Goal: Task Accomplishment & Management: Manage account settings

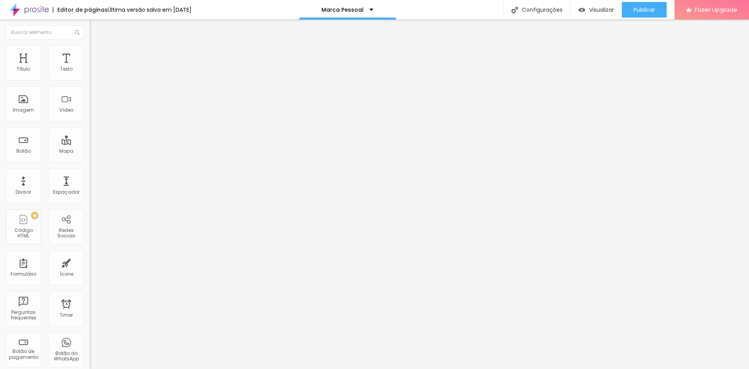
click at [90, 44] on ul "Conteúdo Estilo Avançado" at bounding box center [135, 48] width 90 height 23
click at [90, 53] on li "Estilo" at bounding box center [135, 49] width 90 height 8
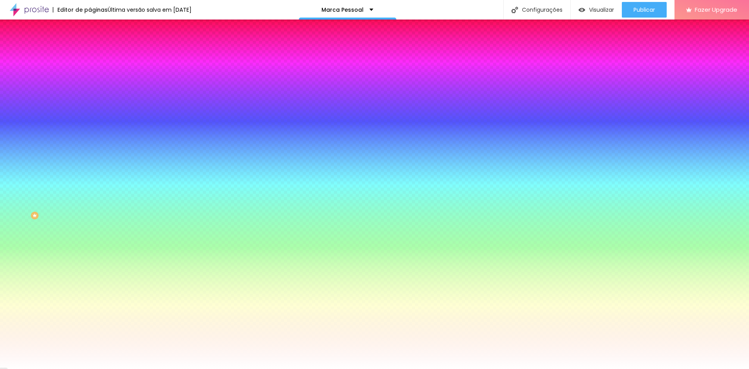
paste input "4A460"
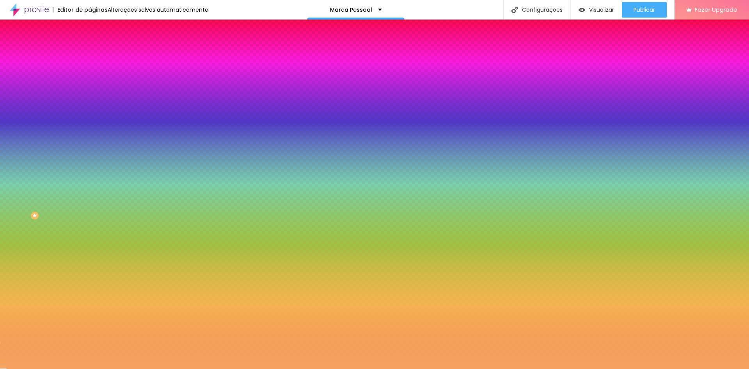
drag, startPoint x: 81, startPoint y: 142, endPoint x: 24, endPoint y: 136, distance: 57.2
click at [90, 114] on div "Cor de fundo Voltar ao padrão #F4A460" at bounding box center [135, 102] width 90 height 21
paste input "A0522D"
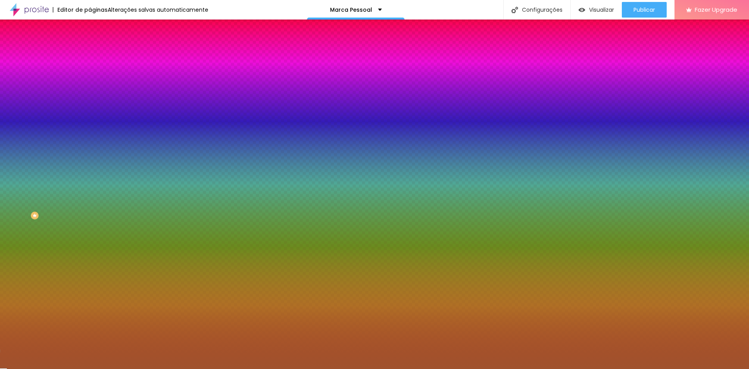
paste input "8B4513"
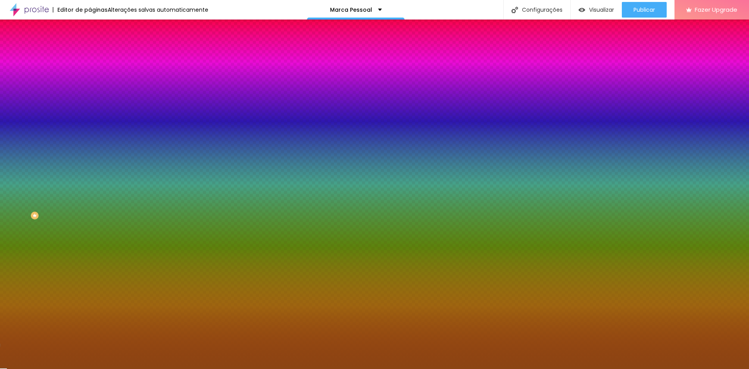
type input "#8B4513"
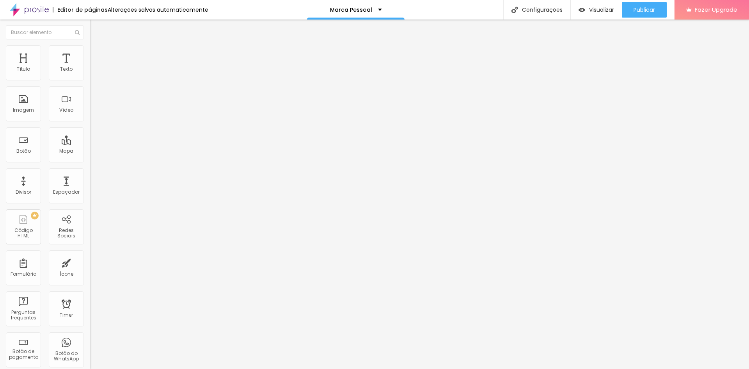
click at [90, 50] on img at bounding box center [93, 48] width 7 height 7
click at [90, 53] on li "Avançado" at bounding box center [135, 57] width 90 height 8
click at [90, 57] on ul "Conteúdo Estilo Avançado" at bounding box center [135, 48] width 90 height 23
click at [90, 49] on img at bounding box center [93, 48] width 7 height 7
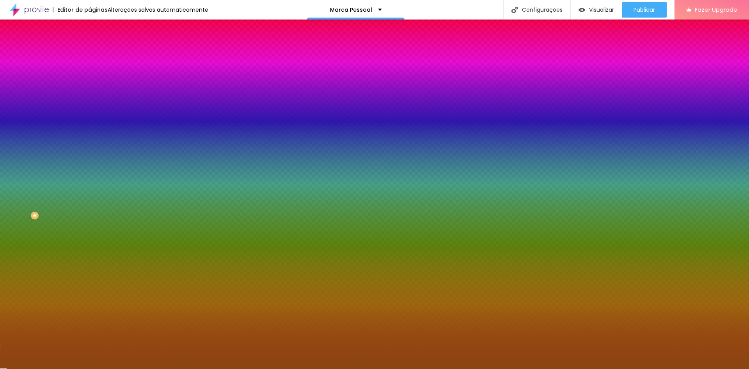
paste input "F5DEB"
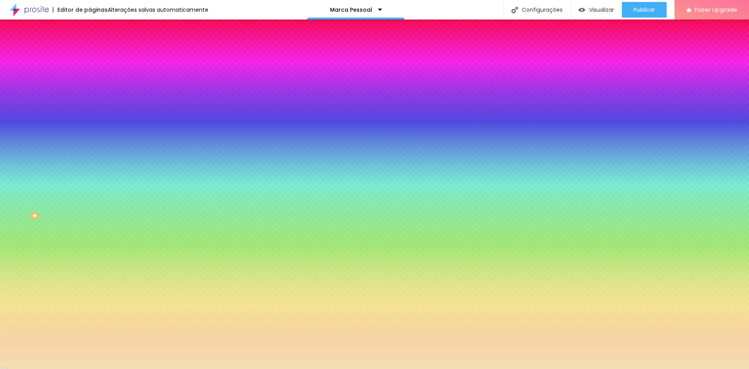
paste input "4A460"
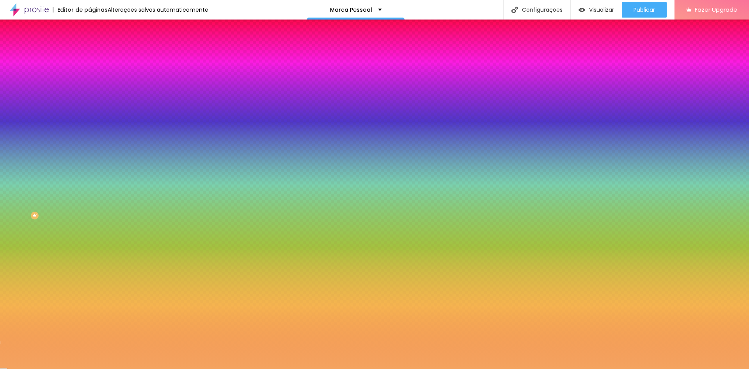
drag, startPoint x: 83, startPoint y: 139, endPoint x: 16, endPoint y: 135, distance: 68.0
click at [90, 114] on div "Cor de fundo Voltar ao padrão #F4A460" at bounding box center [135, 102] width 90 height 21
click at [90, 114] on input "#F4A460" at bounding box center [137, 110] width 94 height 8
paste input "D2B48C"
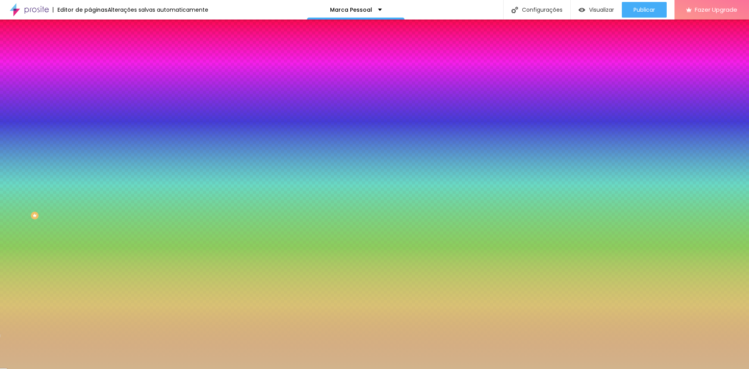
paste input "691E"
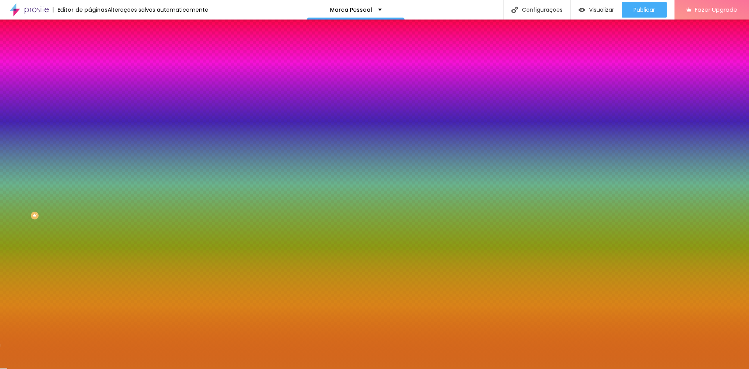
paste input "CD853F"
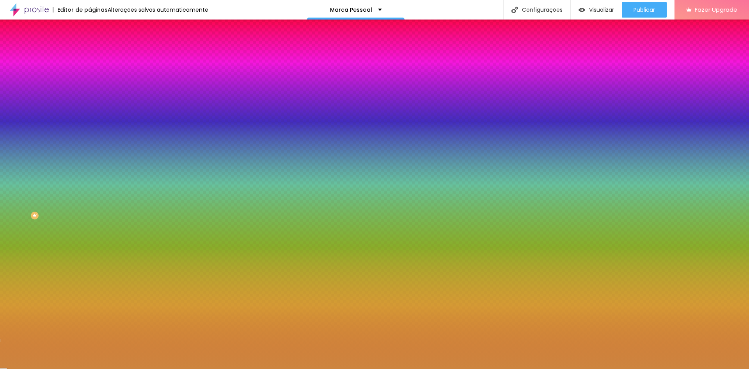
paste input "F4A460"
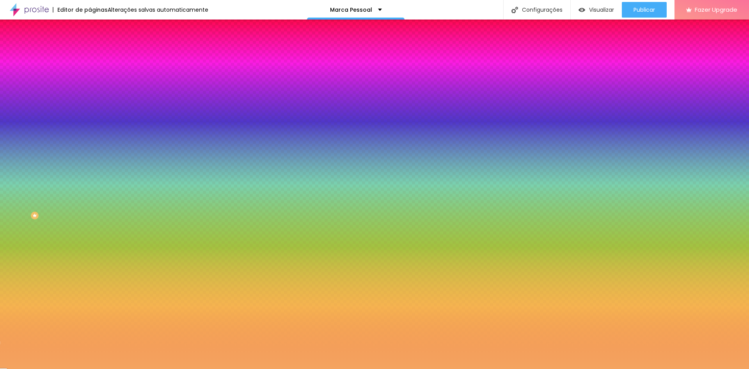
paste input "A0522D"
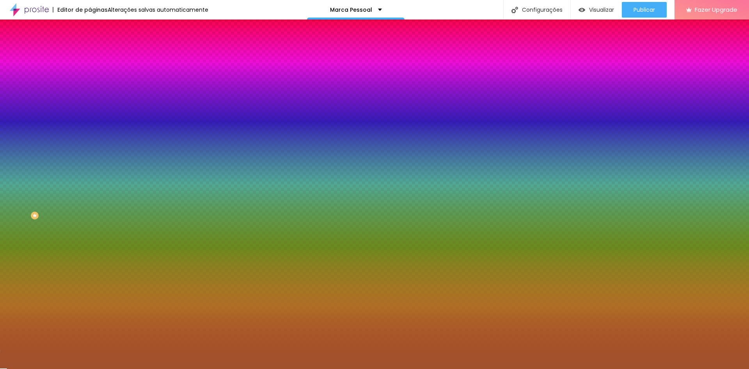
drag, startPoint x: 65, startPoint y: 140, endPoint x: 87, endPoint y: 140, distance: 22.6
click at [90, 140] on div "Imagem de fundo Adicionar imagem Efeito da Imagem Nenhum Nenhum Parallax Cor de…" at bounding box center [135, 111] width 90 height 101
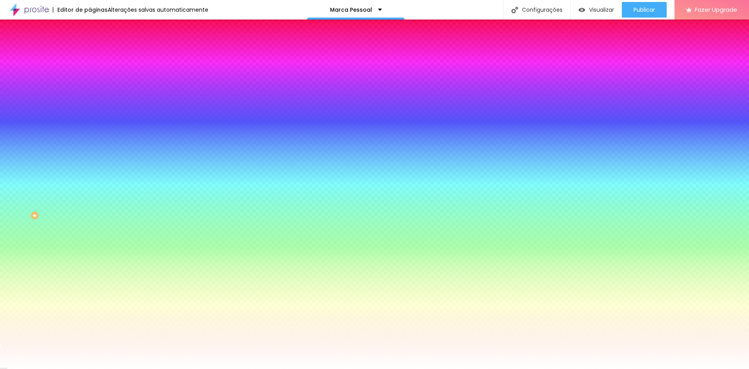
type input "#FFFFFF"
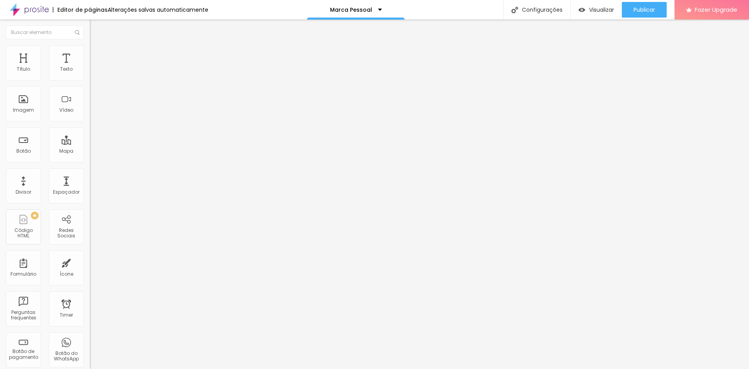
click at [90, 48] on img at bounding box center [93, 48] width 7 height 7
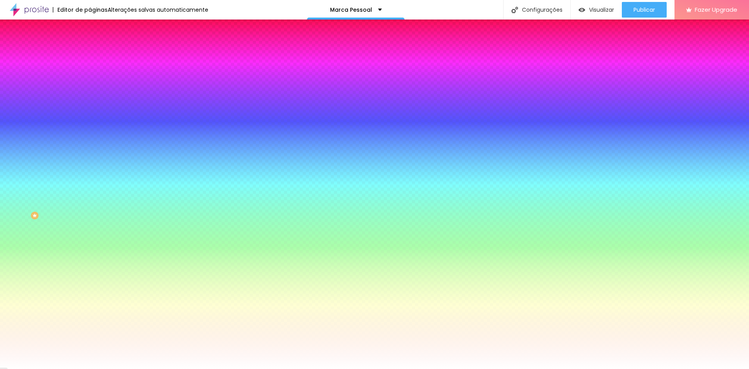
drag, startPoint x: 64, startPoint y: 138, endPoint x: 85, endPoint y: 140, distance: 20.8
click at [90, 140] on div "Imagem de fundo Adicionar imagem Efeito da Imagem Nenhum Nenhum Parallax Cor de…" at bounding box center [135, 111] width 90 height 101
paste input "A0522D"
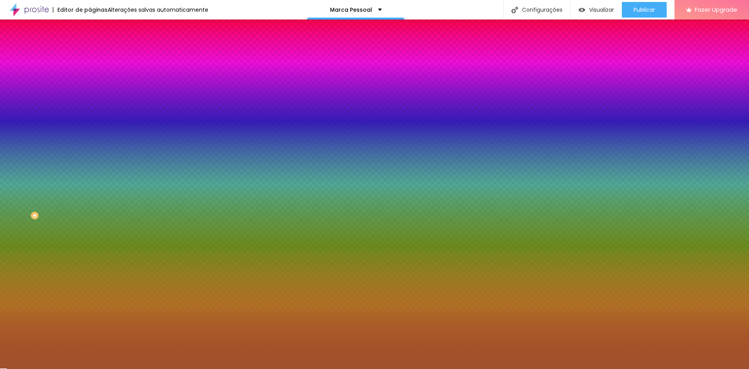
paste input "FFDEA"
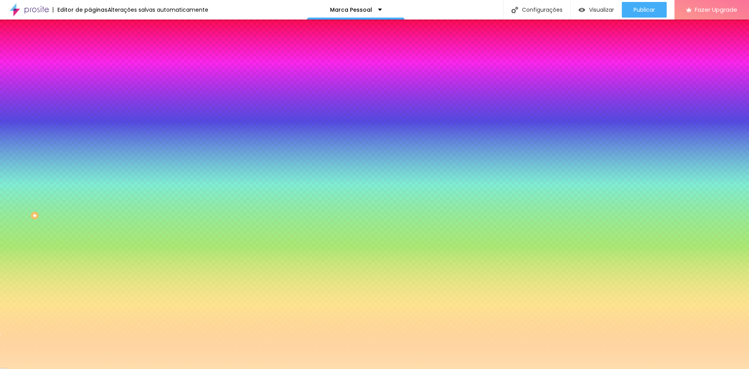
paste input "4A460"
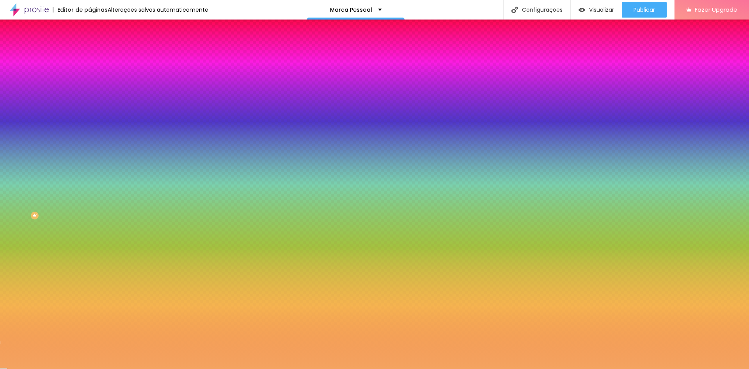
paste input "D2691E"
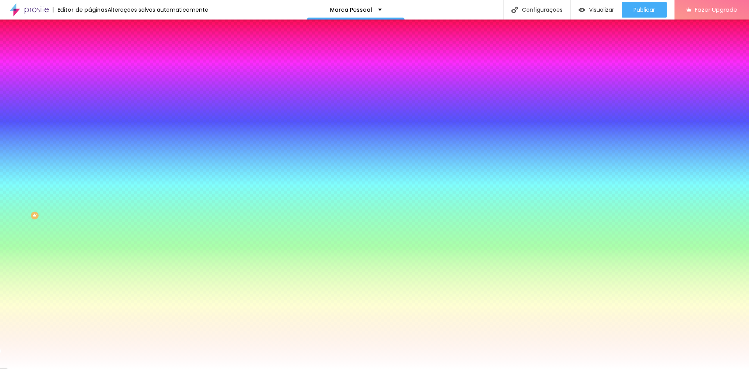
type input "#FFFFFF"
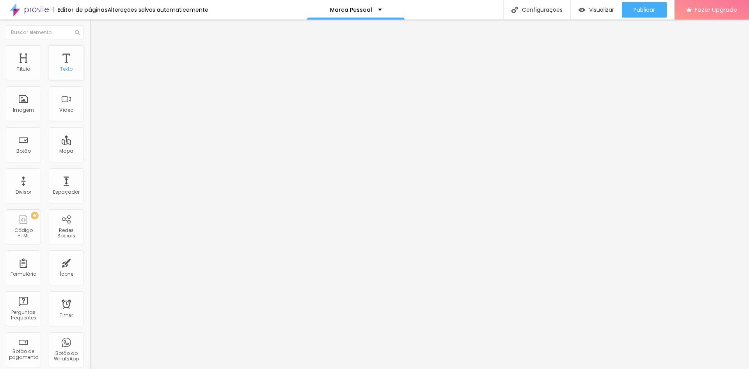
click at [54, 61] on div "Texto" at bounding box center [66, 62] width 35 height 35
click at [65, 66] on div "Texto" at bounding box center [66, 68] width 12 height 5
click at [90, 50] on img at bounding box center [93, 48] width 7 height 7
click at [90, 45] on li "Estilo" at bounding box center [135, 41] width 90 height 8
click at [90, 45] on img at bounding box center [93, 48] width 7 height 7
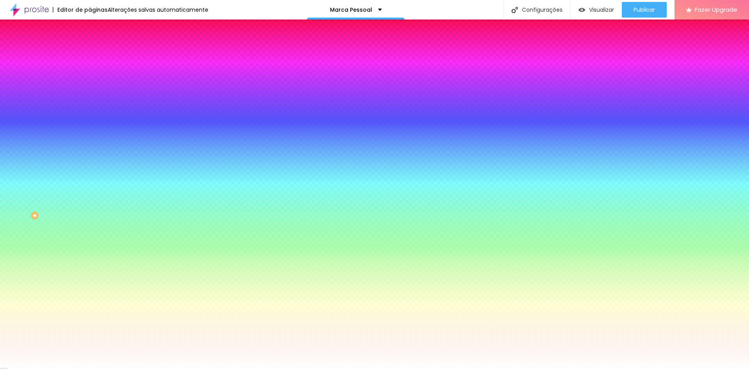
click at [90, 114] on input "#FFFFFF" at bounding box center [137, 110] width 94 height 8
drag, startPoint x: 81, startPoint y: 142, endPoint x: 0, endPoint y: 132, distance: 81.3
click at [90, 132] on div "Imagem de fundo Adicionar imagem Efeito da Imagem Nenhum Nenhum Parallax Cor de…" at bounding box center [135, 111] width 90 height 101
paste input "B75824"
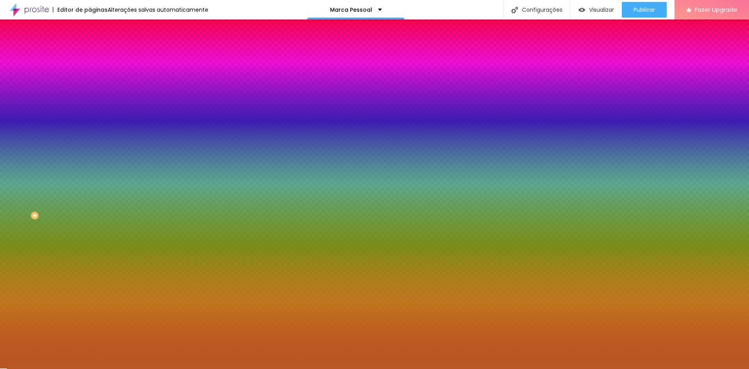
type input "#B75824"
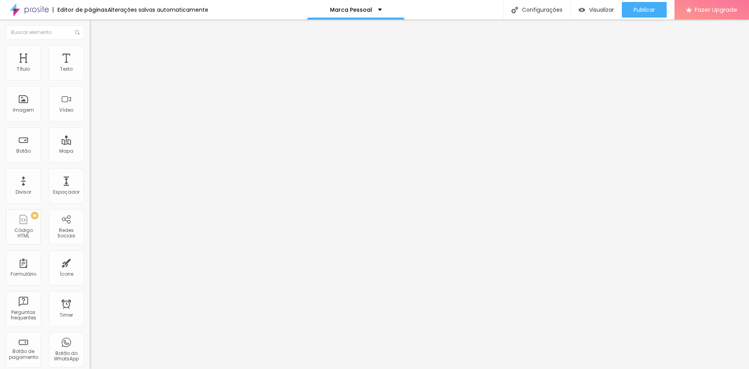
click at [90, 53] on li "Estilo" at bounding box center [135, 49] width 90 height 8
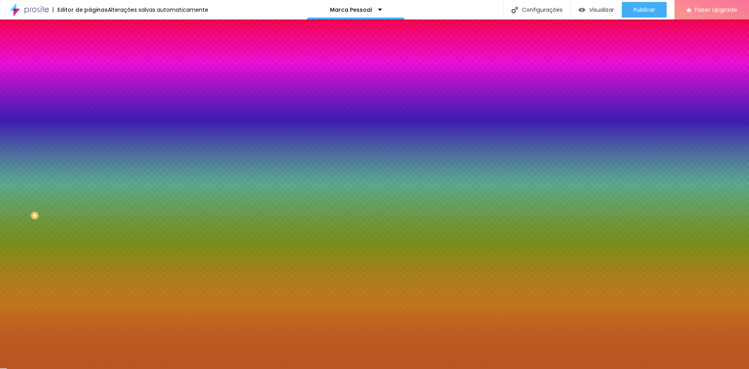
drag, startPoint x: 82, startPoint y: 142, endPoint x: 35, endPoint y: 138, distance: 47.0
click at [90, 114] on div "Cor de fundo Voltar ao padrão #B75824" at bounding box center [135, 102] width 90 height 21
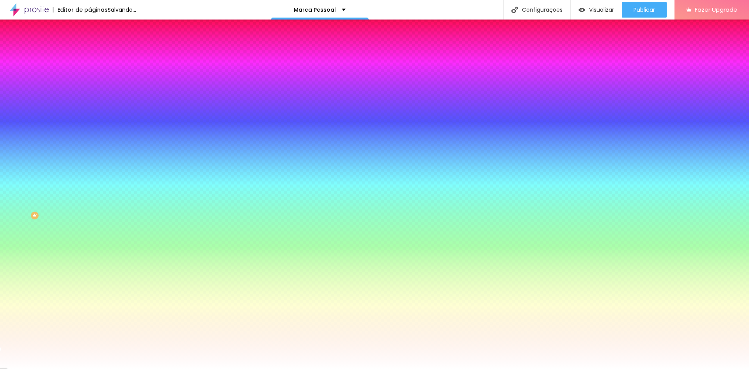
type input "#FFFFFF"
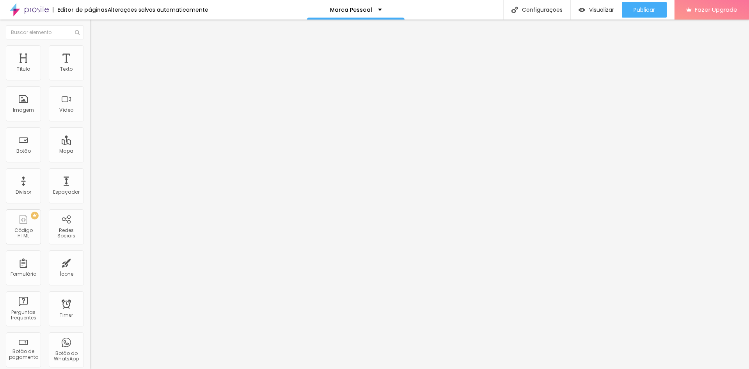
click at [90, 50] on img at bounding box center [93, 48] width 7 height 7
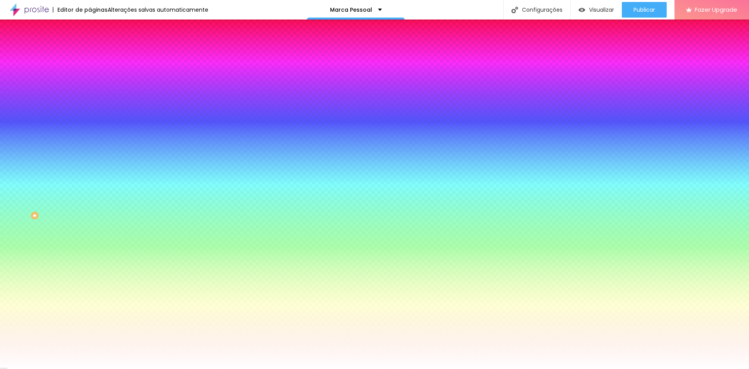
paste input "B75824"
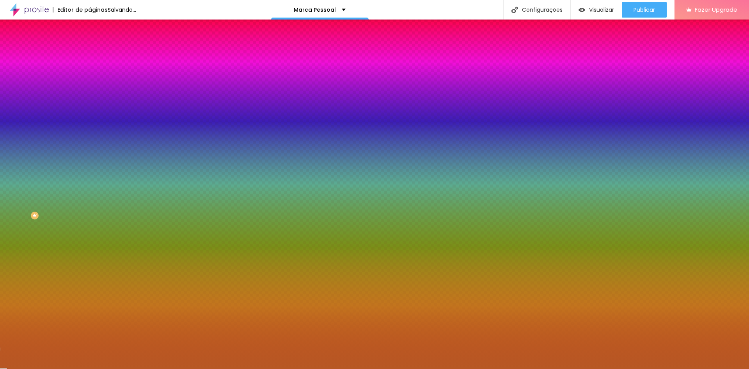
type input "#B75824"
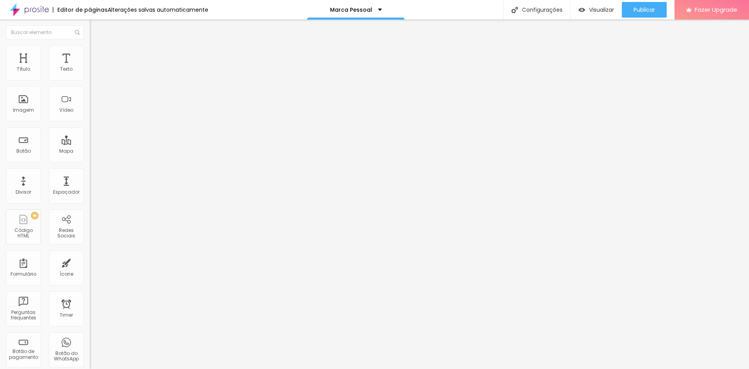
click at [90, 50] on img at bounding box center [93, 48] width 7 height 7
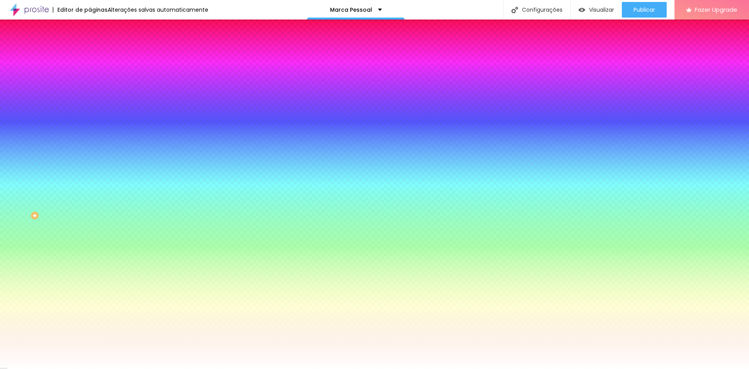
paste input "B75824"
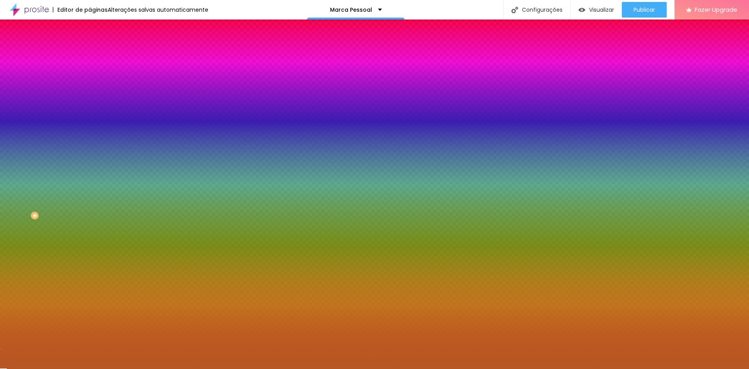
type input "#B75824"
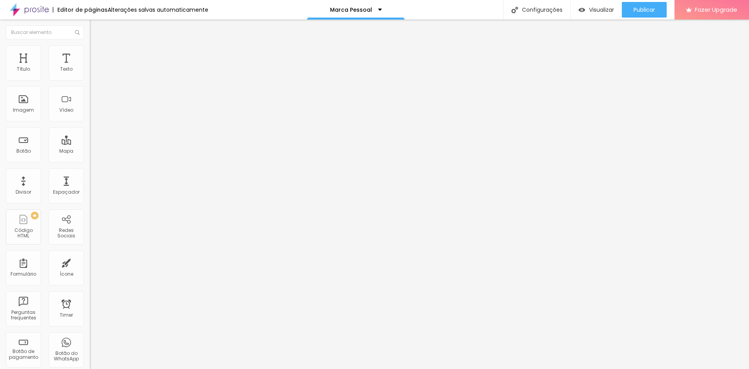
click at [97, 54] on span "Estilo" at bounding box center [103, 50] width 12 height 7
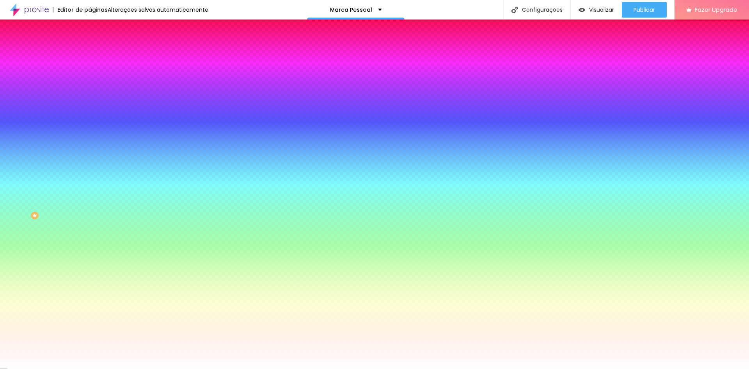
paste input "B75824"
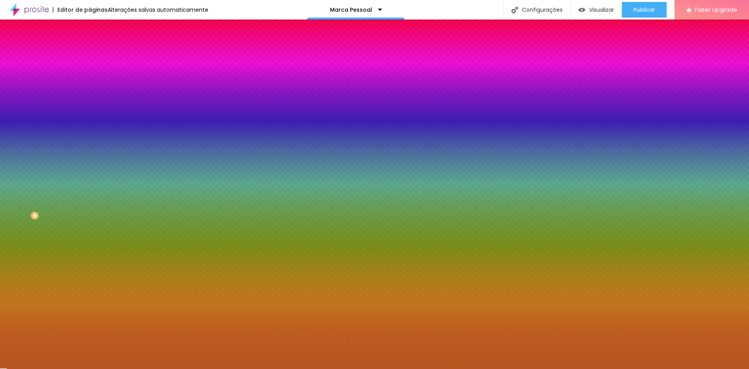
type input "#B75824"
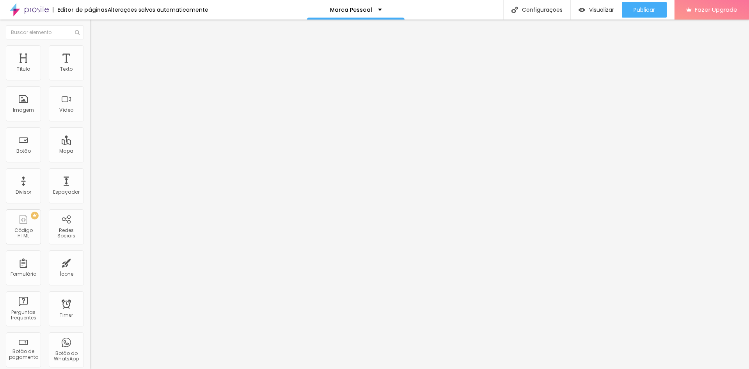
click at [90, 51] on li "Estilo" at bounding box center [135, 49] width 90 height 8
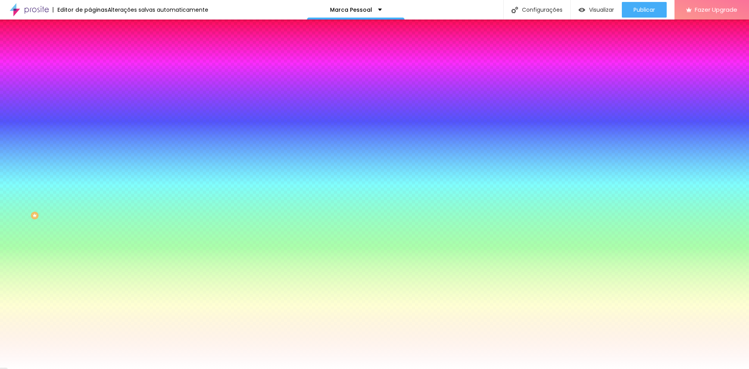
drag, startPoint x: 64, startPoint y: 140, endPoint x: 85, endPoint y: 140, distance: 21.5
click at [90, 140] on div "Imagem de fundo Adicionar imagem Efeito da Imagem Nenhum Nenhum Parallax Cor de…" at bounding box center [135, 111] width 90 height 101
paste input "B75824"
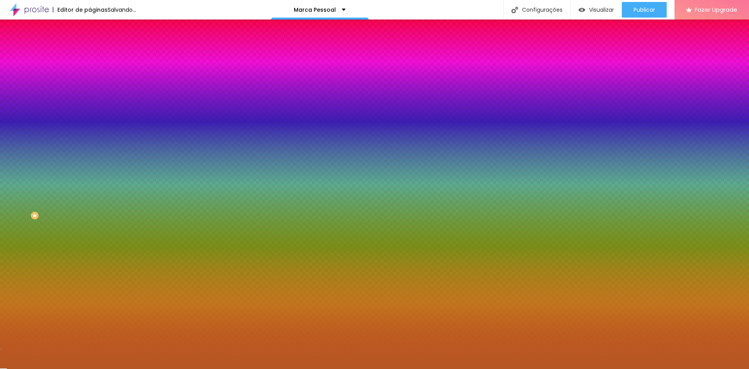
type input "#B75824"
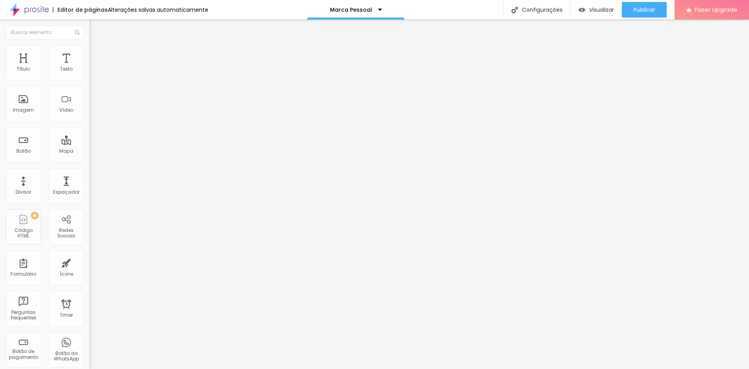
click at [90, 49] on img at bounding box center [93, 48] width 7 height 7
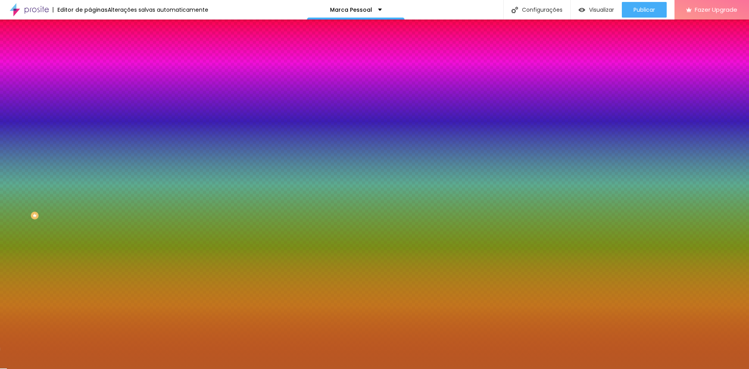
drag, startPoint x: 60, startPoint y: 140, endPoint x: 85, endPoint y: 140, distance: 24.6
click at [90, 140] on div "Imagem de fundo Adicionar imagem Efeito da Imagem Nenhum Nenhum Parallax Cor de…" at bounding box center [135, 111] width 90 height 101
paste input "E5E5E5"
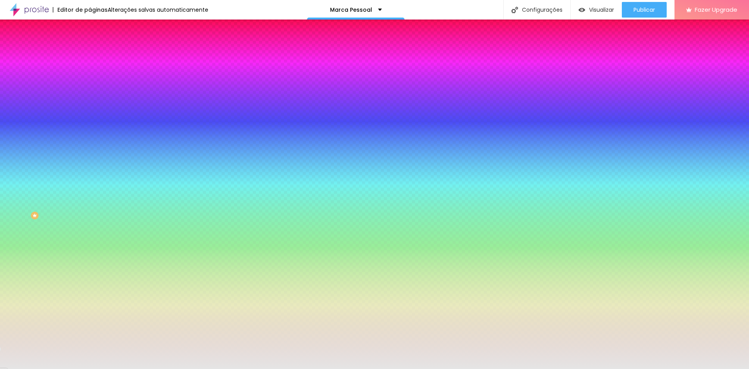
type input "#B75824"
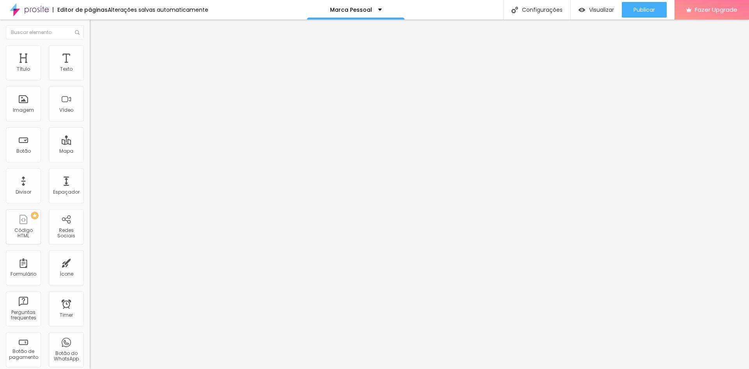
click at [34, 7] on img at bounding box center [29, 10] width 39 height 20
click at [36, 9] on img at bounding box center [29, 10] width 39 height 20
click at [550, 8] on div "Configurações" at bounding box center [536, 10] width 67 height 20
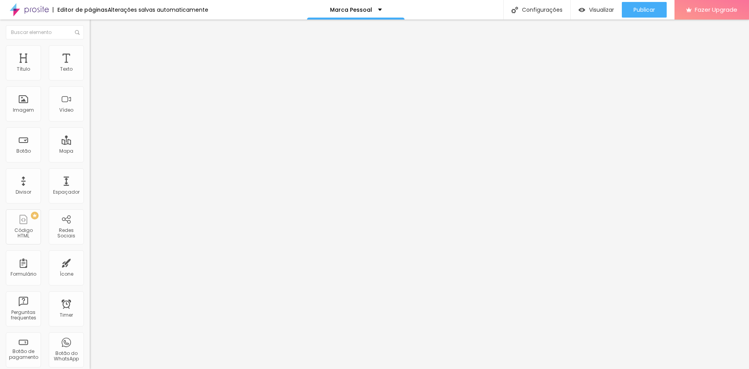
click at [526, 9] on div "Configurações" at bounding box center [536, 10] width 67 height 20
click at [90, 27] on button "Editar Seção" at bounding box center [135, 29] width 90 height 18
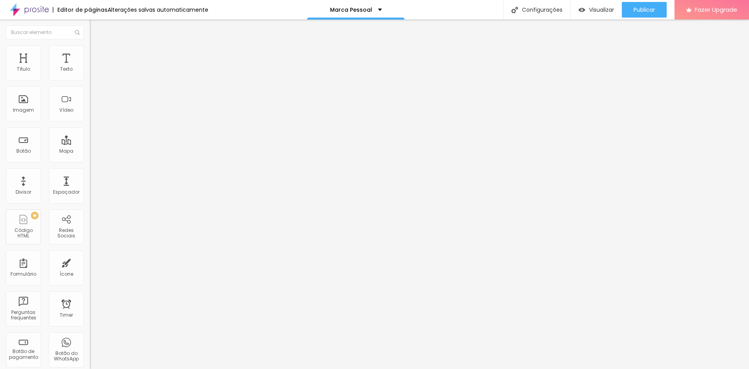
click at [90, 53] on li "Avançado" at bounding box center [135, 57] width 90 height 8
click at [97, 53] on span "Estilo" at bounding box center [103, 50] width 12 height 7
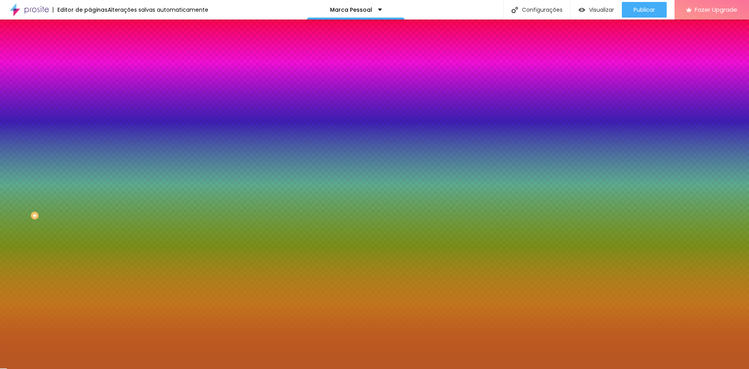
click at [90, 72] on span "Adicionar imagem" at bounding box center [115, 68] width 50 height 7
click at [90, 72] on span "Trocar imagem" at bounding box center [111, 68] width 43 height 7
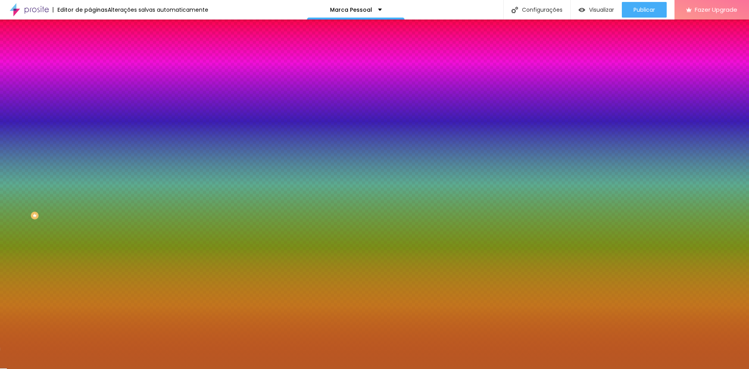
click at [132, 70] on img at bounding box center [134, 68] width 5 height 5
click at [97, 46] on span "Conteúdo" at bounding box center [109, 42] width 24 height 7
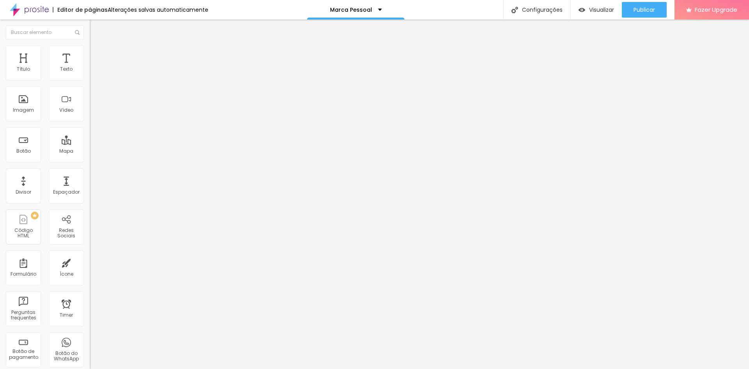
click at [97, 53] on span "Estilo" at bounding box center [103, 50] width 12 height 7
click at [90, 51] on li "Estilo" at bounding box center [135, 49] width 90 height 8
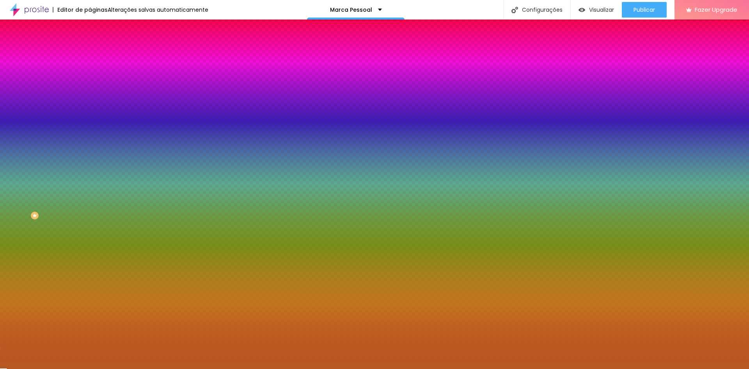
click at [90, 71] on div "Adicionar imagem" at bounding box center [135, 68] width 90 height 5
click at [90, 72] on span "Adicionar imagem" at bounding box center [115, 68] width 50 height 7
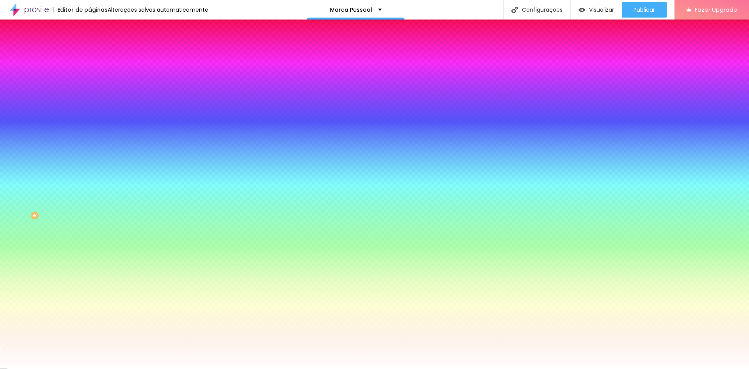
drag, startPoint x: 79, startPoint y: 141, endPoint x: 2, endPoint y: 135, distance: 77.1
click at [90, 135] on div "Imagem de fundo Trocar imagem Efeito da Imagem Nenhum Nenhum Parallax Cor de fu…" at bounding box center [135, 111] width 90 height 101
type input "#FFFFF"
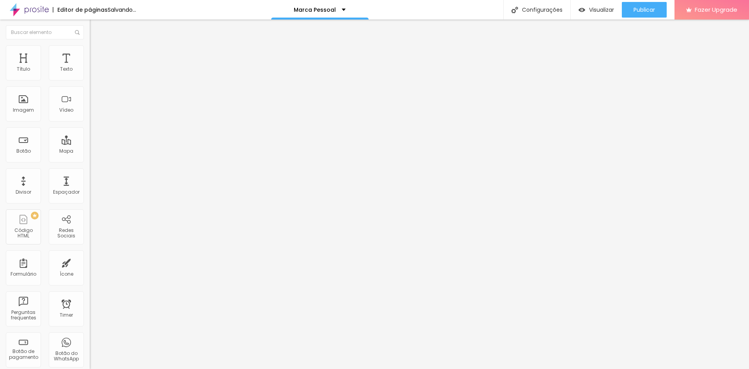
click at [90, 47] on img at bounding box center [93, 48] width 7 height 7
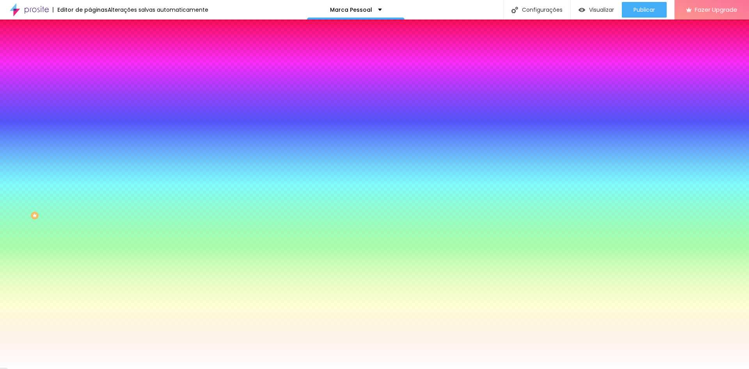
drag, startPoint x: 79, startPoint y: 142, endPoint x: 37, endPoint y: 138, distance: 42.0
click at [90, 114] on div "Cor de fundo Voltar ao padrão #FFFFFF" at bounding box center [135, 102] width 90 height 21
paste input "B75824"
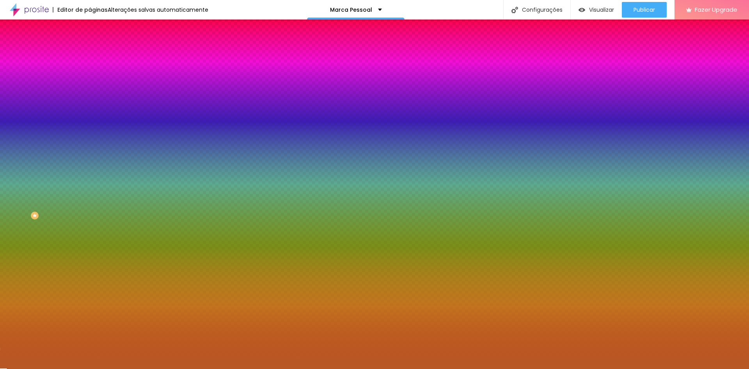
type input "#B75824"
click at [132, 70] on img at bounding box center [134, 68] width 5 height 5
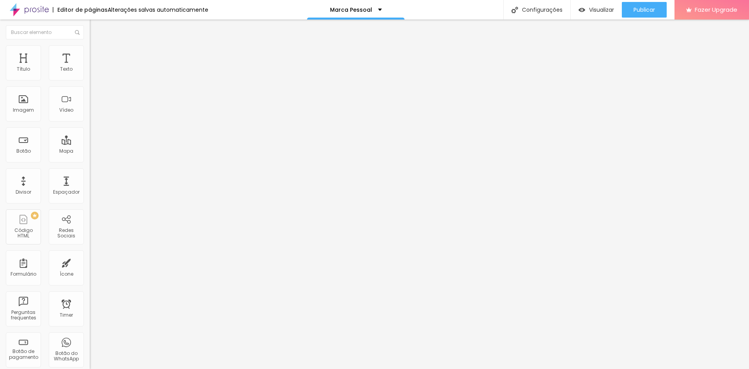
click at [90, 53] on ul "Conteúdo Estilo Avançado" at bounding box center [135, 48] width 90 height 23
click at [97, 52] on span "Estilo" at bounding box center [103, 50] width 12 height 7
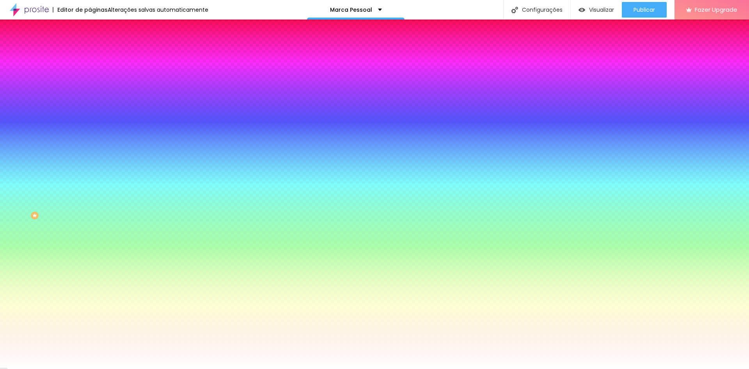
click at [90, 45] on li "Conteúdo" at bounding box center [135, 41] width 90 height 8
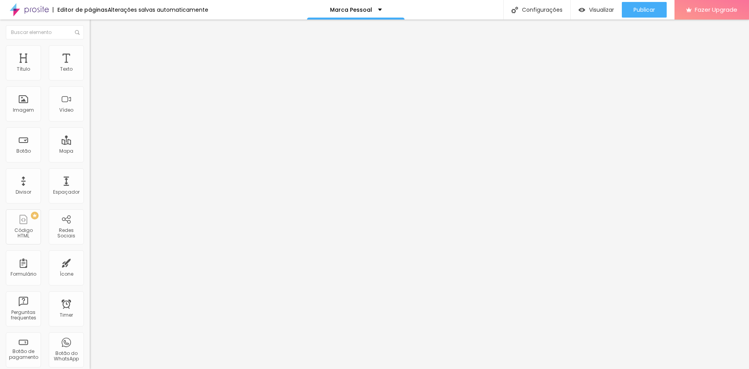
click at [90, 50] on li "Estilo" at bounding box center [135, 49] width 90 height 8
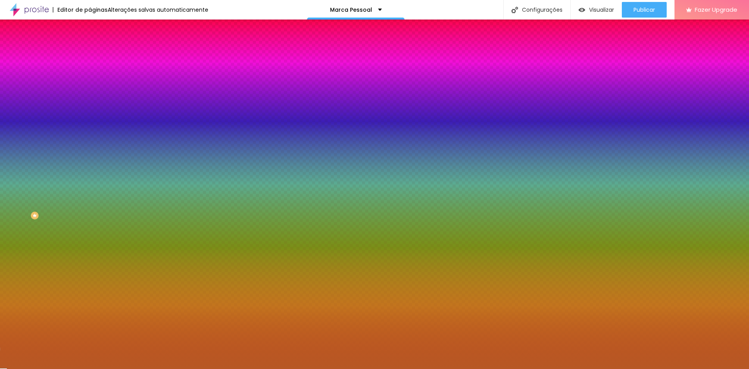
click at [90, 72] on span "Adicionar imagem" at bounding box center [115, 68] width 50 height 7
click at [90, 81] on span "Nenhum" at bounding box center [100, 78] width 20 height 7
click at [90, 93] on span "Parallax" at bounding box center [99, 90] width 19 height 7
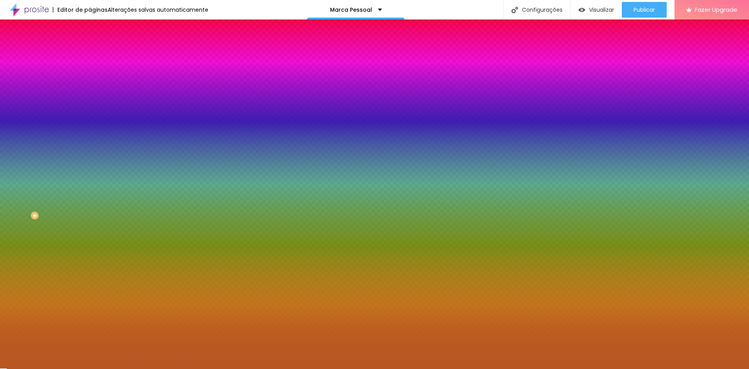
click at [90, 86] on span "Nenhum" at bounding box center [100, 82] width 20 height 7
click at [90, 126] on div "Imagem de fundo Trocar imagem Efeito da Imagem Nenhum Nenhum Parallax Cor de fu…" at bounding box center [135, 111] width 90 height 101
click at [90, 81] on span "Nenhum" at bounding box center [100, 78] width 20 height 7
click at [93, 130] on icon "button" at bounding box center [95, 126] width 5 height 5
click at [93, 138] on icon "button" at bounding box center [95, 135] width 5 height 5
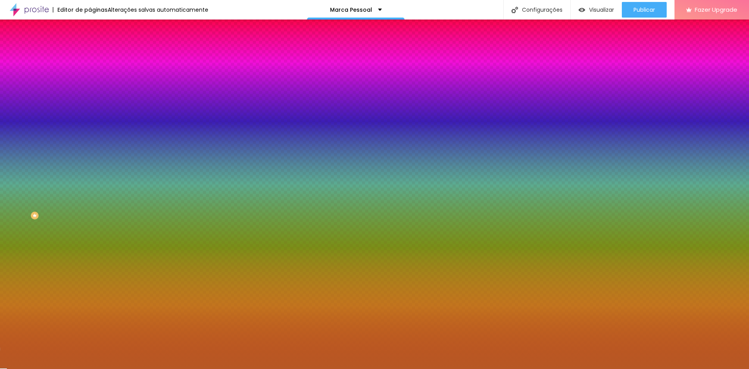
click at [76, 368] on div at bounding box center [374, 369] width 749 height 0
click at [90, 162] on button "button" at bounding box center [95, 158] width 11 height 8
click at [79, 368] on div at bounding box center [374, 369] width 749 height 0
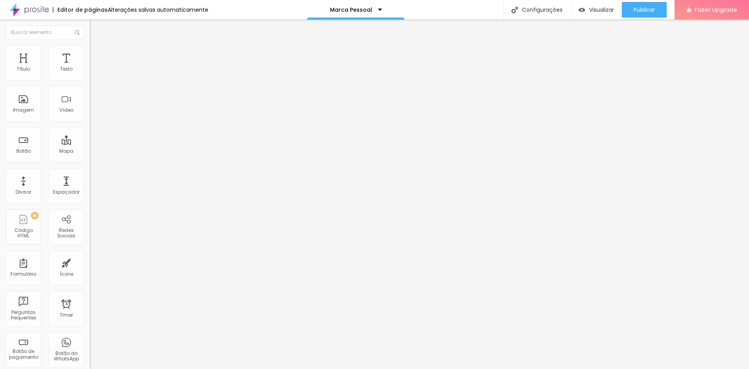
click at [90, 50] on li "Estilo" at bounding box center [135, 49] width 90 height 8
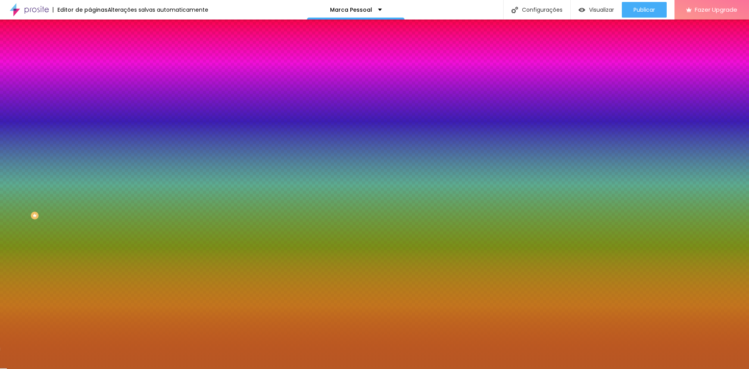
click at [132, 72] on span at bounding box center [134, 68] width 5 height 7
click at [90, 45] on li "Conteúdo" at bounding box center [135, 41] width 90 height 8
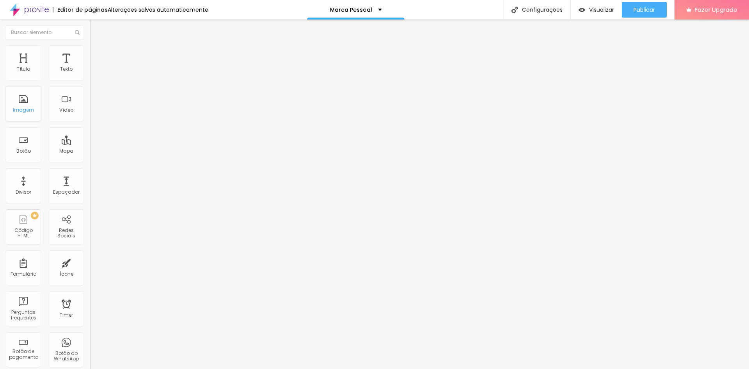
click at [30, 99] on div "Imagem" at bounding box center [23, 103] width 35 height 35
click at [20, 115] on div "Imagem" at bounding box center [23, 103] width 35 height 35
click at [26, 106] on div "Imagem" at bounding box center [23, 103] width 35 height 35
click at [90, 67] on span "Adicionar imagem" at bounding box center [115, 63] width 50 height 7
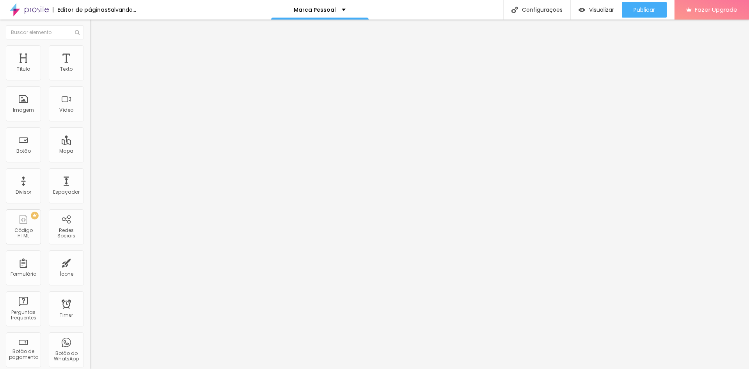
click at [90, 49] on img at bounding box center [93, 48] width 7 height 7
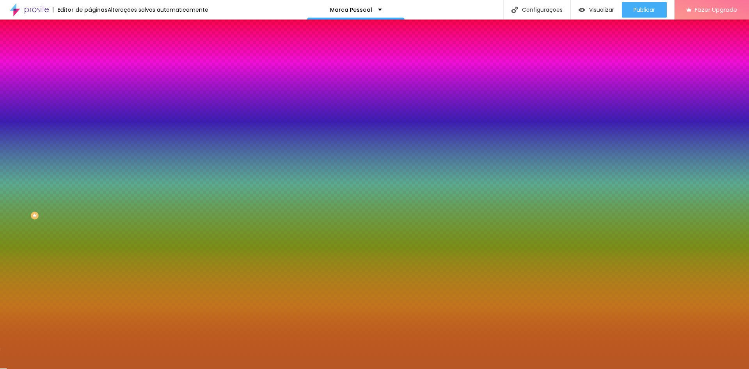
drag, startPoint x: 82, startPoint y: 142, endPoint x: 89, endPoint y: 141, distance: 7.0
click at [90, 141] on div "Imagem de fundo Adicionar imagem Efeito da Imagem Nenhum Nenhum Parallax Cor de…" at bounding box center [135, 111] width 90 height 101
click at [90, 140] on button "button" at bounding box center [95, 136] width 11 height 8
click at [166, 368] on div at bounding box center [374, 373] width 749 height 0
click at [160, 368] on div at bounding box center [374, 373] width 749 height 0
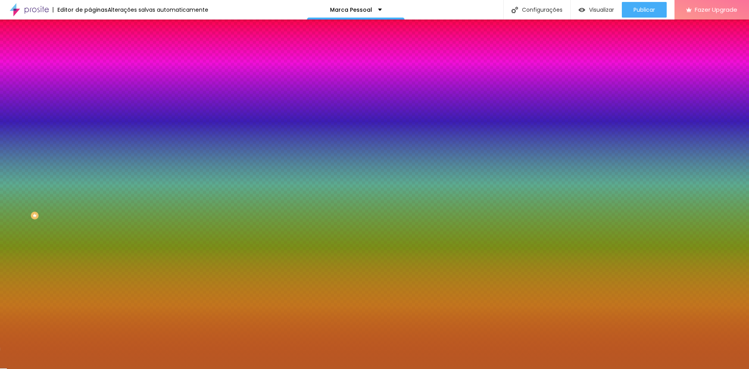
click at [62, 368] on div at bounding box center [374, 369] width 749 height 0
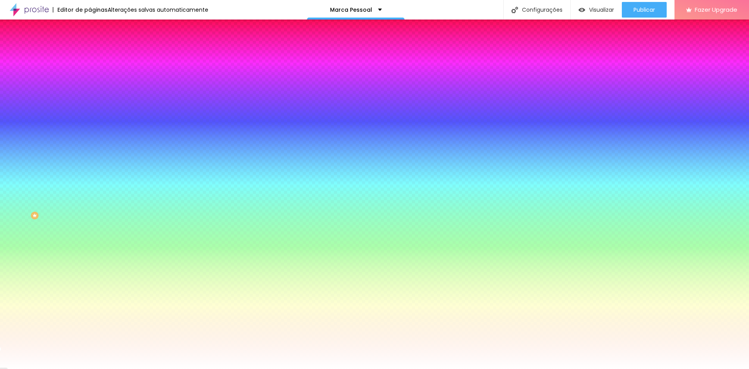
type input "#FFFFF"
click at [93, 104] on icon "button" at bounding box center [95, 100] width 5 height 5
drag, startPoint x: 85, startPoint y: 140, endPoint x: 60, endPoint y: 139, distance: 25.0
click at [90, 139] on div "Imagem de fundo Adicionar imagem Efeito da Imagem Nenhum Nenhum Parallax Cor de…" at bounding box center [135, 111] width 90 height 101
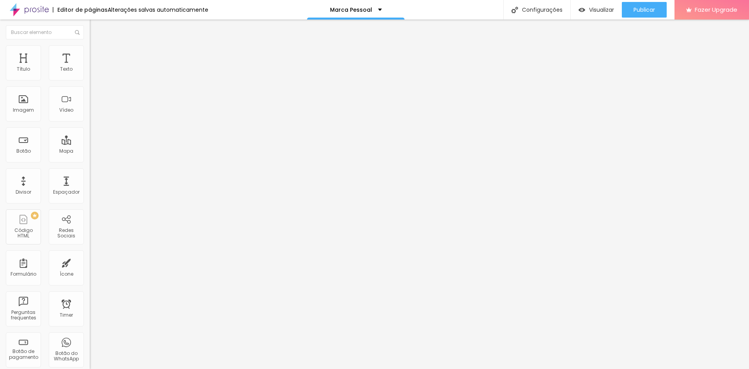
click at [97, 53] on span "Estilo" at bounding box center [103, 50] width 12 height 7
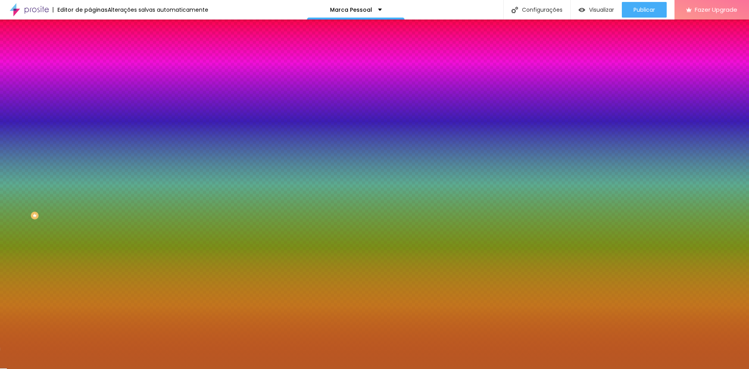
drag, startPoint x: 82, startPoint y: 141, endPoint x: 46, endPoint y: 136, distance: 36.2
click at [90, 114] on div "Cor de fundo Voltar ao padrão #B75824" at bounding box center [135, 102] width 90 height 21
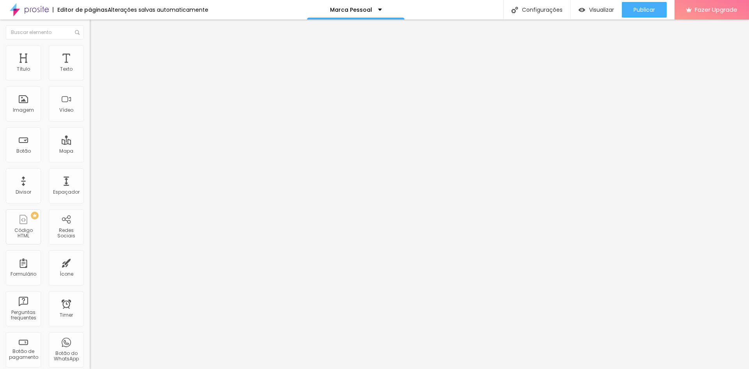
click at [90, 45] on li "Estilo" at bounding box center [135, 49] width 90 height 8
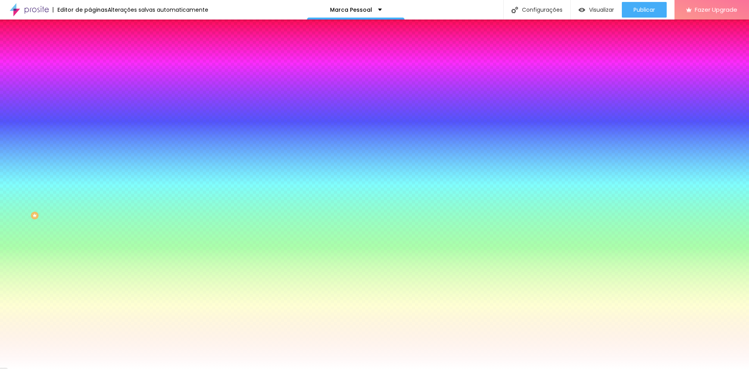
drag, startPoint x: 80, startPoint y: 141, endPoint x: 19, endPoint y: 132, distance: 61.5
click at [90, 132] on div "Imagem de fundo Adicionar imagem Efeito da Imagem Nenhum Nenhum Parallax Cor de…" at bounding box center [135, 111] width 90 height 101
paste input "B75824"
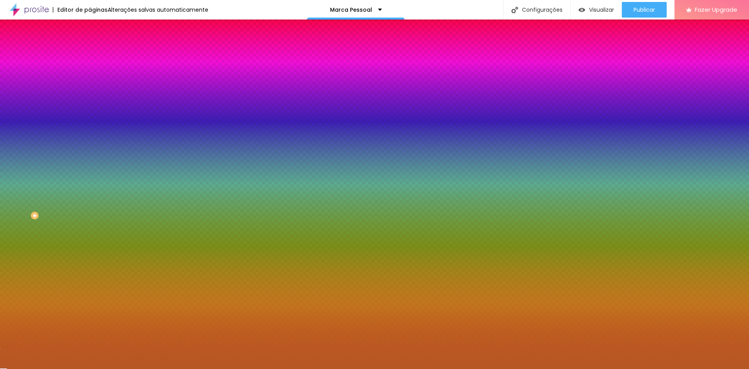
type input "#B75824"
click at [97, 46] on span "Conteúdo" at bounding box center [109, 42] width 24 height 7
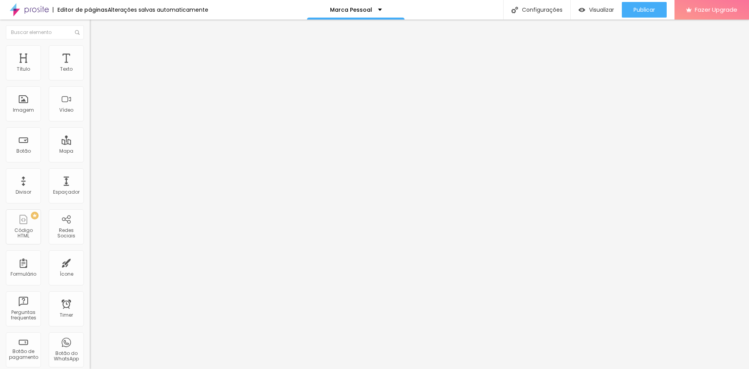
click at [90, 71] on span "Encaixotado" at bounding box center [105, 67] width 30 height 7
click at [90, 82] on div "Completo" at bounding box center [135, 80] width 90 height 5
click at [90, 76] on span "Encaixotado" at bounding box center [105, 72] width 30 height 7
click at [90, 50] on img at bounding box center [93, 48] width 7 height 7
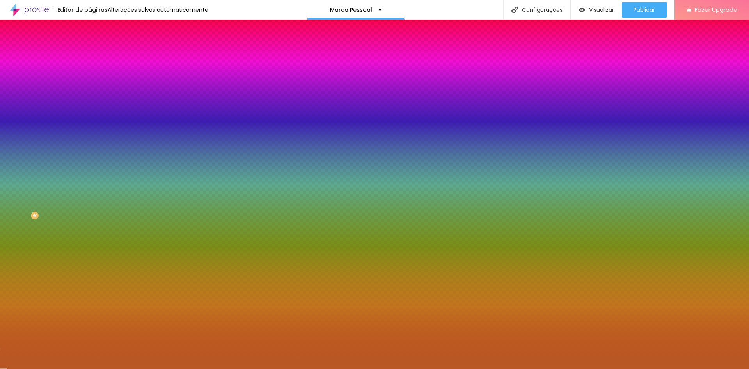
click at [90, 72] on span "Adicionar imagem" at bounding box center [115, 68] width 50 height 7
click at [90, 81] on span "Nenhum" at bounding box center [100, 78] width 20 height 7
click at [90, 92] on div "Parallax" at bounding box center [135, 90] width 90 height 5
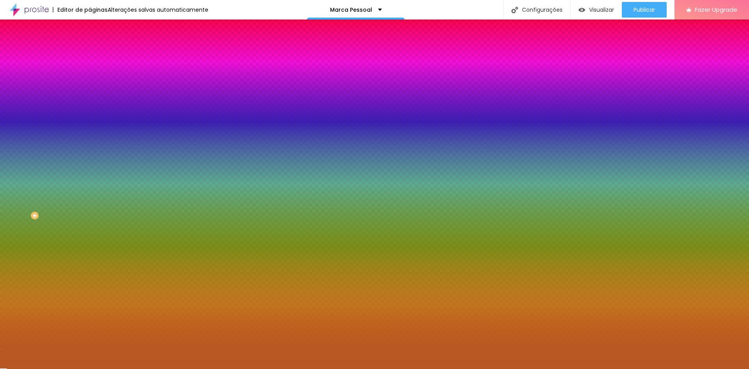
click at [90, 86] on span "Nenhum" at bounding box center [100, 82] width 20 height 7
click at [132, 70] on img at bounding box center [134, 68] width 5 height 5
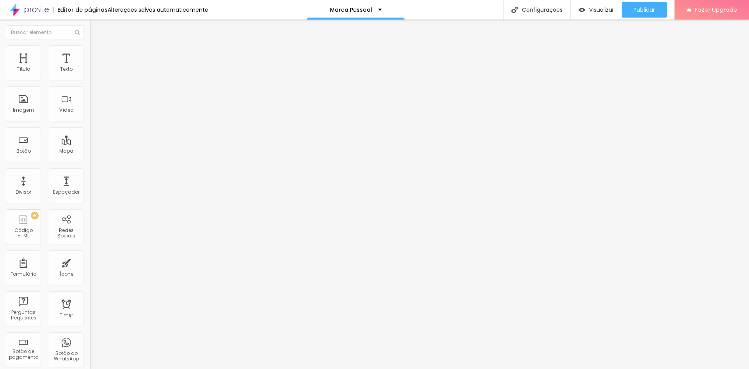
click at [90, 122] on span "Original" at bounding box center [99, 118] width 19 height 7
click at [90, 126] on div "Cinema 16:9" at bounding box center [135, 123] width 90 height 5
click at [90, 111] on img at bounding box center [92, 108] width 5 height 5
click at [90, 99] on img at bounding box center [92, 95] width 5 height 5
click at [90, 105] on img at bounding box center [92, 101] width 5 height 5
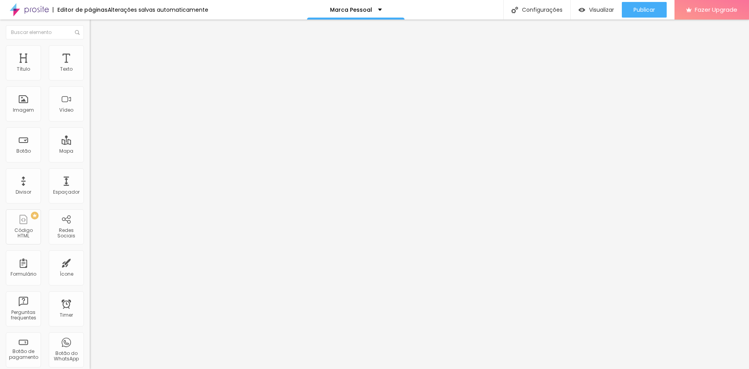
click at [90, 122] on span "16:9 Cinema" at bounding box center [105, 118] width 30 height 7
click at [90, 45] on img at bounding box center [93, 48] width 7 height 7
type input "3"
type input "5"
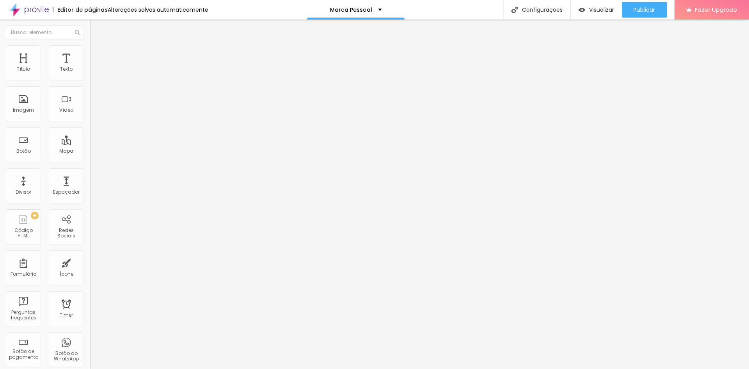
type input "5"
type input "18"
type input "20"
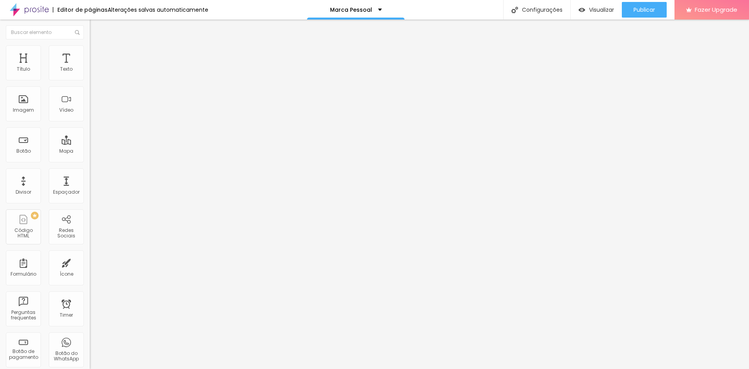
type input "25"
type input "30"
type input "35"
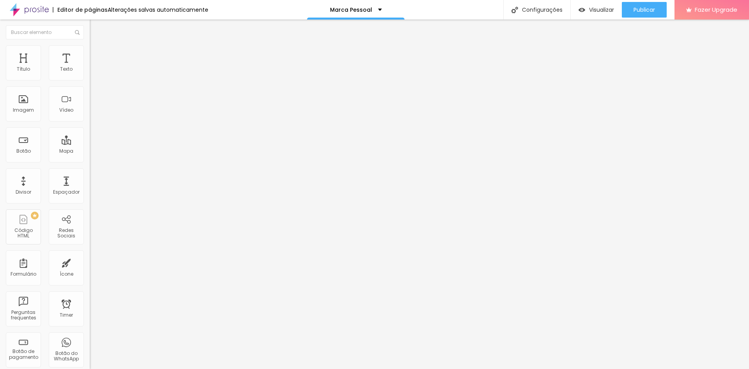
type input "35"
type input "38"
type input "43"
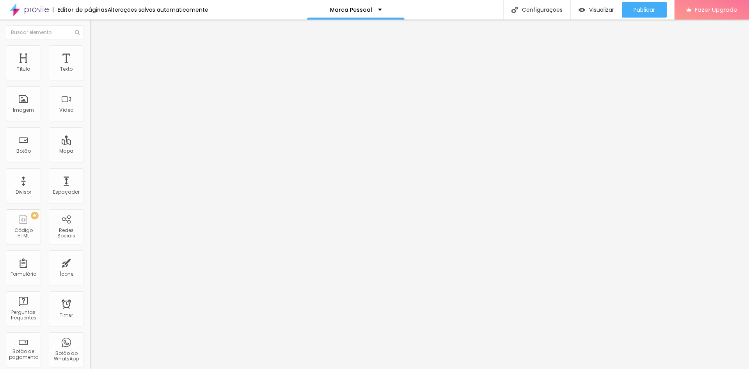
type input "48"
type input "53"
type input "56"
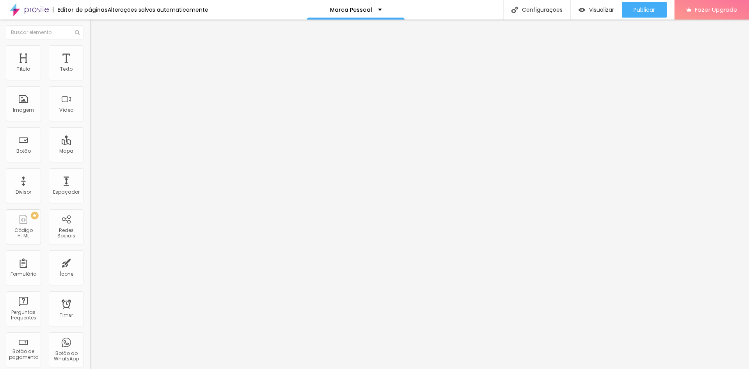
type input "56"
type input "63"
type input "66"
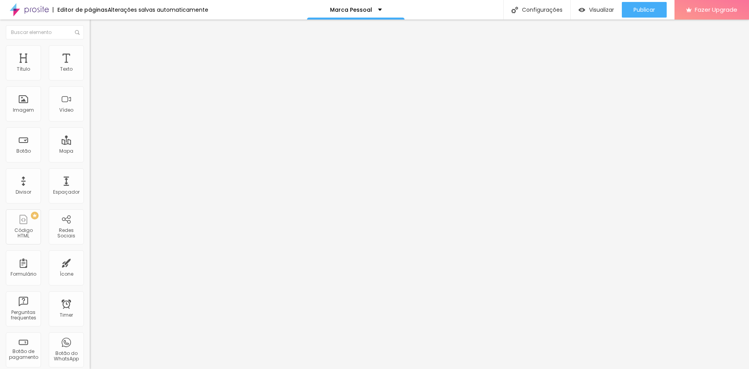
type input "72"
type input "74"
type input "77"
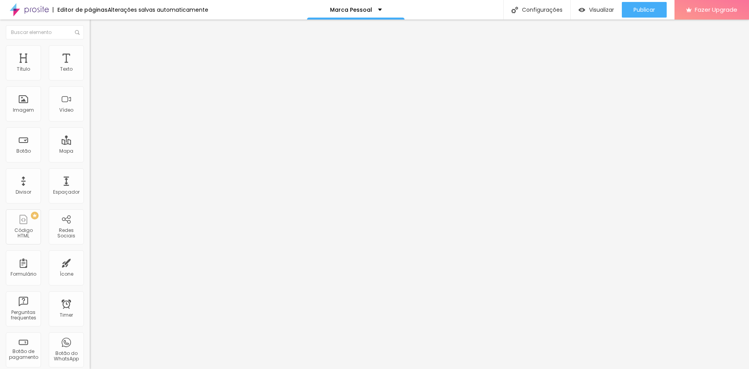
type input "77"
type input "79"
type input "81"
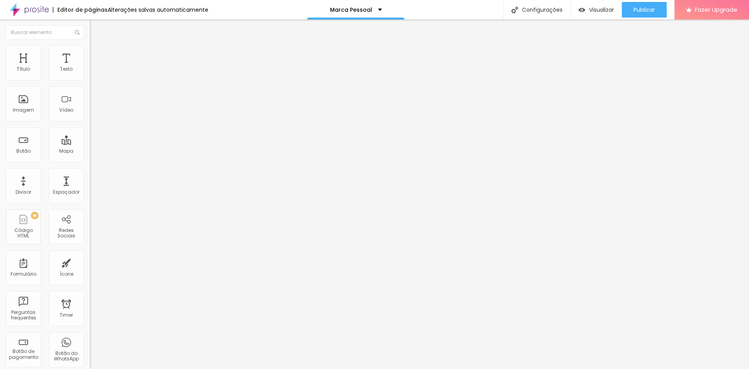
type input "86"
type input "87"
type input "89"
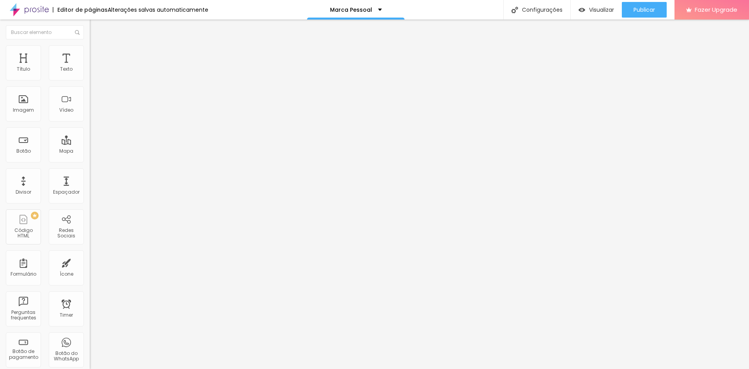
type input "89"
type input "91"
type input "94"
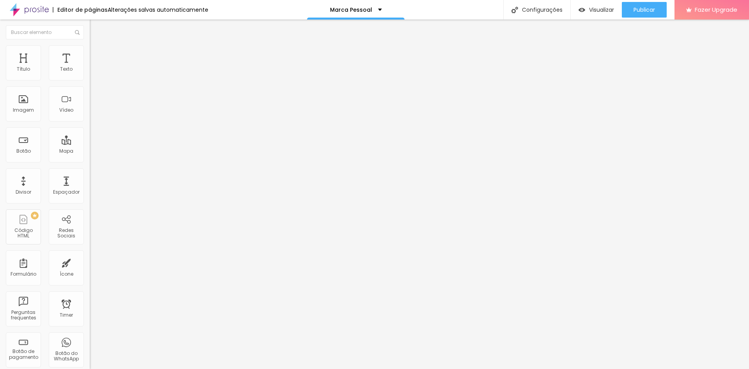
type input "95"
type input "97"
type input "102"
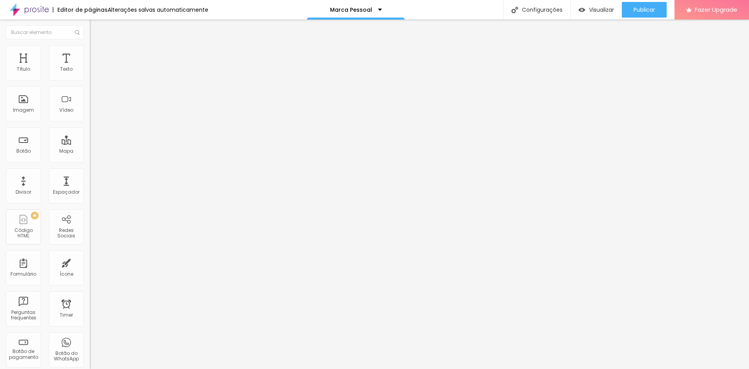
type input "102"
type input "104"
type input "105"
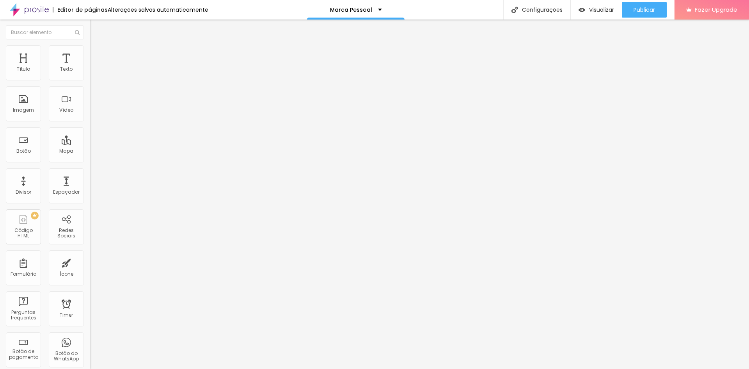
type input "107"
type input "105"
type input "89"
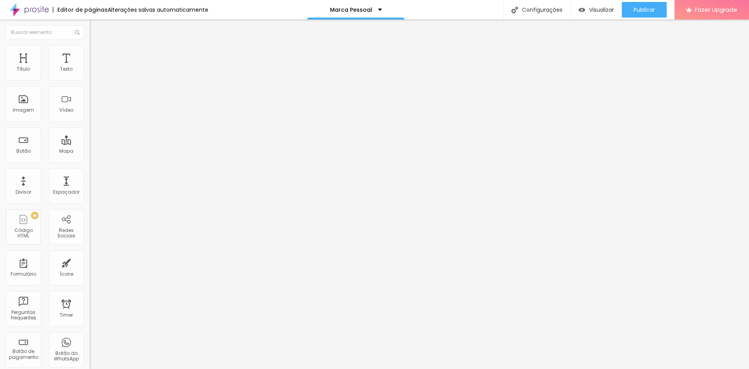
type input "89"
type input "82"
type input "79"
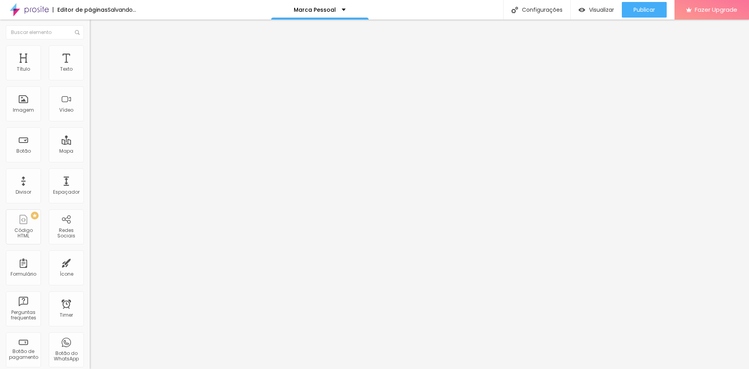
type input "76"
type input "74"
type input "71"
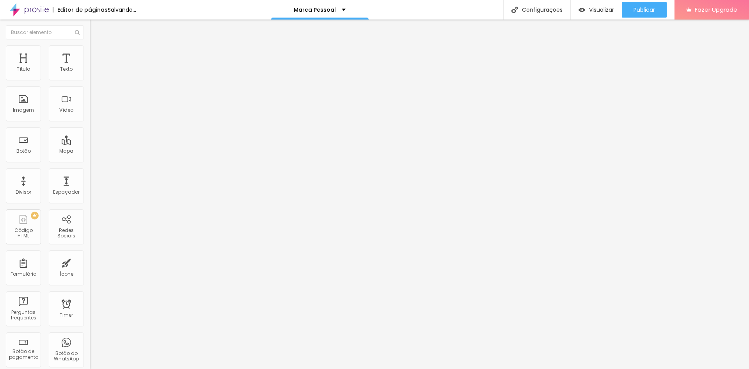
type input "71"
type input "67"
type input "64"
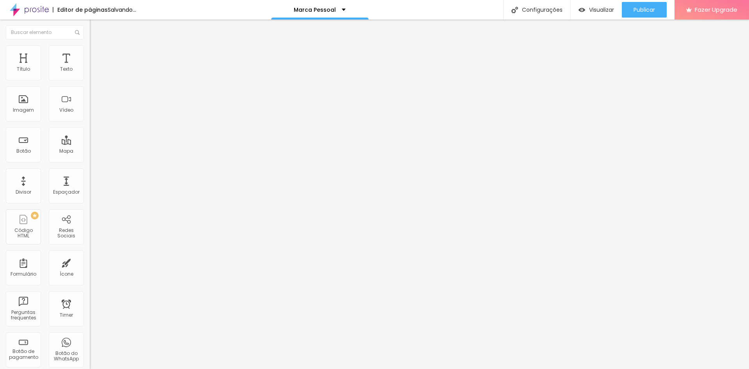
type input "59"
type input "56"
type input "51"
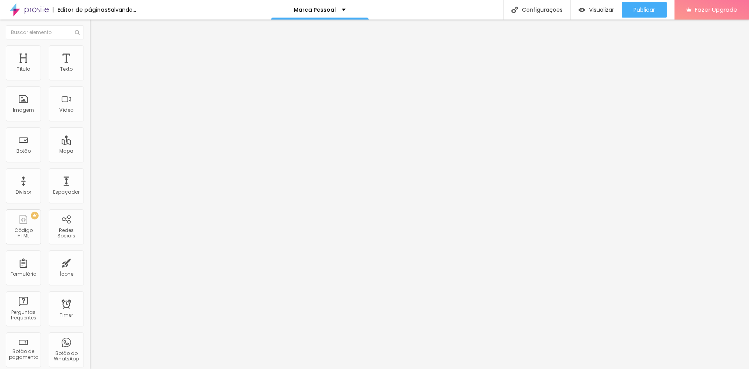
type input "51"
type input "46"
type input "43"
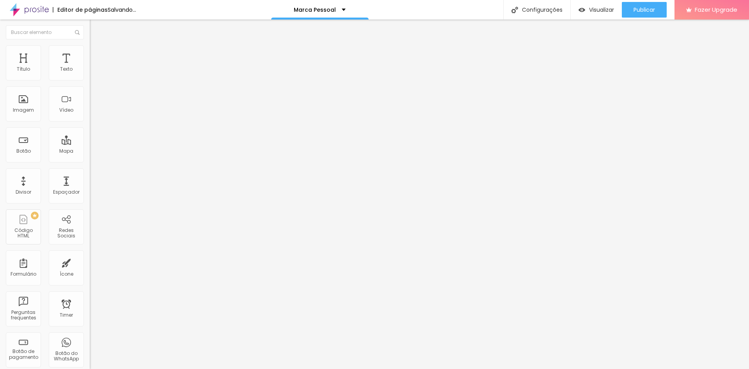
type input "41"
type input "35"
type input "31"
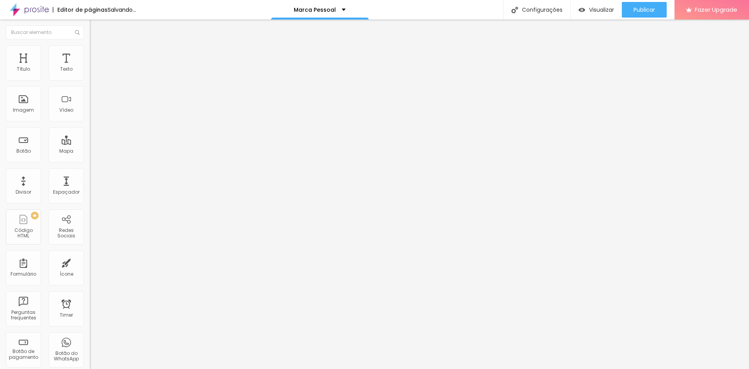
type input "31"
type input "25"
type input "21"
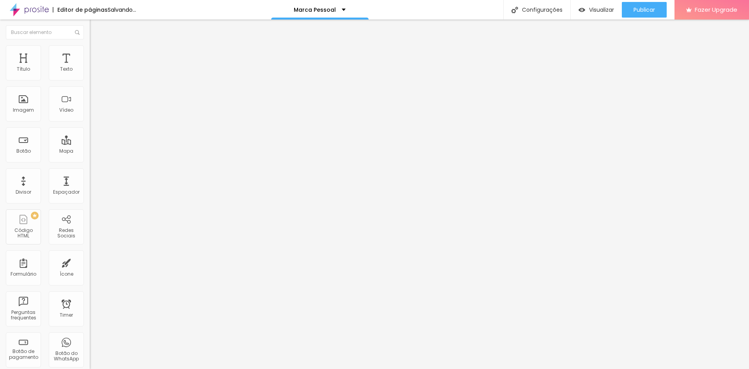
type input "16"
type input "10"
type input "7"
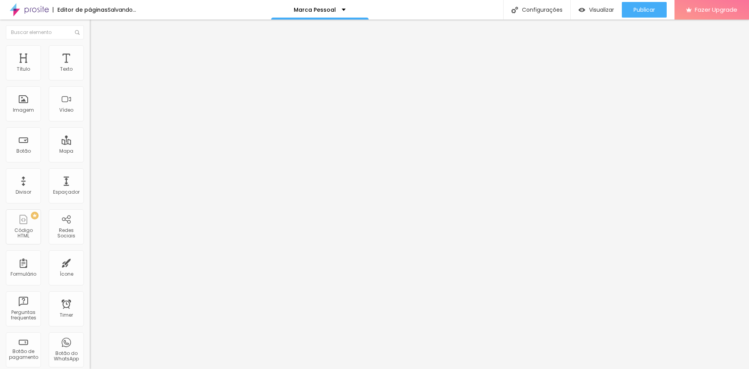
type input "7"
type input "3"
type input "0"
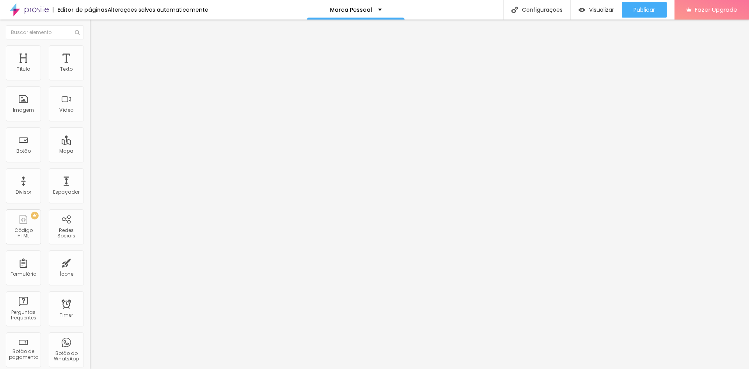
drag, startPoint x: 19, startPoint y: 101, endPoint x: 11, endPoint y: 102, distance: 8.3
click at [90, 171] on input "range" at bounding box center [115, 174] width 50 height 6
click at [97, 55] on span "Avançado" at bounding box center [110, 58] width 26 height 7
click at [90, 51] on li "Estilo" at bounding box center [135, 49] width 90 height 8
click at [90, 45] on li "Conteúdo" at bounding box center [135, 41] width 90 height 8
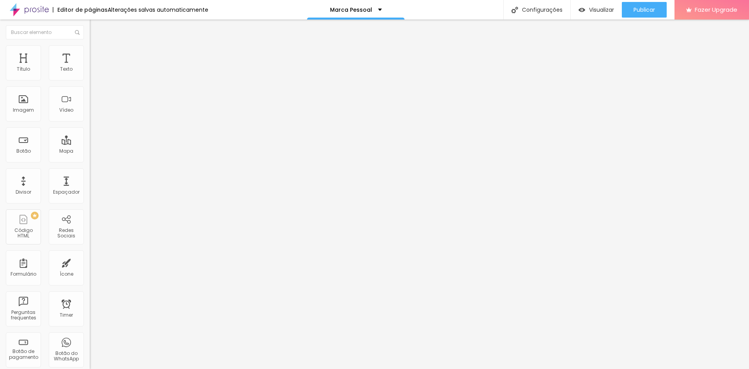
click at [97, 54] on span "Estilo" at bounding box center [103, 50] width 12 height 7
click at [97, 55] on span "Avançado" at bounding box center [110, 58] width 26 height 7
type input "11"
type input "28"
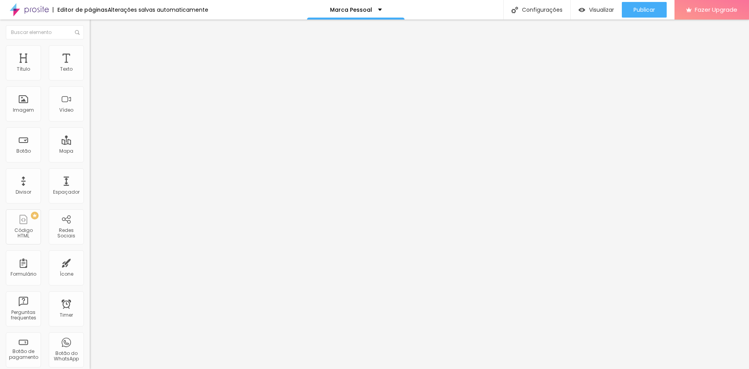
type input "28"
type input "30"
type input "31"
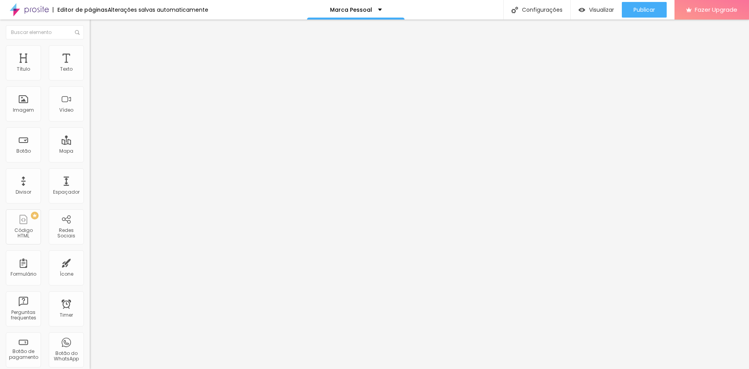
type input "34"
type input "35"
type input "37"
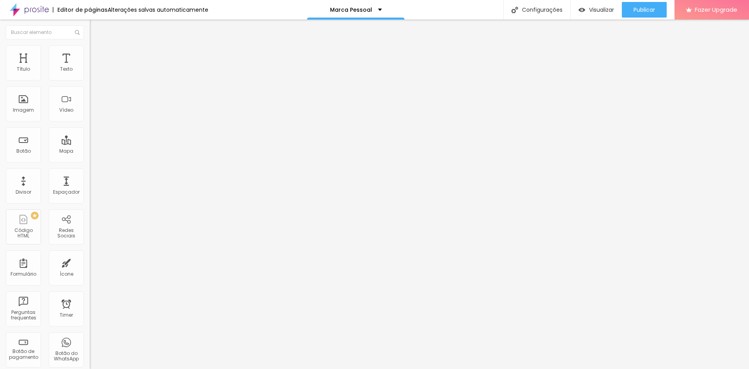
type input "37"
type input "39"
type input "41"
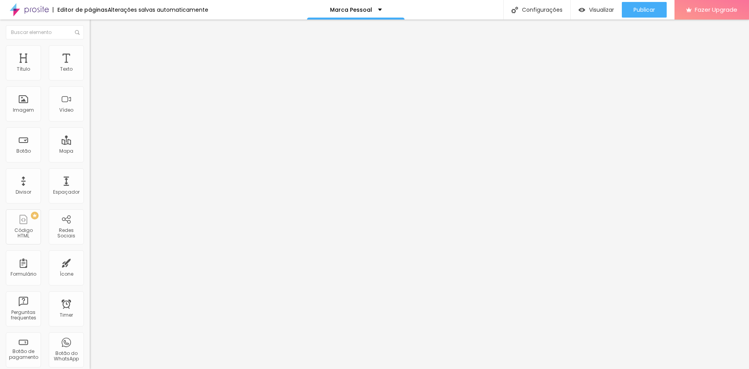
type input "42"
type input "39"
type input "32"
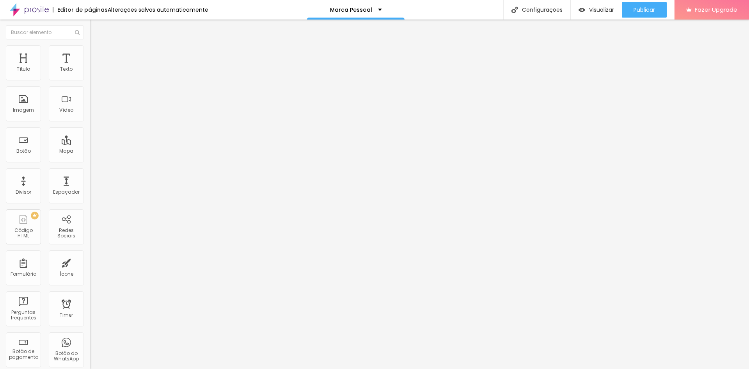
type input "32"
type input "30"
type input "29"
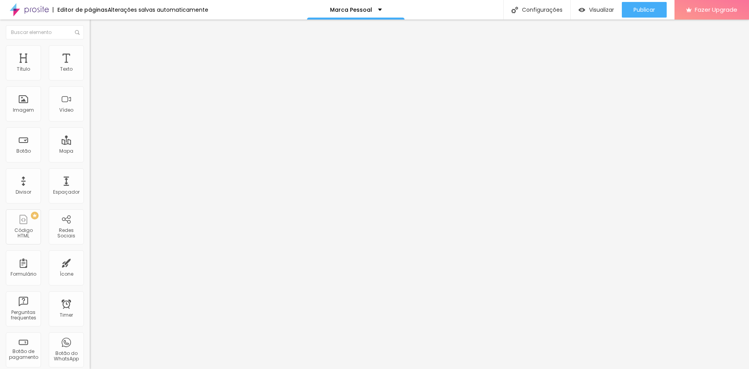
type input "27"
type input "25"
type input "24"
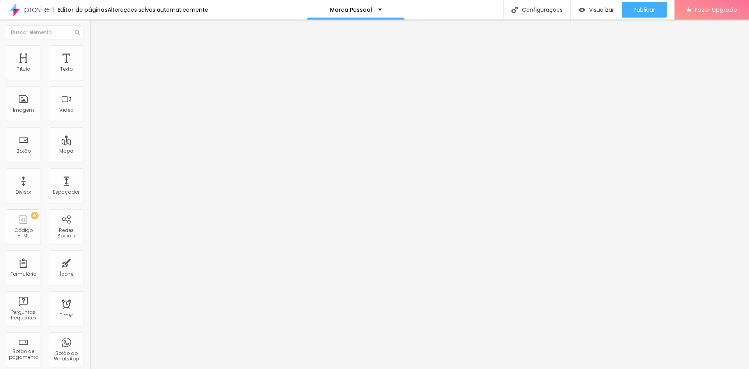
type input "24"
type input "23"
type input "21"
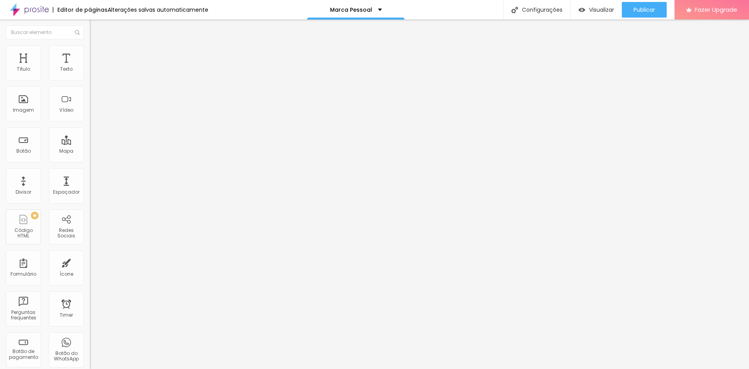
type input "20"
type input "19"
type input "18"
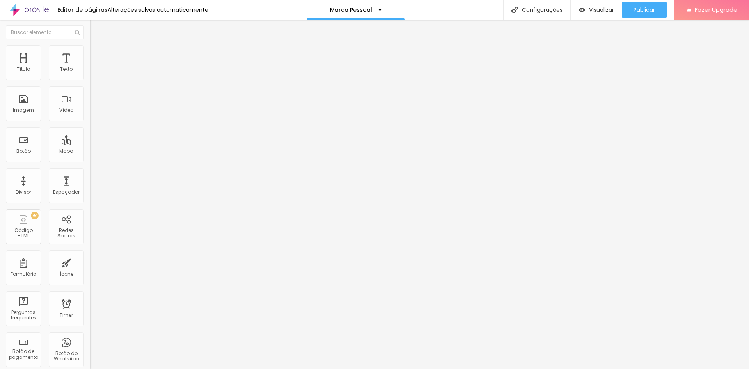
type input "18"
type input "16"
type input "15"
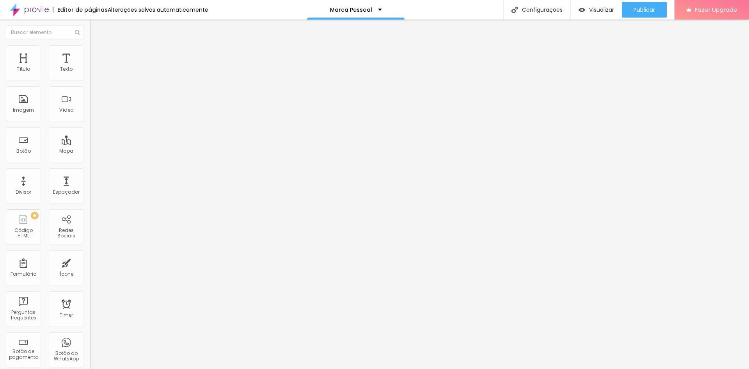
type input "14"
type input "12"
type input "11"
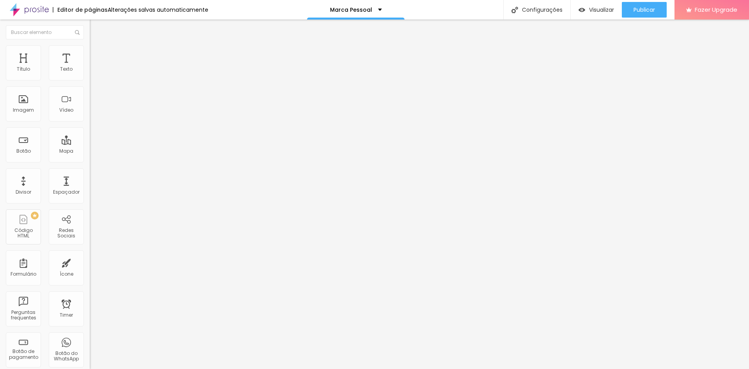
type input "11"
type input "9"
type input "8"
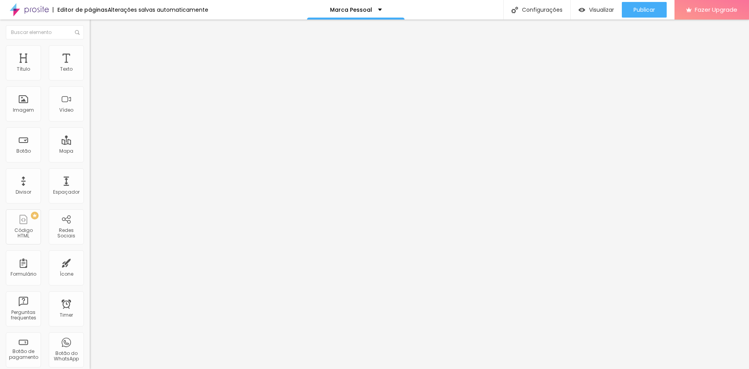
type input "7"
type input "6"
type input "5"
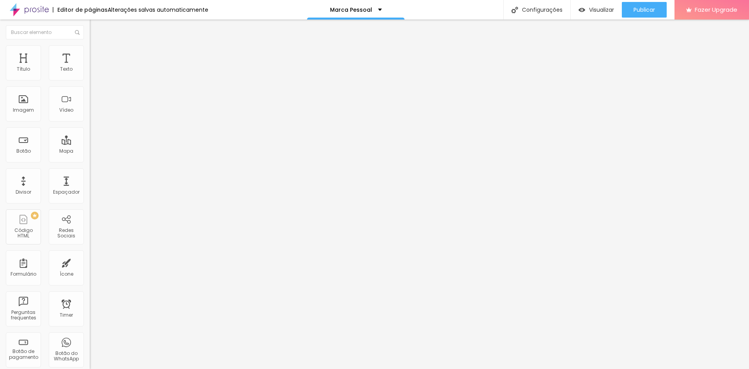
type input "5"
type input "4"
type input "3"
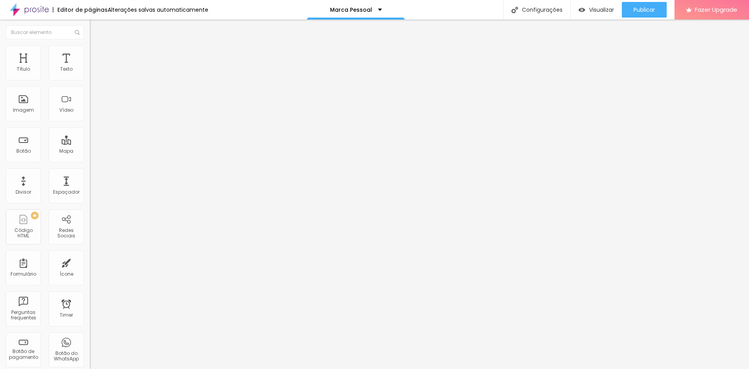
type input "2"
type input "1"
type input "0"
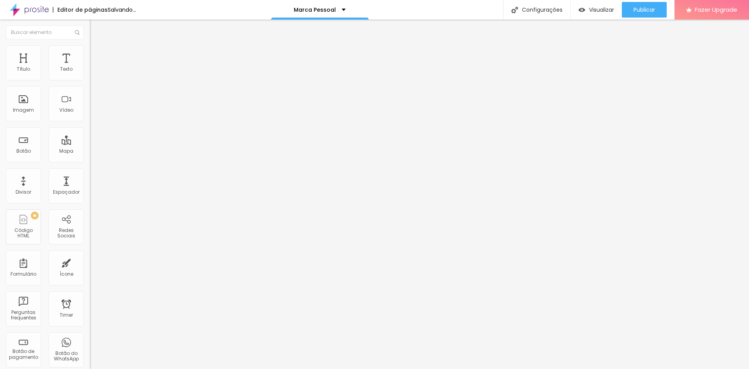
type input "0"
drag, startPoint x: 22, startPoint y: 76, endPoint x: 16, endPoint y: 75, distance: 6.3
type input "0"
click at [90, 151] on input "range" at bounding box center [115, 154] width 50 height 6
click at [90, 51] on li "Estilo" at bounding box center [135, 49] width 90 height 8
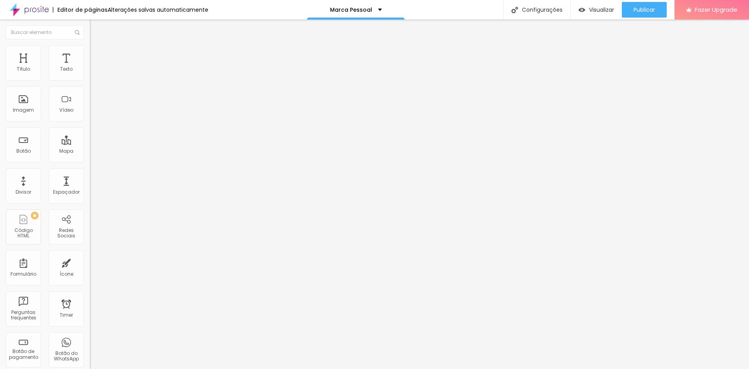
click at [93, 202] on icon "button" at bounding box center [95, 204] width 5 height 5
click at [90, 209] on button "button" at bounding box center [95, 213] width 11 height 8
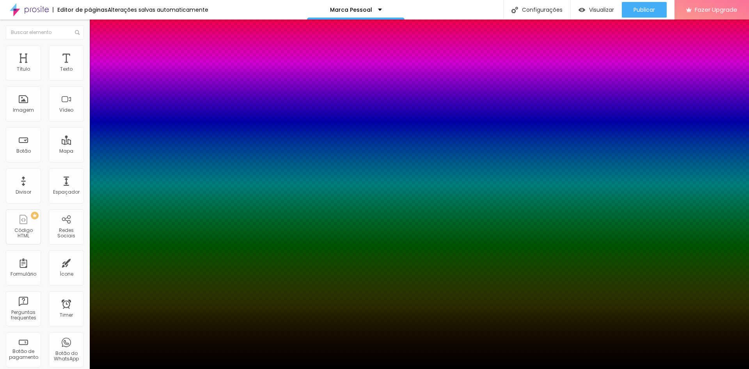
click at [73, 368] on div at bounding box center [374, 369] width 749 height 0
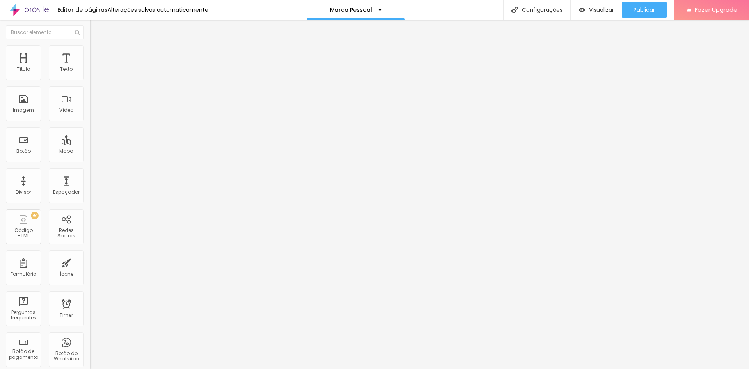
click at [96, 26] on img "button" at bounding box center [99, 28] width 6 height 6
click at [90, 51] on li "Estilo" at bounding box center [135, 49] width 90 height 8
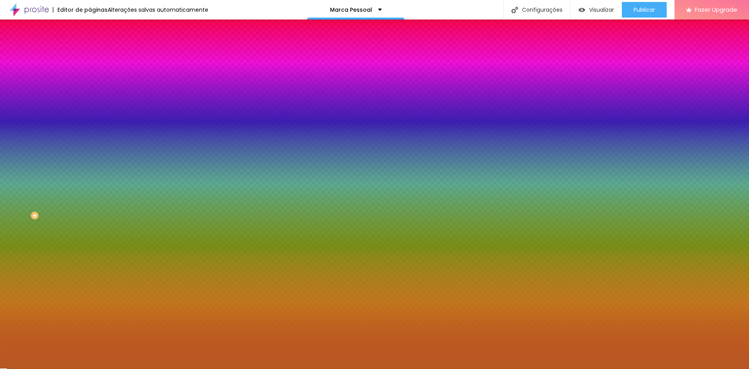
click at [90, 81] on span "Nenhum" at bounding box center [100, 78] width 20 height 7
click at [90, 72] on span "Adicionar imagem" at bounding box center [115, 68] width 50 height 7
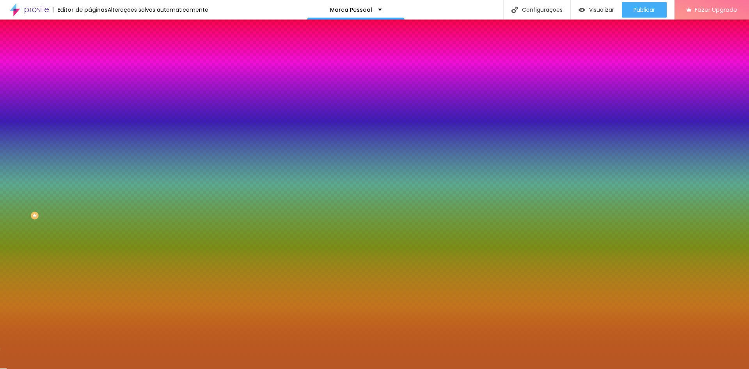
click at [90, 81] on span "Nenhum" at bounding box center [100, 78] width 20 height 7
click at [90, 92] on div "Parallax" at bounding box center [135, 90] width 90 height 5
click at [90, 86] on span "Nenhum" at bounding box center [100, 82] width 20 height 7
click at [132, 70] on img at bounding box center [134, 68] width 5 height 5
click at [90, 119] on div "Efeitos de fundo" at bounding box center [135, 116] width 90 height 5
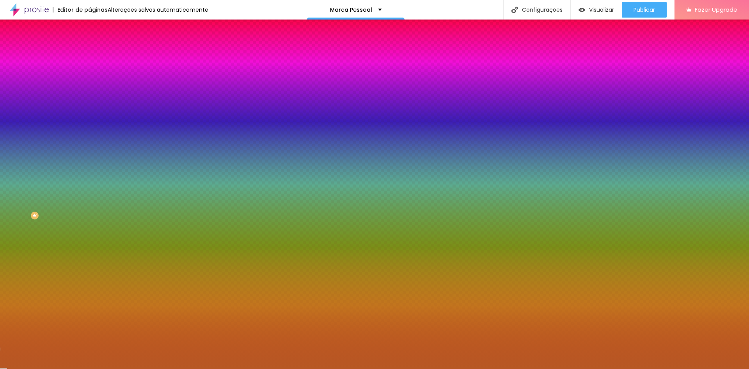
click at [94, 137] on icon "button" at bounding box center [95, 135] width 3 height 3
radio input "false"
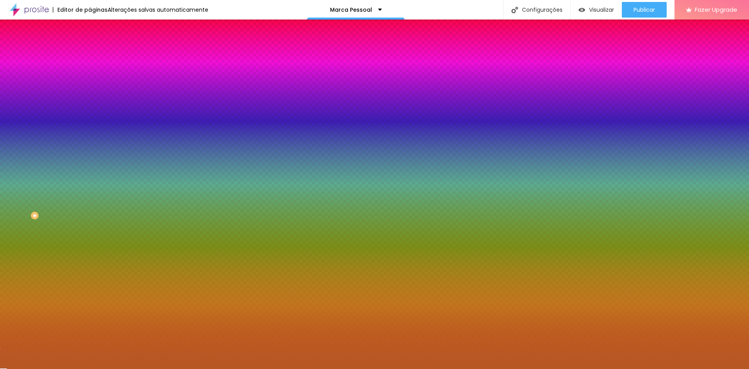
radio input "false"
radio input "true"
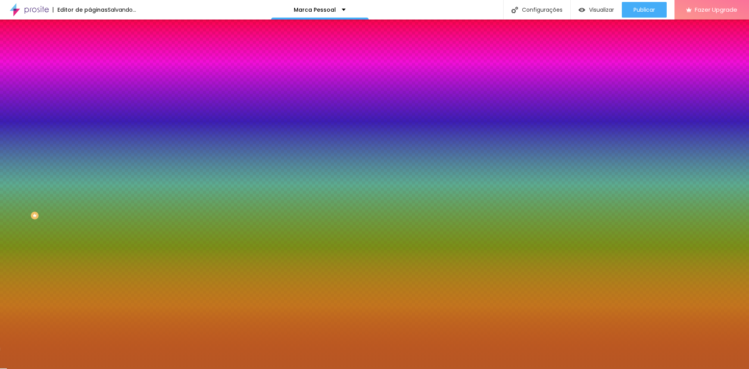
radio input "false"
click at [34, 368] on div at bounding box center [374, 369] width 749 height 0
click at [94, 159] on icon "button" at bounding box center [95, 157] width 3 height 3
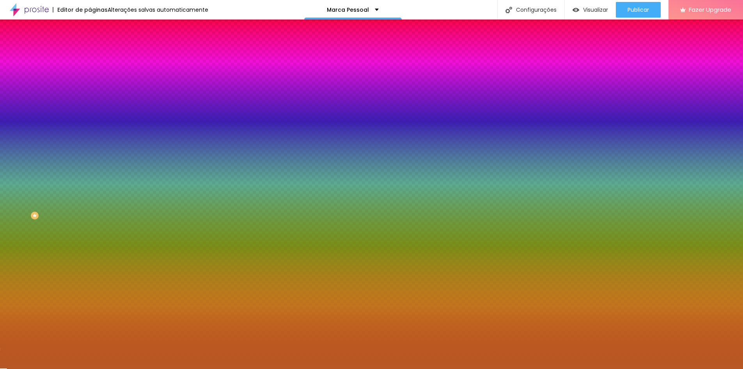
click at [18, 368] on div at bounding box center [371, 369] width 743 height 0
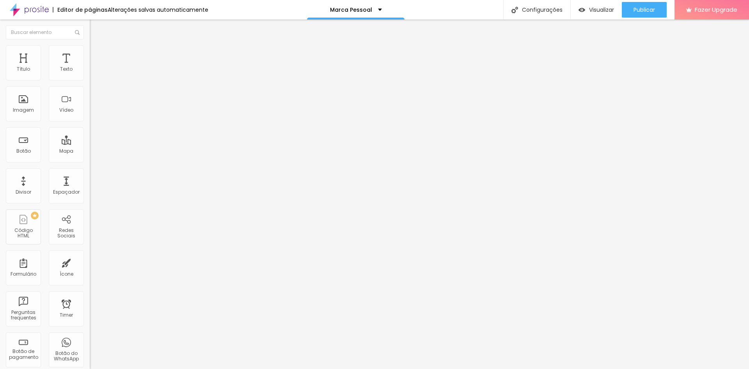
click at [132, 67] on span at bounding box center [134, 63] width 5 height 7
click at [90, 67] on span "Adicionar imagem" at bounding box center [115, 63] width 50 height 7
click at [132, 66] on img at bounding box center [134, 63] width 5 height 5
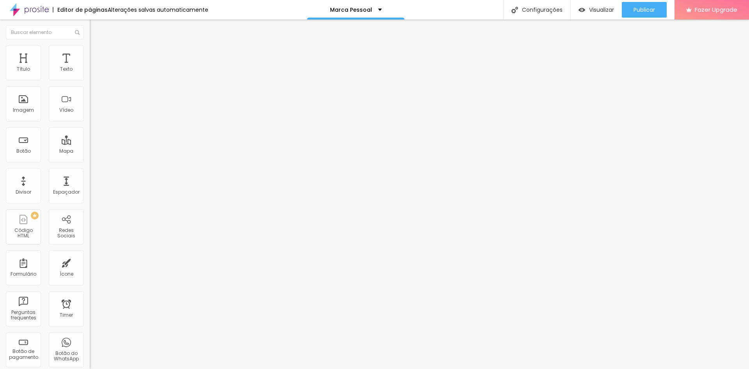
click at [90, 67] on span "Adicionar imagem" at bounding box center [115, 63] width 50 height 7
click at [132, 66] on img at bounding box center [134, 63] width 5 height 5
click at [90, 45] on li "Estilo" at bounding box center [135, 49] width 90 height 8
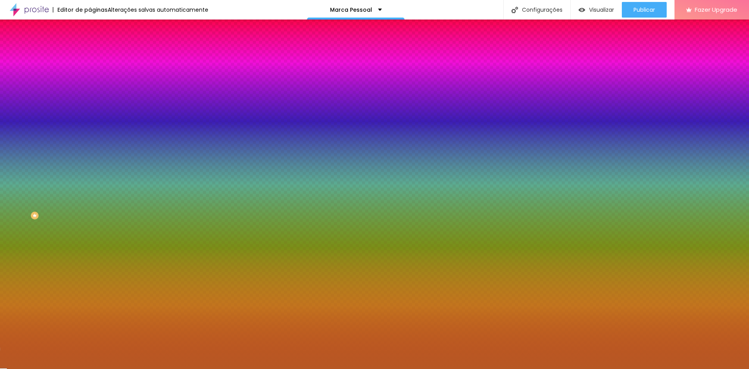
click at [90, 106] on div at bounding box center [135, 106] width 90 height 0
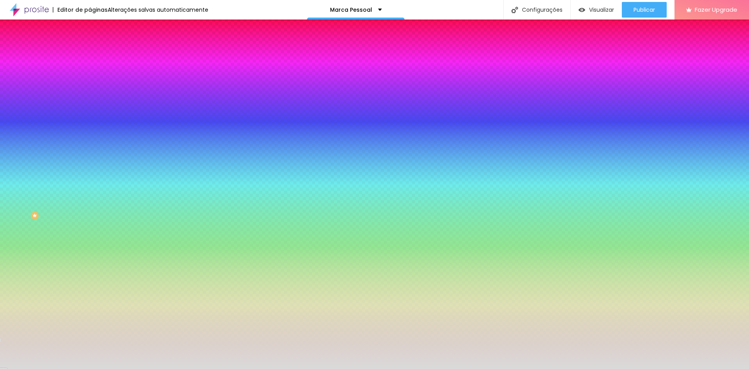
drag, startPoint x: 39, startPoint y: 163, endPoint x: 10, endPoint y: 160, distance: 29.0
click at [90, 114] on div at bounding box center [135, 114] width 90 height 0
drag, startPoint x: 60, startPoint y: 142, endPoint x: 84, endPoint y: 143, distance: 23.8
click at [90, 143] on div "Imagem de fundo Adicionar imagem Efeito da Imagem Nenhum Nenhum Parallax Cor de…" at bounding box center [135, 111] width 90 height 101
click at [90, 106] on div at bounding box center [135, 106] width 90 height 0
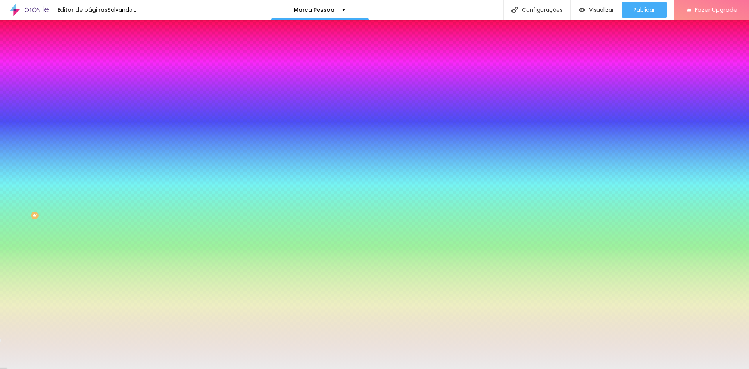
type input "#ECECEC"
click at [90, 114] on div at bounding box center [135, 114] width 90 height 0
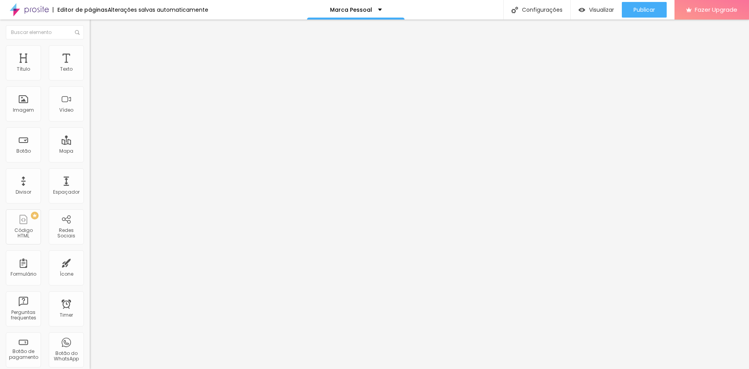
click at [90, 99] on img at bounding box center [92, 95] width 5 height 5
click at [90, 111] on img at bounding box center [92, 108] width 5 height 5
click at [90, 106] on div at bounding box center [135, 102] width 90 height 6
click at [90, 122] on span "4:3 Padrão" at bounding box center [103, 118] width 26 height 7
click at [90, 127] on span "Cinema" at bounding box center [100, 123] width 20 height 7
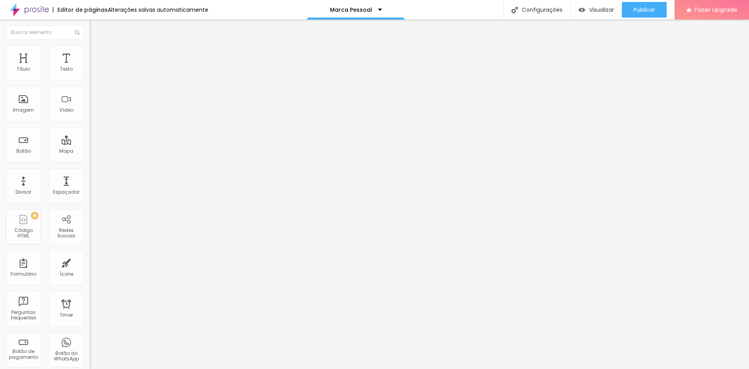
click at [90, 134] on span "Padrão" at bounding box center [99, 131] width 18 height 7
click at [90, 139] on span "Quadrado" at bounding box center [102, 135] width 25 height 7
click at [90, 144] on span "Original" at bounding box center [99, 140] width 19 height 7
click at [90, 127] on span "Cinema" at bounding box center [100, 123] width 20 height 7
click at [90, 144] on span "Original" at bounding box center [99, 140] width 19 height 7
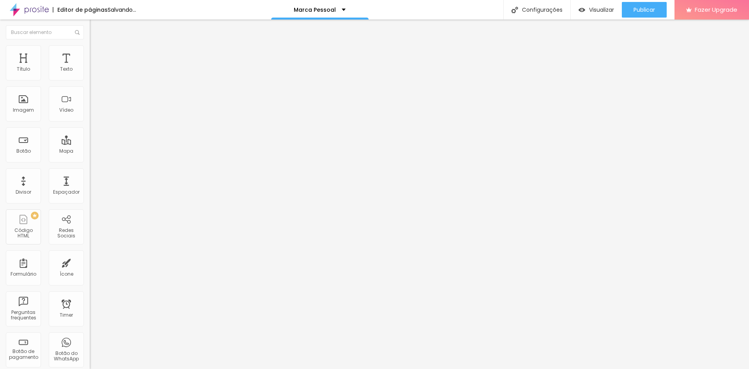
click at [90, 127] on span "Cinema" at bounding box center [100, 123] width 20 height 7
click at [90, 144] on span "Original" at bounding box center [99, 140] width 19 height 7
click at [90, 99] on div at bounding box center [135, 96] width 90 height 6
click at [90, 105] on img at bounding box center [92, 101] width 5 height 5
click at [90, 122] on span "Original" at bounding box center [99, 118] width 19 height 7
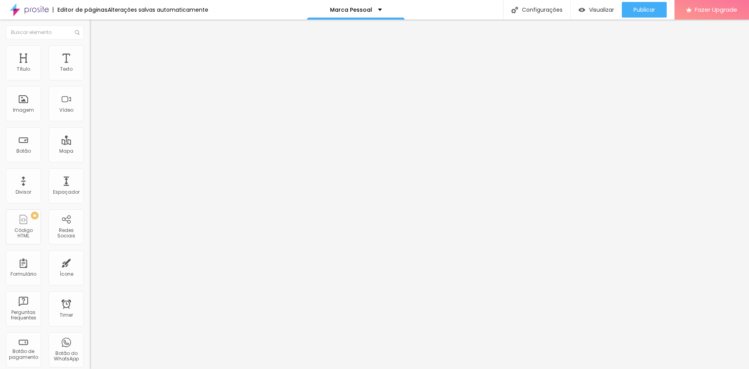
click at [90, 127] on span "Cinema" at bounding box center [100, 123] width 20 height 7
click at [90, 99] on div at bounding box center [135, 96] width 90 height 6
click at [90, 105] on img at bounding box center [92, 101] width 5 height 5
click at [90, 112] on div at bounding box center [135, 109] width 90 height 6
click at [90, 112] on div at bounding box center [135, 102] width 90 height 19
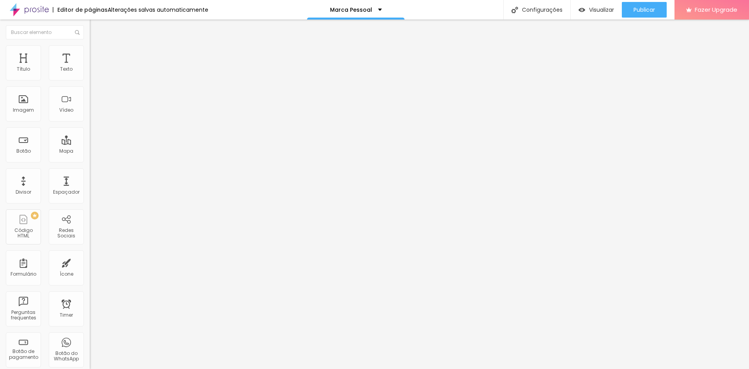
click at [90, 105] on img at bounding box center [92, 101] width 5 height 5
click at [90, 122] on span "16:9 Cinema" at bounding box center [105, 118] width 30 height 7
click at [90, 144] on span "Original" at bounding box center [99, 140] width 19 height 7
click at [90, 122] on span "Original" at bounding box center [99, 118] width 19 height 7
click at [90, 50] on img at bounding box center [93, 48] width 7 height 7
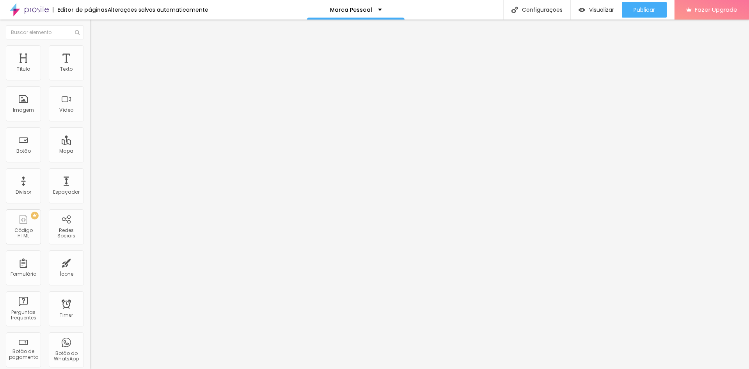
type input "40"
type input "45"
type input "50"
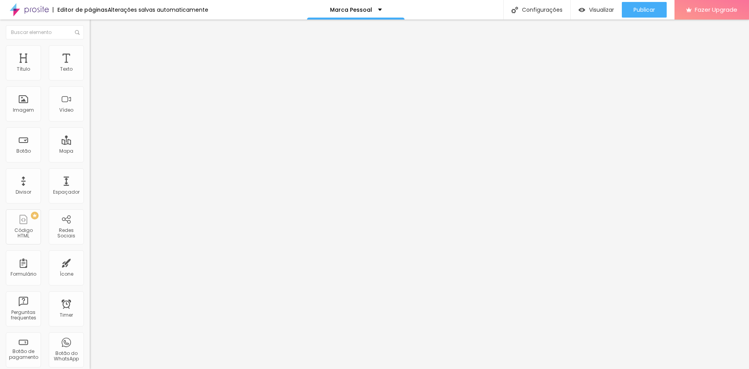
type input "50"
drag, startPoint x: 28, startPoint y: 83, endPoint x: 37, endPoint y: 86, distance: 9.1
click at [90, 80] on input "range" at bounding box center [115, 77] width 50 height 6
drag, startPoint x: 18, startPoint y: 98, endPoint x: 77, endPoint y: 96, distance: 58.9
click at [90, 171] on input "range" at bounding box center [115, 174] width 50 height 6
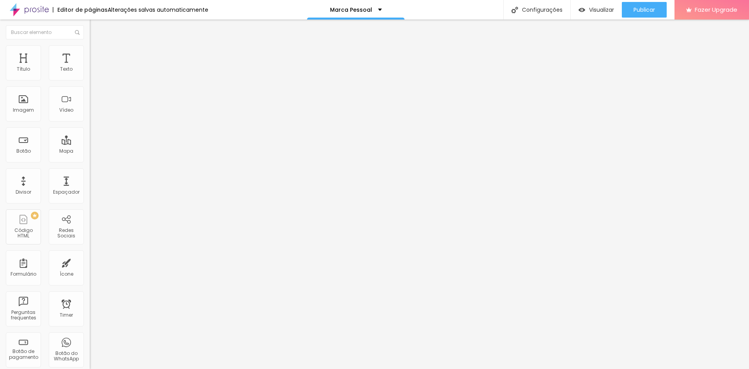
click at [93, 211] on icon "button" at bounding box center [95, 213] width 5 height 5
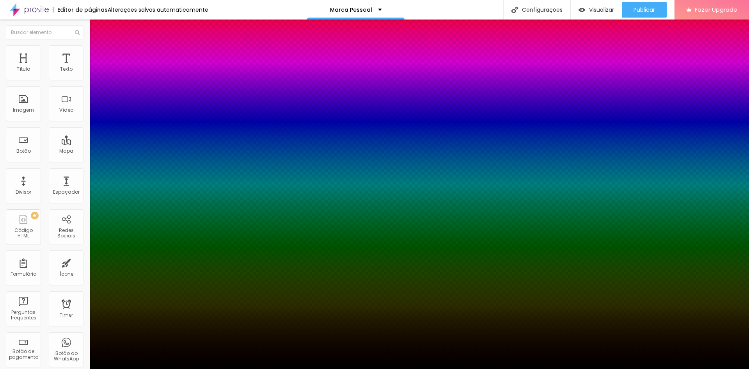
click at [147, 368] on div at bounding box center [374, 369] width 749 height 0
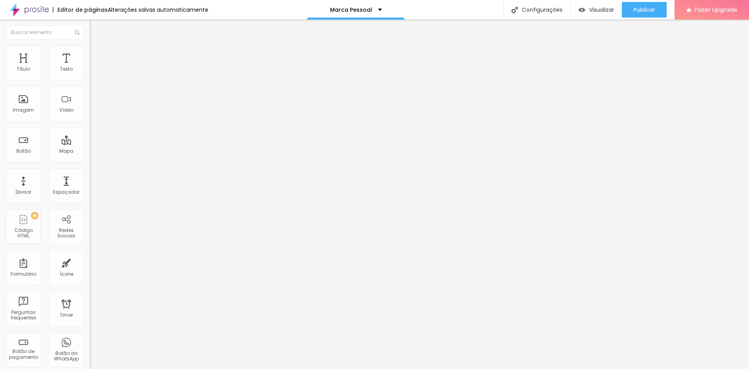
click at [97, 54] on span "Estilo" at bounding box center [103, 50] width 12 height 7
drag, startPoint x: 64, startPoint y: 99, endPoint x: 70, endPoint y: 99, distance: 6.3
click at [90, 171] on input "range" at bounding box center [115, 174] width 50 height 6
click at [90, 80] on input "range" at bounding box center [115, 77] width 50 height 6
click at [90, 50] on img at bounding box center [93, 48] width 7 height 7
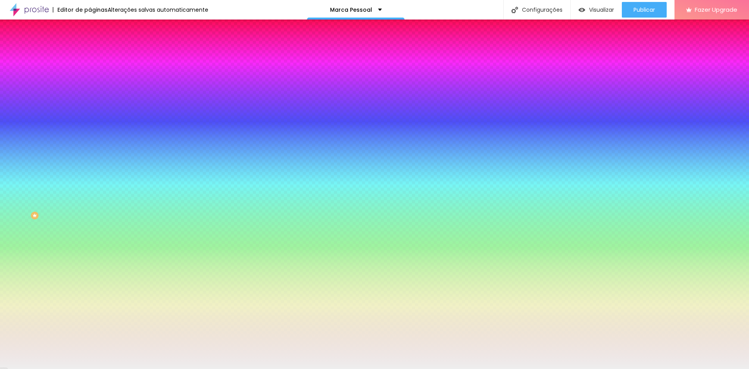
click at [90, 106] on div at bounding box center [135, 106] width 90 height 0
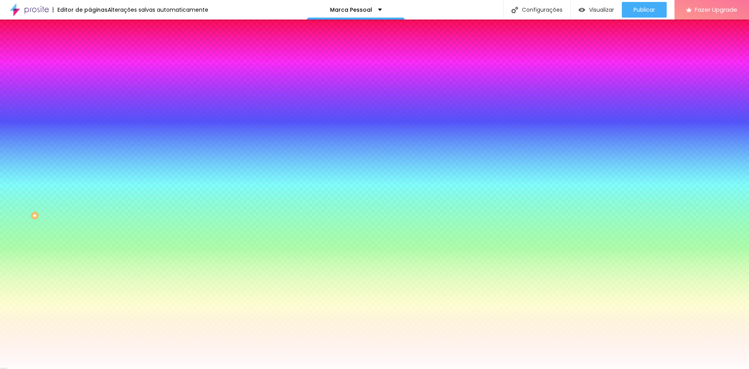
drag, startPoint x: 14, startPoint y: 151, endPoint x: 12, endPoint y: 124, distance: 26.9
click at [90, 124] on div "Imagem de fundo Adicionar imagem Efeito da Imagem Nenhum Nenhum Parallax Cor de…" at bounding box center [135, 111] width 90 height 101
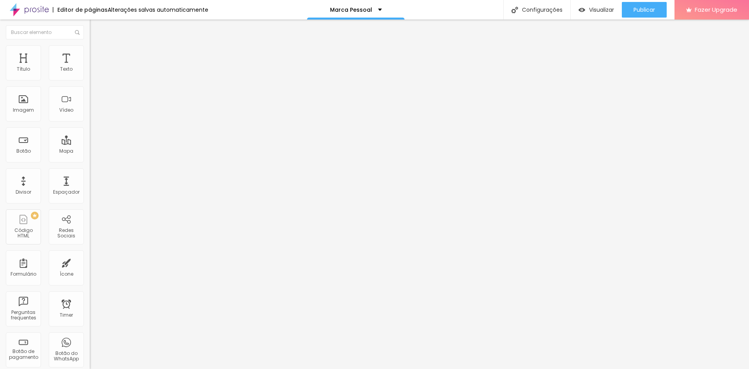
click at [97, 54] on span "Estilo" at bounding box center [103, 50] width 12 height 7
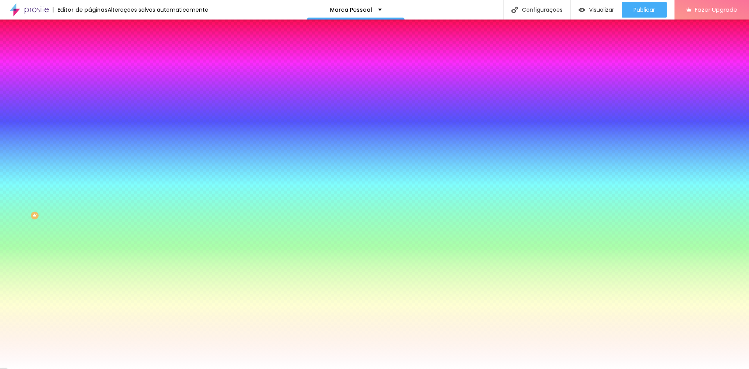
click at [90, 106] on div at bounding box center [135, 106] width 90 height 0
drag, startPoint x: 11, startPoint y: 150, endPoint x: 15, endPoint y: 160, distance: 11.2
click at [90, 114] on div at bounding box center [135, 114] width 90 height 0
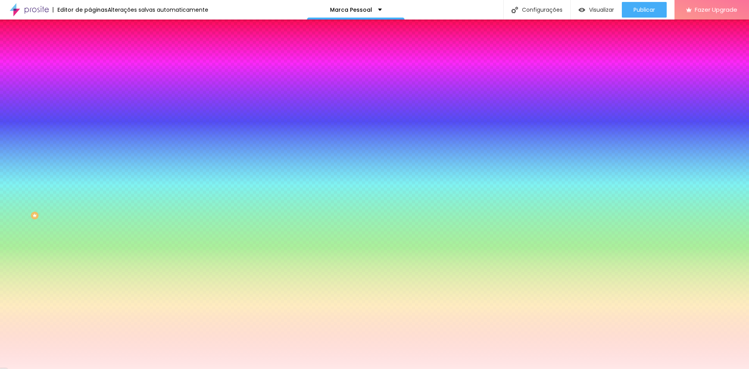
drag, startPoint x: 12, startPoint y: 154, endPoint x: 20, endPoint y: 153, distance: 8.0
click at [90, 153] on div "Imagem de fundo Adicionar imagem Efeito da Imagem Nenhum Nenhum Parallax Cor de…" at bounding box center [135, 111] width 90 height 101
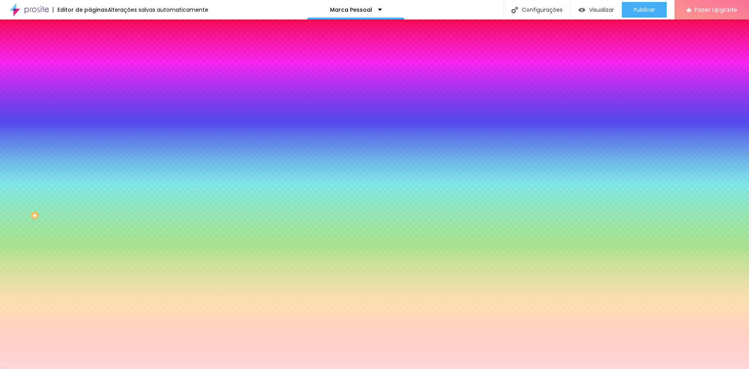
click at [90, 106] on div at bounding box center [135, 106] width 90 height 0
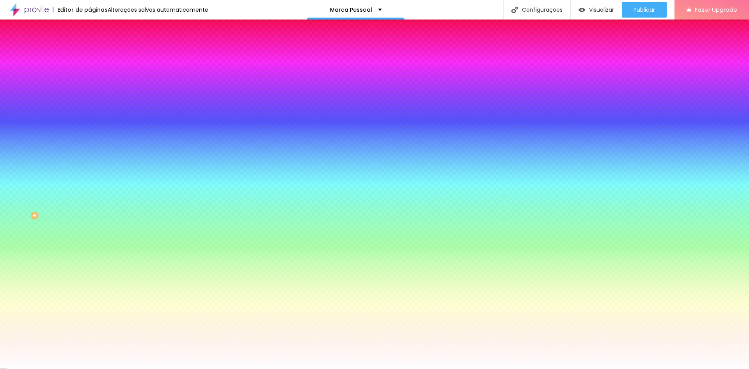
drag, startPoint x: 13, startPoint y: 152, endPoint x: 11, endPoint y: 135, distance: 16.6
click at [90, 114] on div "Cor de fundo Voltar ao padrão #FFFFFF" at bounding box center [135, 102] width 90 height 21
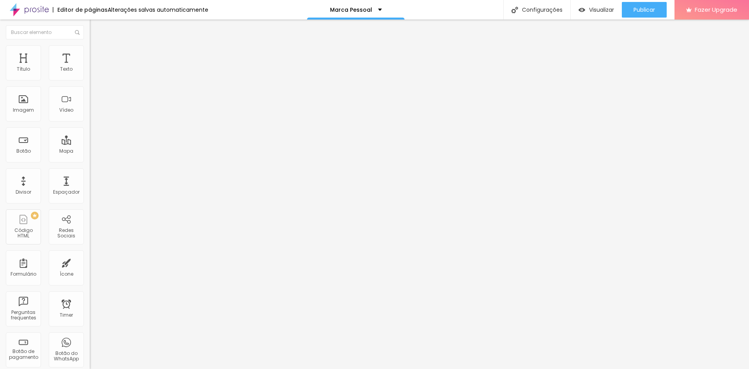
click at [90, 46] on li "Estilo" at bounding box center [135, 49] width 90 height 8
click at [90, 49] on ul "Conteúdo Estilo Avançado" at bounding box center [135, 48] width 90 height 23
click at [90, 49] on img at bounding box center [93, 48] width 7 height 7
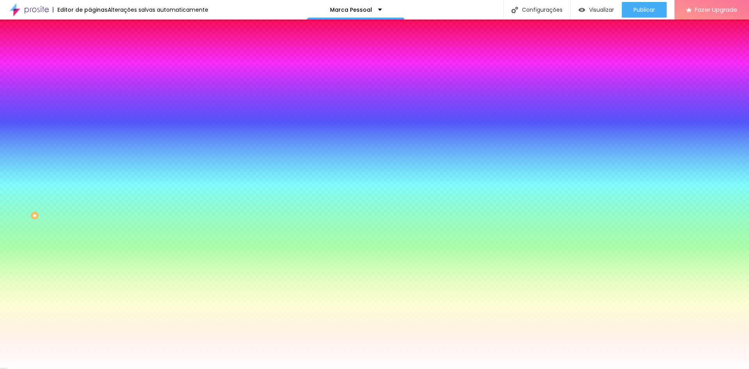
click at [90, 114] on input "#FFFFFF" at bounding box center [137, 110] width 94 height 8
drag, startPoint x: 64, startPoint y: 140, endPoint x: 82, endPoint y: 140, distance: 17.6
click at [90, 114] on input "#FFFFFF" at bounding box center [137, 110] width 94 height 8
paste input "B75824"
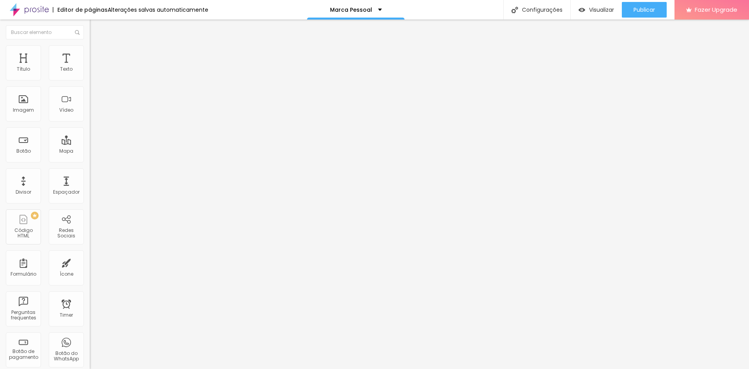
click at [90, 47] on img at bounding box center [93, 48] width 7 height 7
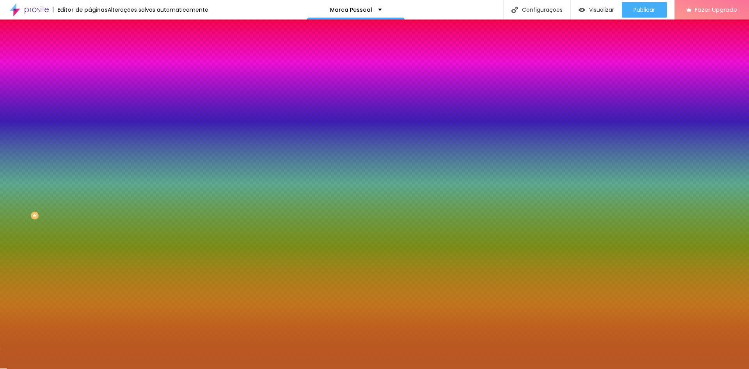
drag, startPoint x: 80, startPoint y: 142, endPoint x: 76, endPoint y: 141, distance: 4.0
click at [90, 114] on input "#B75824" at bounding box center [137, 110] width 94 height 8
drag, startPoint x: 81, startPoint y: 142, endPoint x: 50, endPoint y: 137, distance: 31.6
click at [90, 114] on div "#B75824" at bounding box center [135, 110] width 90 height 8
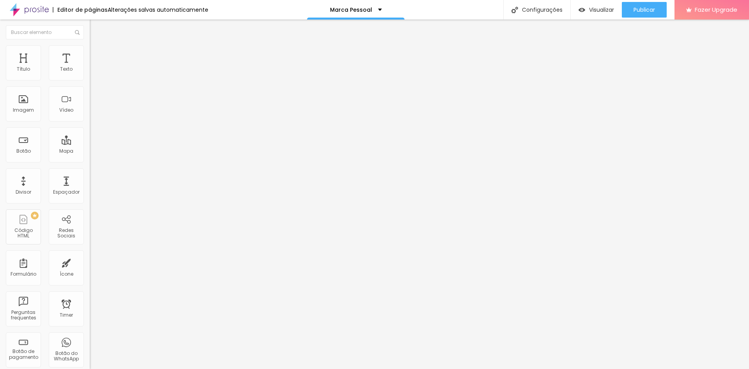
click at [97, 52] on span "Estilo" at bounding box center [103, 50] width 12 height 7
click at [90, 71] on span "Encaixotado" at bounding box center [105, 67] width 30 height 7
click at [90, 83] on span "Completo" at bounding box center [102, 79] width 24 height 7
click at [90, 76] on span "Encaixotado" at bounding box center [105, 72] width 30 height 7
click at [90, 48] on ul "Conteúdo Estilo Avançado" at bounding box center [135, 48] width 90 height 23
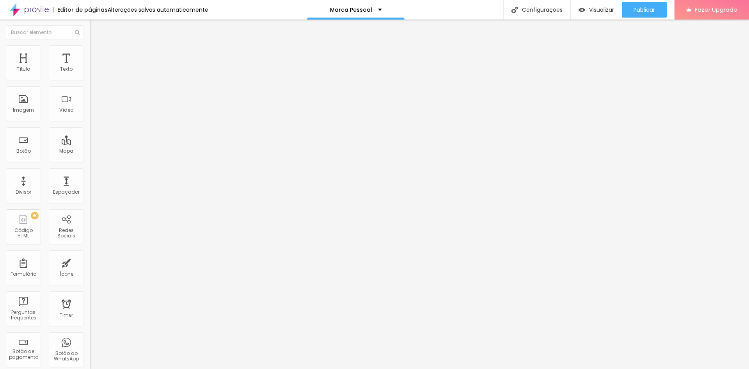
click at [90, 48] on img at bounding box center [93, 48] width 7 height 7
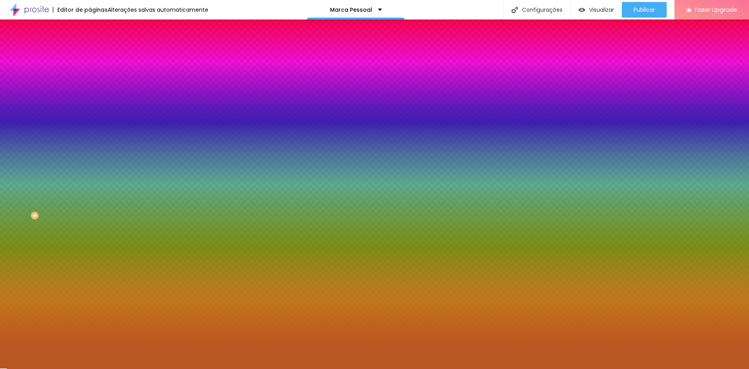
click at [90, 53] on li "Avançado" at bounding box center [135, 57] width 90 height 8
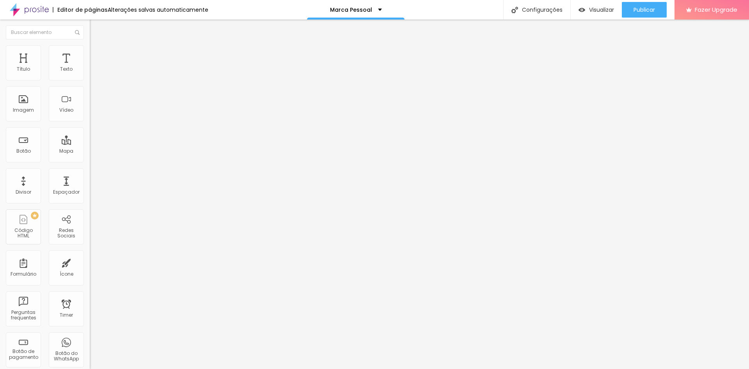
drag, startPoint x: 20, startPoint y: 91, endPoint x: 44, endPoint y: 91, distance: 24.6
click at [90, 262] on input "range" at bounding box center [115, 265] width 50 height 6
click at [59, 62] on div "Texto" at bounding box center [66, 62] width 35 height 35
click at [97, 54] on span "Estilo" at bounding box center [103, 50] width 12 height 7
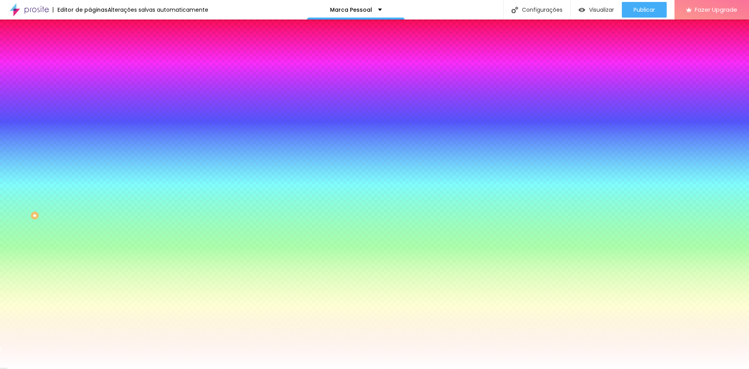
click at [90, 106] on button "Voltar ao padrão" at bounding box center [116, 101] width 53 height 9
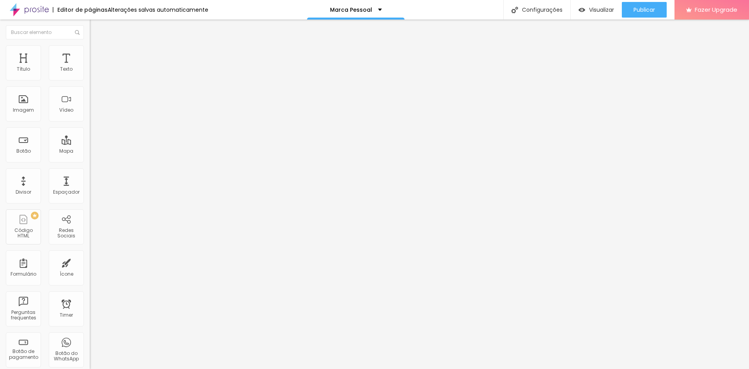
click at [97, 54] on span "Estilo" at bounding box center [103, 50] width 12 height 7
click at [90, 50] on img at bounding box center [93, 48] width 7 height 7
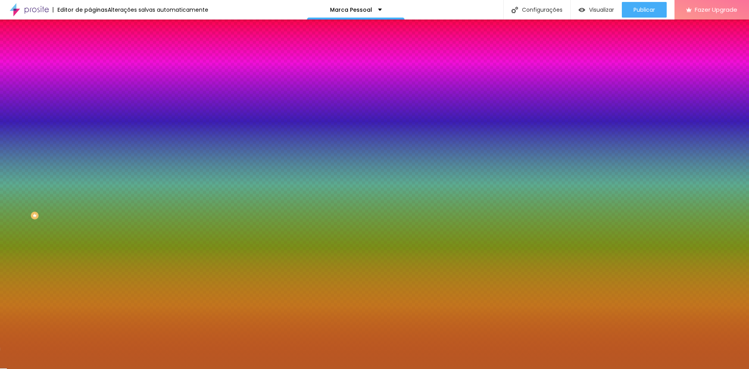
drag, startPoint x: 80, startPoint y: 142, endPoint x: 55, endPoint y: 142, distance: 24.6
click at [90, 114] on div "#B75824" at bounding box center [135, 110] width 90 height 8
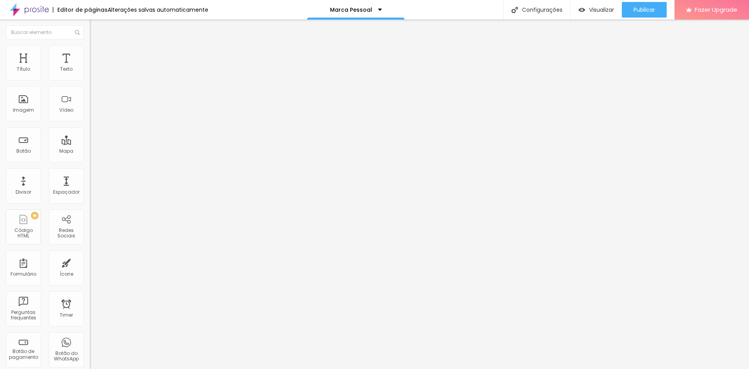
click at [90, 49] on li "Estilo" at bounding box center [135, 49] width 90 height 8
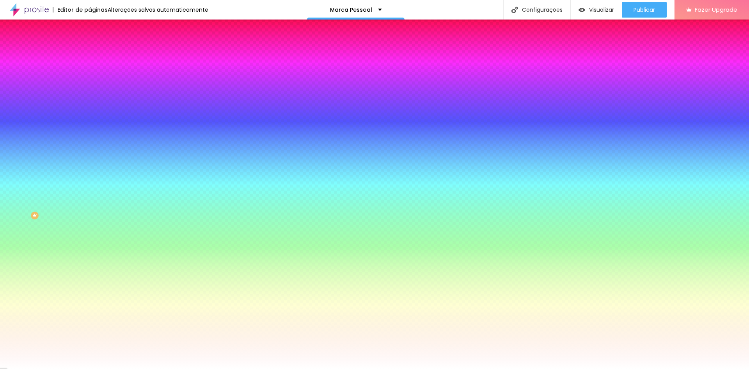
drag, startPoint x: 80, startPoint y: 142, endPoint x: 44, endPoint y: 133, distance: 36.8
click at [90, 114] on div "Cor de fundo Voltar ao padrão #FFFFFF" at bounding box center [135, 102] width 90 height 21
paste input "B75824"
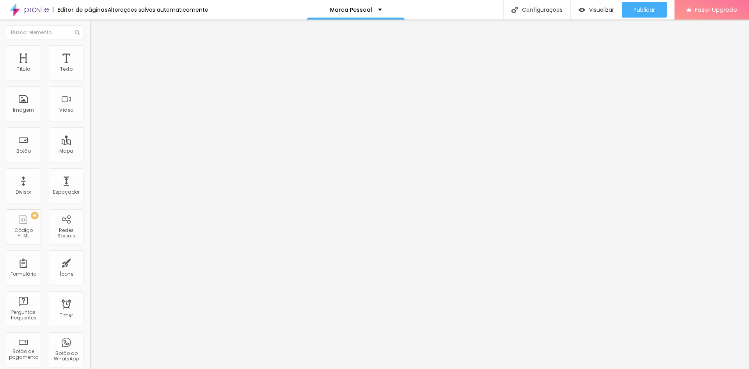
click at [90, 49] on img at bounding box center [93, 48] width 7 height 7
click at [90, 144] on input "range" at bounding box center [115, 147] width 50 height 6
click at [97, 46] on span "Estilo" at bounding box center [103, 42] width 12 height 7
click at [90, 75] on button "button" at bounding box center [95, 71] width 11 height 8
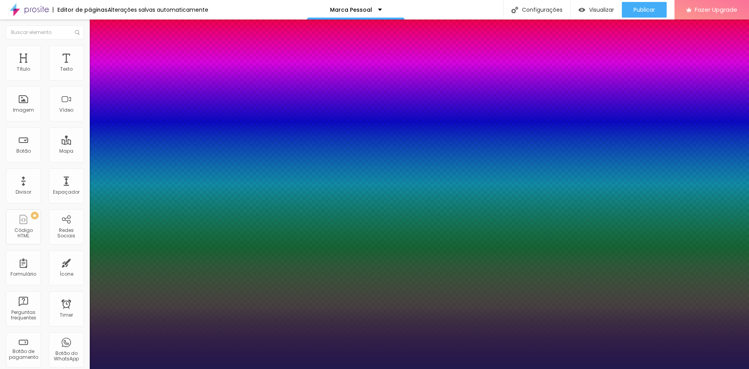
drag, startPoint x: 106, startPoint y: 134, endPoint x: 115, endPoint y: 131, distance: 9.4
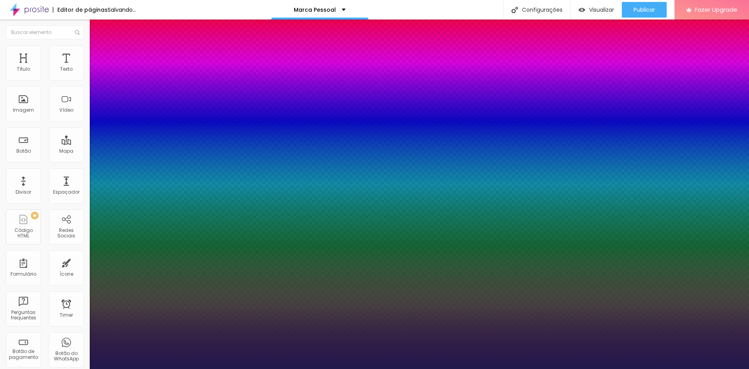
drag, startPoint x: 160, startPoint y: 202, endPoint x: 191, endPoint y: 203, distance: 31.6
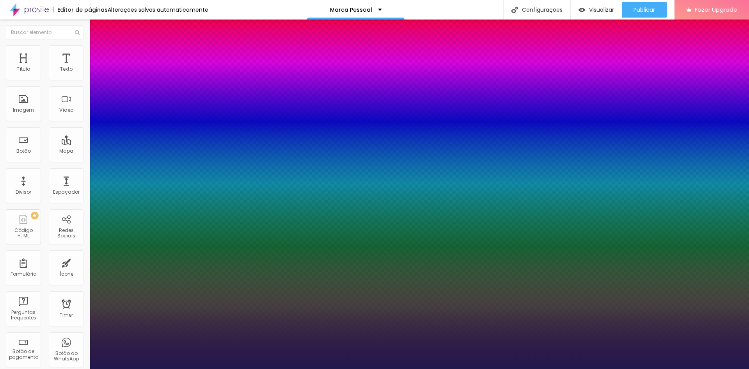
click at [192, 203] on body "Editor de páginas Alterações salvas automaticamente Marca Pessoal Configurações…" at bounding box center [374, 184] width 749 height 369
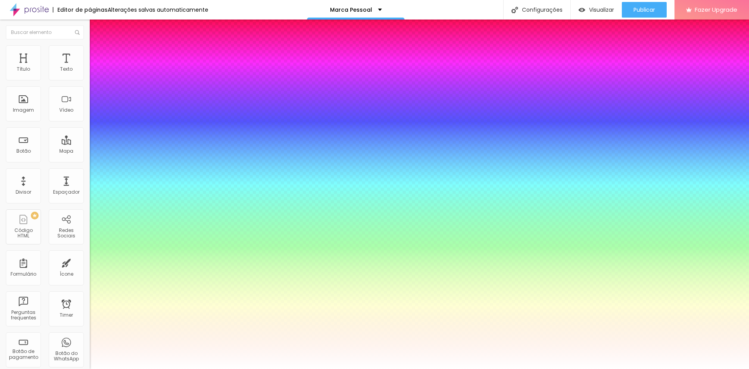
click at [521, 368] on div at bounding box center [374, 369] width 749 height 0
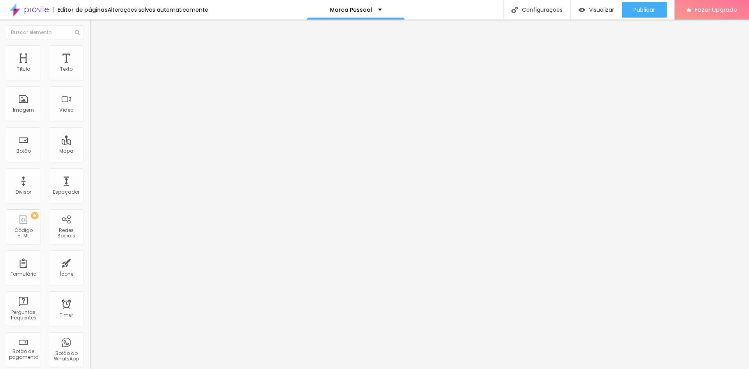
click at [90, 71] on img at bounding box center [92, 68] width 5 height 5
click at [90, 53] on ul "Conteúdo Estilo Avançado" at bounding box center [135, 48] width 90 height 23
click at [90, 51] on li "Estilo" at bounding box center [135, 49] width 90 height 8
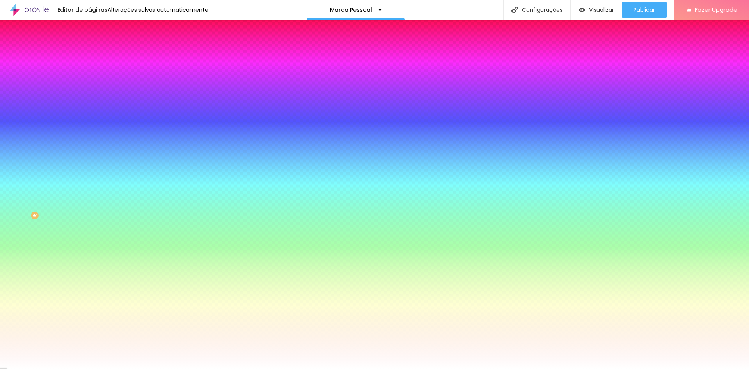
click at [97, 55] on span "Avançado" at bounding box center [110, 58] width 26 height 7
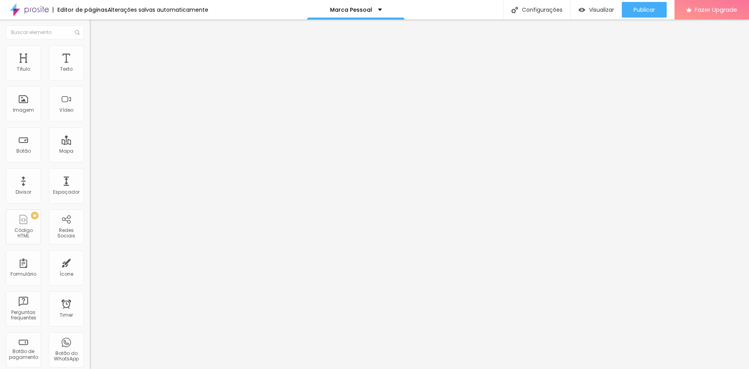
drag, startPoint x: 28, startPoint y: 77, endPoint x: 3, endPoint y: 78, distance: 24.6
click at [90, 151] on input "range" at bounding box center [115, 154] width 50 height 6
click at [59, 49] on div "Texto" at bounding box center [66, 62] width 35 height 35
click at [60, 75] on div "Texto" at bounding box center [66, 62] width 35 height 35
click at [97, 53] on span "Avançado" at bounding box center [110, 50] width 26 height 7
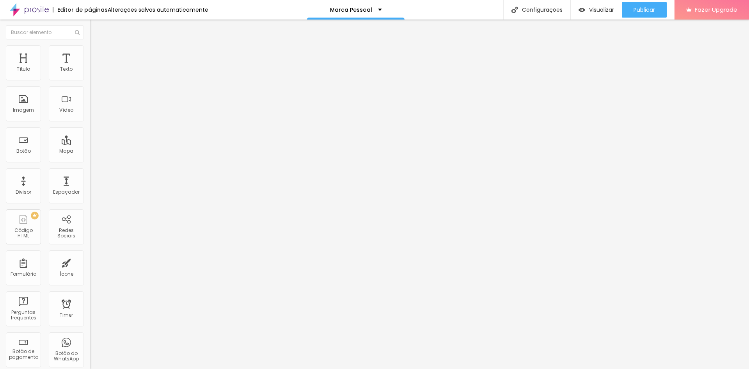
drag, startPoint x: 21, startPoint y: 77, endPoint x: 16, endPoint y: 80, distance: 6.6
click at [90, 144] on input "range" at bounding box center [115, 147] width 50 height 6
drag, startPoint x: 24, startPoint y: 91, endPoint x: 9, endPoint y: 92, distance: 14.8
click at [90, 254] on input "range" at bounding box center [115, 257] width 50 height 6
click at [97, 46] on span "Estilo" at bounding box center [103, 42] width 12 height 7
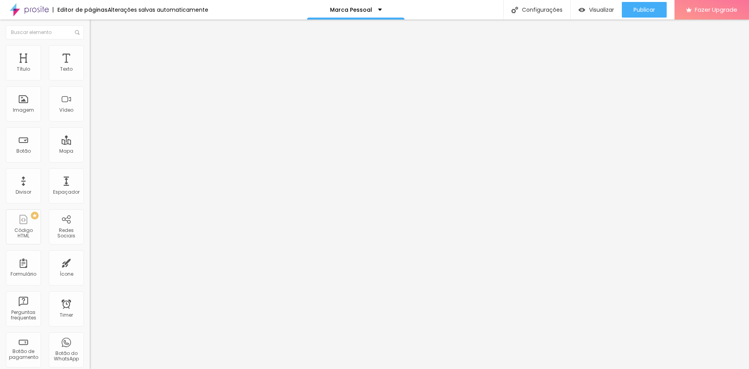
click at [90, 75] on button "button" at bounding box center [95, 71] width 11 height 8
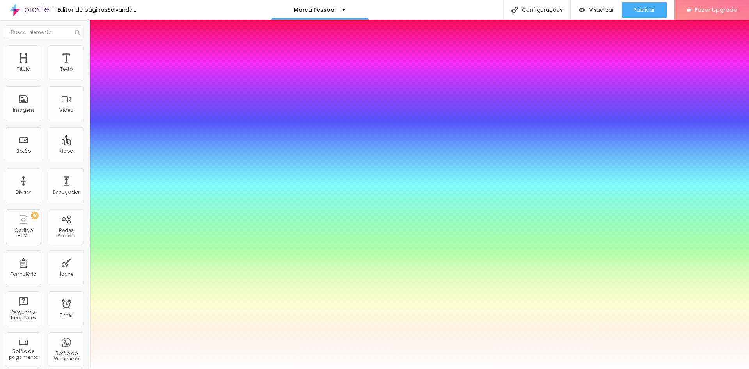
drag, startPoint x: 129, startPoint y: 188, endPoint x: 121, endPoint y: 184, distance: 8.9
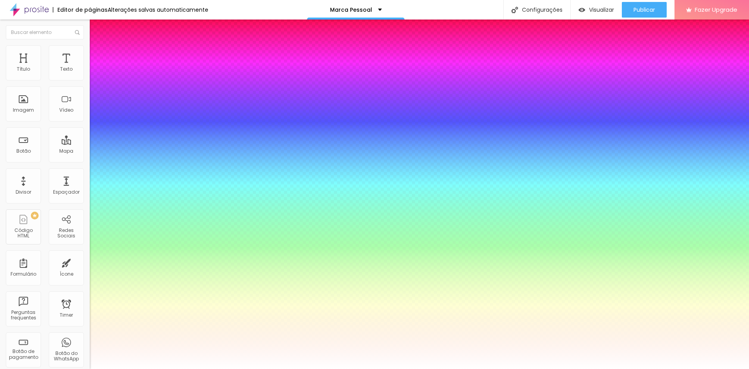
click at [64, 368] on div at bounding box center [374, 369] width 749 height 0
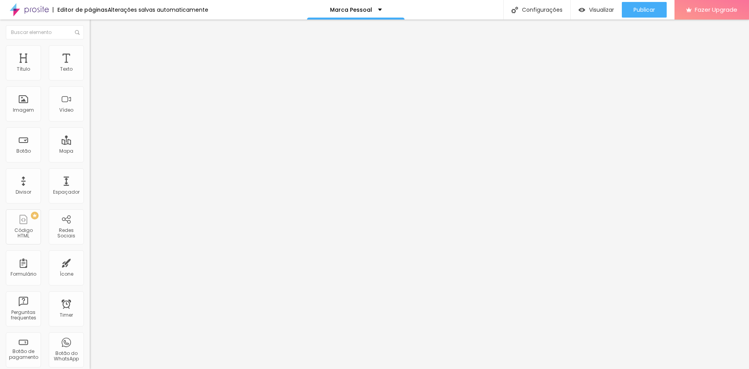
click at [93, 64] on icon "button" at bounding box center [95, 61] width 5 height 5
click at [93, 73] on icon "button" at bounding box center [95, 70] width 5 height 5
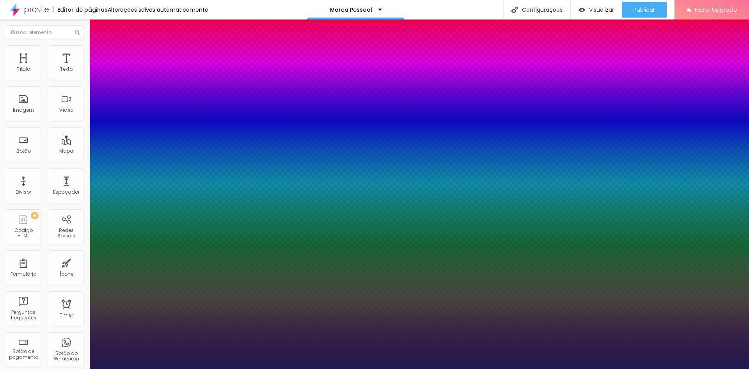
drag, startPoint x: 107, startPoint y: 133, endPoint x: 115, endPoint y: 133, distance: 8.2
drag, startPoint x: 627, startPoint y: 310, endPoint x: 619, endPoint y: 288, distance: 23.3
click at [619, 368] on div at bounding box center [374, 369] width 749 height 0
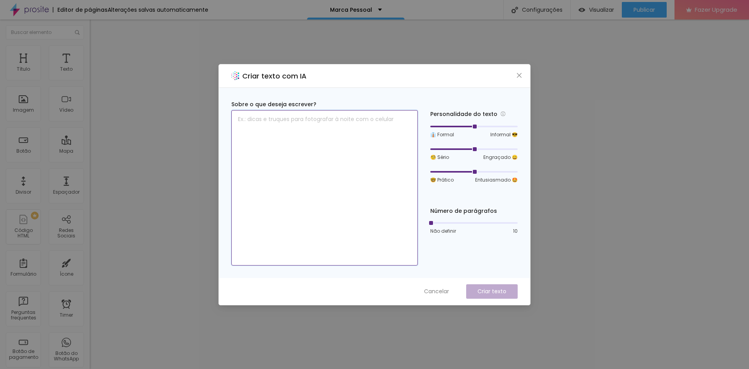
click at [292, 128] on textarea at bounding box center [324, 187] width 186 height 155
paste textarea "“Sua identidade é sua marca. E está pronta para ser vista.”"
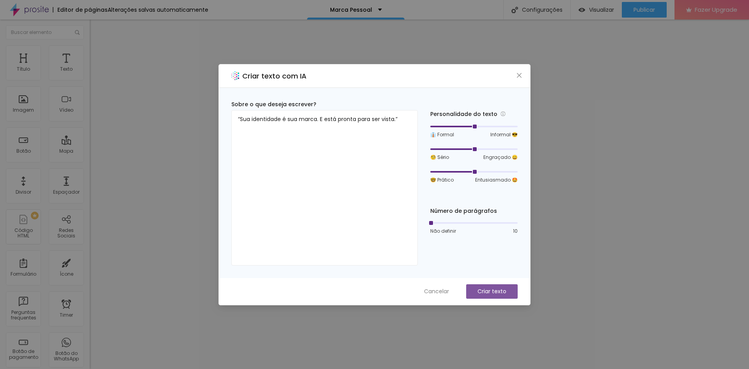
click at [495, 290] on p "Criar texto" at bounding box center [491, 291] width 29 height 8
click at [317, 161] on textarea "“Sua identidade é sua marca. E está pronta para ser vista.”" at bounding box center [324, 187] width 186 height 155
paste textarea "Título: “Sua identidade é sua marca. E está pronta para ser vista.” Subtexto: “…"
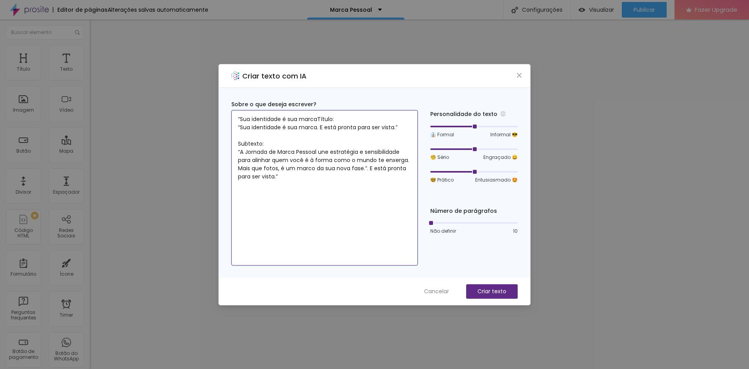
drag, startPoint x: 334, startPoint y: 183, endPoint x: 205, endPoint y: 108, distance: 149.3
click at [205, 108] on div "Criar texto com IA Sobre o que deseja escrever? “Sua identidade é sua marcaTítu…" at bounding box center [374, 184] width 749 height 369
paste textarea "Título: “Sua identidade é sua marca. E está pronta para ser vista.” Subtexto: “…"
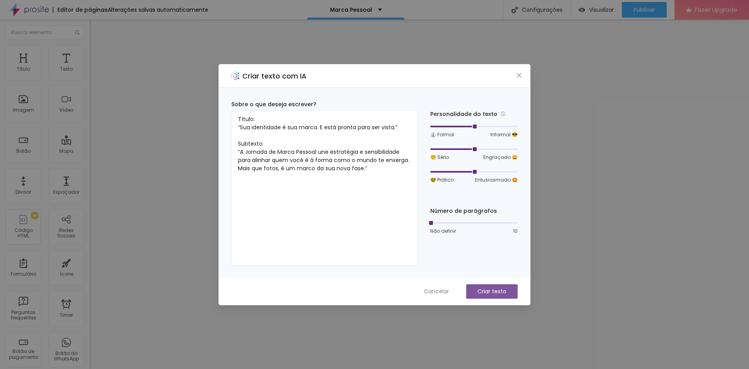
click at [493, 290] on p "Criar texto" at bounding box center [491, 291] width 29 height 8
click at [521, 73] on icon "close" at bounding box center [519, 75] width 6 height 6
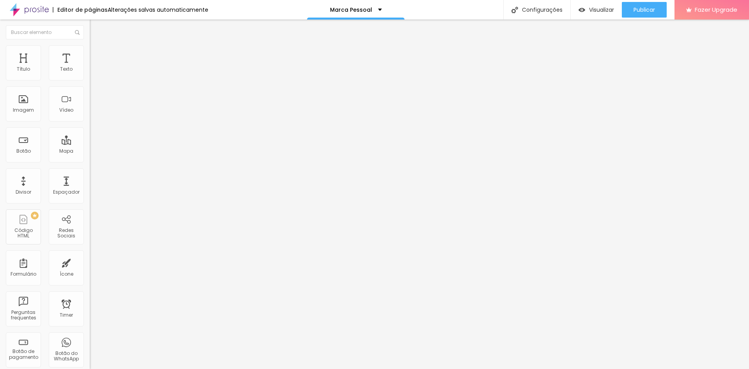
click at [96, 27] on img "button" at bounding box center [99, 28] width 6 height 6
click at [90, 50] on img at bounding box center [93, 48] width 7 height 7
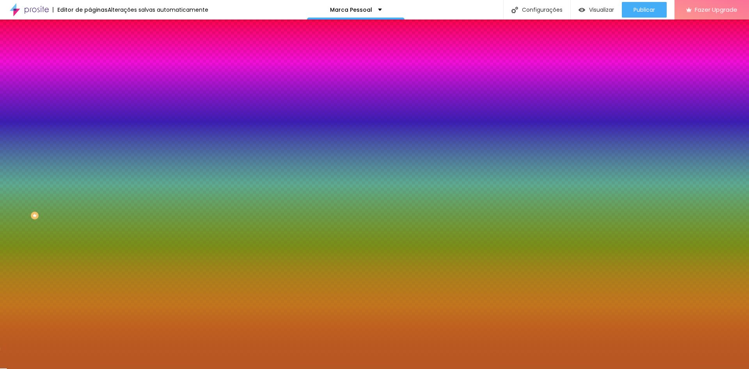
click at [90, 71] on div "Adicionar imagem" at bounding box center [135, 68] width 90 height 5
click at [90, 72] on span "Adicionar imagem" at bounding box center [115, 68] width 50 height 7
click at [90, 81] on span "Nenhum" at bounding box center [100, 78] width 20 height 7
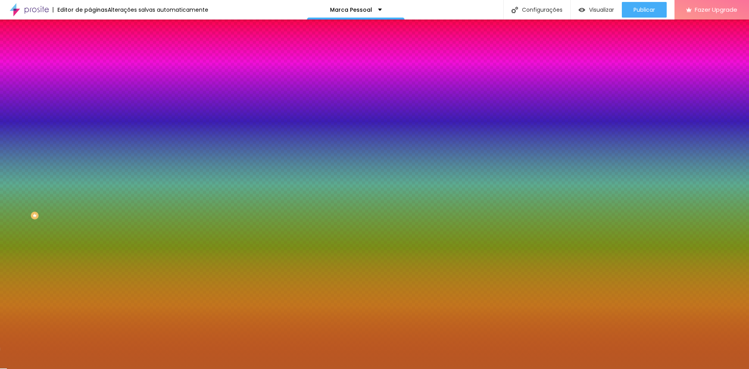
click at [90, 45] on li "Conteúdo" at bounding box center [135, 41] width 90 height 8
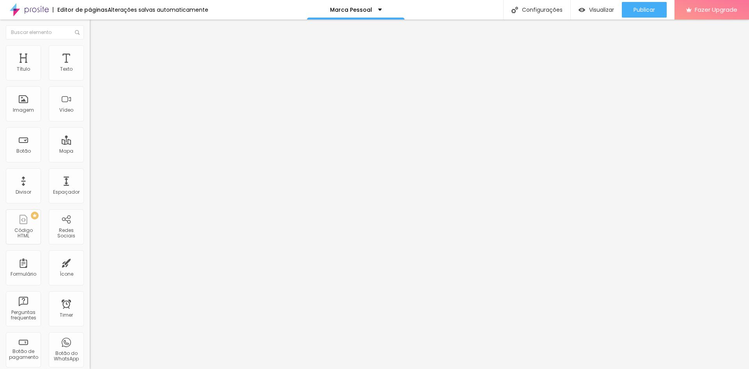
click at [90, 53] on li "Avançado" at bounding box center [135, 57] width 90 height 8
click at [90, 49] on ul "Conteúdo Estilo Avançado" at bounding box center [135, 48] width 90 height 23
click at [97, 54] on span "Estilo" at bounding box center [103, 50] width 12 height 7
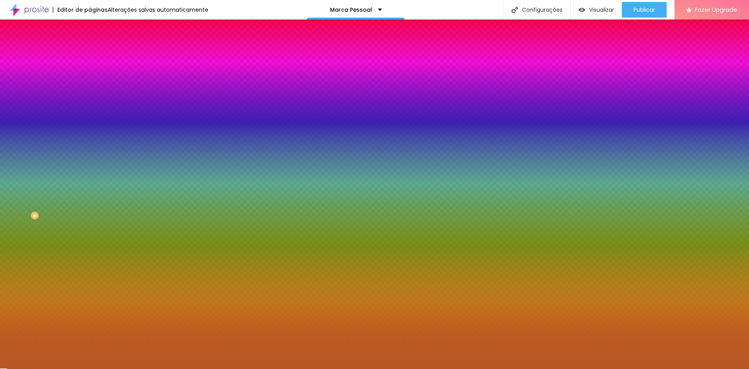
click at [90, 81] on span "Nenhum" at bounding box center [100, 78] width 20 height 7
click at [90, 92] on div "Parallax" at bounding box center [135, 90] width 90 height 5
click at [90, 85] on div "Nenhum" at bounding box center [135, 82] width 90 height 5
click at [90, 106] on div at bounding box center [135, 106] width 90 height 0
drag, startPoint x: 78, startPoint y: 190, endPoint x: 80, endPoint y: 181, distance: 9.4
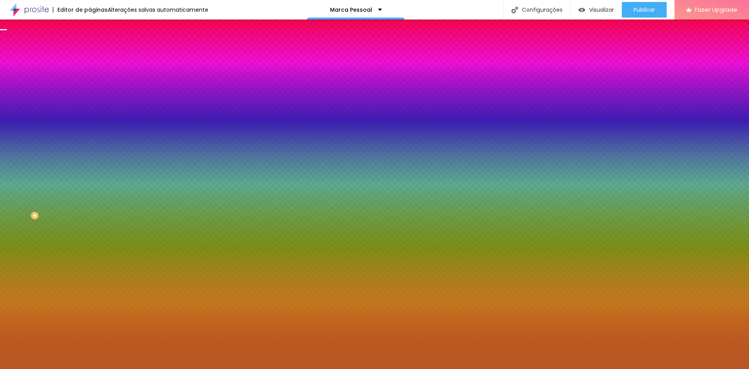
click at [80, 181] on div at bounding box center [374, 184] width 749 height 369
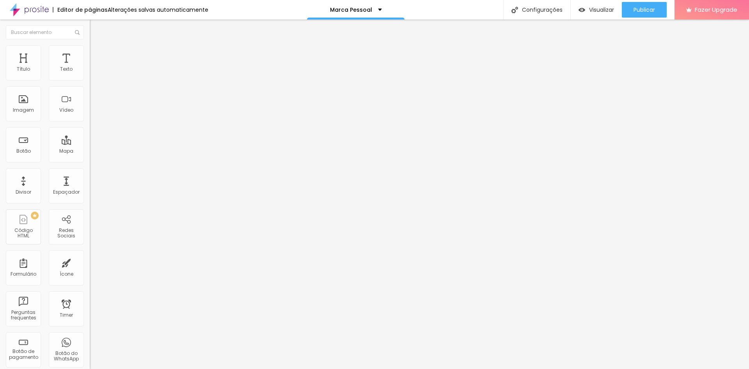
click at [97, 54] on span "Estilo" at bounding box center [103, 50] width 12 height 7
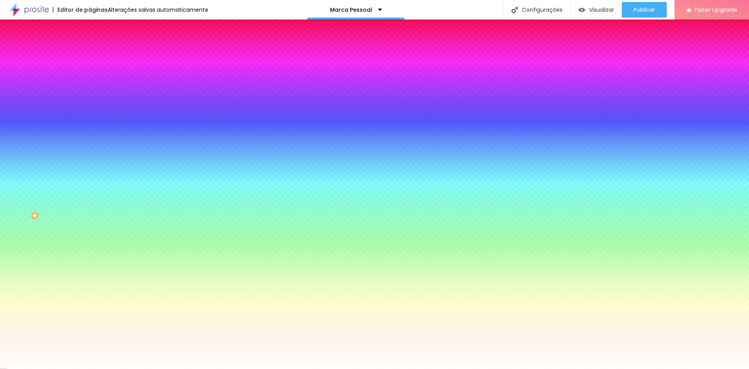
click at [97, 55] on span "Avançado" at bounding box center [110, 58] width 26 height 7
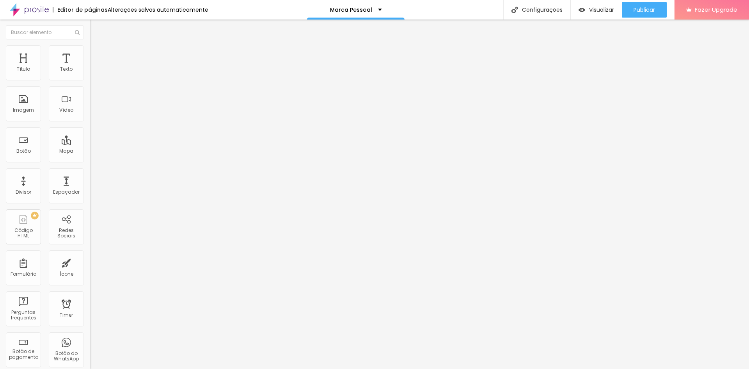
click at [97, 54] on span "Estilo" at bounding box center [103, 50] width 12 height 7
click at [97, 52] on span "Estilo" at bounding box center [103, 50] width 12 height 7
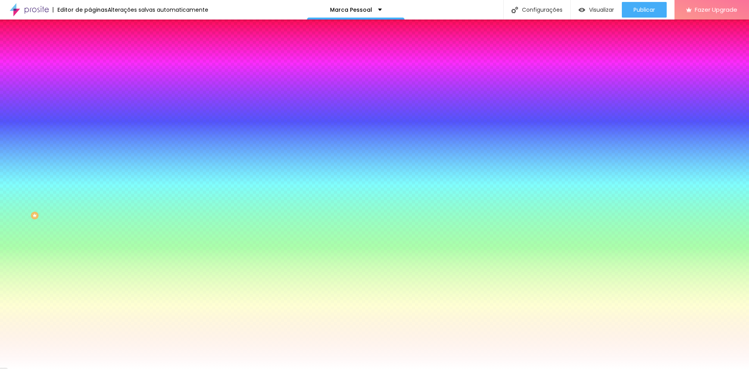
click at [90, 72] on span "Adicionar imagem" at bounding box center [115, 68] width 50 height 7
click at [97, 46] on span "Conteúdo" at bounding box center [109, 42] width 24 height 7
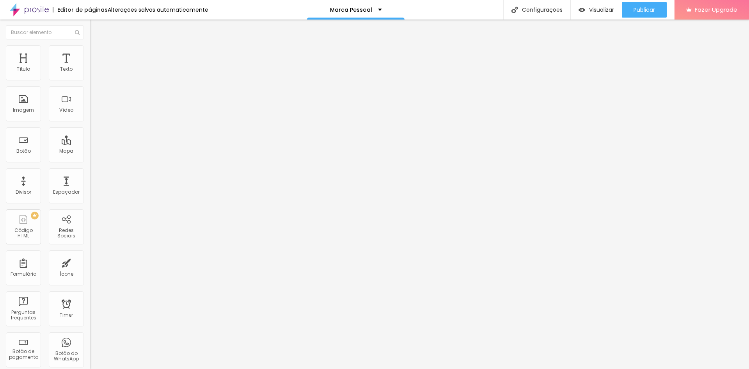
click at [97, 54] on span "Estilo" at bounding box center [103, 50] width 12 height 7
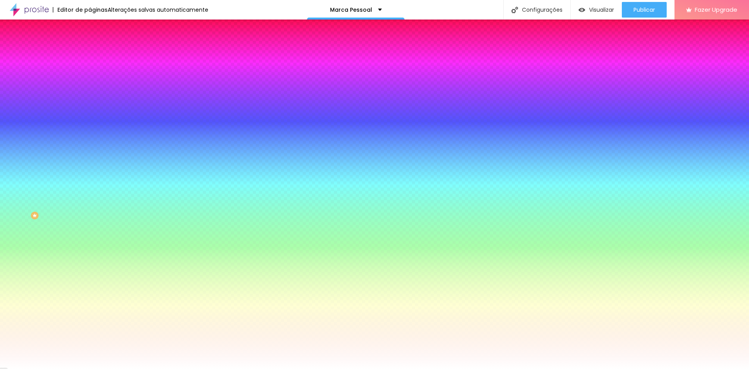
click at [97, 55] on span "Avançado" at bounding box center [110, 58] width 26 height 7
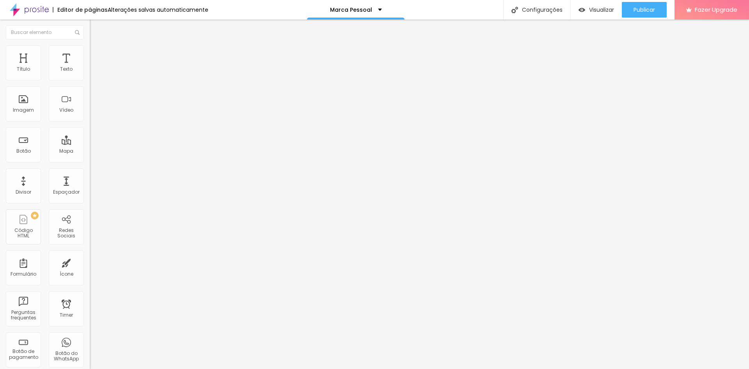
drag, startPoint x: 20, startPoint y: 91, endPoint x: 41, endPoint y: 90, distance: 21.5
click at [90, 262] on input "range" at bounding box center [115, 265] width 50 height 6
click at [90, 53] on img at bounding box center [93, 56] width 7 height 7
click at [90, 44] on img at bounding box center [93, 40] width 7 height 7
click at [90, 51] on li "Estilo" at bounding box center [135, 49] width 90 height 8
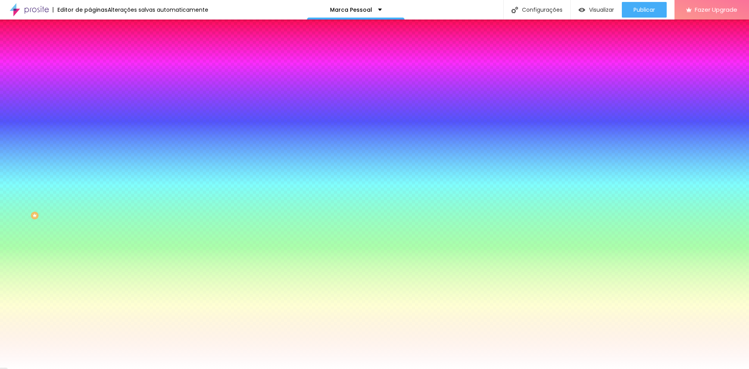
click at [96, 28] on img "button" at bounding box center [99, 28] width 6 height 6
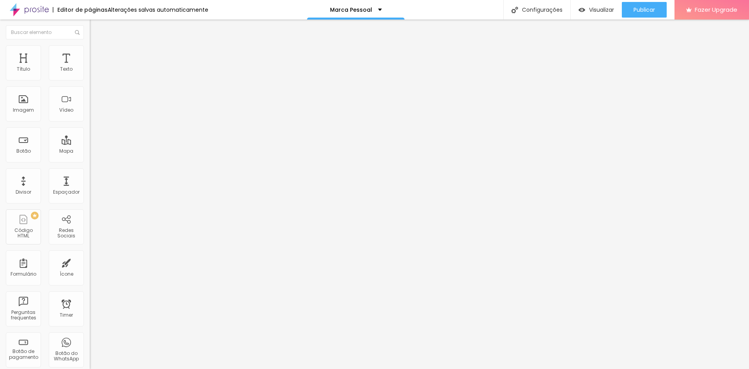
click at [96, 28] on img "button" at bounding box center [99, 28] width 6 height 6
click at [90, 66] on div "Adicionar imagem" at bounding box center [135, 63] width 90 height 5
click at [90, 67] on span "Adicionar imagem" at bounding box center [115, 63] width 50 height 7
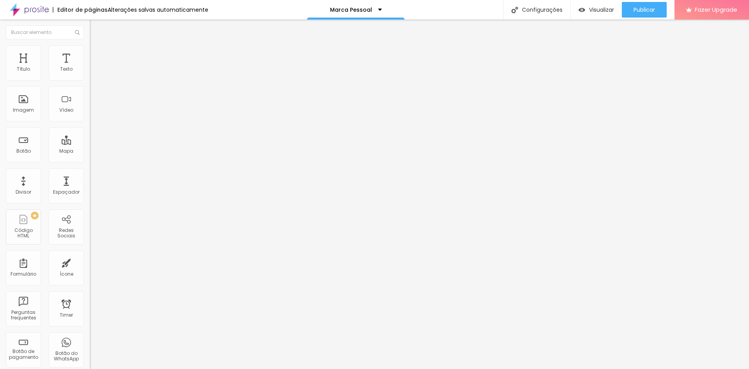
click at [90, 45] on li "Estilo" at bounding box center [135, 49] width 90 height 8
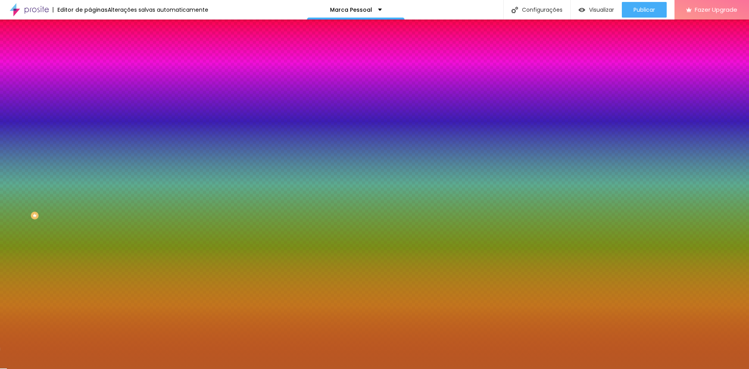
drag, startPoint x: 80, startPoint y: 141, endPoint x: 53, endPoint y: 140, distance: 27.3
click at [90, 114] on div "#B75824" at bounding box center [135, 110] width 90 height 8
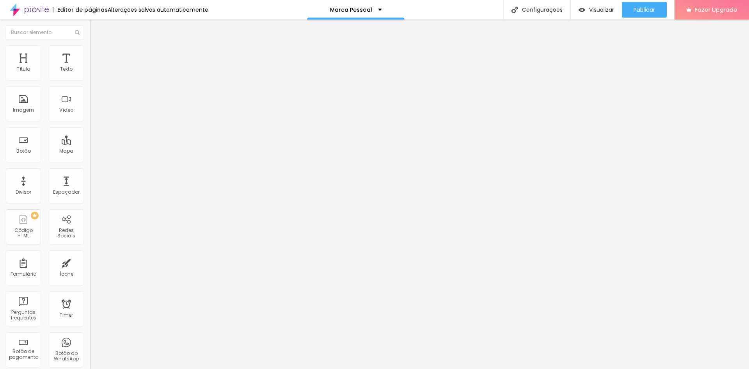
click at [97, 54] on span "Estilo" at bounding box center [103, 50] width 12 height 7
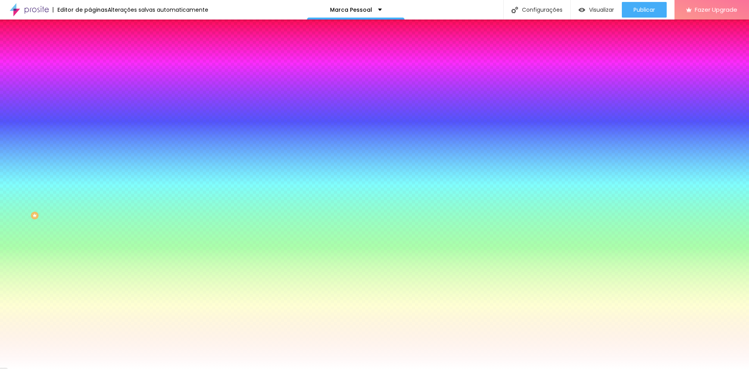
drag, startPoint x: 82, startPoint y: 143, endPoint x: 55, endPoint y: 141, distance: 27.3
click at [90, 114] on div "#FFFFFF" at bounding box center [135, 110] width 90 height 8
paste input "B75824"
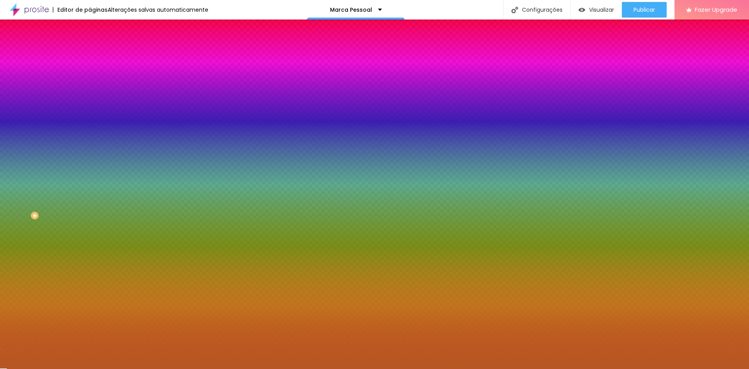
click at [90, 97] on div "Cor de fundo" at bounding box center [135, 94] width 90 height 5
click at [90, 81] on span "Nenhum" at bounding box center [100, 78] width 20 height 7
click at [90, 97] on div "Cor de fundo" at bounding box center [135, 94] width 90 height 5
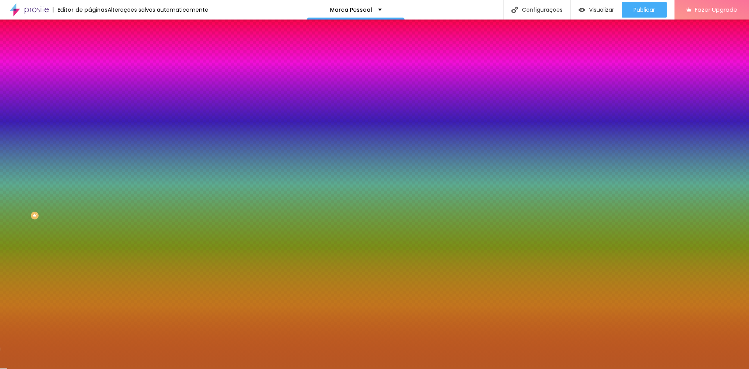
click at [90, 53] on img at bounding box center [93, 56] width 7 height 7
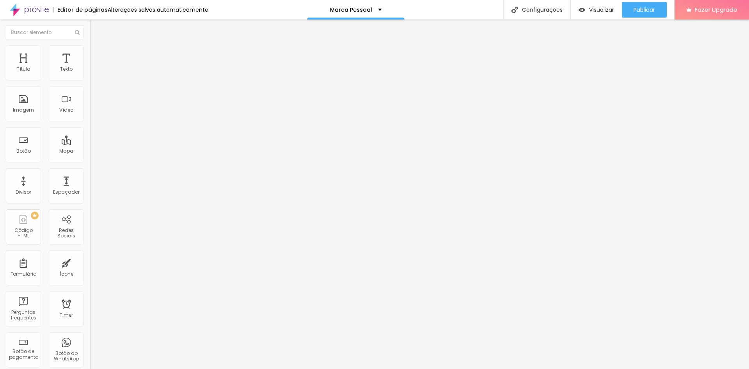
click at [97, 52] on span "Estilo" at bounding box center [103, 50] width 12 height 7
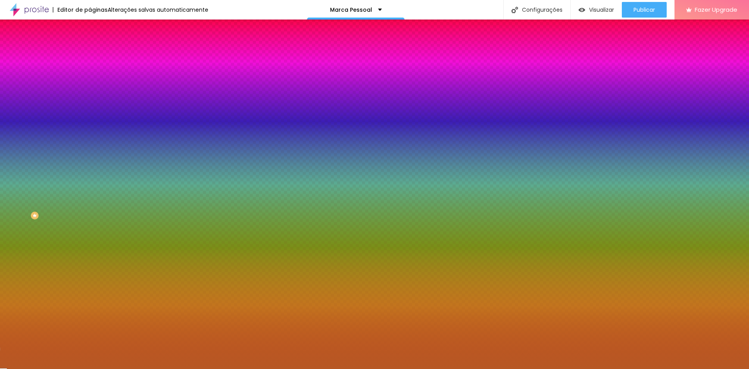
drag, startPoint x: 14, startPoint y: 52, endPoint x: 20, endPoint y: 52, distance: 5.9
click at [90, 45] on li "Conteúdo" at bounding box center [135, 41] width 90 height 8
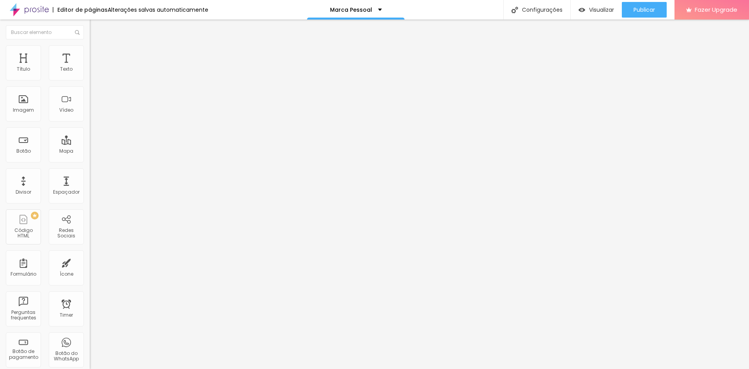
click at [90, 122] on span "Original" at bounding box center [99, 118] width 19 height 7
click at [97, 52] on span "Estilo" at bounding box center [103, 50] width 12 height 7
click at [90, 53] on li "Avançado" at bounding box center [135, 57] width 90 height 8
click at [90, 44] on img at bounding box center [93, 40] width 7 height 7
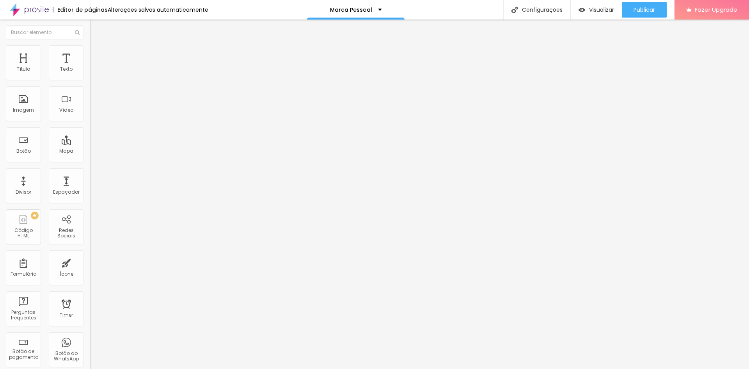
click at [97, 53] on span "Estilo" at bounding box center [103, 50] width 12 height 7
click at [90, 51] on li "Estilo" at bounding box center [135, 49] width 90 height 8
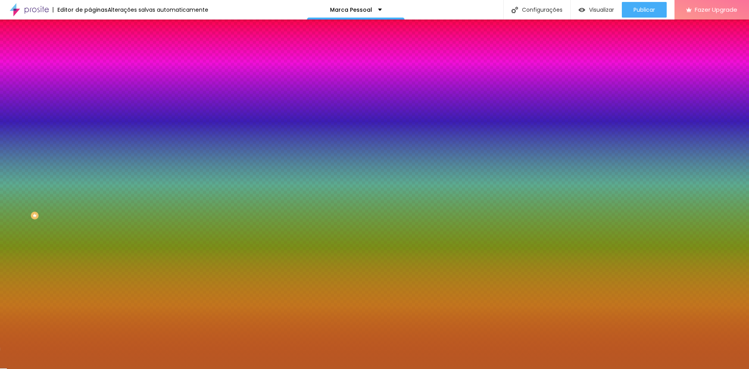
click at [90, 114] on input "#B75824" at bounding box center [137, 110] width 94 height 8
click at [95, 104] on icon "button" at bounding box center [96, 100] width 3 height 5
click at [90, 114] on input "#B75824" at bounding box center [137, 110] width 94 height 8
drag, startPoint x: 81, startPoint y: 141, endPoint x: 44, endPoint y: 140, distance: 36.7
click at [90, 114] on div "Voltar ao padrão #B75824" at bounding box center [135, 105] width 90 height 17
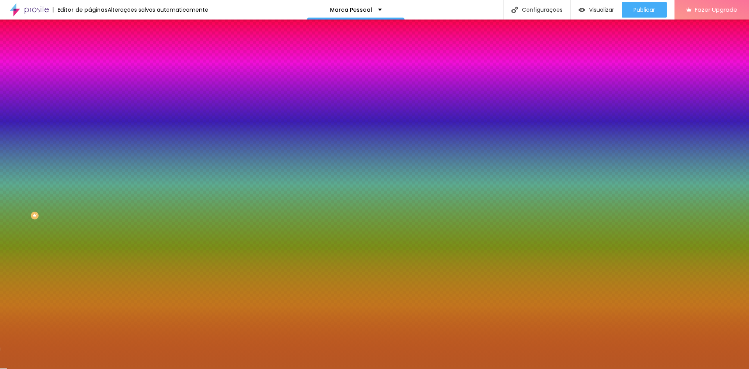
click at [90, 114] on div "Cor de fundo Voltar ao padrão #B75824" at bounding box center [135, 102] width 90 height 21
click at [90, 119] on div "Efeitos de fundo" at bounding box center [135, 116] width 90 height 5
click at [93, 104] on icon "button" at bounding box center [95, 100] width 5 height 5
click at [90, 81] on span "Nenhum" at bounding box center [100, 78] width 20 height 7
click at [90, 93] on span "Parallax" at bounding box center [99, 90] width 19 height 7
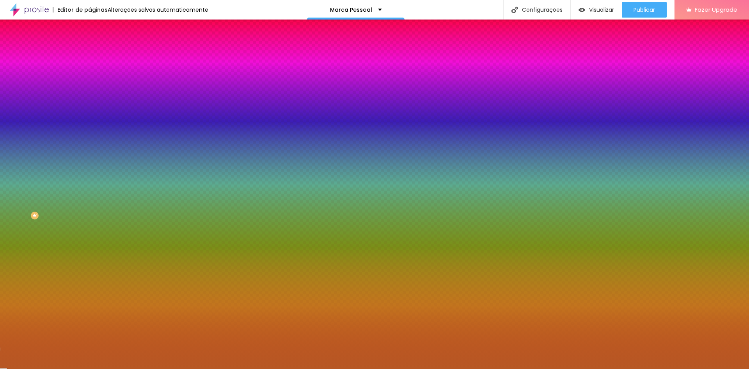
click at [90, 86] on span "Nenhum" at bounding box center [100, 82] width 20 height 7
click at [90, 92] on div "Nenhum Parallax" at bounding box center [135, 86] width 90 height 12
click at [90, 81] on span "Nenhum" at bounding box center [100, 78] width 20 height 7
click at [90, 53] on img at bounding box center [93, 56] width 7 height 7
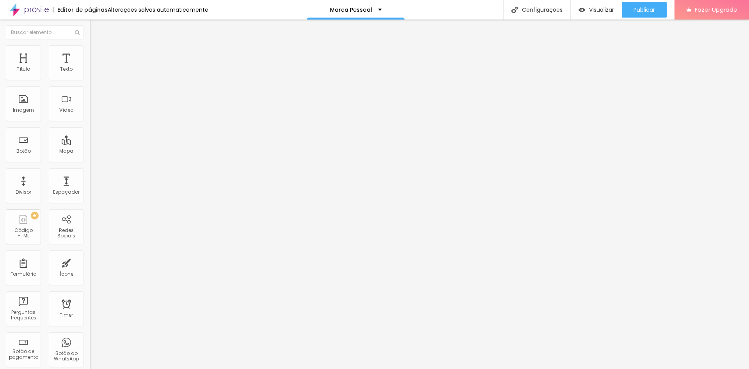
click at [97, 52] on span "Estilo" at bounding box center [103, 50] width 12 height 7
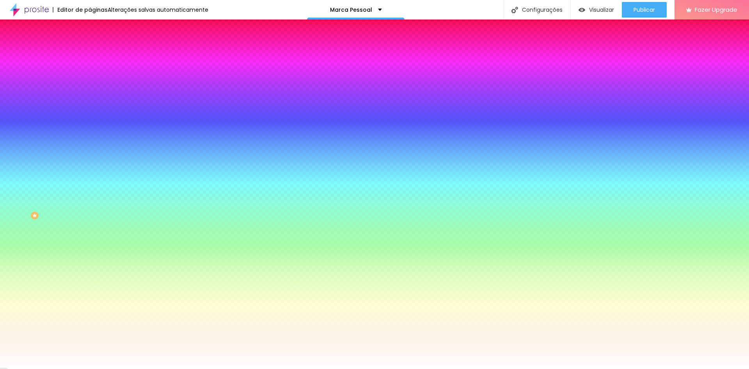
click at [90, 44] on img at bounding box center [93, 40] width 7 height 7
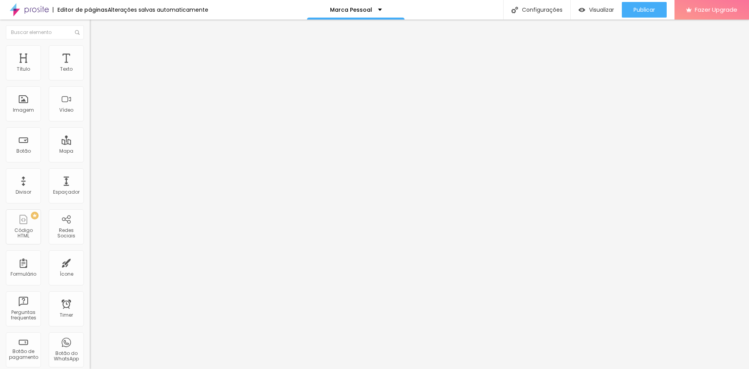
drag, startPoint x: 49, startPoint y: 44, endPoint x: 43, endPoint y: 49, distance: 7.8
click at [90, 45] on li "Estilo" at bounding box center [135, 49] width 90 height 8
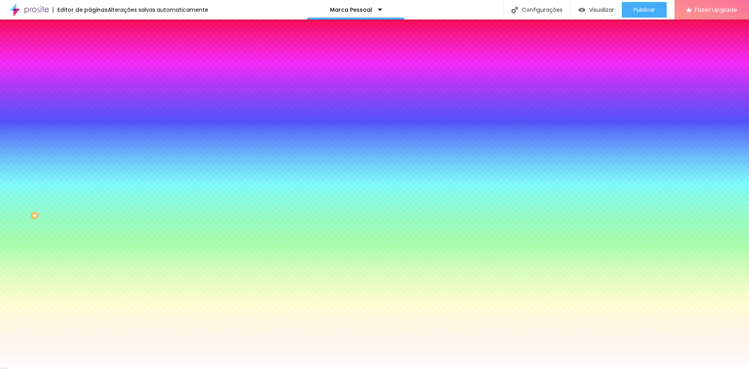
click at [90, 72] on span "Adicionar imagem" at bounding box center [115, 68] width 50 height 7
click at [90, 45] on li "Conteúdo" at bounding box center [135, 41] width 90 height 8
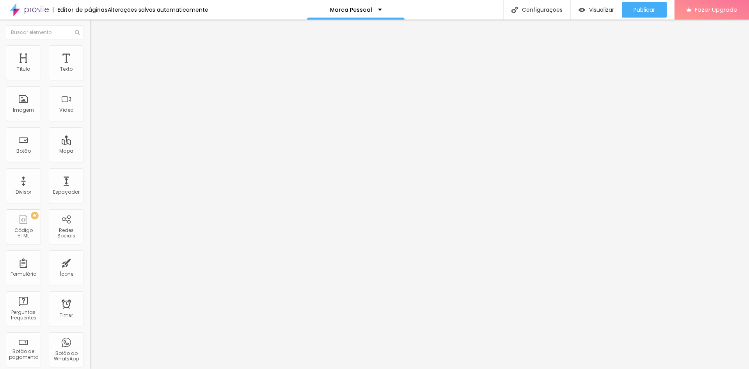
click at [90, 49] on img at bounding box center [93, 48] width 7 height 7
click at [90, 53] on img at bounding box center [93, 56] width 7 height 7
drag, startPoint x: 27, startPoint y: 93, endPoint x: 47, endPoint y: 95, distance: 20.0
click at [90, 262] on input "range" at bounding box center [115, 265] width 50 height 6
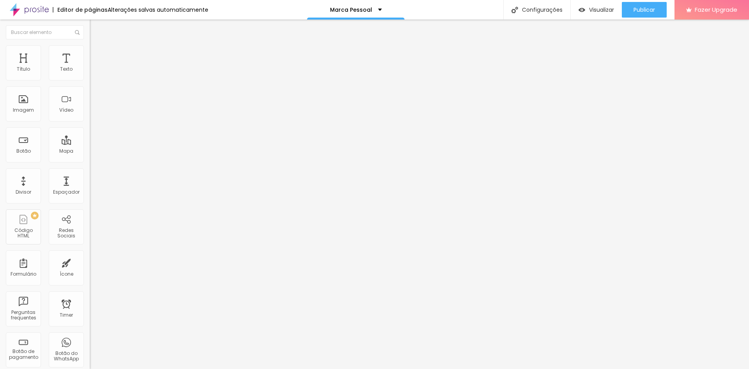
drag, startPoint x: 51, startPoint y: 75, endPoint x: 36, endPoint y: 76, distance: 15.6
click at [90, 151] on input "range" at bounding box center [115, 154] width 50 height 6
click at [90, 53] on li "Avançado" at bounding box center [135, 57] width 90 height 8
click at [90, 262] on input "range" at bounding box center [115, 265] width 50 height 6
click at [90, 53] on img at bounding box center [93, 56] width 7 height 7
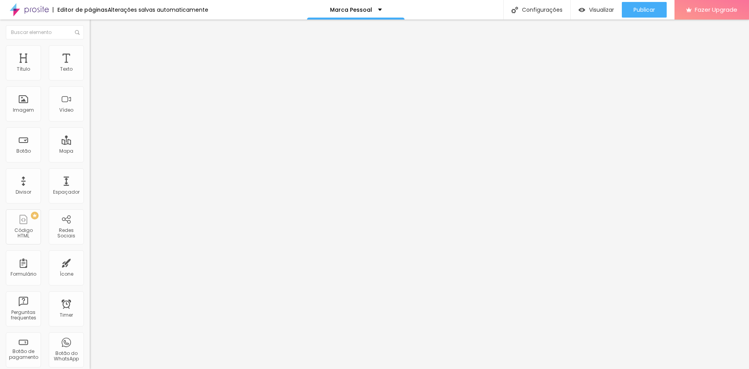
click at [90, 50] on img at bounding box center [93, 48] width 7 height 7
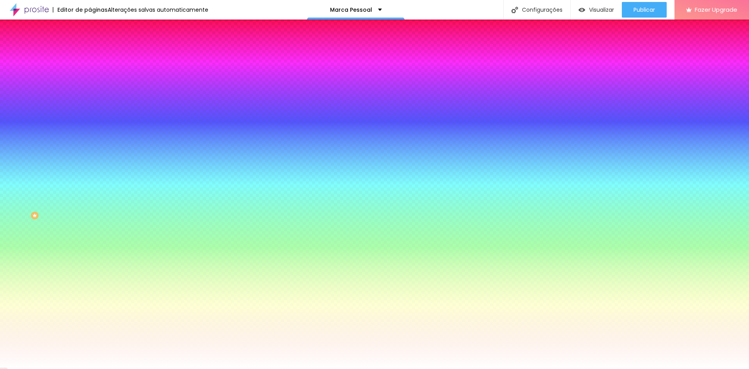
click at [90, 42] on li "Conteúdo" at bounding box center [135, 41] width 90 height 8
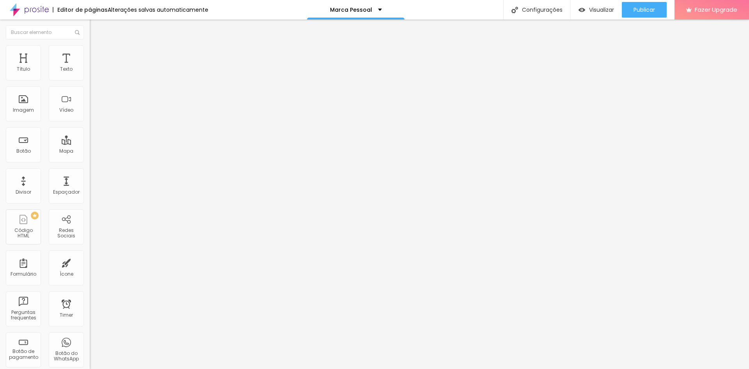
click at [90, 72] on div at bounding box center [135, 69] width 90 height 6
click at [90, 53] on li "Avançado" at bounding box center [135, 57] width 90 height 8
drag, startPoint x: 32, startPoint y: 75, endPoint x: 75, endPoint y: 80, distance: 43.5
click at [90, 151] on input "range" at bounding box center [115, 154] width 50 height 6
click at [90, 176] on input "text" at bounding box center [137, 180] width 94 height 8
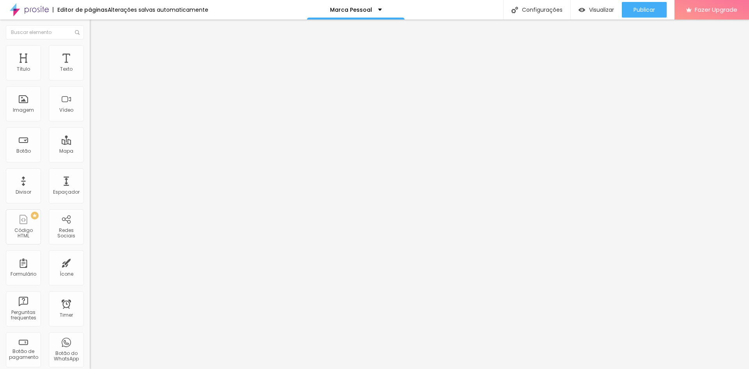
click at [97, 54] on span "Estilo" at bounding box center [103, 50] width 12 height 7
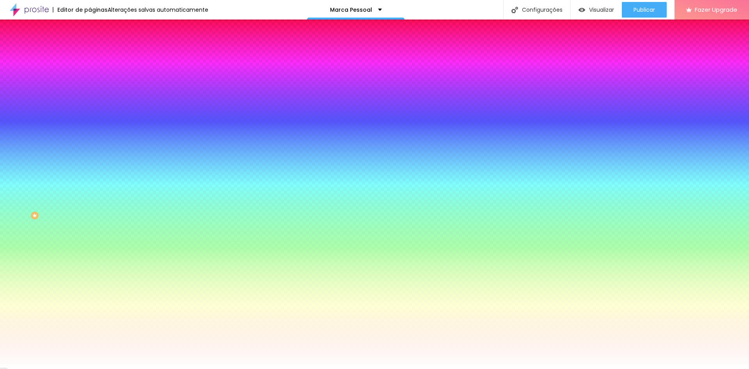
click at [90, 45] on li "Conteúdo" at bounding box center [135, 41] width 90 height 8
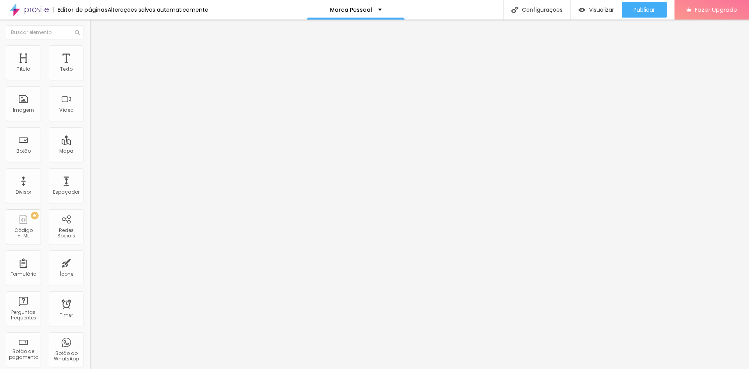
click at [90, 75] on img at bounding box center [92, 74] width 5 height 5
click at [90, 80] on img at bounding box center [92, 80] width 5 height 5
click at [97, 53] on span "Estilo" at bounding box center [103, 50] width 12 height 7
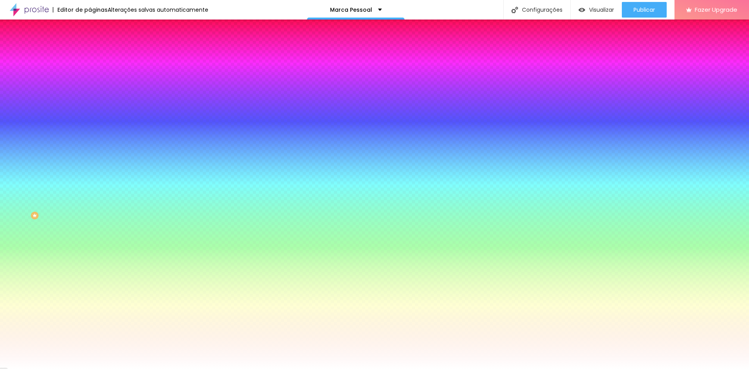
click at [90, 72] on span "Adicionar imagem" at bounding box center [115, 68] width 50 height 7
drag, startPoint x: 62, startPoint y: 142, endPoint x: 87, endPoint y: 143, distance: 25.4
click at [90, 143] on div "Imagem de fundo Trocar imagem Efeito da Imagem Nenhum Nenhum Parallax Cor de fu…" at bounding box center [135, 111] width 90 height 101
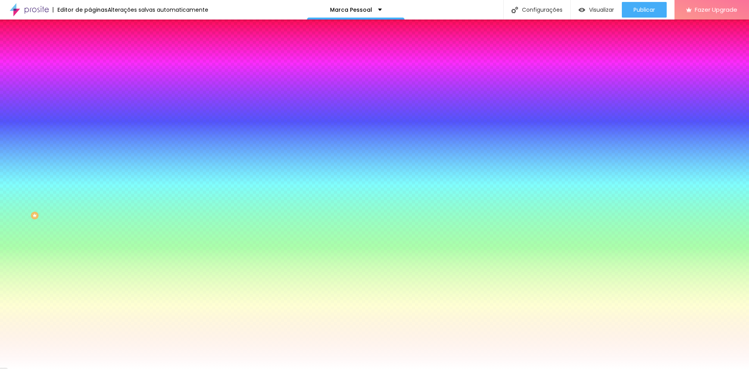
paste input "B75824"
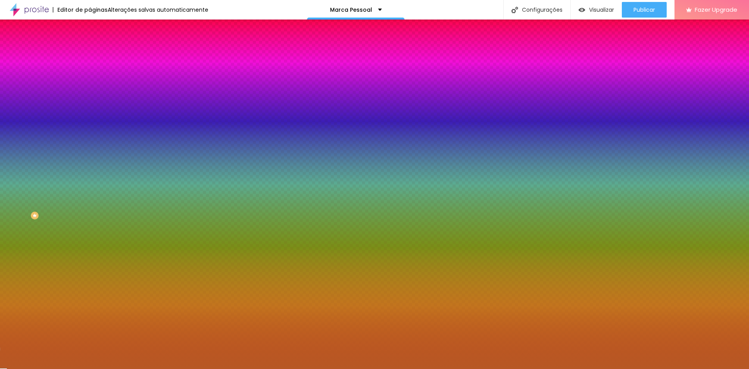
click at [90, 97] on div "Cor de fundo" at bounding box center [135, 94] width 90 height 5
click at [97, 55] on span "Avançado" at bounding box center [110, 58] width 26 height 7
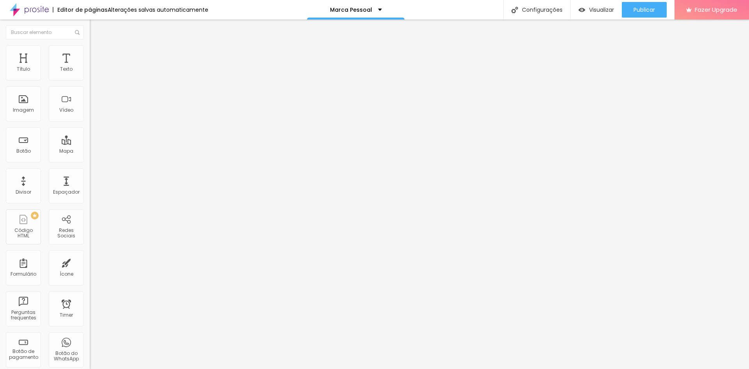
click at [90, 45] on li "Conteúdo" at bounding box center [135, 41] width 90 height 8
click at [90, 48] on img at bounding box center [93, 48] width 7 height 7
click at [90, 51] on li "Estilo" at bounding box center [135, 49] width 90 height 8
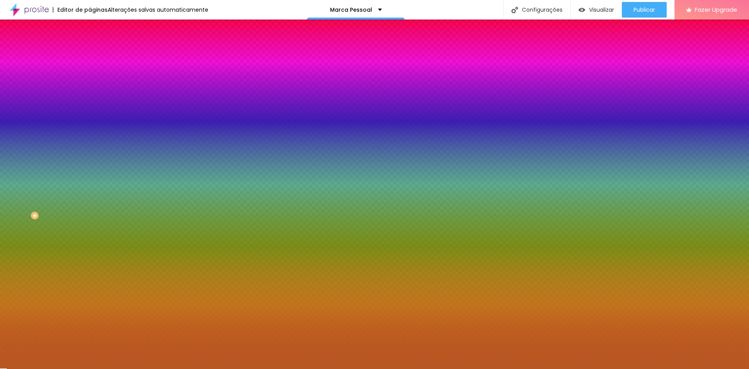
click at [132, 72] on span at bounding box center [134, 68] width 5 height 7
click at [90, 72] on span "Adicionar imagem" at bounding box center [115, 68] width 50 height 7
click at [90, 71] on div "Trocar imagem" at bounding box center [135, 68] width 90 height 5
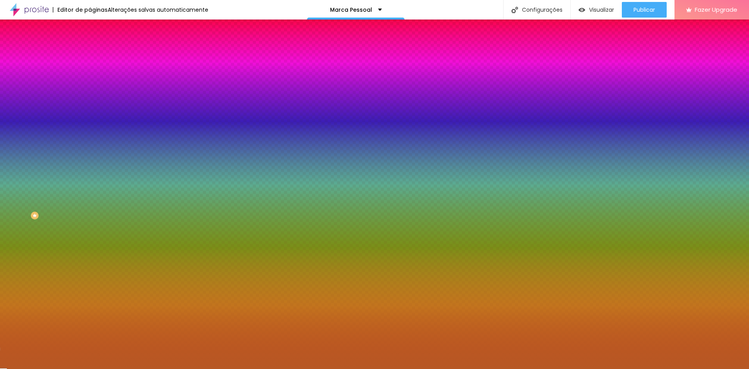
click at [90, 114] on input "#B75824" at bounding box center [137, 110] width 94 height 8
click at [90, 106] on div at bounding box center [135, 106] width 90 height 0
click at [90, 97] on div "Cor de fundo" at bounding box center [135, 94] width 90 height 5
click at [90, 53] on img at bounding box center [93, 56] width 7 height 7
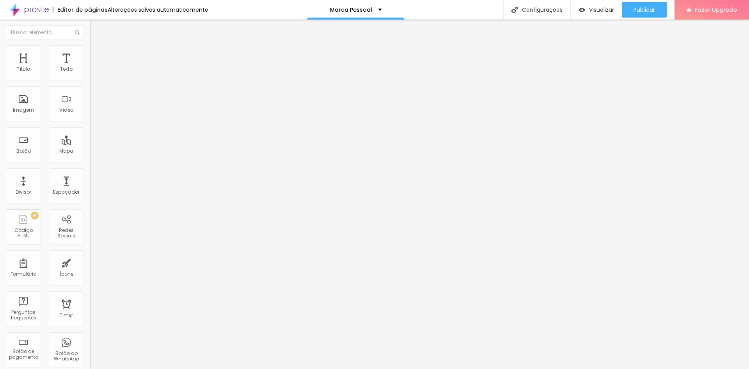
drag, startPoint x: 50, startPoint y: 78, endPoint x: 55, endPoint y: 78, distance: 4.3
click at [90, 151] on input "range" at bounding box center [115, 154] width 50 height 6
drag, startPoint x: 58, startPoint y: 77, endPoint x: 46, endPoint y: 75, distance: 12.6
click at [90, 151] on input "range" at bounding box center [115, 154] width 50 height 6
click at [90, 45] on li "Conteúdo" at bounding box center [135, 41] width 90 height 8
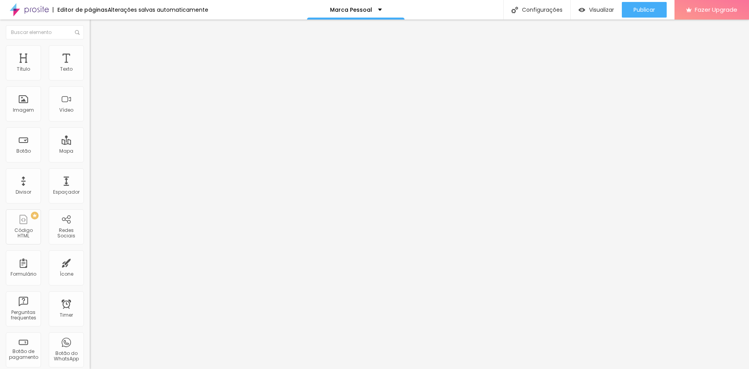
click at [90, 50] on li "Estilo" at bounding box center [135, 49] width 90 height 8
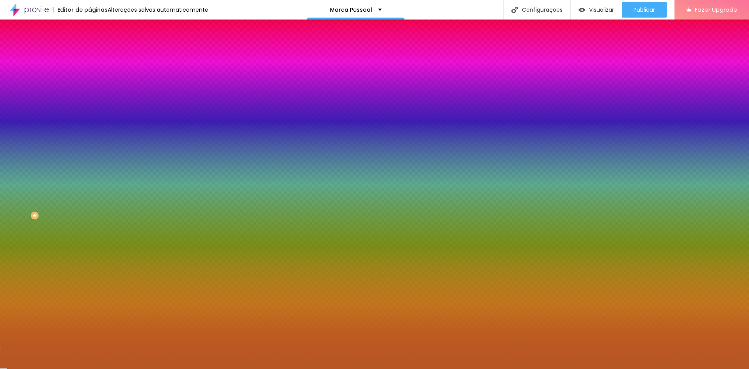
drag, startPoint x: 70, startPoint y: 109, endPoint x: 88, endPoint y: 116, distance: 18.9
click at [132, 70] on img at bounding box center [134, 68] width 5 height 5
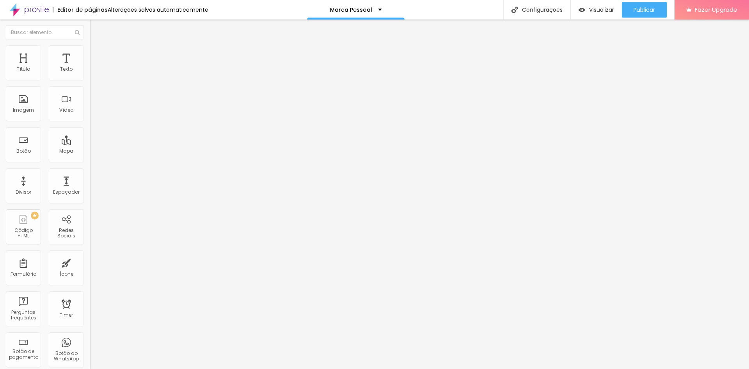
click at [90, 67] on span "Adicionar imagem" at bounding box center [115, 63] width 50 height 7
click at [90, 51] on li "Estilo" at bounding box center [135, 49] width 90 height 8
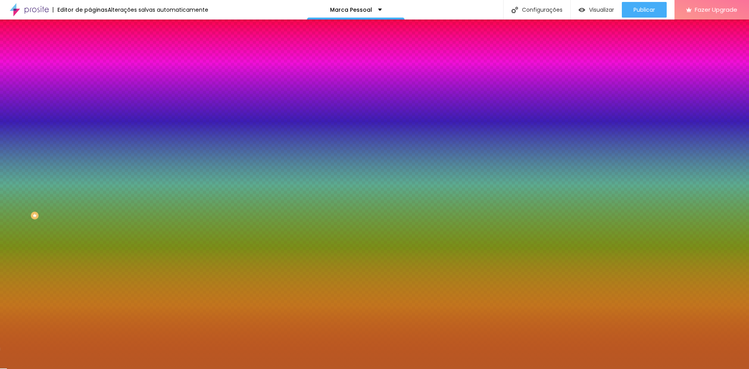
click at [90, 114] on input "#B75824" at bounding box center [137, 110] width 94 height 8
drag, startPoint x: 82, startPoint y: 140, endPoint x: 51, endPoint y: 136, distance: 31.1
click at [90, 114] on div "Cor de fundo Voltar ao padrão #B75824" at bounding box center [135, 102] width 90 height 21
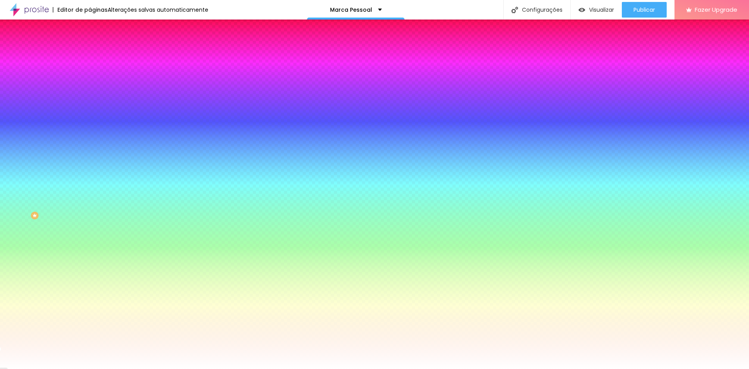
click at [90, 44] on img at bounding box center [93, 40] width 7 height 7
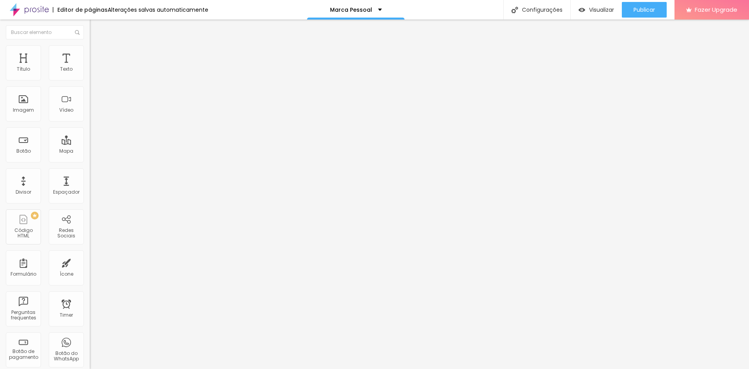
click at [90, 53] on img at bounding box center [93, 56] width 7 height 7
click at [90, 99] on img at bounding box center [92, 95] width 5 height 5
click at [90, 105] on img at bounding box center [92, 101] width 5 height 5
click at [90, 122] on span "Original" at bounding box center [99, 118] width 19 height 7
click at [90, 105] on img at bounding box center [92, 101] width 5 height 5
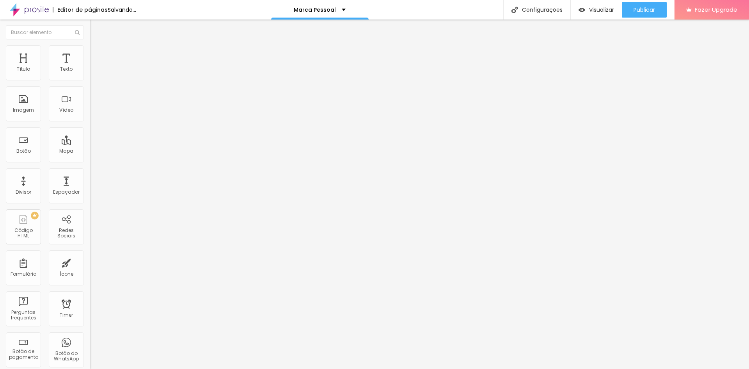
click at [132, 66] on img at bounding box center [134, 63] width 5 height 5
click at [90, 48] on img at bounding box center [93, 48] width 7 height 7
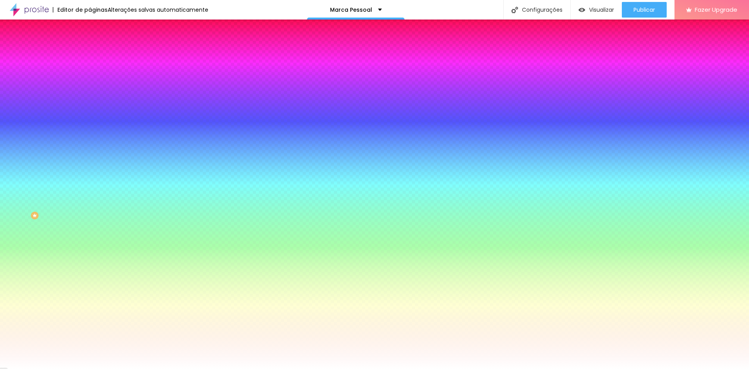
click at [90, 72] on span "Adicionar imagem" at bounding box center [115, 68] width 50 height 7
click at [90, 114] on input "#FFFFFF" at bounding box center [137, 110] width 94 height 8
click at [90, 81] on span "Nenhum" at bounding box center [100, 78] width 20 height 7
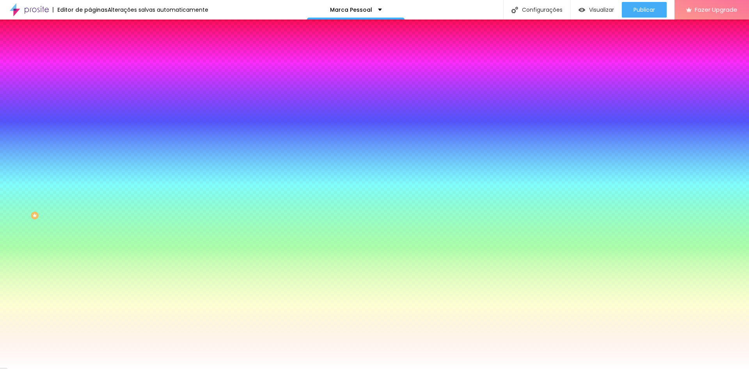
click at [90, 92] on div "Parallax" at bounding box center [135, 90] width 90 height 5
click at [90, 85] on div "Nenhum" at bounding box center [135, 82] width 90 height 5
click at [93, 138] on icon "button" at bounding box center [95, 135] width 5 height 5
click at [77, 368] on div at bounding box center [374, 369] width 749 height 0
click at [132, 72] on span at bounding box center [134, 68] width 5 height 7
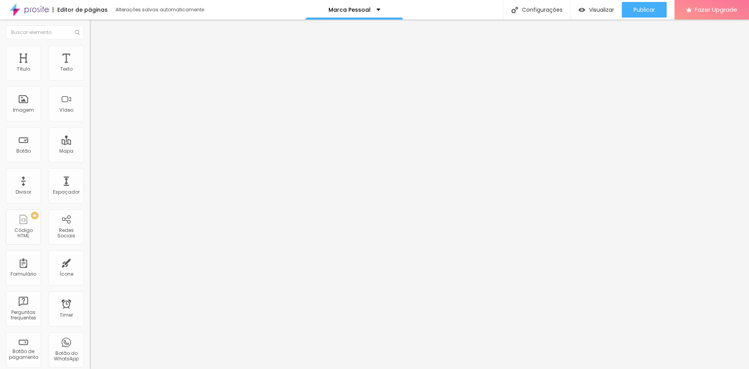
click at [90, 50] on img at bounding box center [93, 48] width 7 height 7
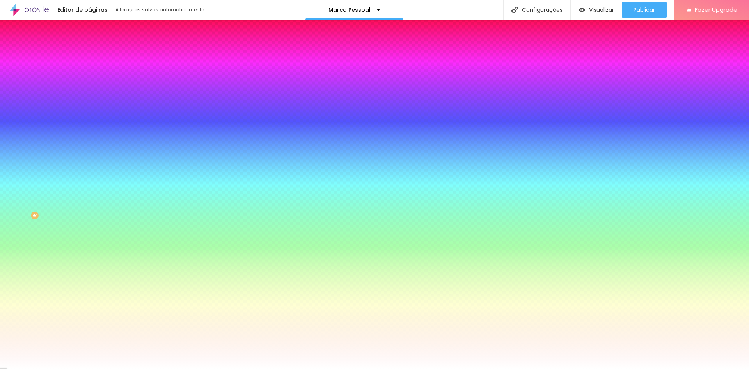
click at [132, 70] on img at bounding box center [134, 68] width 5 height 5
click at [90, 72] on span "Adicionar imagem" at bounding box center [115, 68] width 50 height 7
click at [90, 81] on span "Nenhum" at bounding box center [100, 78] width 20 height 7
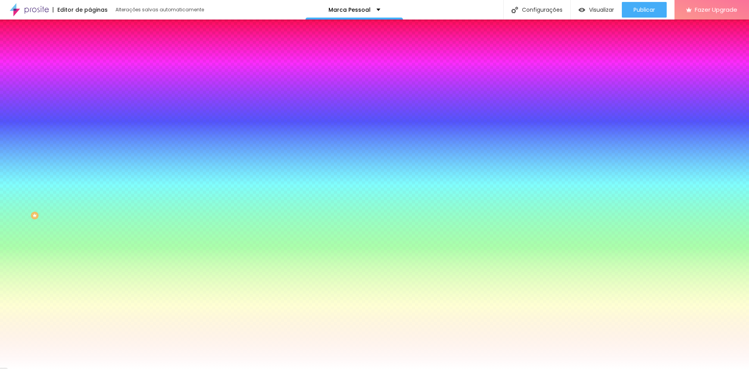
click at [90, 92] on div "Parallax" at bounding box center [135, 90] width 90 height 5
click at [90, 86] on span "Nenhum" at bounding box center [100, 82] width 20 height 7
click at [90, 114] on input "#FFFFFF" at bounding box center [137, 110] width 94 height 8
drag, startPoint x: 73, startPoint y: 168, endPoint x: 56, endPoint y: 167, distance: 17.2
click at [90, 114] on div "#FFFFFF" at bounding box center [135, 110] width 90 height 8
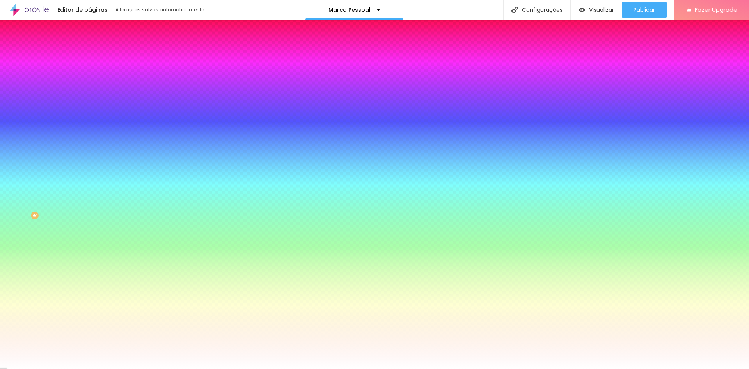
click at [90, 106] on button "Voltar ao padrão" at bounding box center [116, 101] width 53 height 9
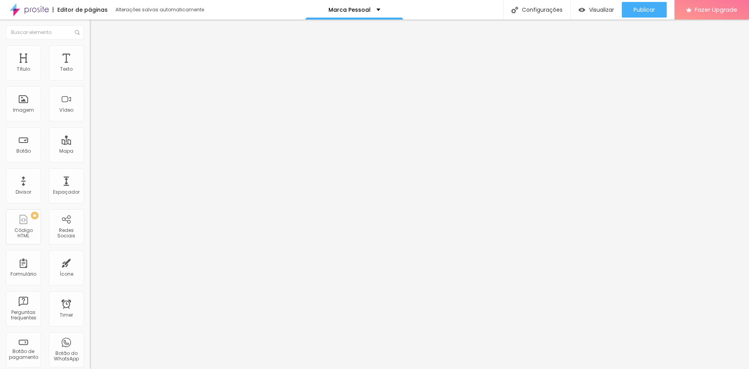
click at [97, 55] on span "Avançado" at bounding box center [110, 58] width 26 height 7
type input "15"
type input "0"
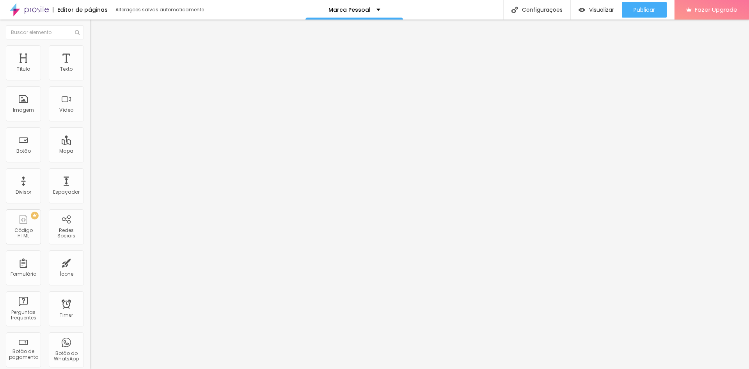
drag, startPoint x: 30, startPoint y: 76, endPoint x: 0, endPoint y: 70, distance: 30.4
type input "0"
click at [90, 151] on input "range" at bounding box center [115, 154] width 50 height 6
click at [97, 54] on span "Estilo" at bounding box center [103, 50] width 12 height 7
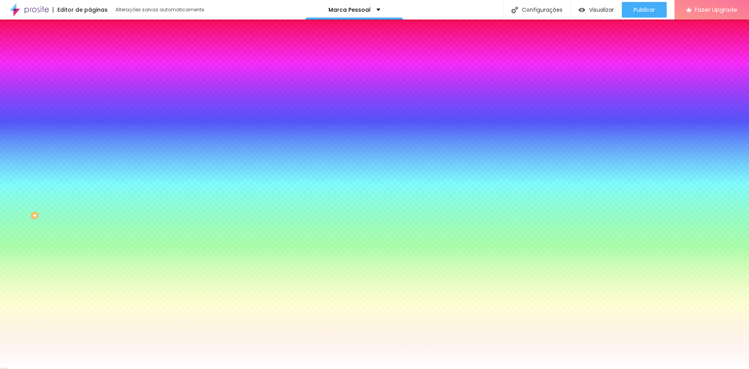
click at [132, 70] on img at bounding box center [134, 68] width 5 height 5
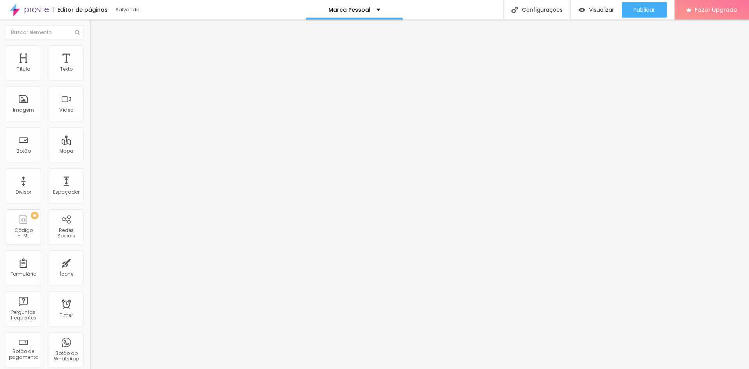
click at [90, 67] on span "Adicionar imagem" at bounding box center [115, 63] width 50 height 7
click at [90, 50] on img at bounding box center [93, 48] width 7 height 7
click at [93, 202] on icon "button" at bounding box center [95, 204] width 5 height 5
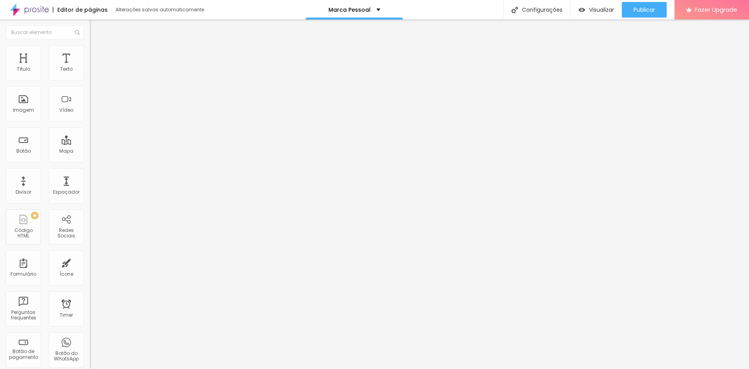
click at [90, 50] on ul "Conteúdo Estilo Avançado" at bounding box center [135, 48] width 90 height 23
click at [97, 55] on span "Avançado" at bounding box center [110, 58] width 26 height 7
click at [90, 44] on img at bounding box center [93, 40] width 7 height 7
click at [97, 54] on span "Estilo" at bounding box center [103, 50] width 12 height 7
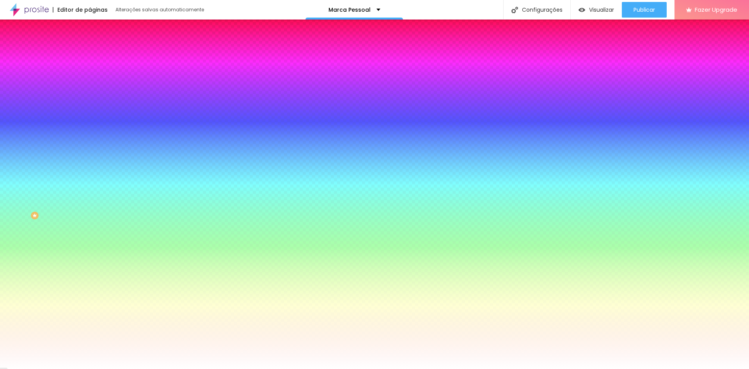
click at [93, 104] on icon "button" at bounding box center [95, 100] width 5 height 5
click at [90, 114] on input "#FFFFFF" at bounding box center [137, 110] width 94 height 8
drag, startPoint x: 82, startPoint y: 142, endPoint x: 50, endPoint y: 138, distance: 32.5
click at [90, 114] on div "#FFFFFF" at bounding box center [135, 110] width 90 height 8
click at [90, 53] on li "Avançado" at bounding box center [135, 57] width 90 height 8
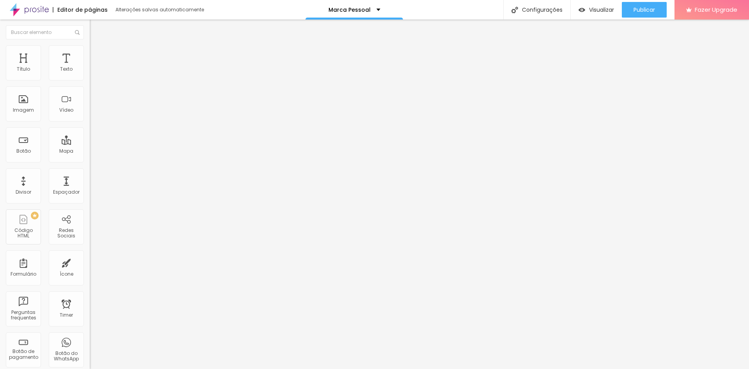
click at [97, 52] on span "Estilo" at bounding box center [103, 50] width 12 height 7
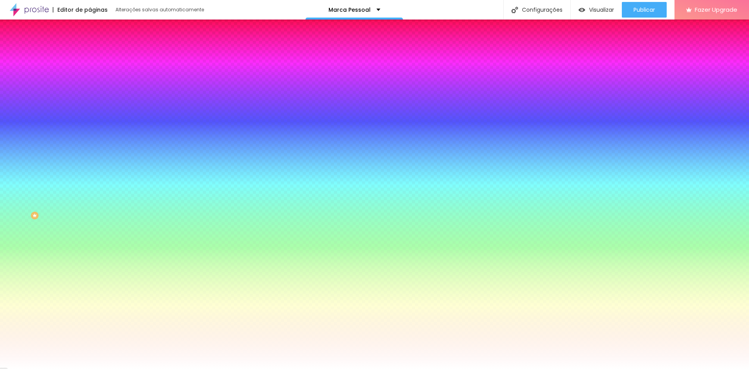
click at [90, 44] on img at bounding box center [93, 40] width 7 height 7
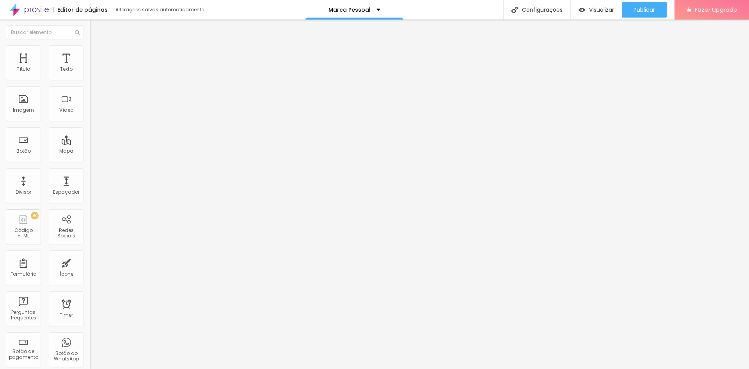
click at [90, 48] on img at bounding box center [93, 48] width 7 height 7
click at [90, 51] on li "Estilo" at bounding box center [135, 49] width 90 height 8
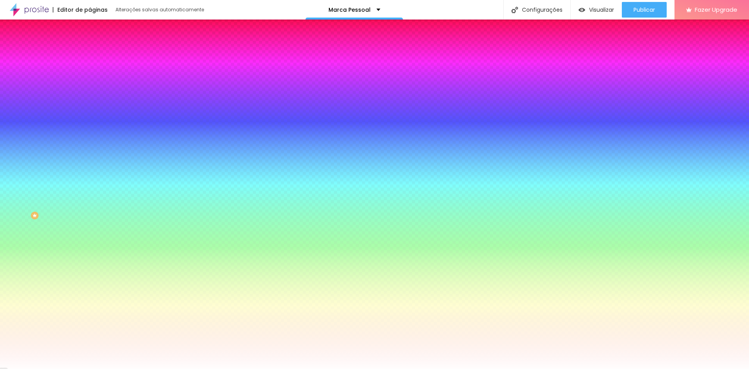
click at [90, 72] on span "Adicionar imagem" at bounding box center [115, 68] width 50 height 7
click at [90, 106] on button "Voltar ao padrão" at bounding box center [116, 101] width 53 height 9
click at [90, 72] on span "Trocar imagem" at bounding box center [111, 68] width 43 height 7
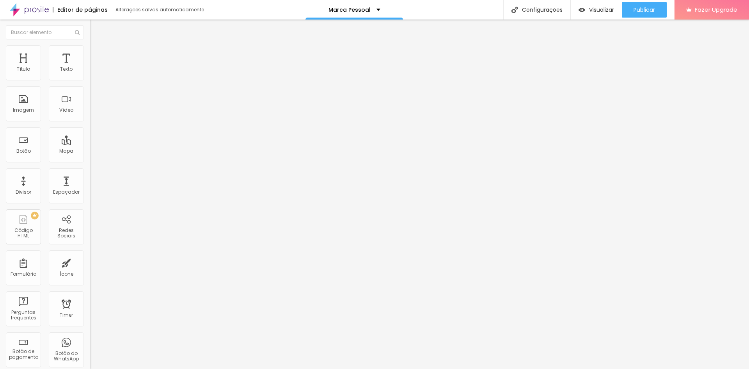
click at [90, 55] on ul "Conteúdo Estilo Avançado" at bounding box center [135, 48] width 90 height 23
click at [97, 54] on span "Estilo" at bounding box center [103, 50] width 12 height 7
type input "191"
type input "163"
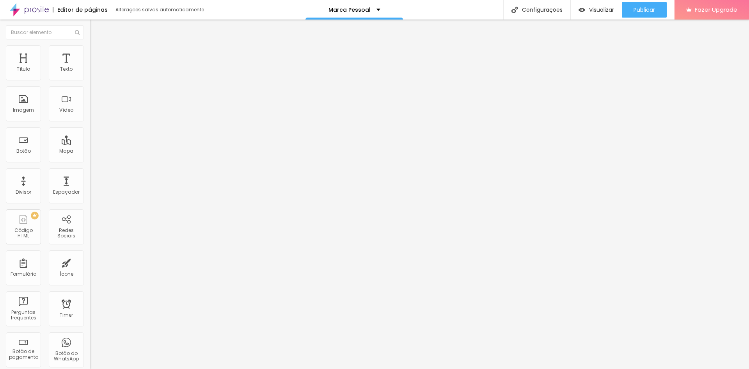
type input "163"
type input "146"
type input "140"
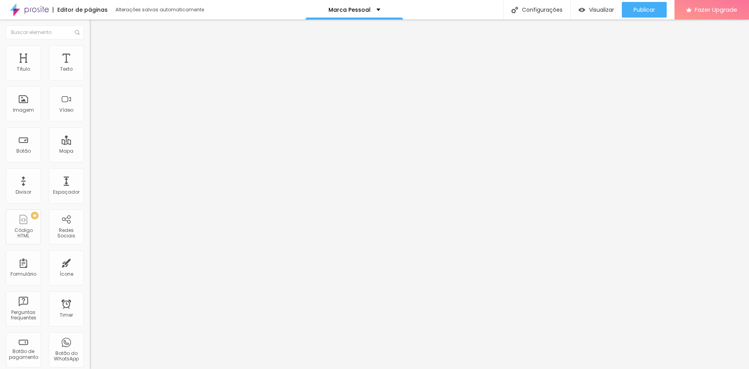
type input "132"
type input "127"
type input "120"
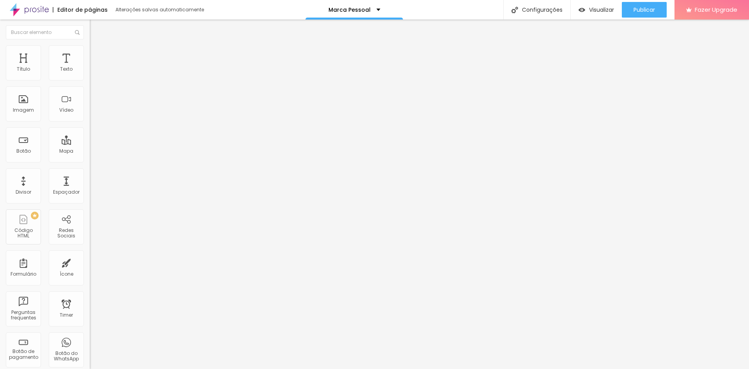
type input "120"
type input "114"
type input "105"
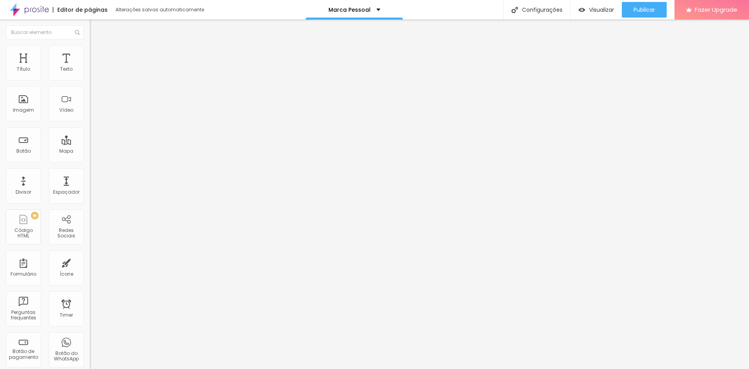
type input "97"
type input "89"
type input "79"
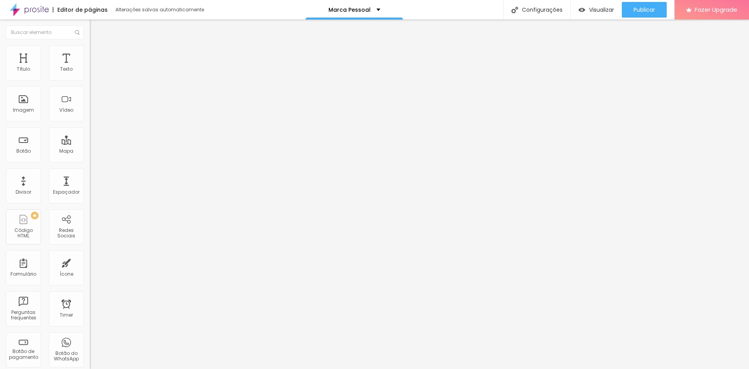
type input "79"
type input "71"
type input "59"
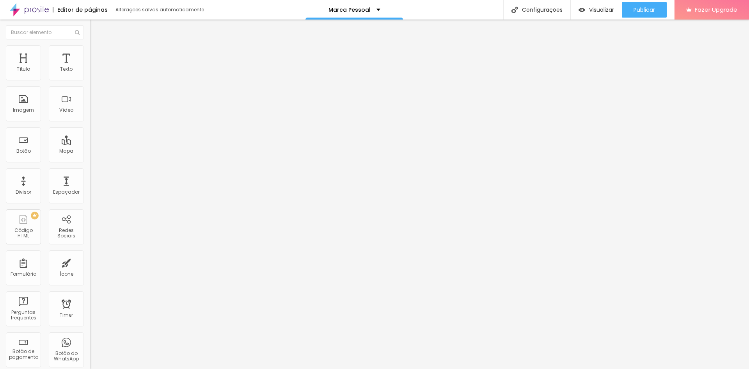
type input "48"
type input "36"
type input "28"
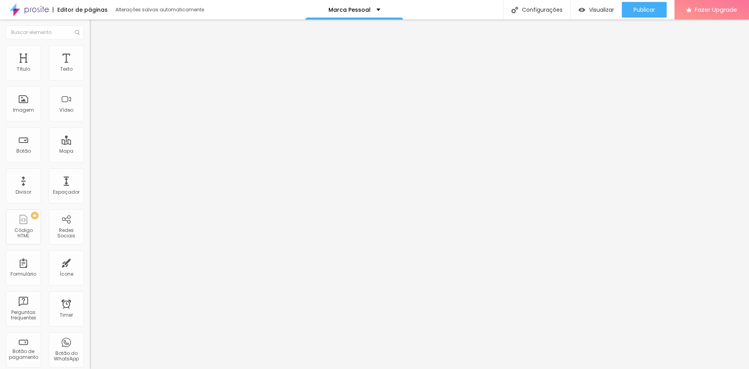
type input "28"
type input "16"
type input "3"
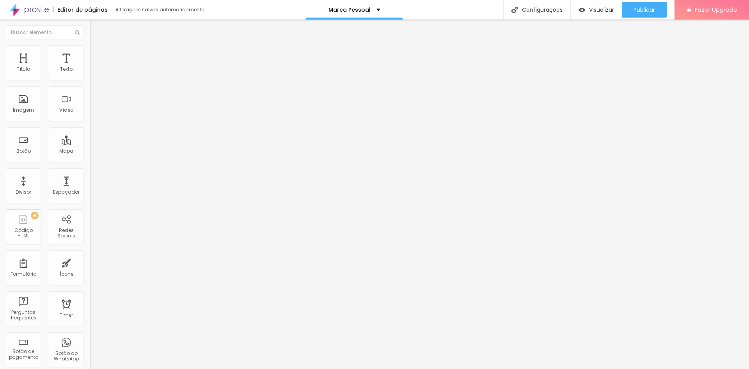
type input "0"
type input "11"
type input "105"
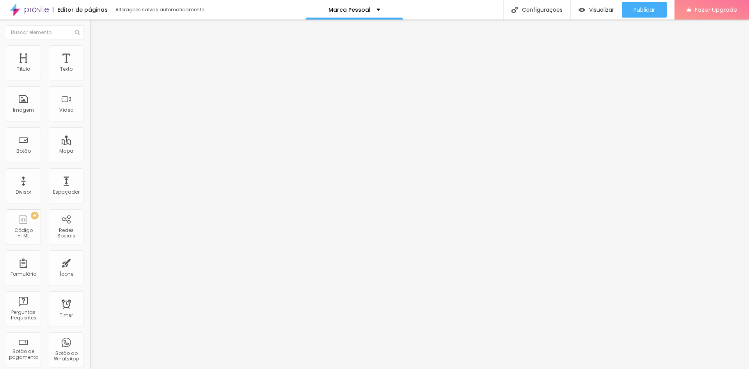
type input "105"
type input "150"
type input "173"
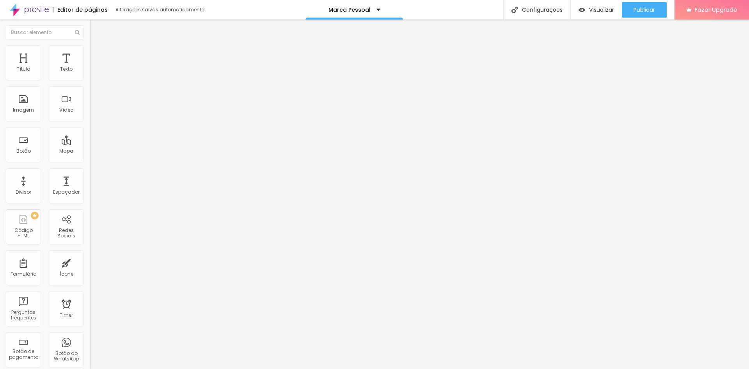
type input "200"
drag, startPoint x: 65, startPoint y: 99, endPoint x: 135, endPoint y: 99, distance: 69.4
click at [135, 171] on input "range" at bounding box center [115, 174] width 50 height 6
click at [97, 46] on span "Conteúdo" at bounding box center [109, 42] width 24 height 7
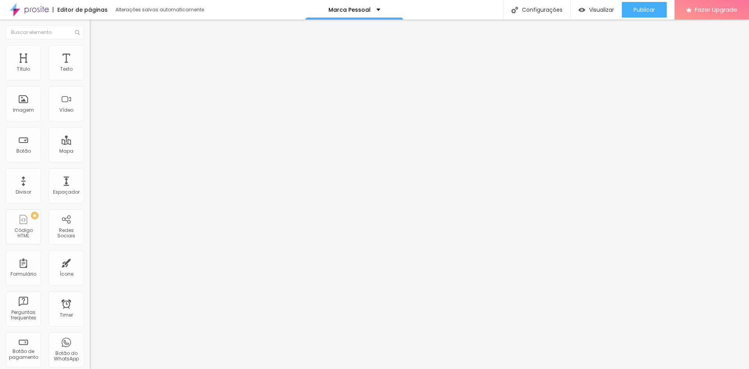
click at [132, 66] on img at bounding box center [134, 63] width 5 height 5
click at [90, 67] on span "Adicionar imagem" at bounding box center [115, 63] width 50 height 7
click at [96, 30] on img "button" at bounding box center [99, 28] width 6 height 6
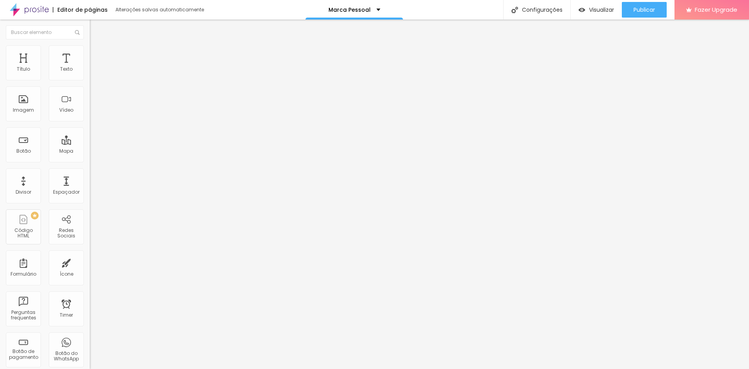
click at [97, 54] on span "Estilo" at bounding box center [103, 50] width 12 height 7
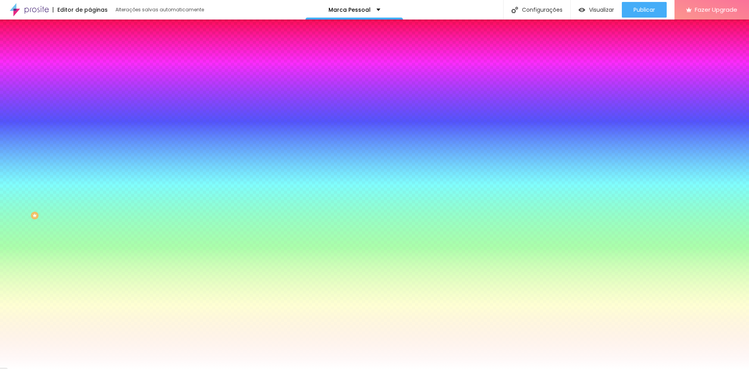
click at [97, 55] on span "Avançado" at bounding box center [110, 58] width 26 height 7
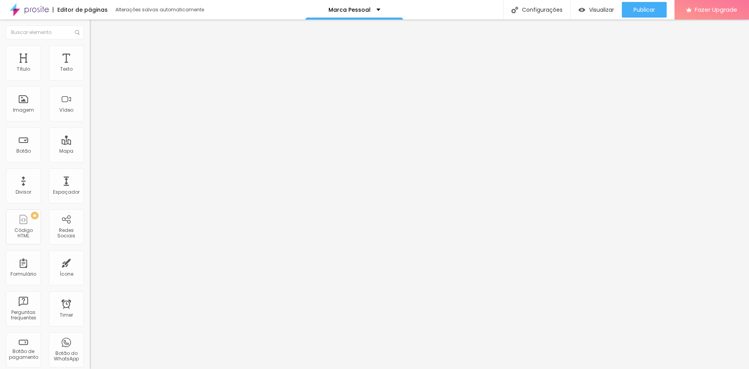
click at [90, 45] on li "Conteúdo" at bounding box center [135, 41] width 90 height 8
click at [96, 28] on img "button" at bounding box center [99, 28] width 6 height 6
click at [90, 46] on img at bounding box center [93, 48] width 7 height 7
click at [90, 45] on li "Conteúdo" at bounding box center [135, 41] width 90 height 8
click at [90, 67] on span "Adicionar imagem" at bounding box center [115, 63] width 50 height 7
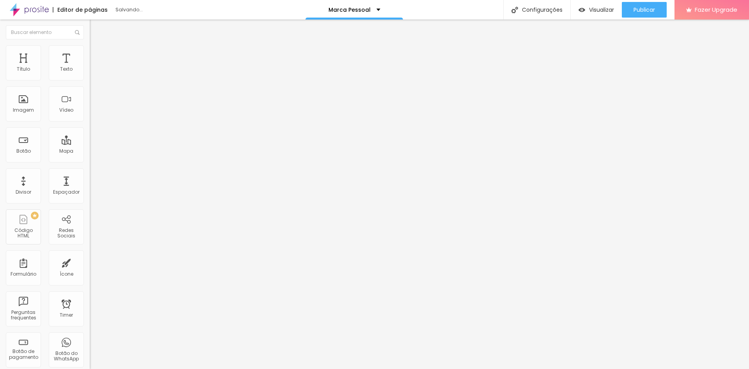
drag, startPoint x: 80, startPoint y: 115, endPoint x: 176, endPoint y: 167, distance: 109.1
click at [97, 54] on span "Estilo" at bounding box center [103, 50] width 12 height 7
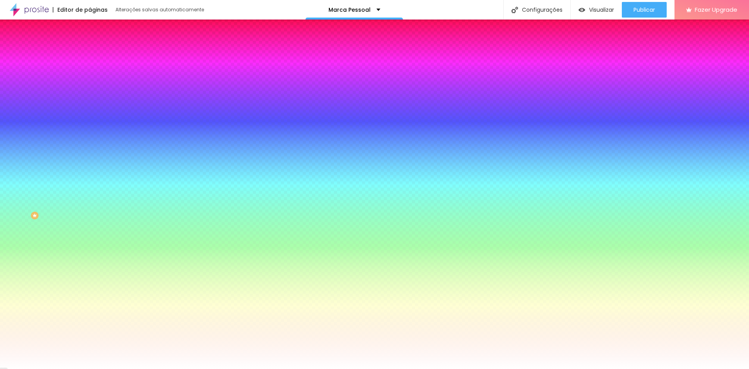
click at [132, 70] on img at bounding box center [134, 68] width 5 height 5
click at [95, 104] on icon "button" at bounding box center [96, 100] width 3 height 5
drag, startPoint x: 78, startPoint y: 144, endPoint x: 43, endPoint y: 140, distance: 34.9
click at [90, 114] on div "Voltar ao padrão #FFFFFF" at bounding box center [135, 105] width 90 height 17
type input "#FFFFF"
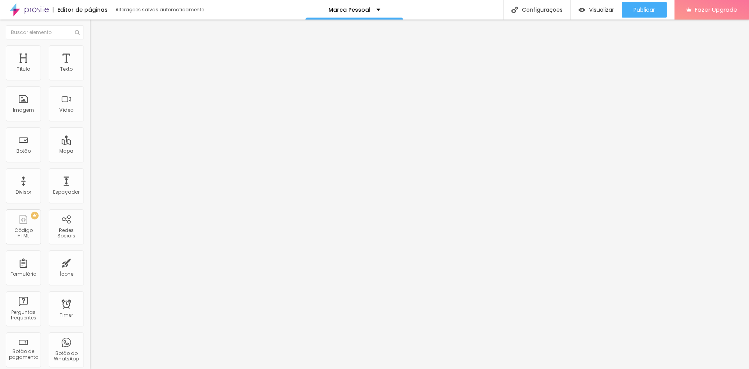
click at [132, 66] on img at bounding box center [134, 63] width 5 height 5
click at [90, 67] on span "Adicionar imagem" at bounding box center [115, 63] width 50 height 7
click at [97, 54] on span "Estilo" at bounding box center [103, 50] width 12 height 7
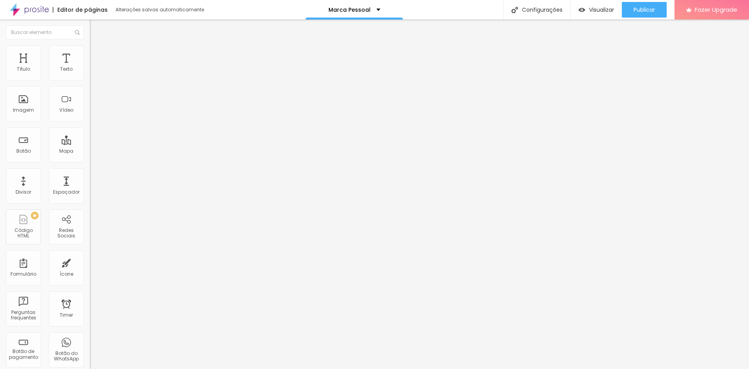
type input "25"
type input "69"
type input "79"
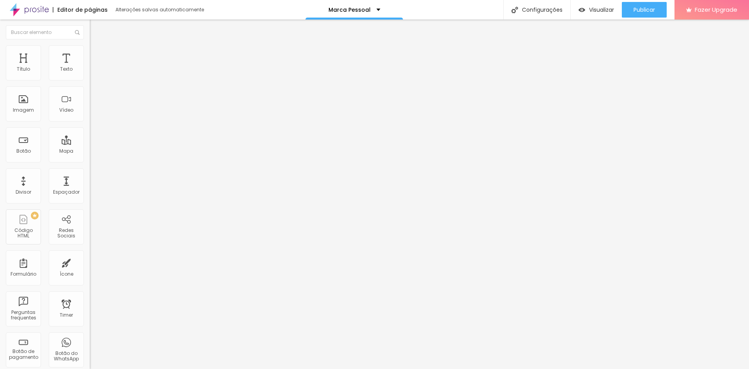
type input "79"
type input "87"
type input "92"
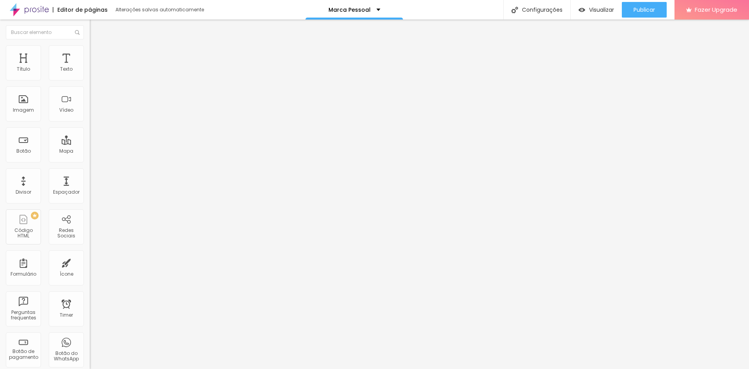
type input "99"
type input "104"
type input "109"
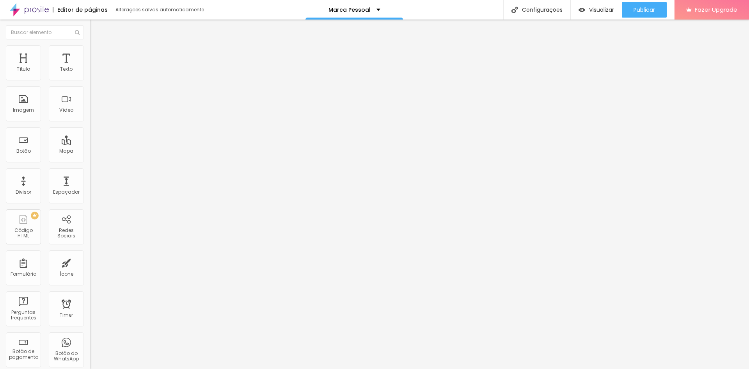
type input "109"
type input "112"
type input "117"
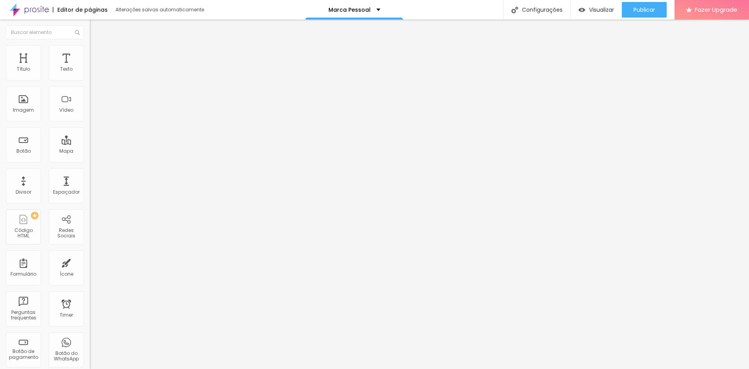
type input "122"
type input "127"
type input "132"
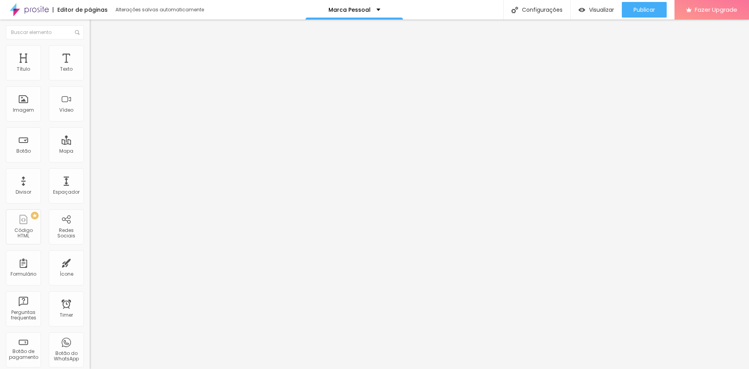
type input "132"
type input "137"
type input "143"
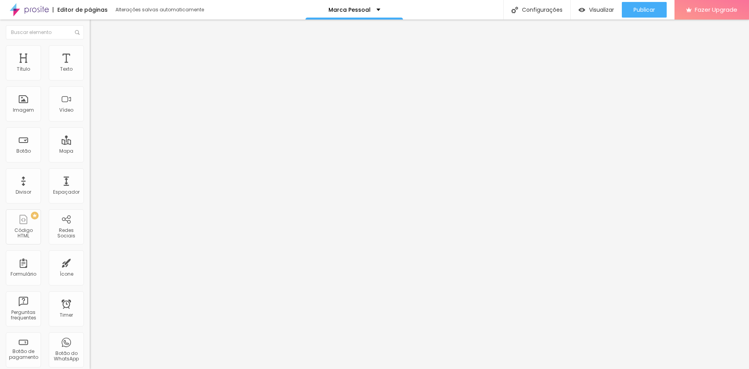
type input "153"
type input "160"
type input "171"
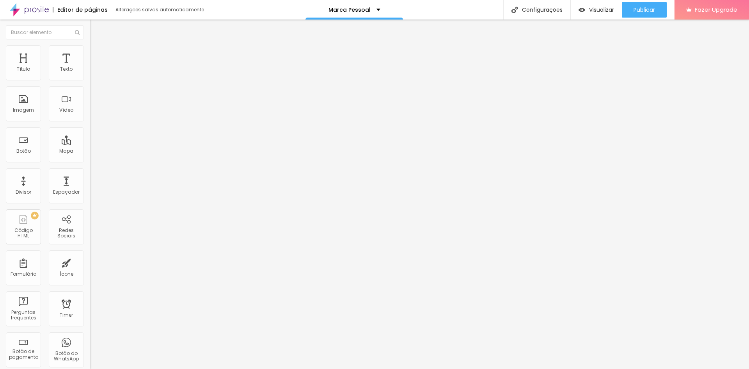
type input "171"
type input "178"
type input "188"
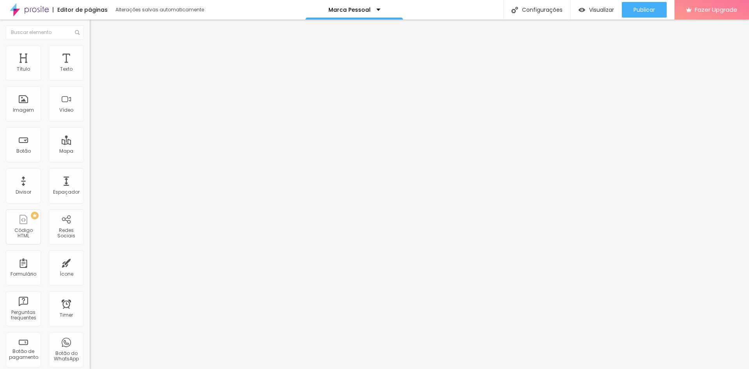
type input "194"
type input "200"
type input "194"
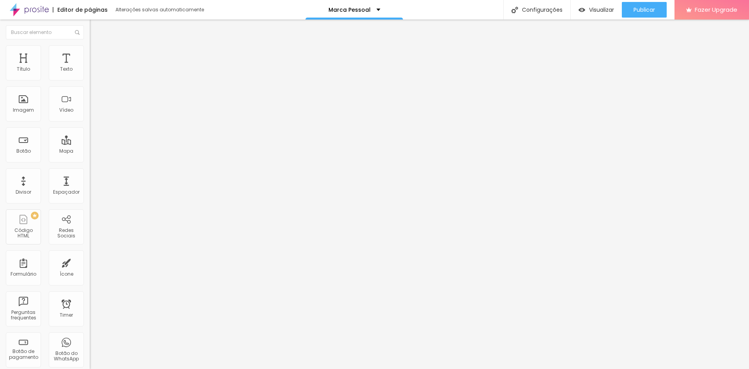
type input "194"
type input "174"
type input "5"
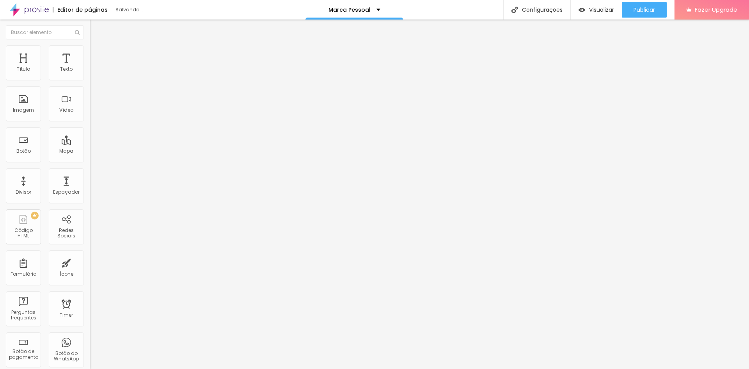
type input "0"
drag, startPoint x: 24, startPoint y: 99, endPoint x: 0, endPoint y: 89, distance: 25.7
click at [90, 171] on input "range" at bounding box center [115, 174] width 50 height 6
click at [90, 45] on li "Conteúdo" at bounding box center [135, 41] width 90 height 8
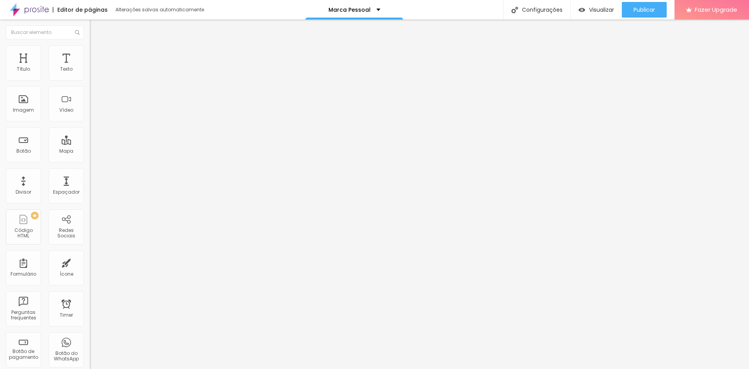
click at [97, 55] on span "Avançado" at bounding box center [110, 58] width 26 height 7
type input "7"
type input "0"
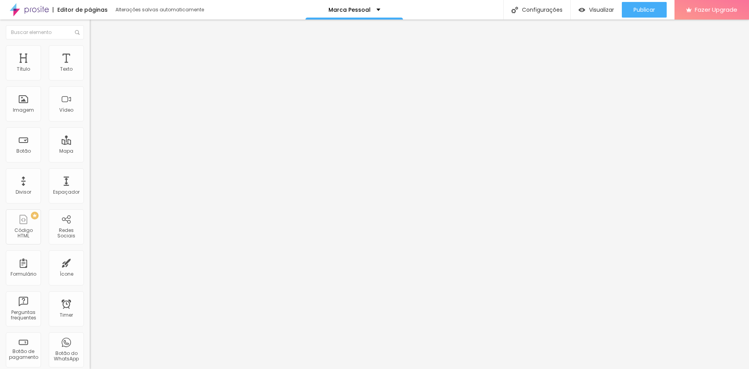
drag, startPoint x: 23, startPoint y: 91, endPoint x: 5, endPoint y: 91, distance: 17.6
type input "0"
click at [90, 262] on input "range" at bounding box center [115, 265] width 50 height 6
type input "9"
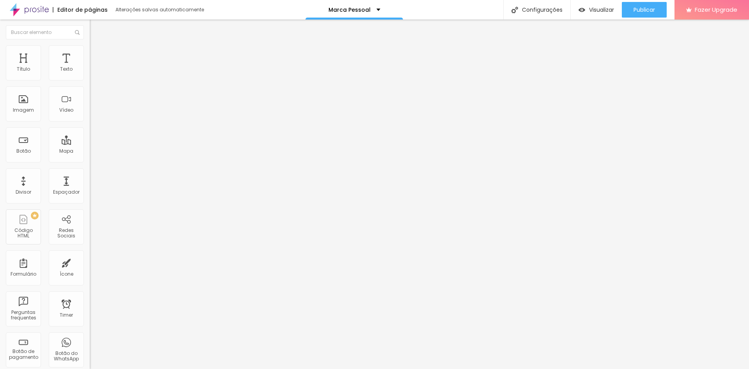
type input "0"
drag, startPoint x: 24, startPoint y: 77, endPoint x: 0, endPoint y: 75, distance: 23.8
type input "0"
click at [90, 151] on input "range" at bounding box center [115, 154] width 50 height 6
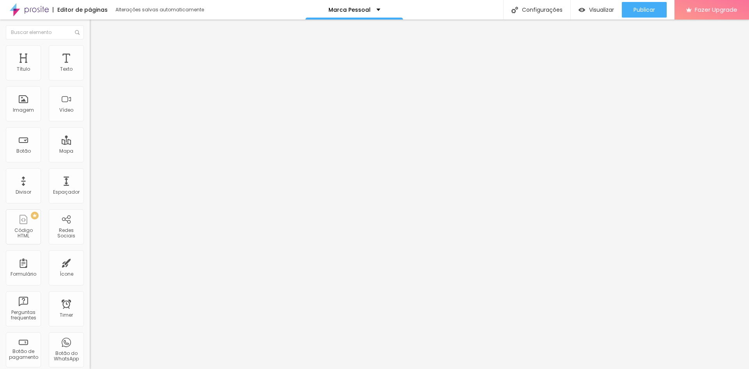
click at [90, 52] on li "Estilo" at bounding box center [135, 49] width 90 height 8
click at [90, 45] on li "Conteúdo" at bounding box center [135, 41] width 90 height 8
click at [90, 67] on span "Trocar imagem" at bounding box center [111, 63] width 43 height 7
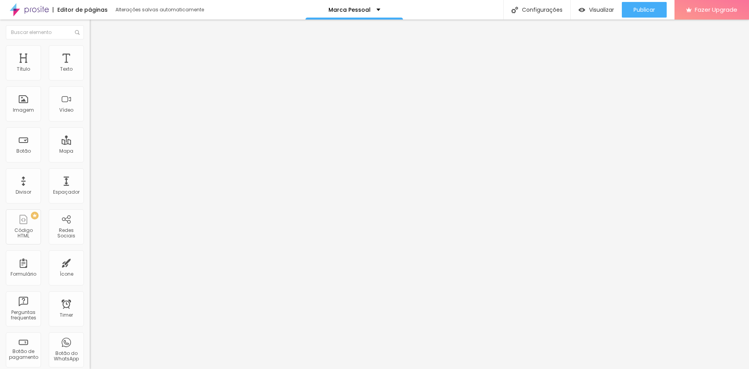
click at [96, 29] on img "button" at bounding box center [99, 28] width 6 height 6
click at [97, 54] on span "Estilo" at bounding box center [103, 50] width 12 height 7
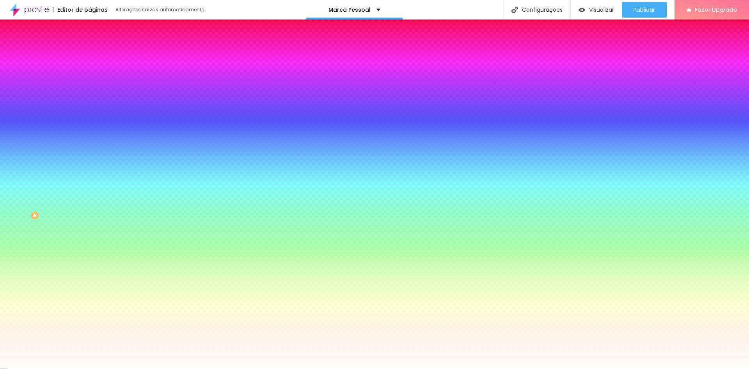
click at [97, 55] on span "Avançado" at bounding box center [110, 58] width 26 height 7
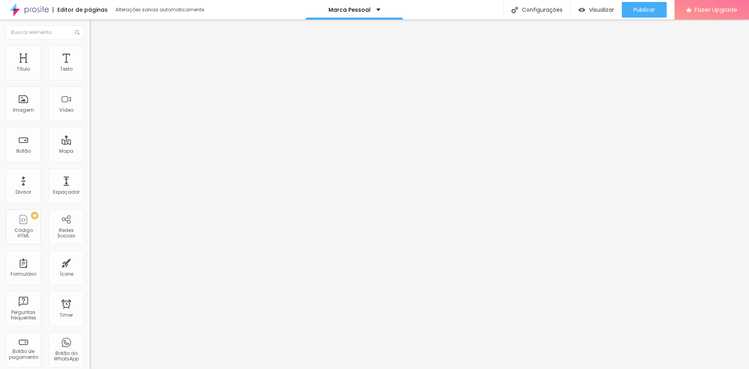
type input "25"
type input "40"
type input "45"
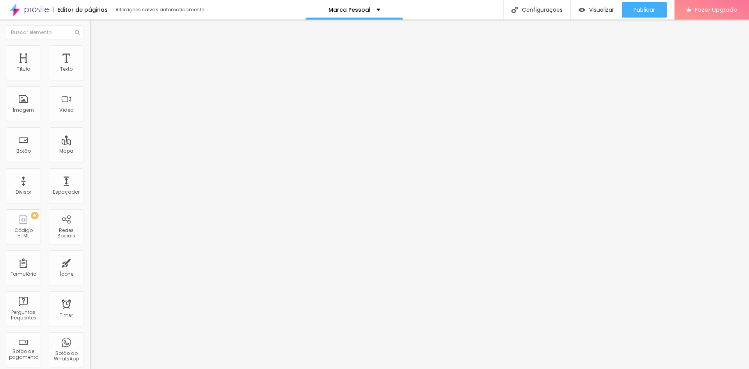
type input "45"
type input "50"
type input "40"
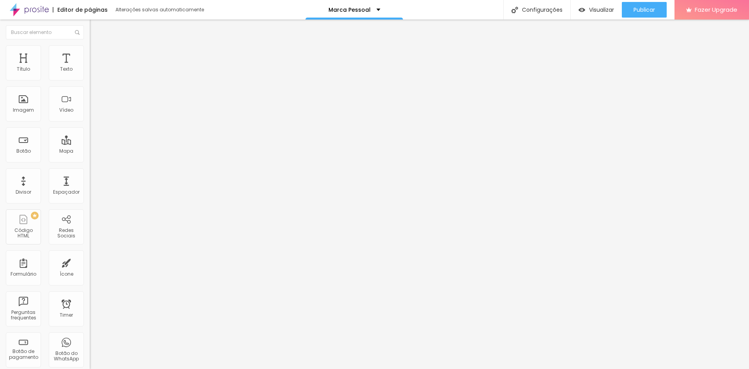
type input "10"
type input "5"
type input "0"
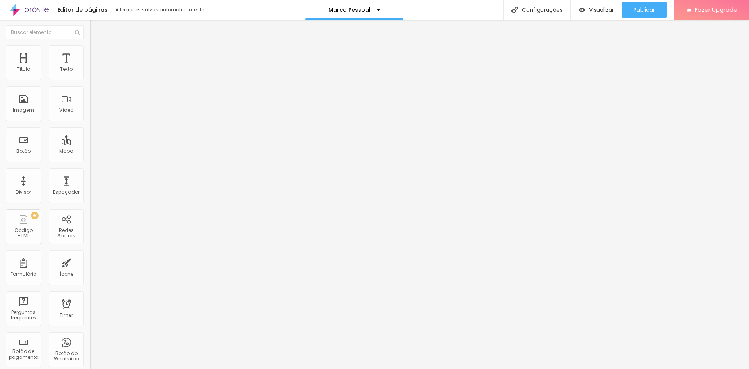
type input "0"
type input "5"
type input "10"
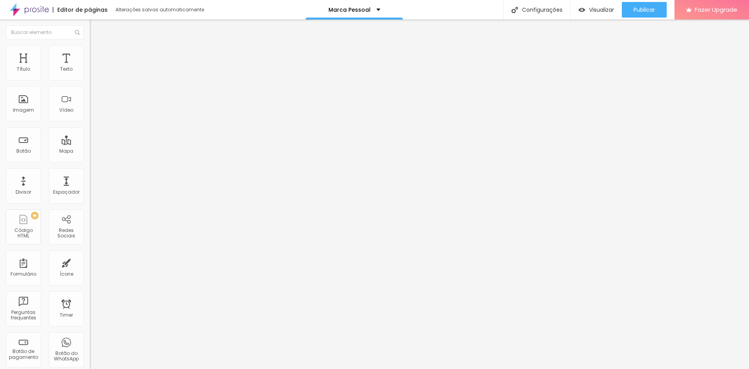
type input "15"
click at [90, 151] on input "range" at bounding box center [115, 154] width 50 height 6
click at [90, 44] on img at bounding box center [93, 40] width 7 height 7
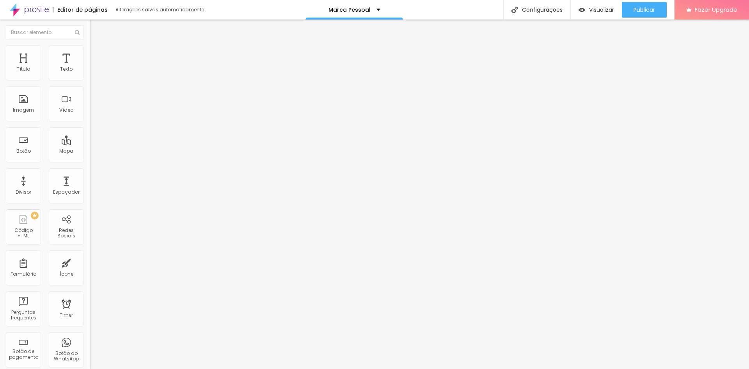
click at [90, 33] on button "Editar Coluna" at bounding box center [135, 29] width 90 height 18
click at [90, 48] on img at bounding box center [93, 48] width 7 height 7
type input "80"
type input "75"
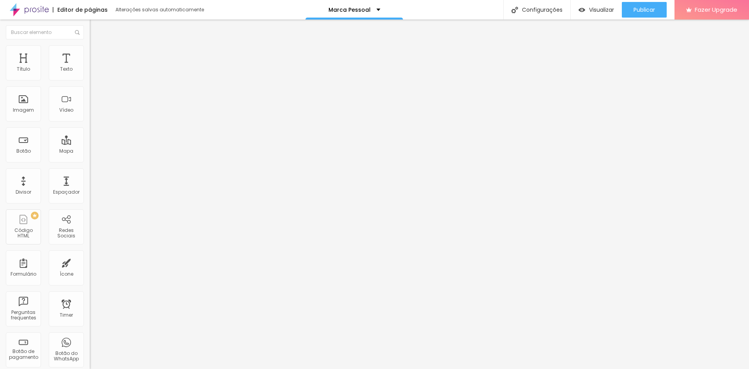
type input "75"
type input "70"
type input "65"
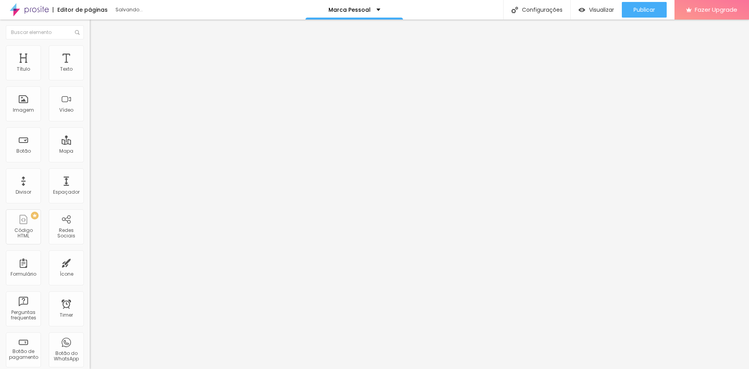
type input "60"
type input "55"
type input "50"
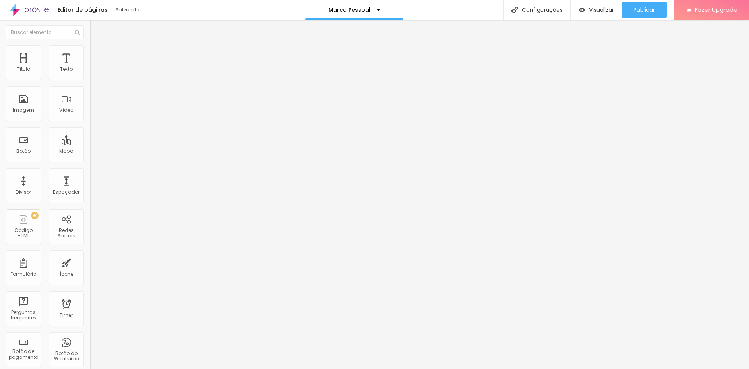
type input "50"
type input "45"
type input "40"
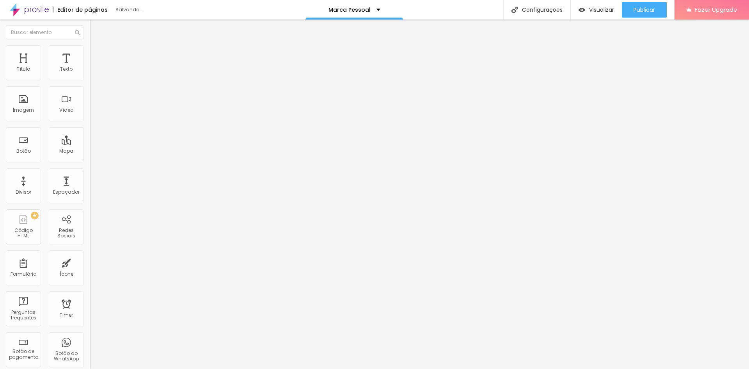
type input "35"
type input "30"
type input "25"
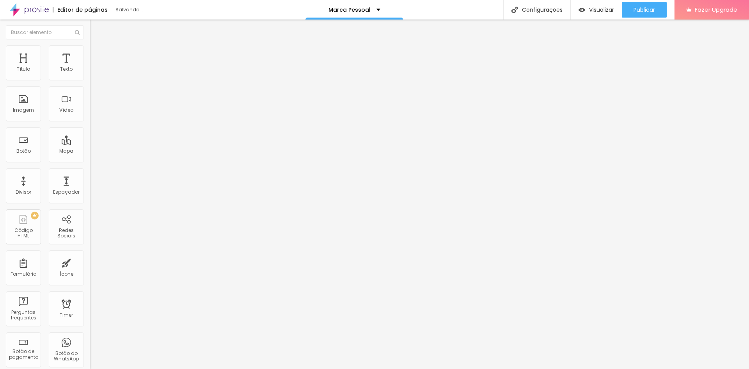
type input "25"
type input "20"
type input "15"
drag, startPoint x: 65, startPoint y: 85, endPoint x: 11, endPoint y: 79, distance: 54.2
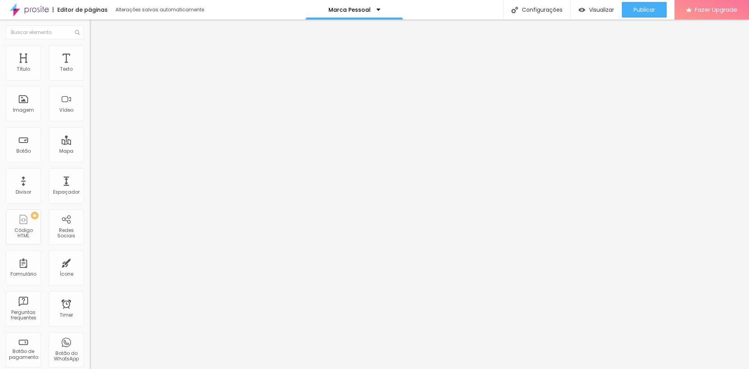
type input "15"
click at [90, 79] on input "range" at bounding box center [115, 77] width 50 height 6
click at [90, 53] on li "Avançado" at bounding box center [135, 57] width 90 height 8
type input "7"
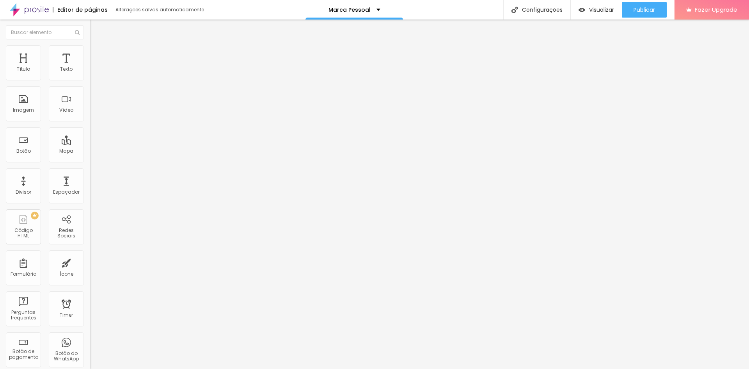
type input "1"
type input "0"
drag, startPoint x: 22, startPoint y: 76, endPoint x: 9, endPoint y: 75, distance: 13.8
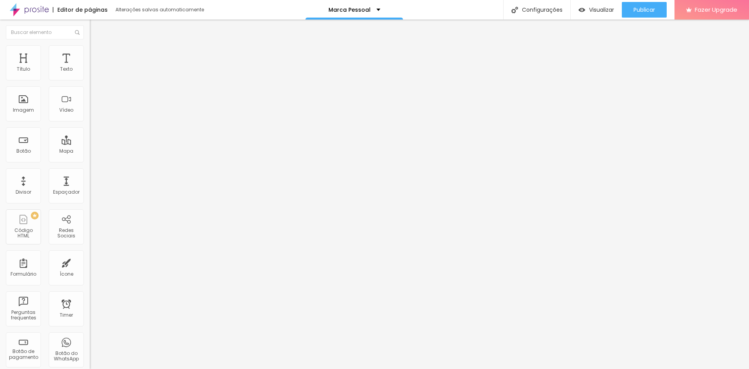
type input "0"
click at [90, 151] on input "range" at bounding box center [115, 154] width 50 height 6
type input "4"
type input "1"
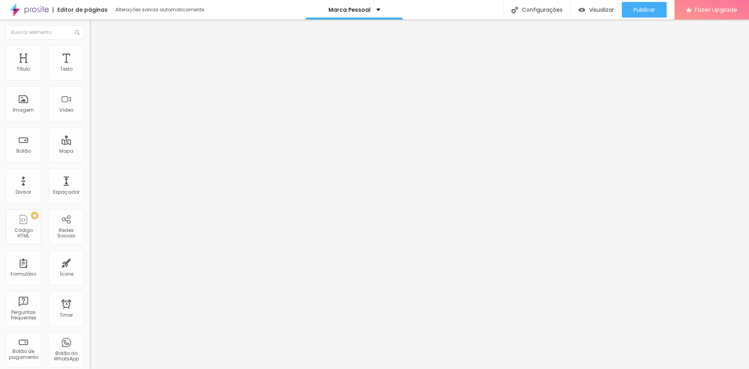
type input "1"
type input "0"
drag, startPoint x: 20, startPoint y: 92, endPoint x: 5, endPoint y: 91, distance: 14.8
type input "0"
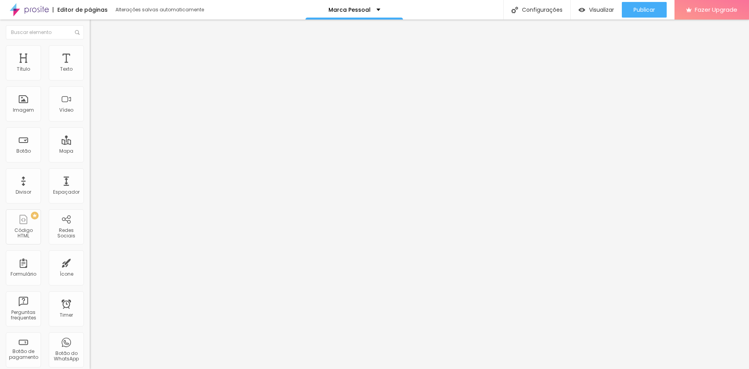
click at [90, 262] on input "range" at bounding box center [115, 265] width 50 height 6
click at [90, 44] on img at bounding box center [93, 40] width 7 height 7
click at [90, 67] on span "Adicionar imagem" at bounding box center [115, 63] width 50 height 7
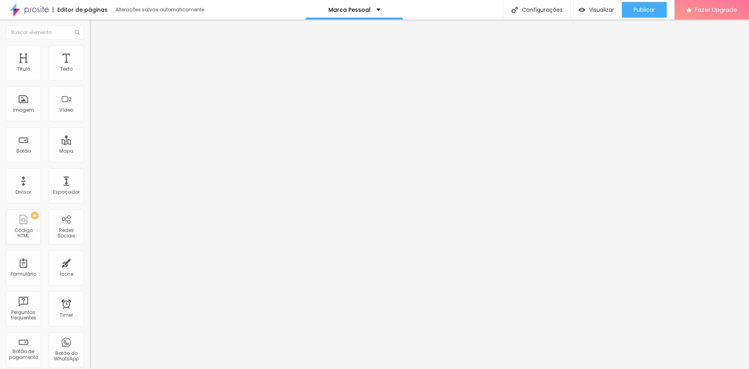
click at [97, 52] on span "Estilo" at bounding box center [103, 50] width 12 height 7
type input "35"
type input "45"
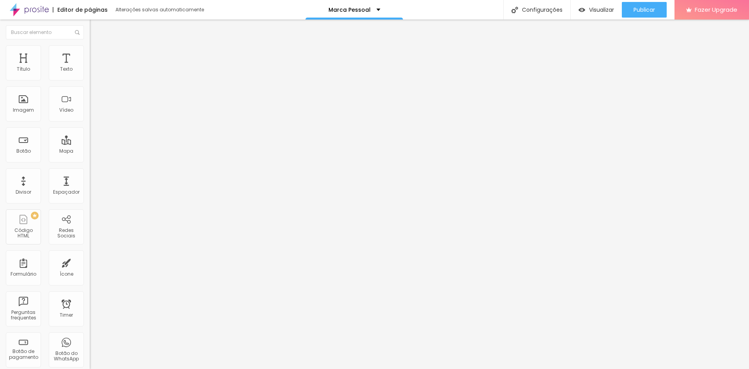
type input "45"
type input "50"
type input "55"
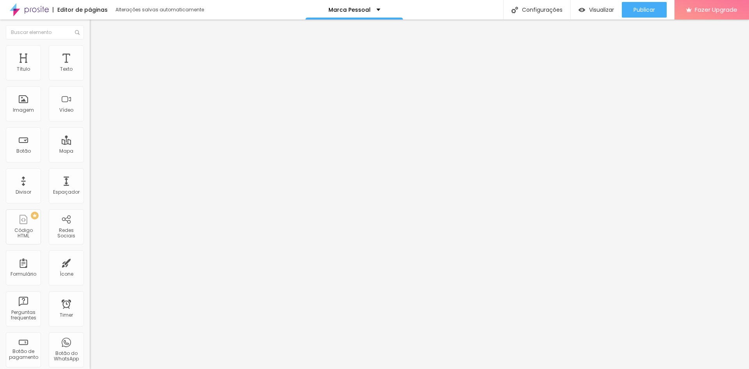
type input "60"
type input "65"
type input "70"
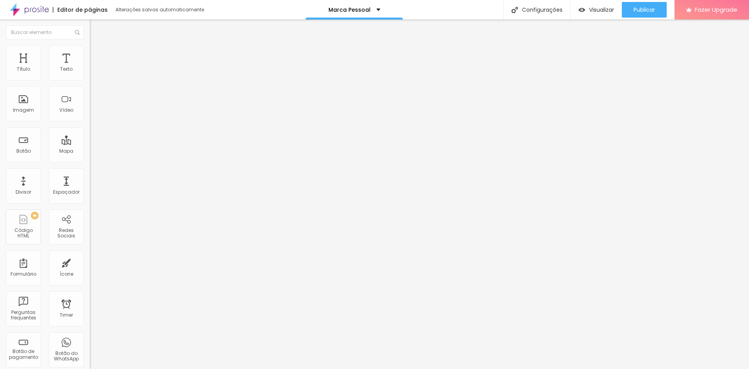
type input "70"
type input "75"
type input "70"
drag, startPoint x: 27, startPoint y: 82, endPoint x: 39, endPoint y: 90, distance: 14.5
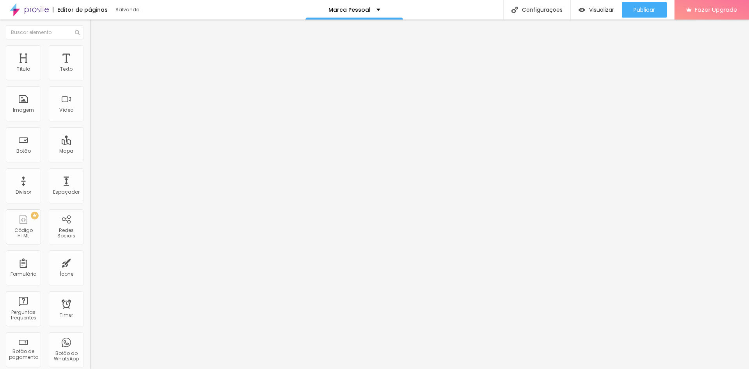
click at [90, 80] on input "range" at bounding box center [115, 77] width 50 height 6
drag, startPoint x: 30, startPoint y: 99, endPoint x: 74, endPoint y: 97, distance: 43.7
click at [90, 171] on input "range" at bounding box center [115, 174] width 50 height 6
click at [90, 53] on img at bounding box center [93, 56] width 7 height 7
click at [97, 46] on span "Conteúdo" at bounding box center [109, 42] width 24 height 7
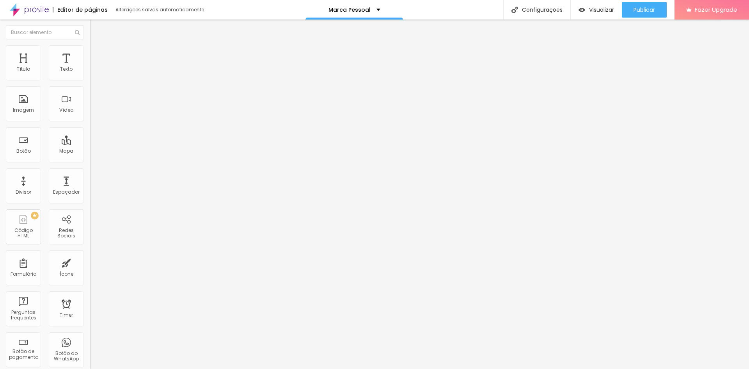
click at [90, 45] on li "Estilo" at bounding box center [135, 49] width 90 height 8
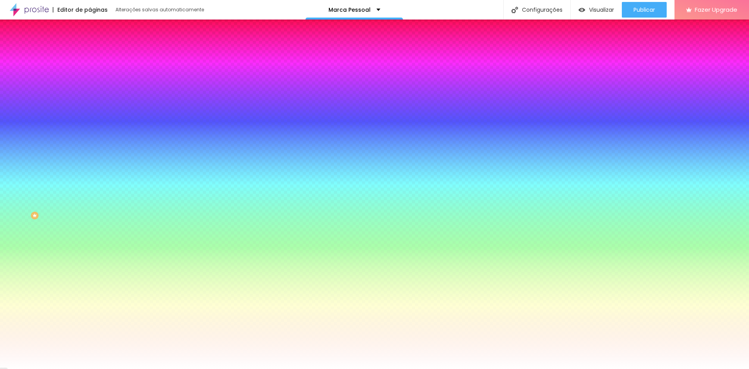
click at [90, 114] on div "Cor de fundo Voltar ao padrão #FFFFFF" at bounding box center [135, 102] width 90 height 21
click at [95, 104] on icon "button" at bounding box center [96, 100] width 3 height 5
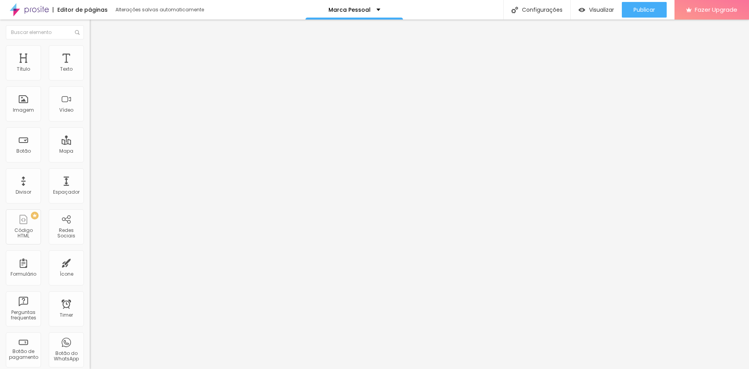
click at [90, 48] on img at bounding box center [93, 48] width 7 height 7
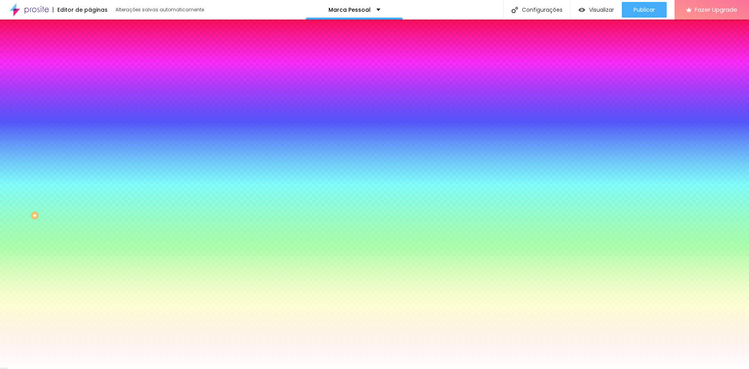
click at [93, 104] on icon "button" at bounding box center [95, 100] width 5 height 5
drag, startPoint x: 81, startPoint y: 141, endPoint x: 41, endPoint y: 135, distance: 40.5
click at [90, 114] on div "Cor de fundo Voltar ao padrão #FFFFFF" at bounding box center [135, 102] width 90 height 21
click at [97, 55] on span "Avançado" at bounding box center [110, 58] width 26 height 7
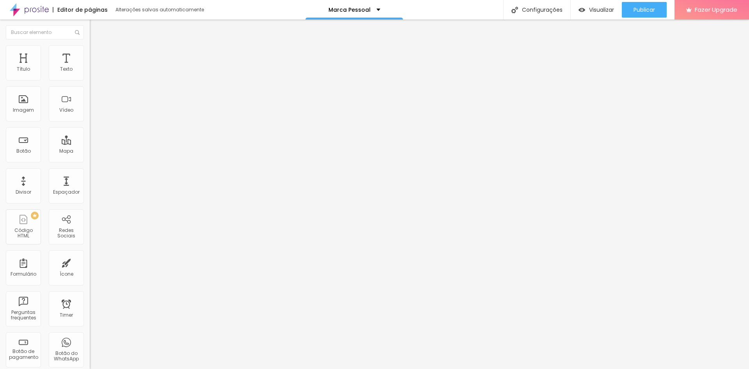
click at [90, 262] on input "range" at bounding box center [115, 265] width 50 height 6
drag, startPoint x: 19, startPoint y: 90, endPoint x: 23, endPoint y: 90, distance: 4.7
click at [90, 262] on input "range" at bounding box center [115, 265] width 50 height 6
click at [90, 151] on input "range" at bounding box center [115, 154] width 50 height 6
click at [97, 54] on span "Estilo" at bounding box center [103, 50] width 12 height 7
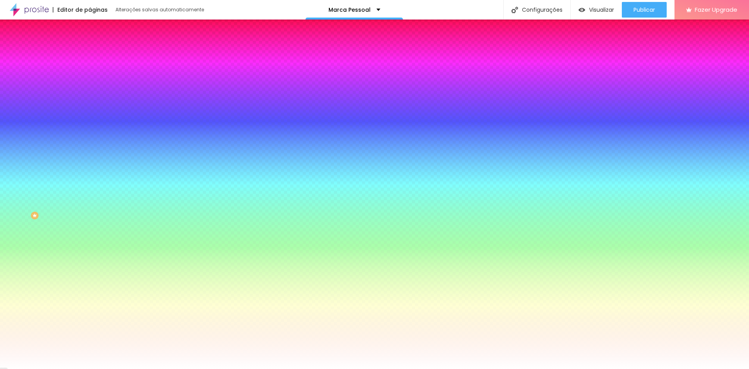
click at [90, 72] on span "Adicionar imagem" at bounding box center [115, 68] width 50 height 7
click at [90, 81] on span "Nenhum" at bounding box center [100, 78] width 20 height 7
click at [90, 93] on span "Parallax" at bounding box center [99, 90] width 19 height 7
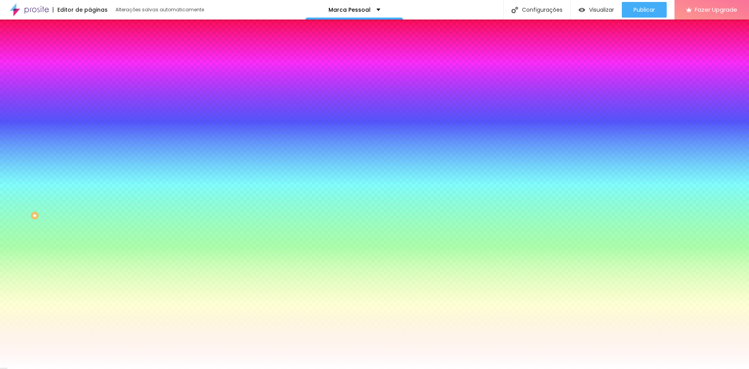
click at [90, 86] on span "Nenhum" at bounding box center [100, 82] width 20 height 7
click at [90, 119] on div "Efeitos de fundo" at bounding box center [135, 116] width 90 height 5
click at [90, 72] on span "Adicionar imagem" at bounding box center [115, 68] width 50 height 7
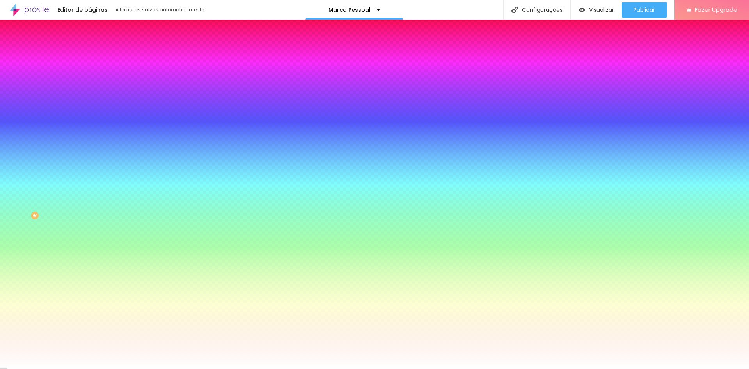
click at [93, 104] on icon "button" at bounding box center [95, 100] width 5 height 5
drag, startPoint x: 82, startPoint y: 165, endPoint x: 40, endPoint y: 160, distance: 41.7
click at [90, 114] on div "Cor de fundo Voltar ao padrão #FFFFFF" at bounding box center [135, 102] width 90 height 21
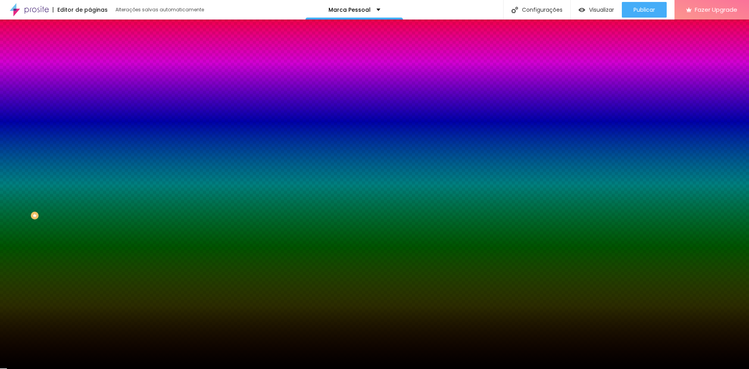
click at [90, 106] on button "Voltar ao padrão" at bounding box center [116, 101] width 53 height 9
click at [90, 71] on div "Trocar imagem" at bounding box center [135, 68] width 90 height 5
click at [90, 37] on button "Editar Seção" at bounding box center [135, 29] width 90 height 18
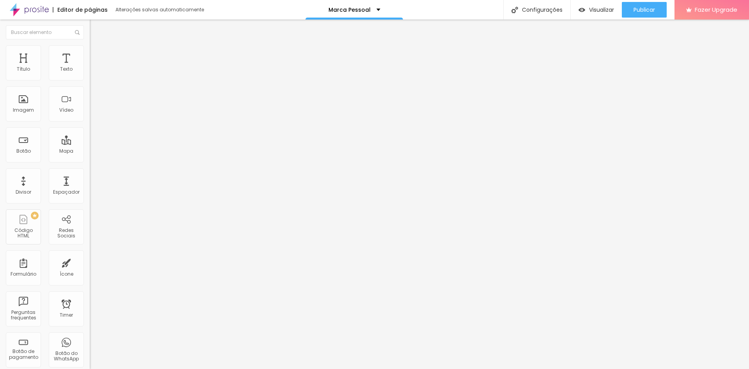
click at [90, 54] on ul "Conteúdo Estilo Avançado" at bounding box center [135, 48] width 90 height 23
click at [90, 50] on img at bounding box center [93, 48] width 7 height 7
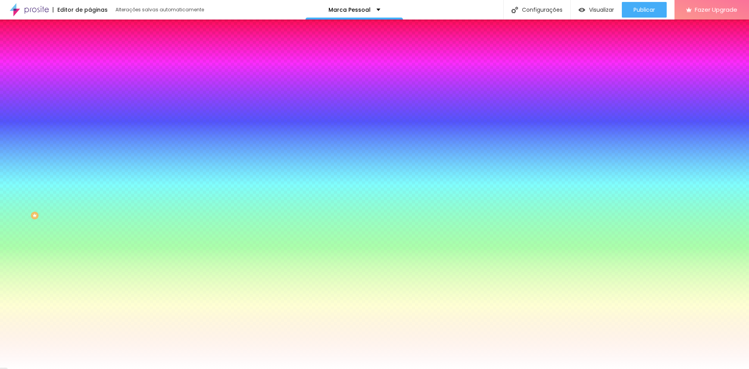
click at [90, 53] on li "Avançado" at bounding box center [135, 57] width 90 height 8
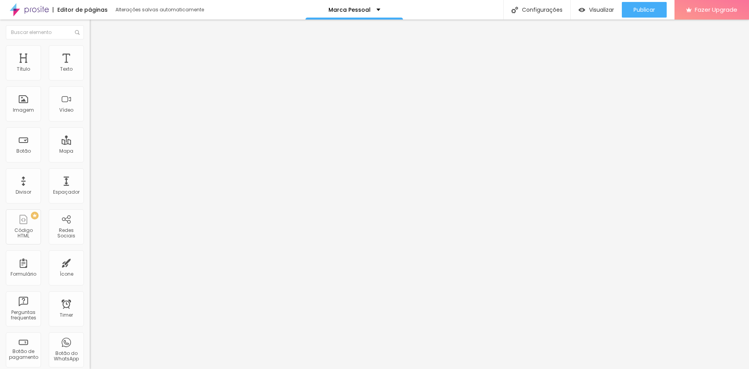
click at [90, 51] on li "Estilo" at bounding box center [135, 49] width 90 height 8
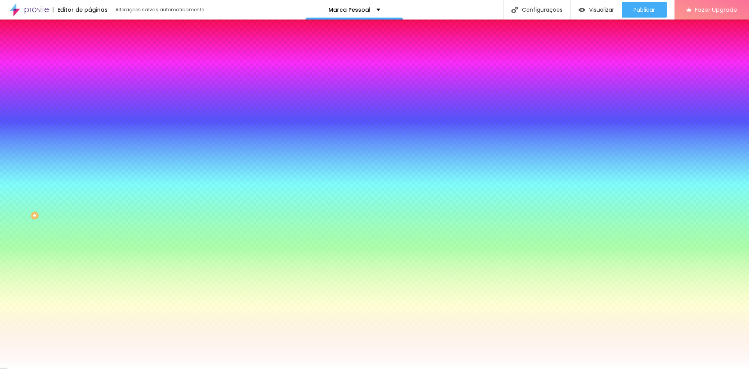
click at [90, 106] on div at bounding box center [135, 106] width 90 height 0
drag, startPoint x: 78, startPoint y: 165, endPoint x: 79, endPoint y: 150, distance: 15.3
click at [90, 114] on div at bounding box center [135, 114] width 90 height 0
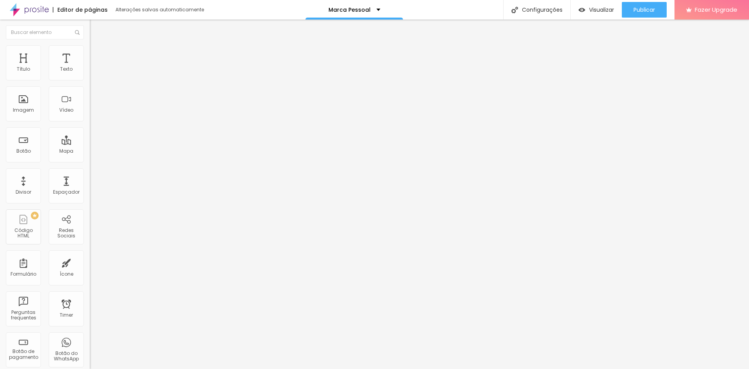
drag, startPoint x: 35, startPoint y: 50, endPoint x: 41, endPoint y: 50, distance: 5.9
click at [90, 50] on ul "Conteúdo Estilo Avançado" at bounding box center [135, 48] width 90 height 23
click at [90, 51] on li "Estilo" at bounding box center [135, 49] width 90 height 8
click at [90, 45] on li "Conteúdo" at bounding box center [135, 41] width 90 height 8
click at [90, 79] on input "text" at bounding box center [137, 75] width 94 height 8
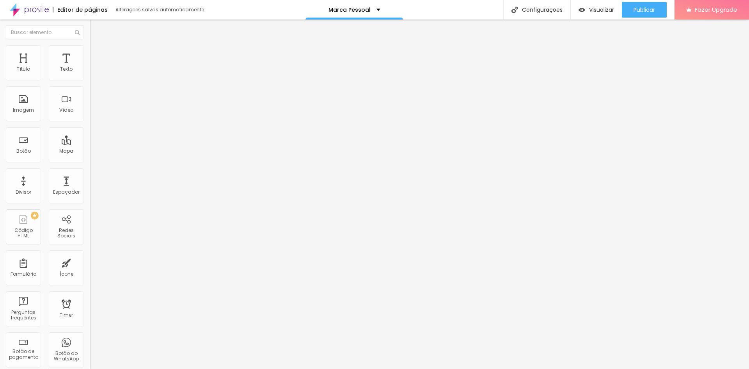
drag, startPoint x: 78, startPoint y: 138, endPoint x: 0, endPoint y: 131, distance: 78.3
click at [90, 131] on div "Trocar imagem Descrição da imagem (Alt) imagem por cima do fundo Alinhamento Pr…" at bounding box center [135, 119] width 90 height 117
click at [90, 46] on li "Estilo" at bounding box center [135, 49] width 90 height 8
click at [90, 80] on input "range" at bounding box center [115, 77] width 50 height 6
click at [97, 55] on span "Avançado" at bounding box center [110, 58] width 26 height 7
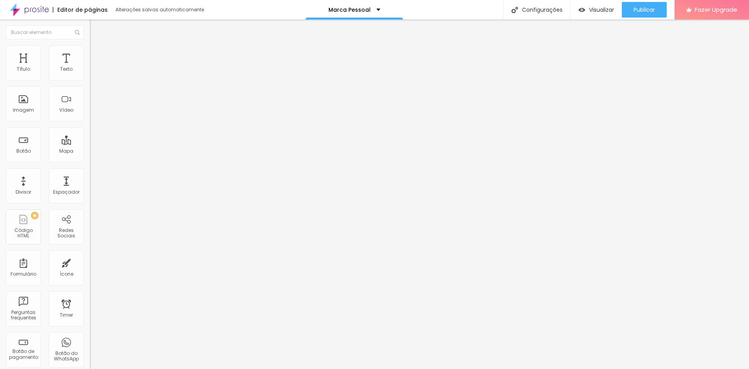
click at [90, 151] on input "range" at bounding box center [115, 154] width 50 height 6
click at [90, 286] on input "text" at bounding box center [137, 290] width 94 height 8
click at [90, 304] on div "Classes Html" at bounding box center [135, 313] width 90 height 19
click at [90, 309] on input "text" at bounding box center [137, 313] width 94 height 8
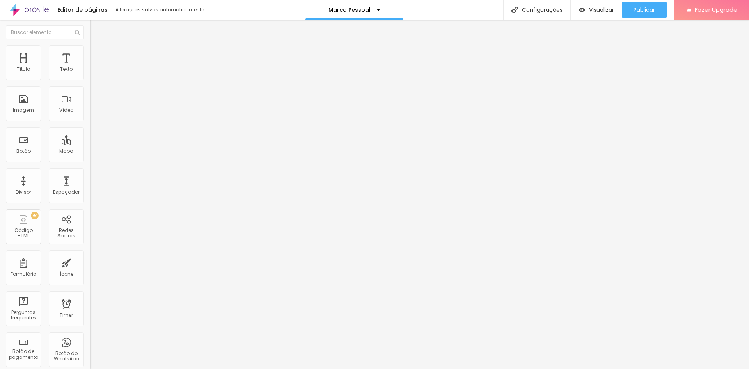
click at [90, 67] on span "Trocar imagem" at bounding box center [111, 63] width 43 height 7
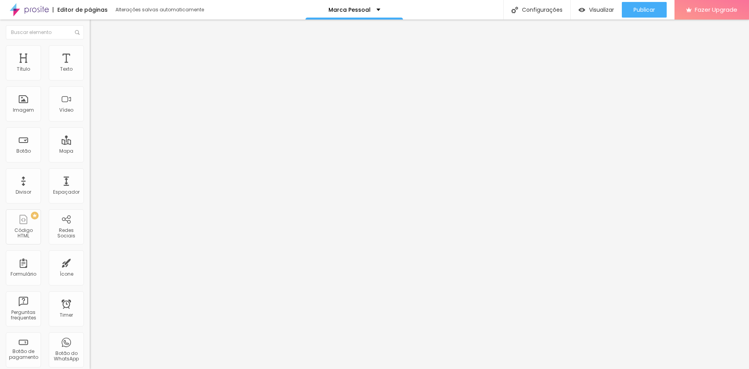
click at [90, 67] on span "Trocar imagem" at bounding box center [111, 63] width 43 height 7
click at [90, 46] on img at bounding box center [93, 48] width 7 height 7
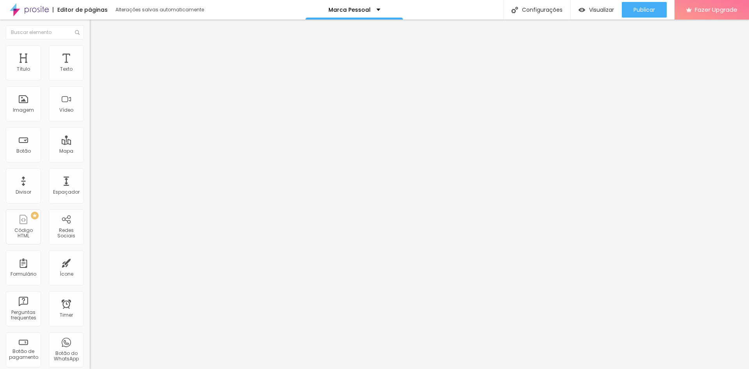
click at [97, 55] on span "Avançado" at bounding box center [110, 58] width 26 height 7
click at [97, 53] on span "Estilo" at bounding box center [103, 50] width 12 height 7
drag, startPoint x: 61, startPoint y: 98, endPoint x: 0, endPoint y: 95, distance: 60.9
click at [90, 171] on input "range" at bounding box center [115, 174] width 50 height 6
click at [90, 200] on button "Voltar ao padrão" at bounding box center [116, 204] width 53 height 9
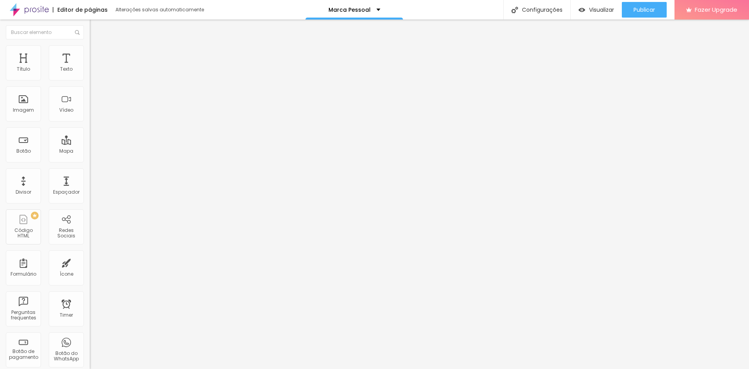
click at [90, 209] on button "button" at bounding box center [95, 213] width 11 height 8
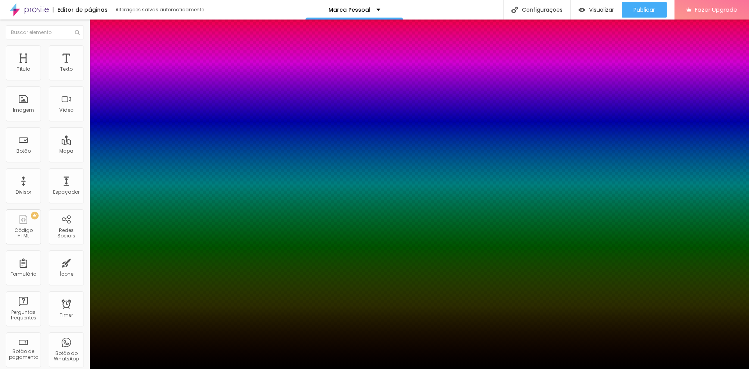
drag, startPoint x: 85, startPoint y: 191, endPoint x: 73, endPoint y: 245, distance: 55.0
click at [73, 245] on body "Editor de páginas Alterações salvas automaticamente Marca Pessoal Configurações…" at bounding box center [374, 184] width 749 height 369
click at [144, 368] on div at bounding box center [374, 373] width 749 height 0
click at [138, 368] on div at bounding box center [374, 373] width 749 height 0
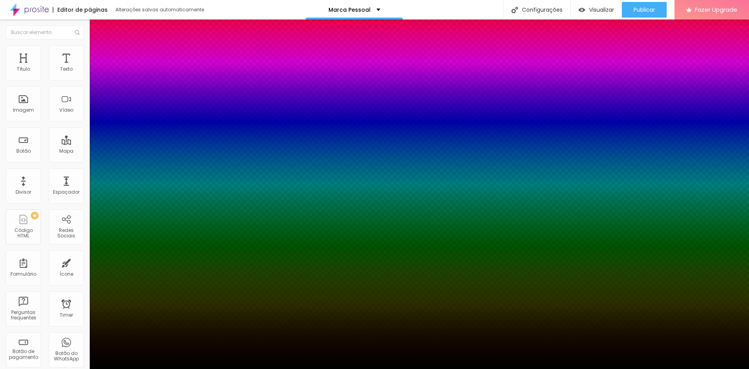
click at [33, 368] on div at bounding box center [374, 369] width 749 height 0
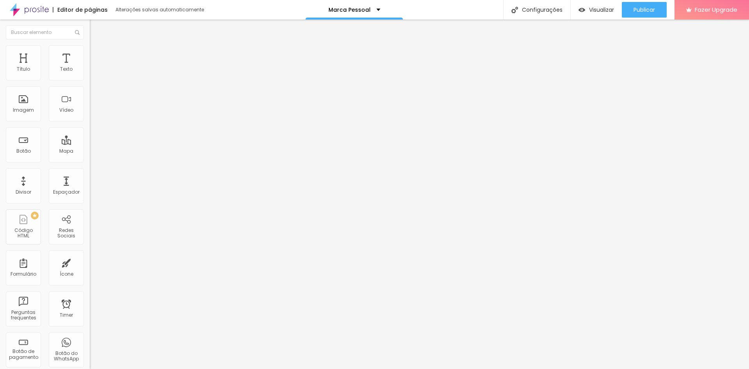
click at [97, 55] on span "Avançado" at bounding box center [110, 58] width 26 height 7
click at [90, 44] on img at bounding box center [93, 40] width 7 height 7
click at [96, 28] on img "button" at bounding box center [99, 28] width 6 height 6
click at [90, 46] on img at bounding box center [93, 48] width 7 height 7
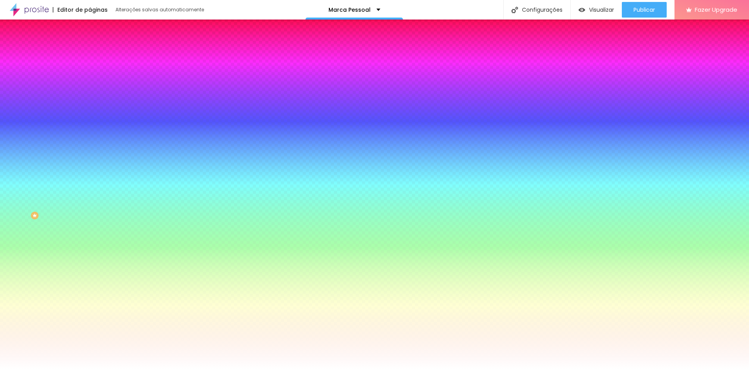
click at [90, 106] on div at bounding box center [135, 106] width 90 height 0
drag, startPoint x: 79, startPoint y: 165, endPoint x: 85, endPoint y: 138, distance: 28.2
click at [90, 138] on div "Imagem de fundo Trocar imagem Efeito da Imagem Nenhum Nenhum Parallax Cor de fu…" at bounding box center [135, 111] width 90 height 101
drag, startPoint x: 80, startPoint y: 142, endPoint x: 55, endPoint y: 140, distance: 25.1
click at [90, 114] on div "#FFFFFF" at bounding box center [135, 110] width 90 height 8
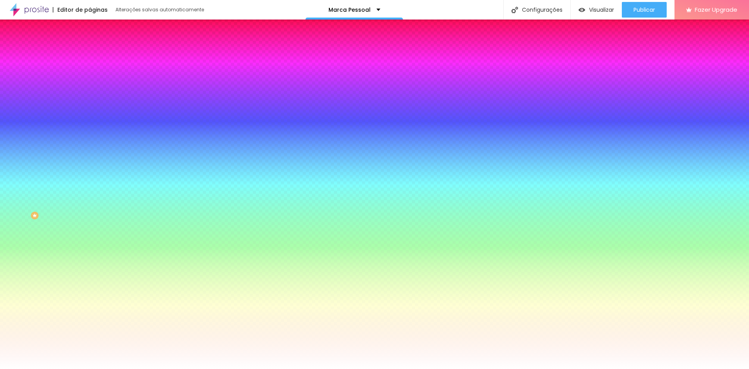
click at [90, 106] on div at bounding box center [135, 106] width 90 height 0
drag, startPoint x: 76, startPoint y: 164, endPoint x: 75, endPoint y: 147, distance: 16.8
click at [90, 114] on div "Cor de fundo Voltar ao padrão #FFFFFF" at bounding box center [135, 102] width 90 height 21
drag, startPoint x: 82, startPoint y: 140, endPoint x: 54, endPoint y: 138, distance: 27.7
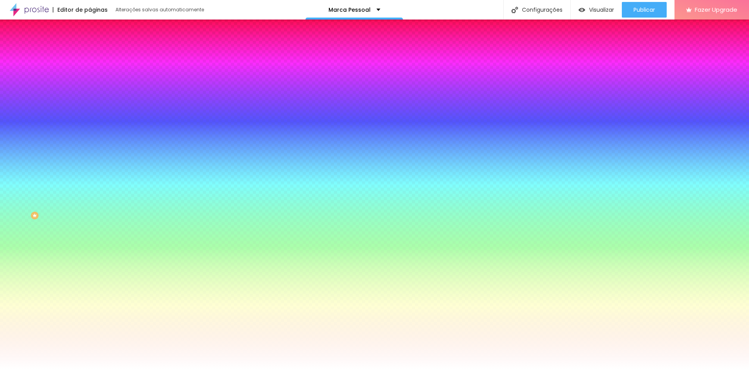
click at [90, 114] on div "#FFFFFF" at bounding box center [135, 110] width 90 height 8
drag, startPoint x: 54, startPoint y: 143, endPoint x: 60, endPoint y: 142, distance: 6.3
click at [90, 106] on div at bounding box center [135, 106] width 90 height 0
drag, startPoint x: 76, startPoint y: 160, endPoint x: 85, endPoint y: 148, distance: 15.1
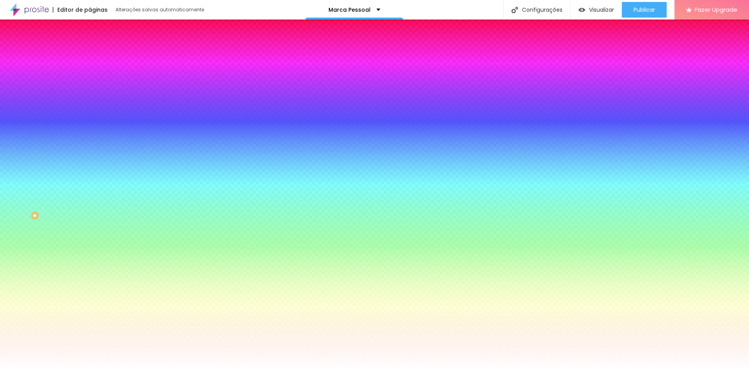
click at [90, 148] on div "Imagem de fundo Trocar imagem Efeito da Imagem Nenhum Nenhum Parallax Cor de fu…" at bounding box center [135, 111] width 90 height 101
click at [132, 70] on img at bounding box center [134, 68] width 5 height 5
drag, startPoint x: 52, startPoint y: 143, endPoint x: 57, endPoint y: 142, distance: 5.2
click at [90, 106] on div at bounding box center [135, 106] width 90 height 0
drag, startPoint x: 76, startPoint y: 163, endPoint x: 84, endPoint y: 211, distance: 49.0
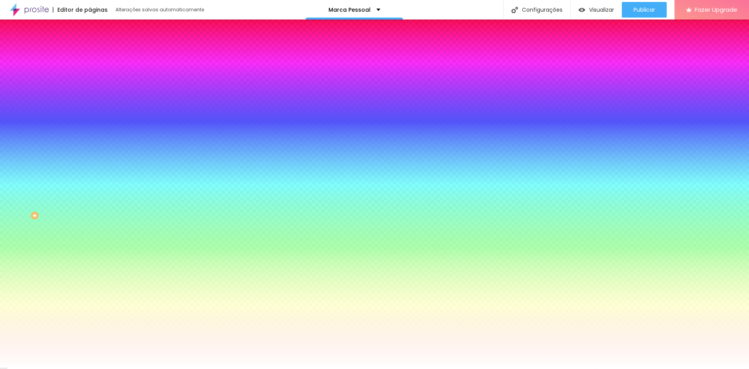
click at [90, 162] on div "Imagem de fundo Adicionar imagem Efeito da Imagem Nenhum Nenhum Parallax Cor de…" at bounding box center [135, 111] width 90 height 101
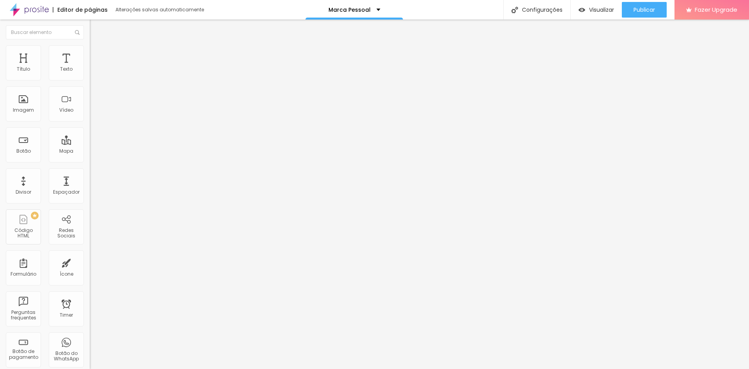
click at [90, 122] on span "Original" at bounding box center [99, 118] width 19 height 7
click at [90, 127] on span "Cinema" at bounding box center [100, 123] width 20 height 7
click at [90, 144] on span "Original" at bounding box center [99, 140] width 19 height 7
click at [90, 46] on li "Estilo" at bounding box center [135, 49] width 90 height 8
click at [97, 55] on span "Avançado" at bounding box center [110, 58] width 26 height 7
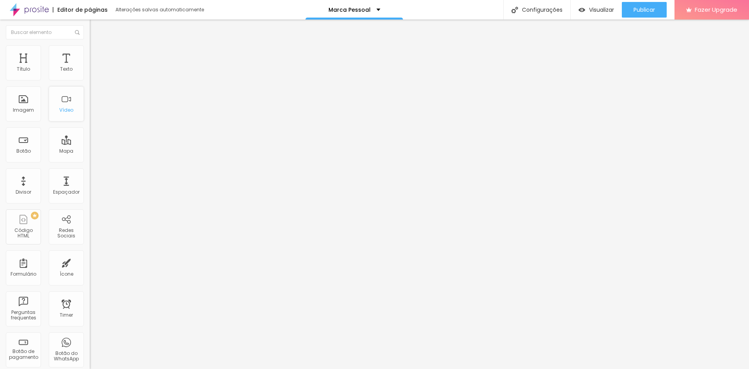
click at [71, 87] on div "Vídeo" at bounding box center [66, 103] width 35 height 35
click at [90, 67] on span "Adicionar imagem" at bounding box center [115, 63] width 50 height 7
click at [90, 48] on img at bounding box center [93, 48] width 7 height 7
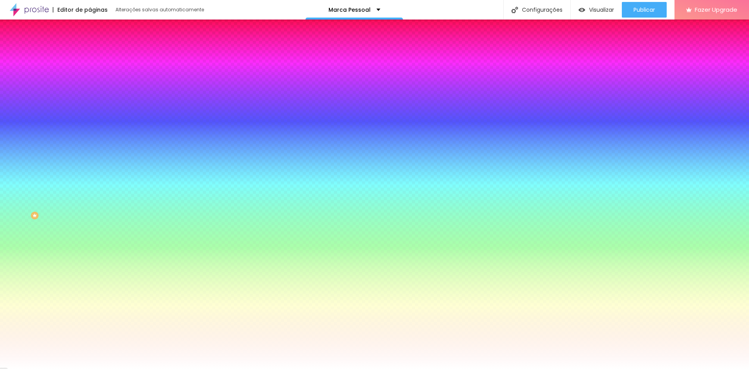
click at [90, 106] on div at bounding box center [135, 106] width 90 height 0
drag, startPoint x: 79, startPoint y: 168, endPoint x: 81, endPoint y: 137, distance: 30.9
click at [90, 114] on div "Cor de fundo Voltar ao padrão #FFFFFF" at bounding box center [135, 102] width 90 height 21
click at [90, 114] on input "#FFFFFF" at bounding box center [137, 110] width 94 height 8
click at [90, 106] on div at bounding box center [135, 106] width 90 height 0
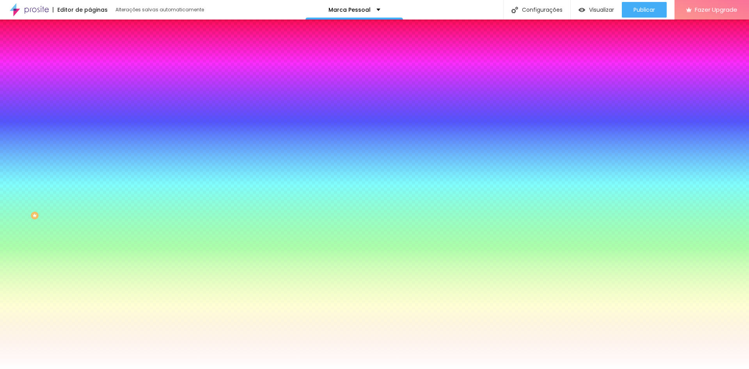
click at [90, 114] on input "#FFFFFF" at bounding box center [137, 110] width 94 height 8
click at [90, 106] on div at bounding box center [135, 106] width 90 height 0
drag, startPoint x: 24, startPoint y: 156, endPoint x: 12, endPoint y: 151, distance: 12.8
click at [90, 114] on div at bounding box center [135, 114] width 90 height 0
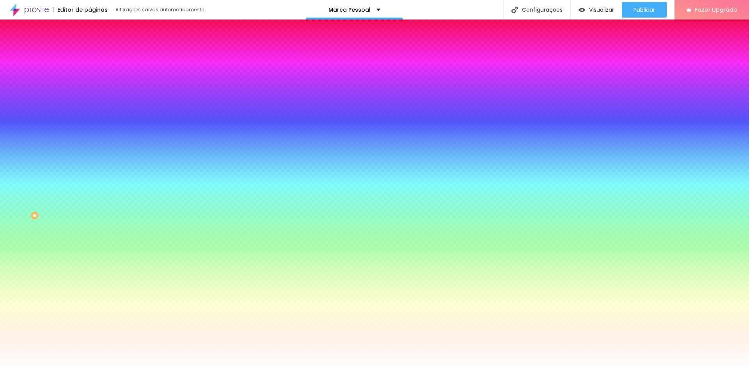
drag, startPoint x: 83, startPoint y: 142, endPoint x: 45, endPoint y: 136, distance: 38.3
click at [90, 114] on div "Cor de fundo Voltar ao padrão #FFFFFF" at bounding box center [135, 102] width 90 height 21
click at [90, 106] on div at bounding box center [135, 106] width 90 height 0
drag, startPoint x: 80, startPoint y: 170, endPoint x: 81, endPoint y: 210, distance: 40.6
click at [81, 210] on div at bounding box center [374, 184] width 749 height 369
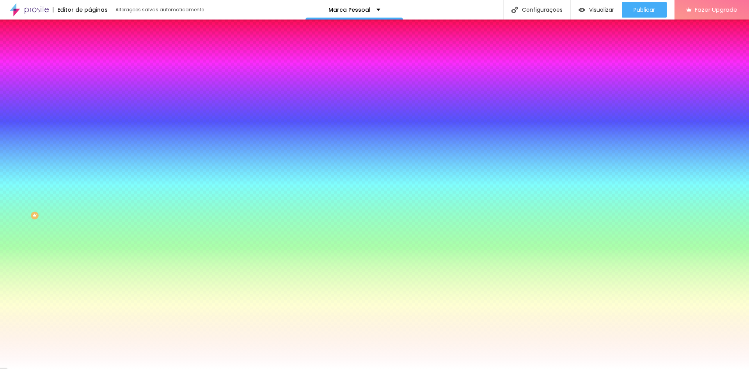
click at [90, 44] on img at bounding box center [93, 40] width 7 height 7
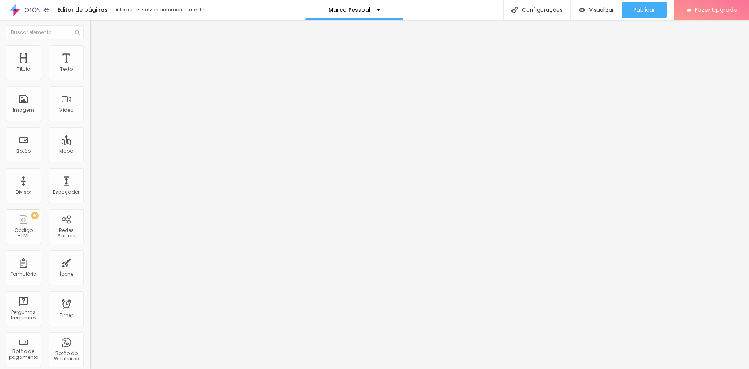
click at [90, 50] on img at bounding box center [93, 48] width 7 height 7
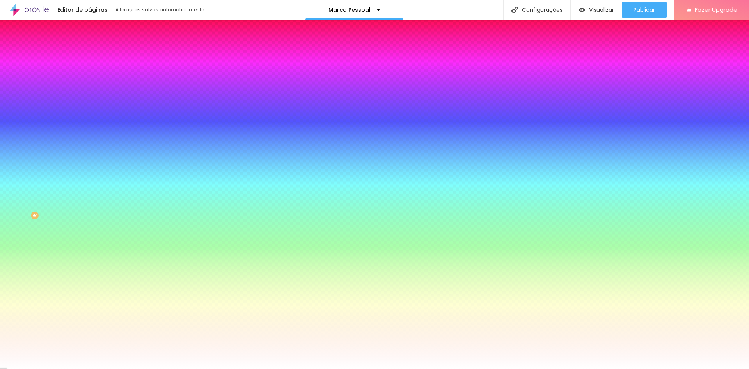
click at [90, 53] on li "Avançado" at bounding box center [135, 57] width 90 height 8
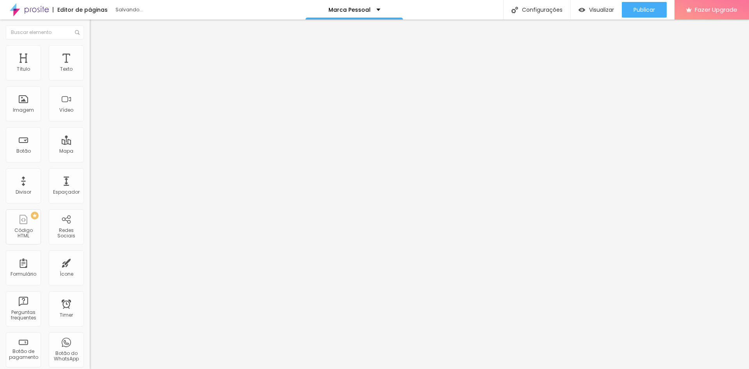
drag, startPoint x: 50, startPoint y: 76, endPoint x: 40, endPoint y: 77, distance: 10.5
click at [90, 151] on input "range" at bounding box center [115, 154] width 50 height 6
click at [90, 262] on div at bounding box center [135, 265] width 90 height 7
drag, startPoint x: 24, startPoint y: 90, endPoint x: 2, endPoint y: 86, distance: 22.2
click at [90, 262] on input "range" at bounding box center [115, 265] width 50 height 6
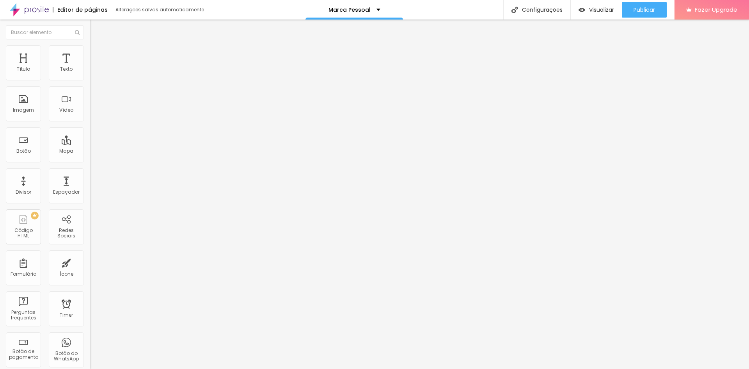
drag, startPoint x: 43, startPoint y: 77, endPoint x: 99, endPoint y: 78, distance: 57.0
click at [99, 151] on input "range" at bounding box center [115, 154] width 50 height 6
drag, startPoint x: 8, startPoint y: 48, endPoint x: 14, endPoint y: 48, distance: 5.9
click at [90, 45] on li "Conteúdo" at bounding box center [135, 41] width 90 height 8
click at [97, 54] on span "Estilo" at bounding box center [103, 50] width 12 height 7
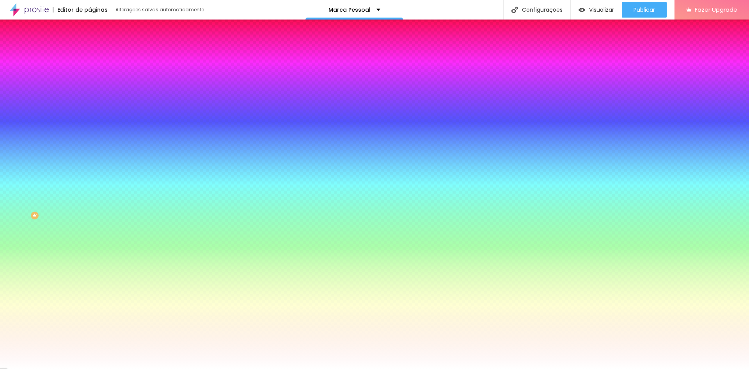
click at [97, 55] on span "Avançado" at bounding box center [110, 58] width 26 height 7
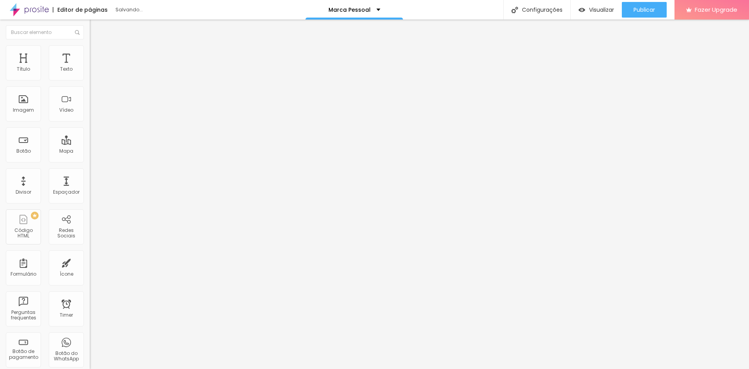
drag, startPoint x: 63, startPoint y: 77, endPoint x: 94, endPoint y: 76, distance: 31.6
click at [94, 151] on input "range" at bounding box center [115, 154] width 50 height 6
click at [90, 51] on li "Estilo" at bounding box center [135, 49] width 90 height 8
click at [97, 54] on span "Estilo" at bounding box center [103, 50] width 12 height 7
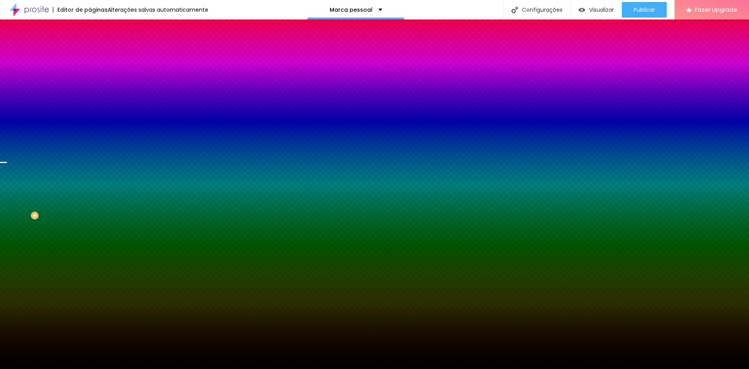
click at [90, 72] on span "Trocar imagem" at bounding box center [111, 68] width 43 height 7
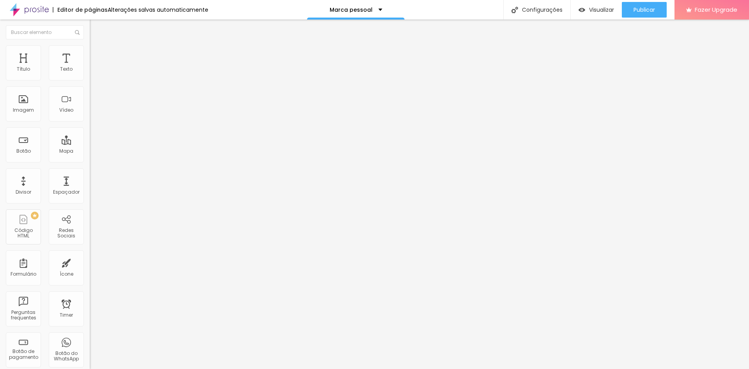
click at [90, 67] on span "Trocar imagem" at bounding box center [111, 63] width 43 height 7
click at [90, 52] on li "Estilo" at bounding box center [135, 49] width 90 height 8
click at [97, 55] on span "Avançado" at bounding box center [110, 58] width 26 height 7
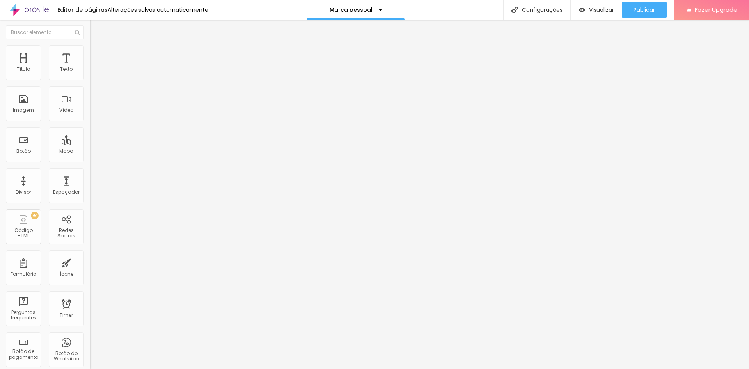
type input "7"
type input "6"
type input "5"
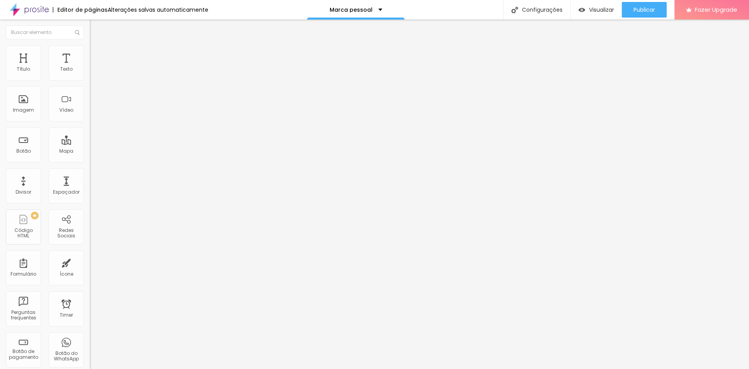
type input "5"
type input "4"
type input "3"
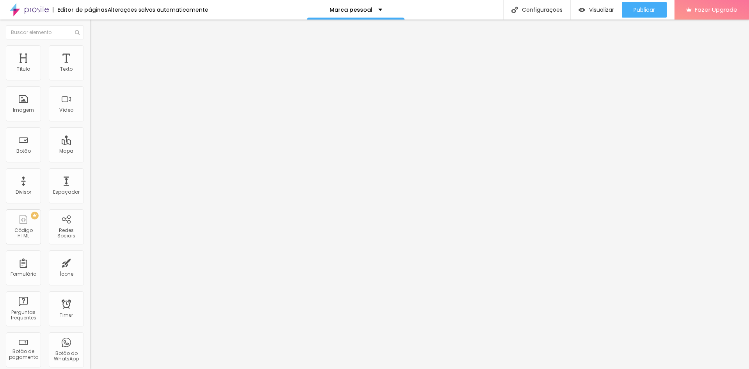
type input "2"
type input "1"
type input "0"
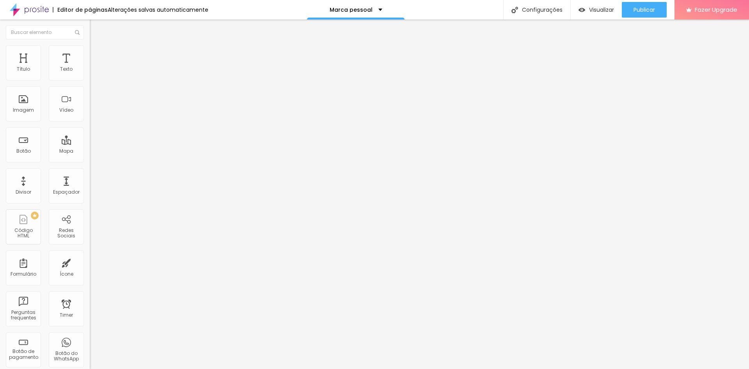
type input "0"
type input "2"
type input "3"
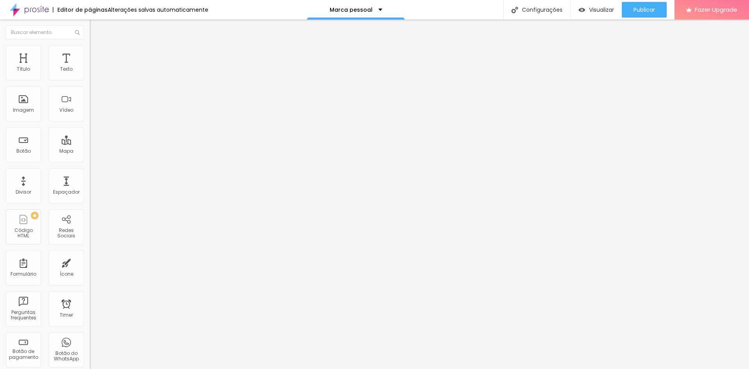
type input "4"
type input "5"
type input "6"
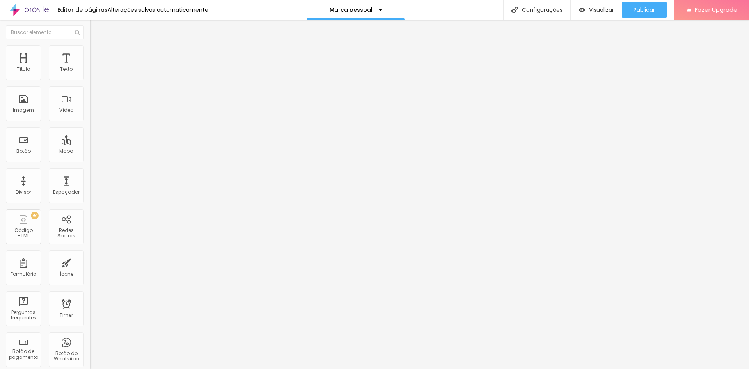
type input "6"
type input "7"
type input "8"
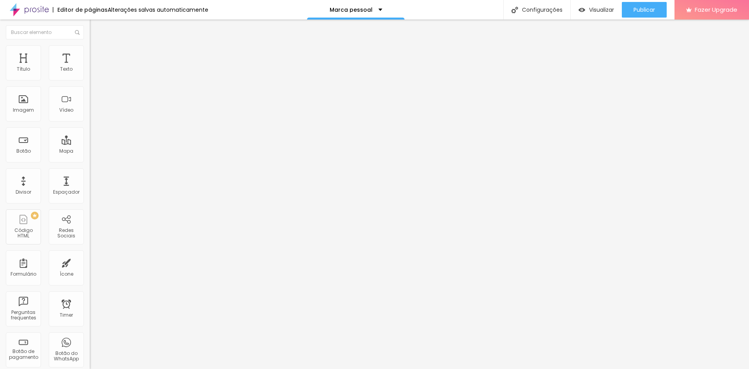
type input "10"
type input "11"
type input "12"
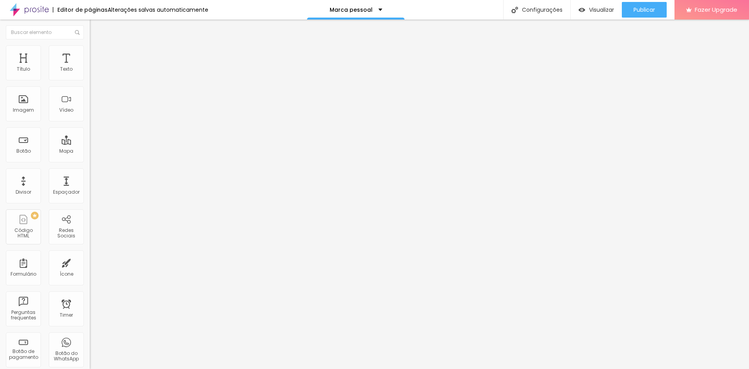
type input "12"
type input "13"
type input "14"
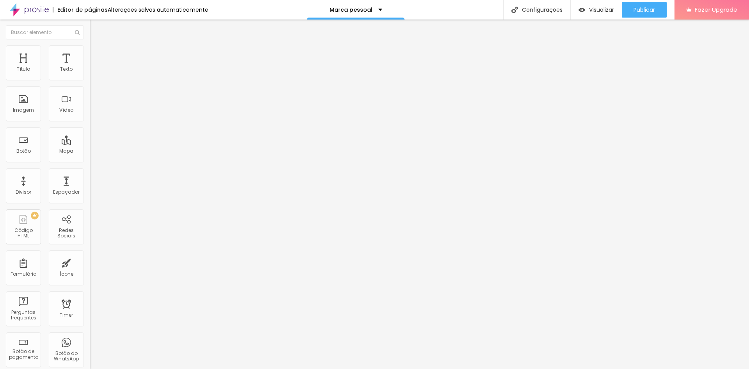
type input "15"
type input "16"
type input "15"
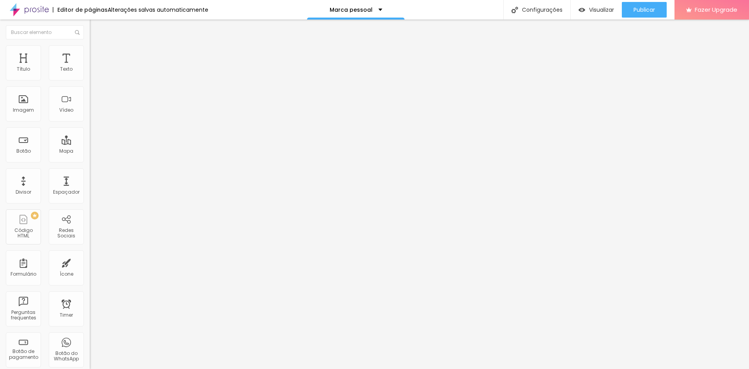
type input "15"
type input "14"
type input "13"
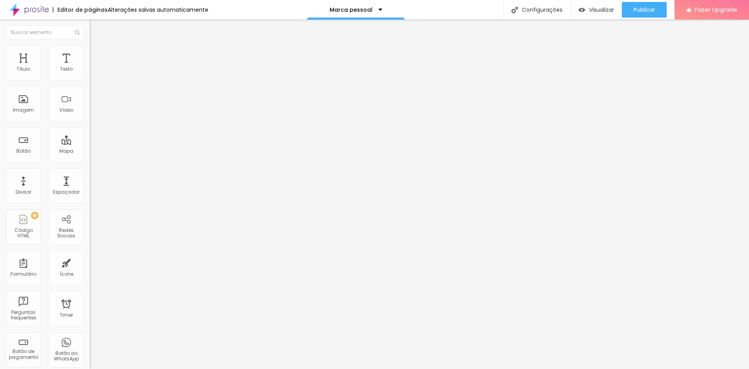
type input "12"
type input "11"
type input "10"
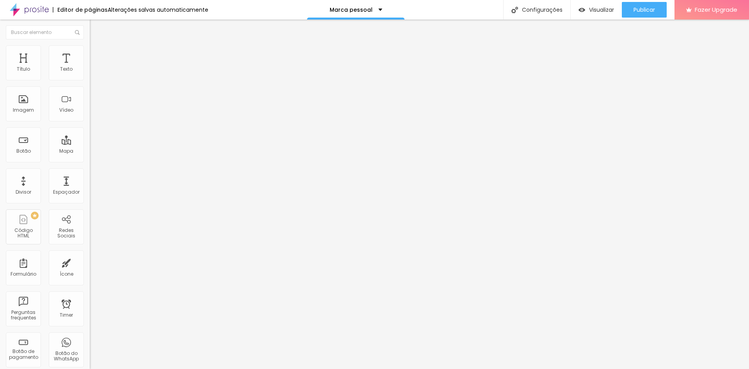
type input "10"
click at [90, 151] on input "range" at bounding box center [115, 154] width 50 height 6
click at [97, 54] on span "Estilo" at bounding box center [103, 50] width 12 height 7
type input "50"
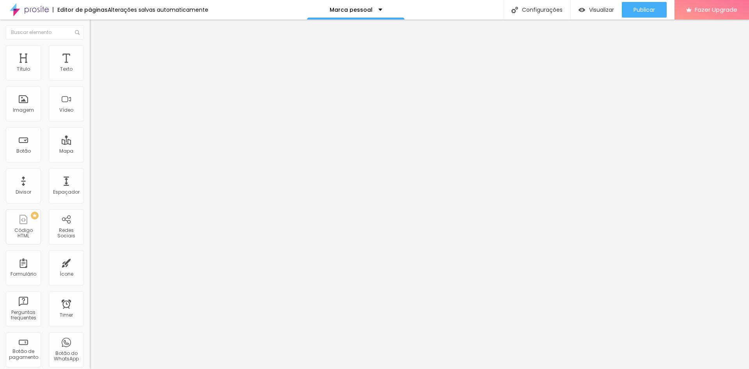
type input "45"
type input "40"
type input "45"
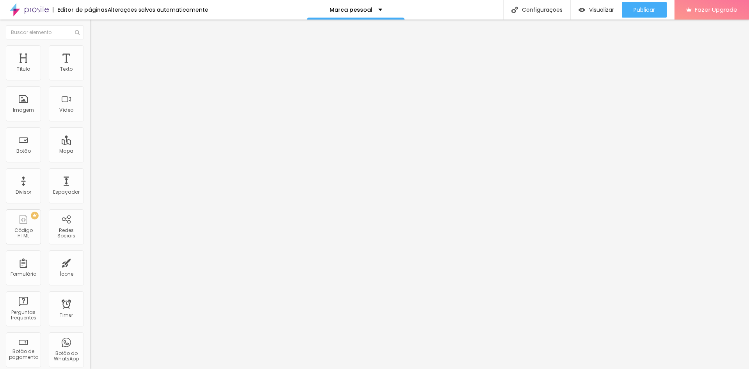
type input "45"
type input "50"
type input "55"
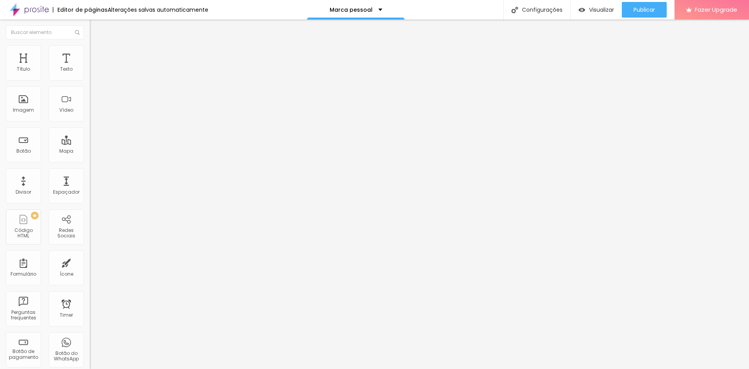
type input "60"
type input "65"
type input "70"
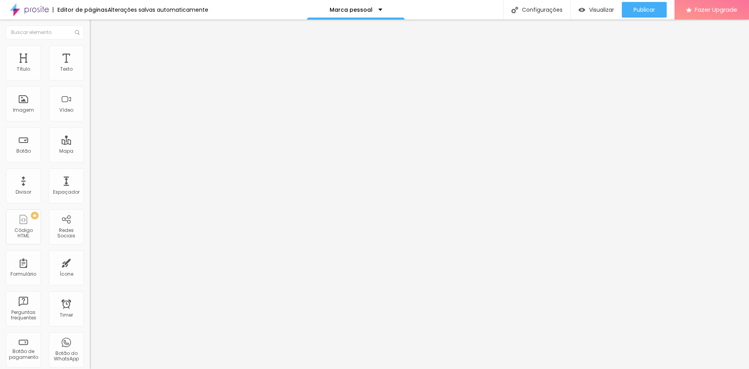
type input "70"
type input "75"
type input "80"
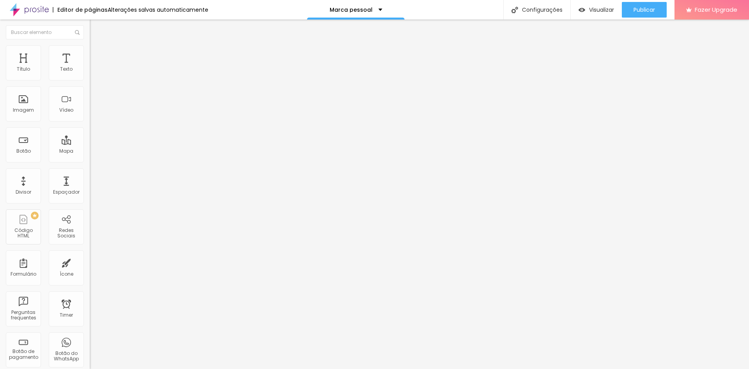
type input "75"
type input "70"
type input "65"
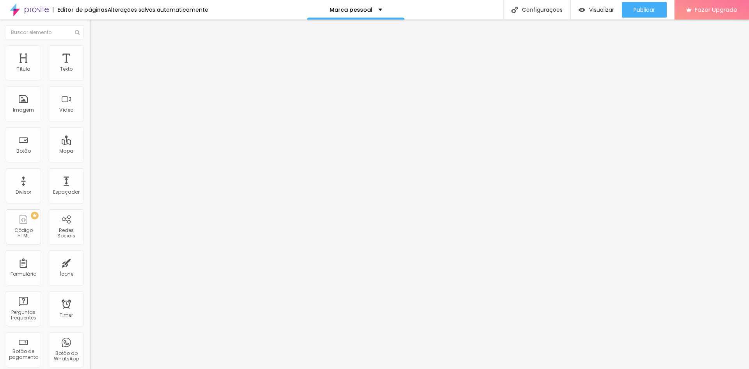
type input "65"
type input "60"
drag, startPoint x: 42, startPoint y: 85, endPoint x: 50, endPoint y: 89, distance: 9.4
type input "60"
click at [90, 80] on input "range" at bounding box center [115, 77] width 50 height 6
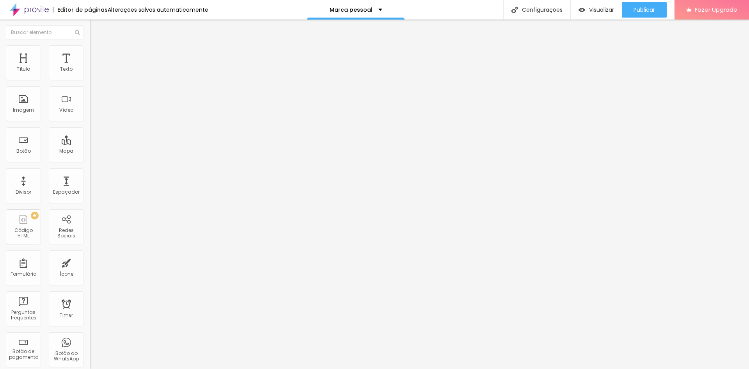
type input "3"
type input "5"
type input "7"
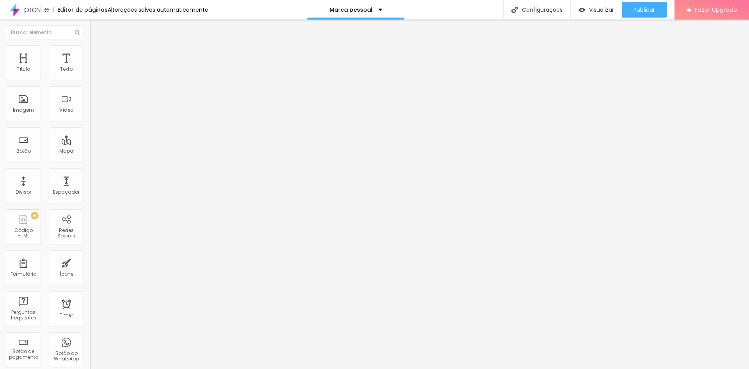
type input "7"
type input "10"
type input "11"
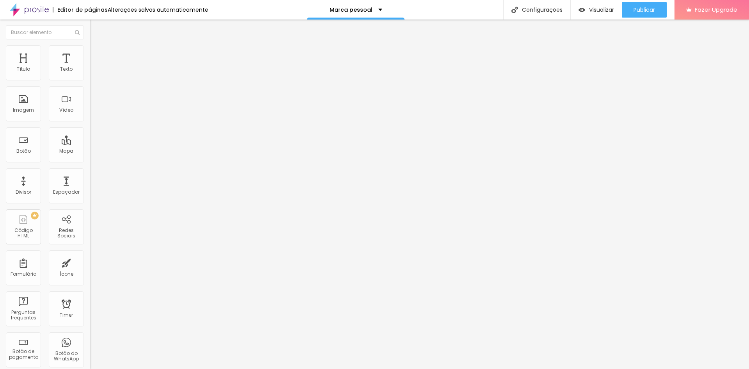
type input "15"
type input "16"
type input "20"
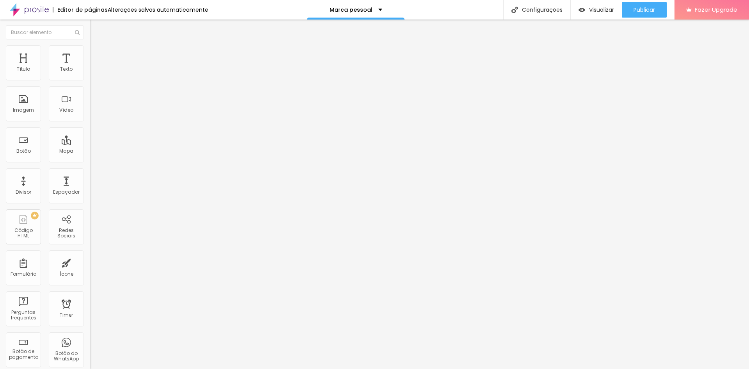
type input "20"
type input "21"
type input "26"
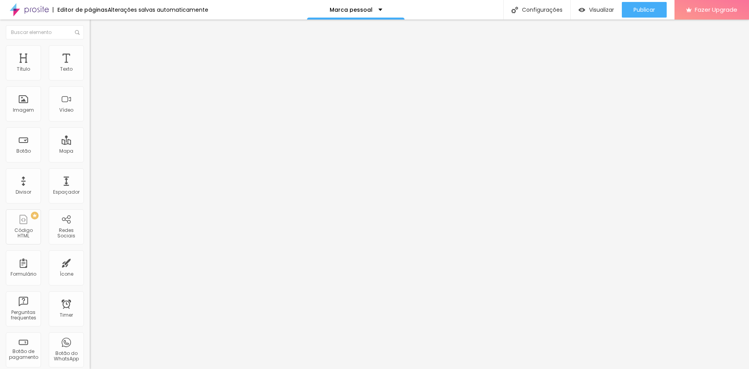
type input "30"
type input "35"
type input "39"
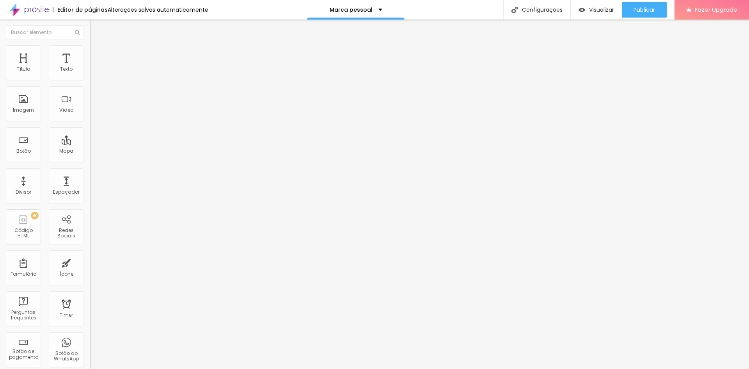
type input "39"
type input "44"
type input "49"
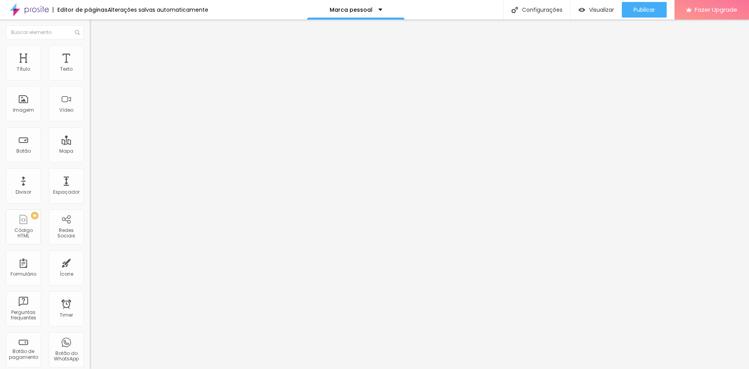
type input "53"
type input "58"
type input "63"
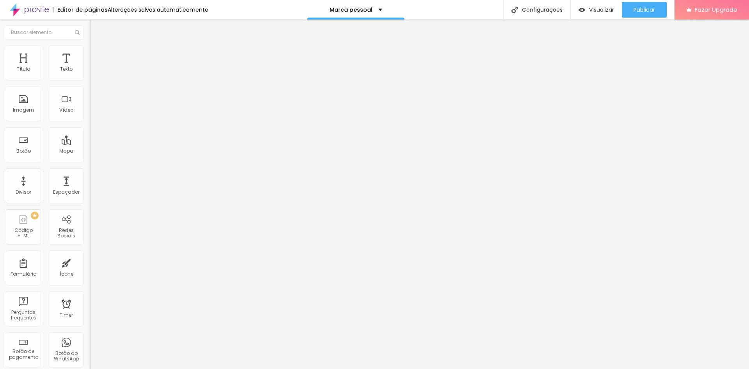
type input "63"
type input "66"
type input "69"
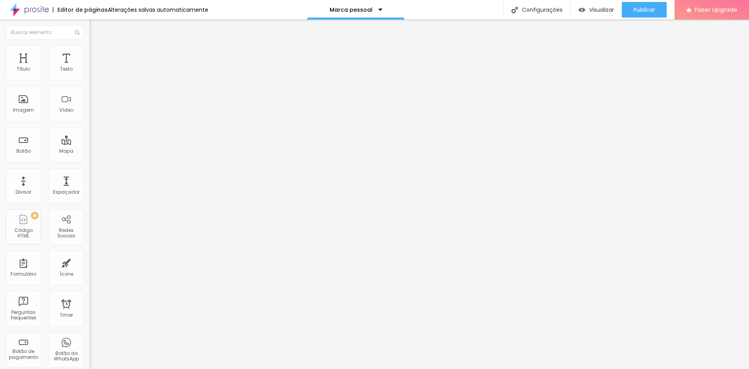
type input "72"
type input "77"
type input "81"
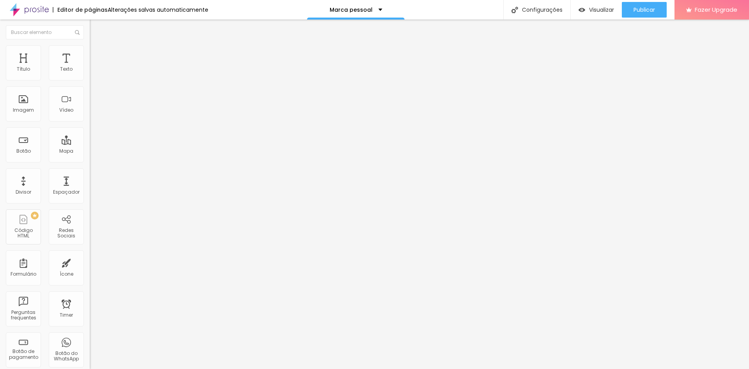
type input "81"
type input "87"
type input "91"
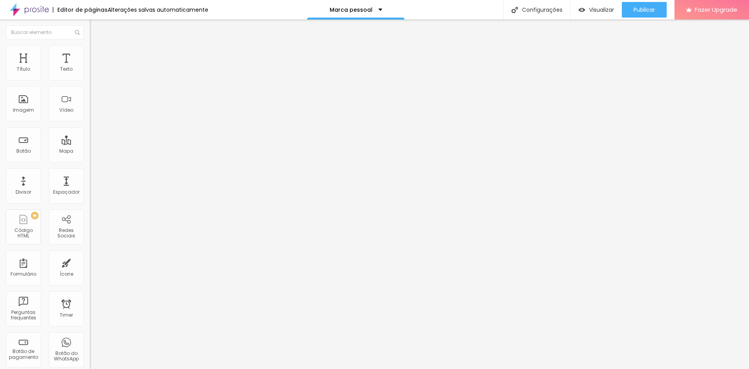
type input "94"
type input "95"
type input "97"
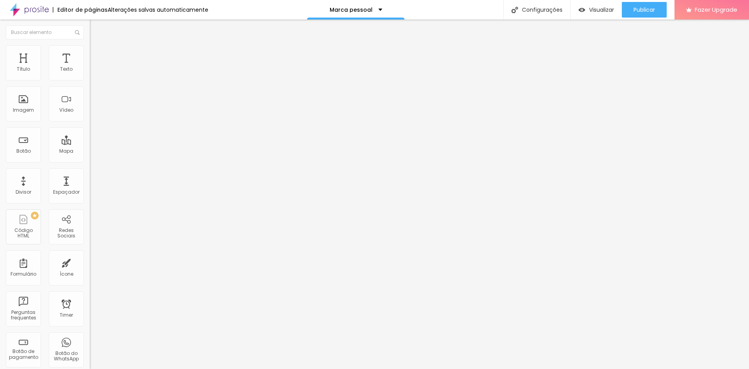
type input "97"
type input "99"
type input "100"
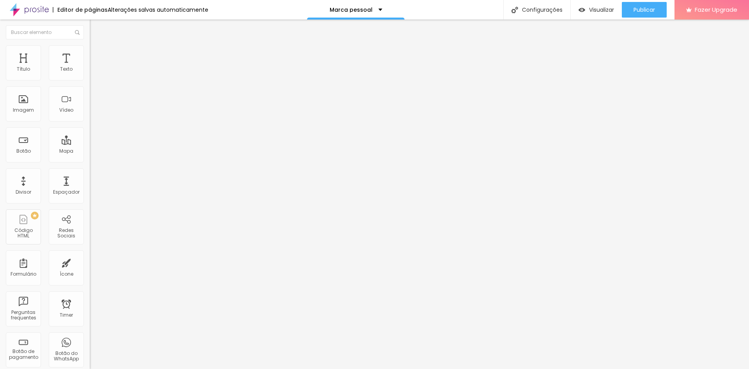
type input "102"
type input "104"
type input "105"
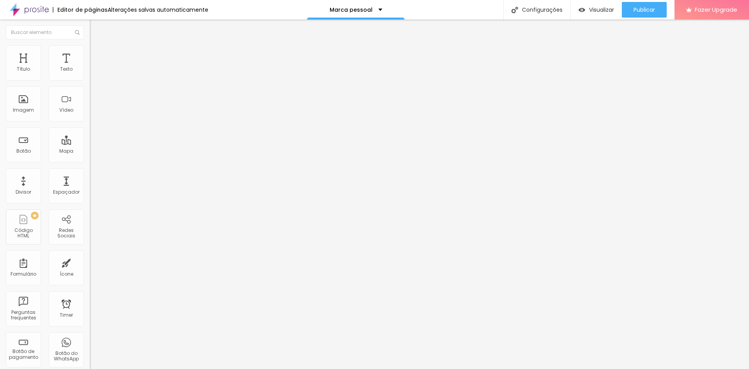
type input "105"
type input "107"
type input "109"
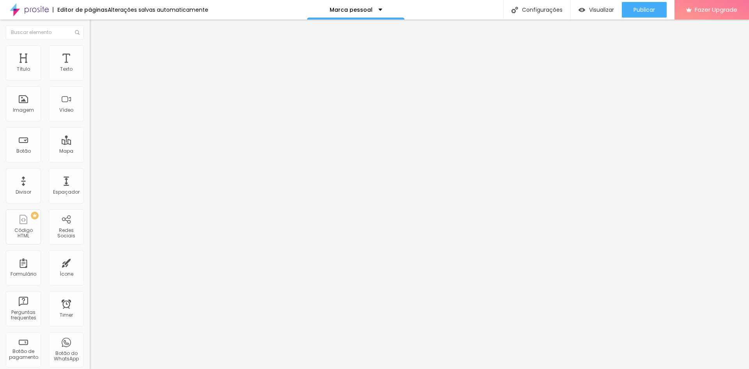
type input "110"
type input "112"
type input "114"
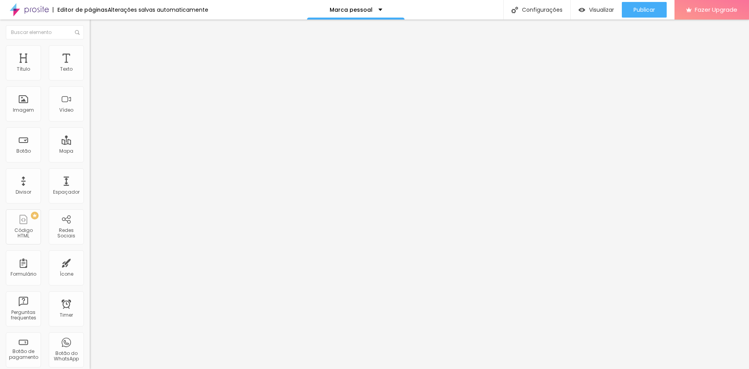
type input "114"
type input "115"
type input "117"
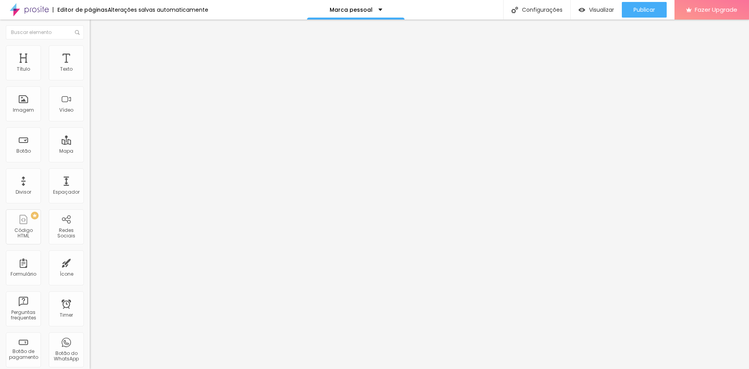
type input "118"
type input "122"
type input "123"
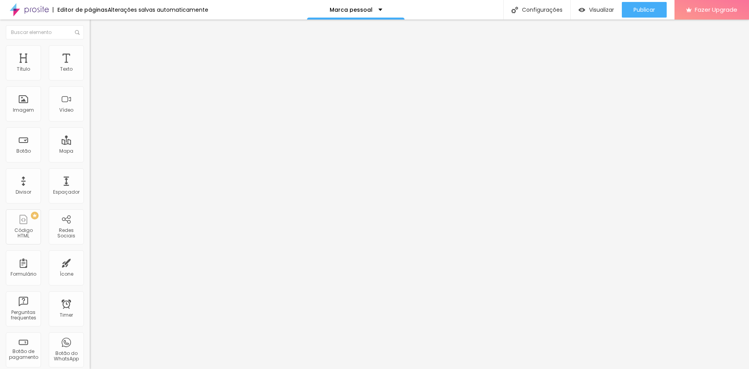
type input "123"
type input "128"
type input "133"
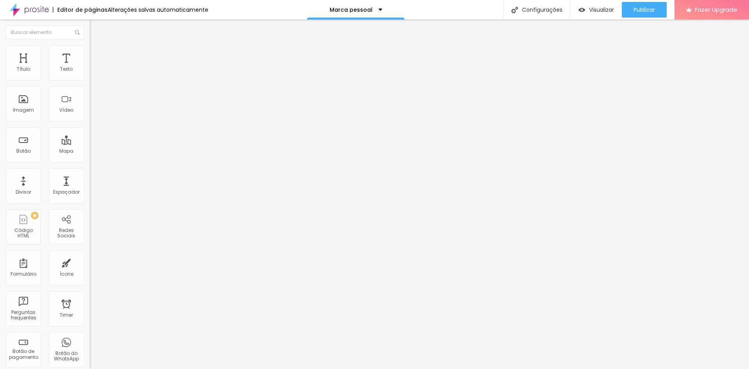
type input "137"
type input "140"
type input "146"
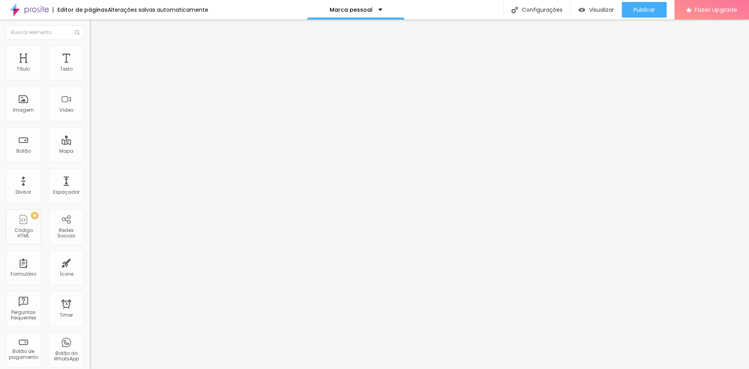
type input "146"
type input "150"
type input "153"
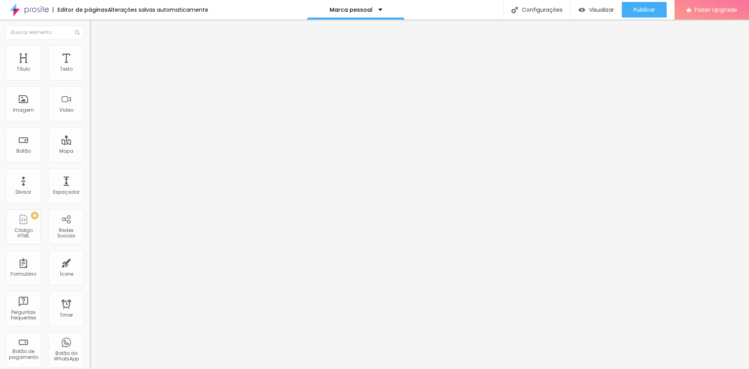
type input "156"
type input "160"
type input "165"
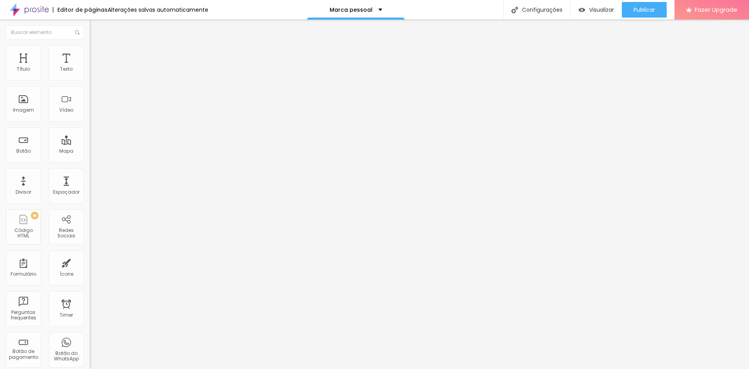
type input "165"
type input "168"
type input "173"
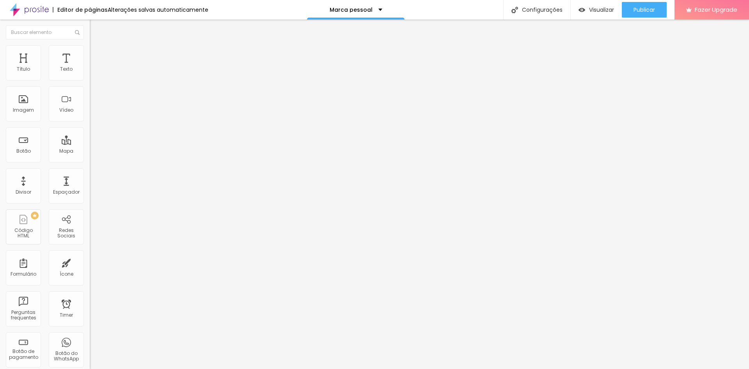
type input "178"
type input "183"
drag, startPoint x: 23, startPoint y: 98, endPoint x: 7, endPoint y: 99, distance: 15.6
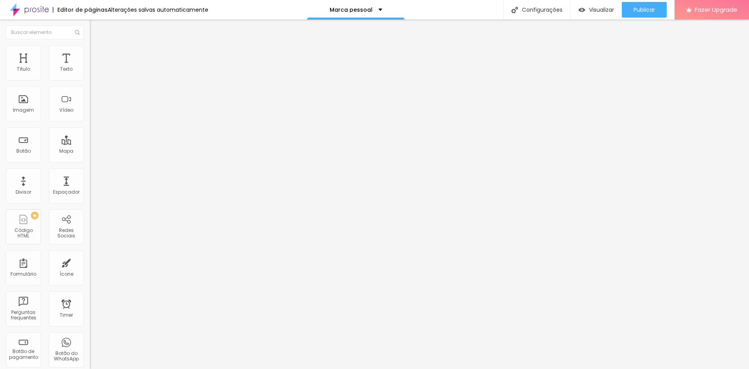
click at [90, 171] on input "range" at bounding box center [115, 174] width 50 height 6
drag, startPoint x: 45, startPoint y: 85, endPoint x: 52, endPoint y: 86, distance: 7.0
click at [90, 80] on input "range" at bounding box center [115, 77] width 50 height 6
click at [97, 46] on span "Conteúdo" at bounding box center [109, 42] width 24 height 7
click at [90, 99] on img at bounding box center [92, 95] width 5 height 5
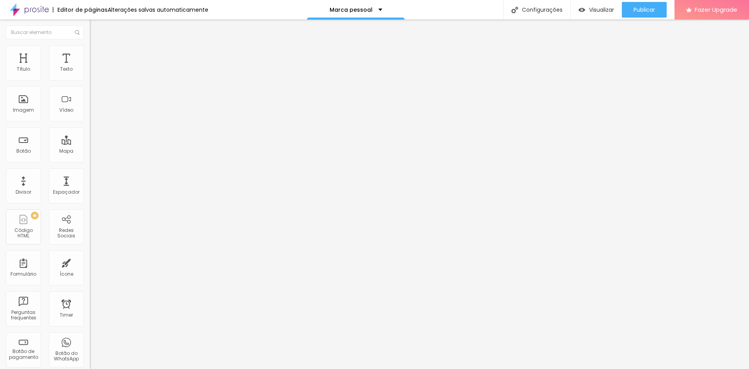
click at [90, 105] on img at bounding box center [92, 101] width 5 height 5
click at [90, 122] on span "1:1 Quadrado" at bounding box center [105, 118] width 31 height 7
click at [90, 143] on div "Original" at bounding box center [135, 140] width 90 height 5
click at [90, 112] on div at bounding box center [135, 109] width 90 height 6
click at [90, 105] on img at bounding box center [92, 101] width 5 height 5
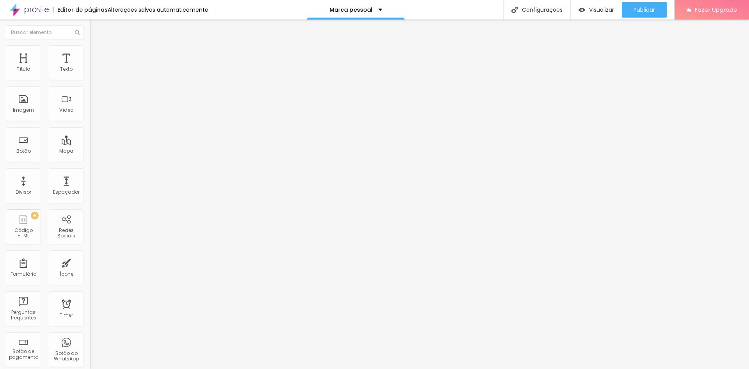
click at [90, 51] on ul "Conteúdo Estilo Avançado" at bounding box center [135, 48] width 90 height 23
click at [97, 54] on span "Estilo" at bounding box center [103, 50] width 12 height 7
drag, startPoint x: 55, startPoint y: 84, endPoint x: 75, endPoint y: 89, distance: 21.1
click at [90, 80] on input "range" at bounding box center [115, 77] width 50 height 6
drag, startPoint x: 20, startPoint y: 99, endPoint x: 55, endPoint y: 102, distance: 35.2
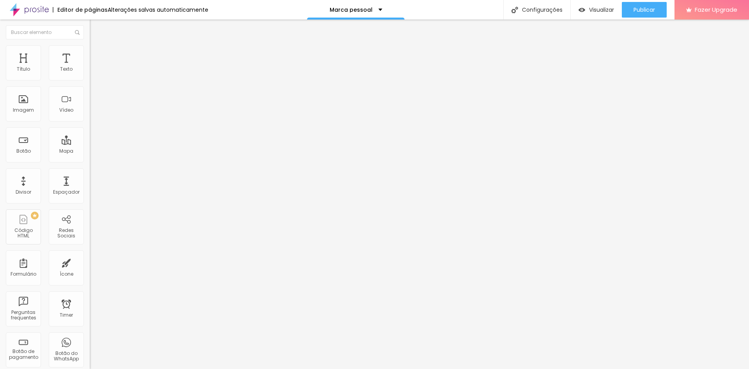
click at [90, 171] on input "range" at bounding box center [115, 174] width 50 height 6
click at [90, 50] on li "Estilo" at bounding box center [135, 49] width 90 height 8
drag, startPoint x: 77, startPoint y: 83, endPoint x: 34, endPoint y: 80, distance: 43.4
click at [90, 80] on input "range" at bounding box center [115, 77] width 50 height 6
click at [90, 45] on li "Conteúdo" at bounding box center [135, 41] width 90 height 8
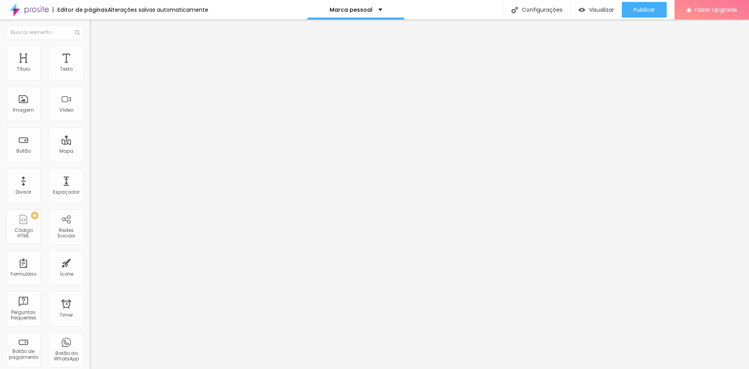
click at [90, 99] on img at bounding box center [92, 95] width 5 height 5
click at [90, 47] on li "Estilo" at bounding box center [135, 49] width 90 height 8
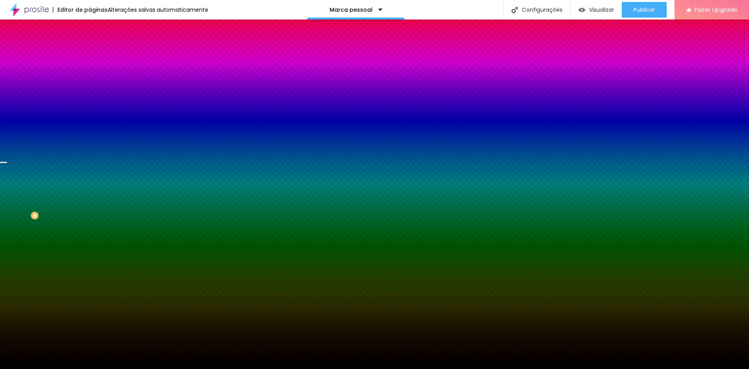
click at [97, 55] on span "Avançado" at bounding box center [110, 58] width 26 height 7
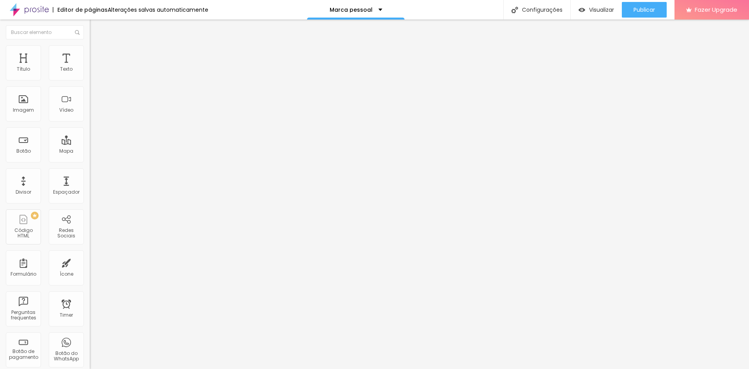
click at [97, 54] on span "Estilo" at bounding box center [103, 50] width 12 height 7
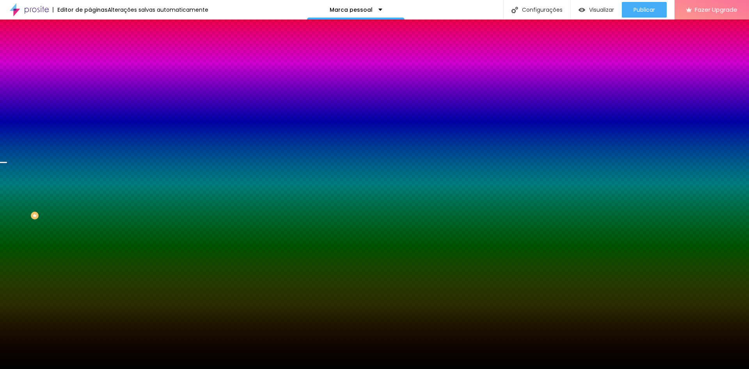
drag, startPoint x: 17, startPoint y: 52, endPoint x: 48, endPoint y: 55, distance: 31.3
click at [97, 46] on span "Conteúdo" at bounding box center [109, 42] width 24 height 7
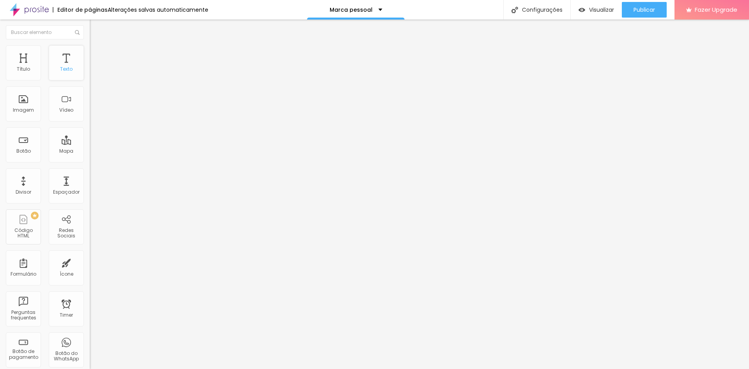
click at [64, 72] on div "Texto" at bounding box center [66, 62] width 35 height 35
click at [29, 71] on div "Título" at bounding box center [23, 68] width 13 height 5
click at [90, 106] on div at bounding box center [135, 102] width 90 height 6
click at [90, 112] on div at bounding box center [135, 109] width 90 height 6
click at [90, 99] on div at bounding box center [135, 96] width 90 height 6
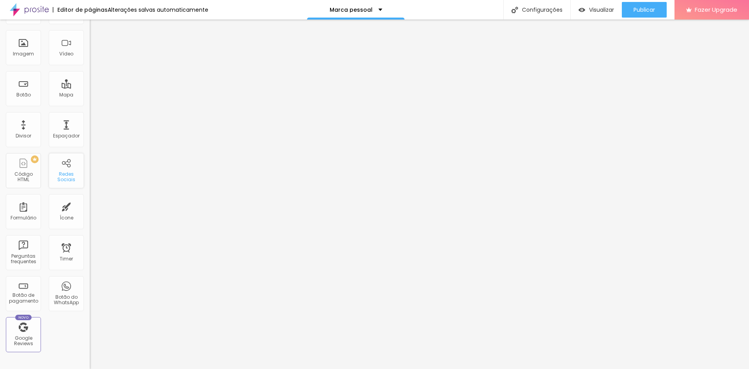
scroll to position [78, 0]
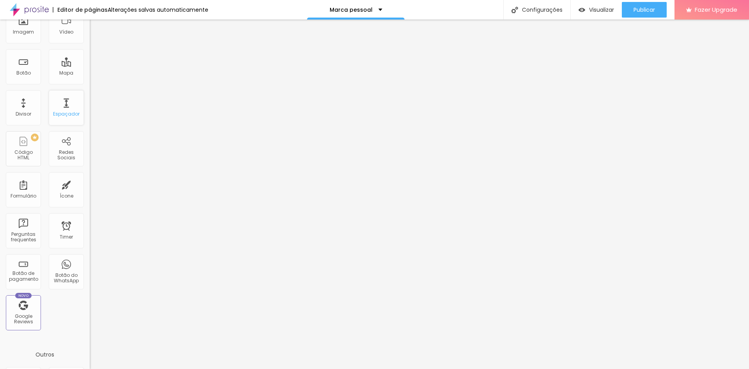
click at [57, 111] on div "Espaçador" at bounding box center [66, 113] width 27 height 5
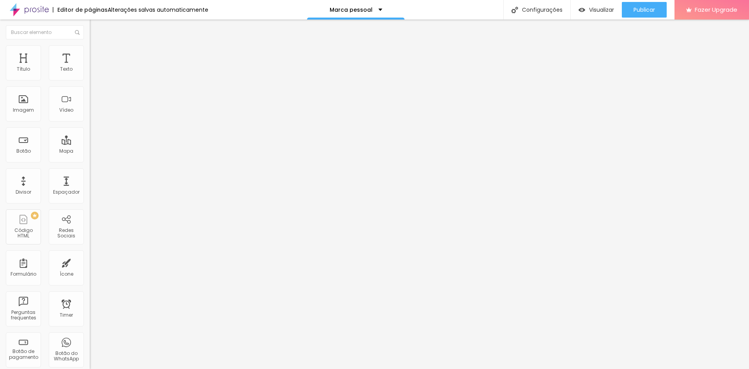
click at [90, 28] on button "Editar Seção" at bounding box center [135, 29] width 90 height 18
click at [90, 72] on div at bounding box center [135, 69] width 90 height 6
click at [90, 71] on img at bounding box center [92, 68] width 5 height 5
click at [97, 52] on span "Estilo" at bounding box center [103, 50] width 12 height 7
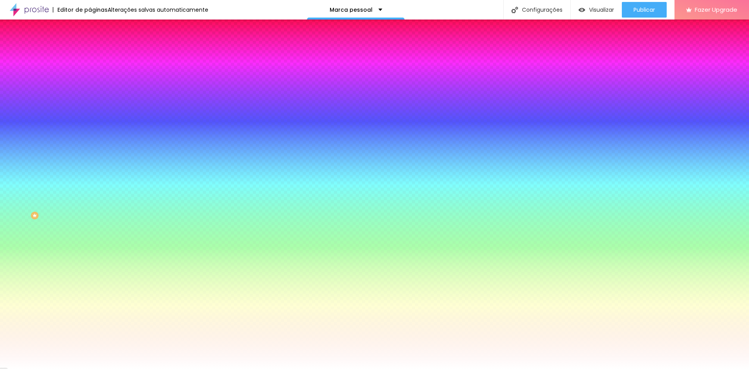
click at [90, 53] on li "Avançado" at bounding box center [135, 57] width 90 height 8
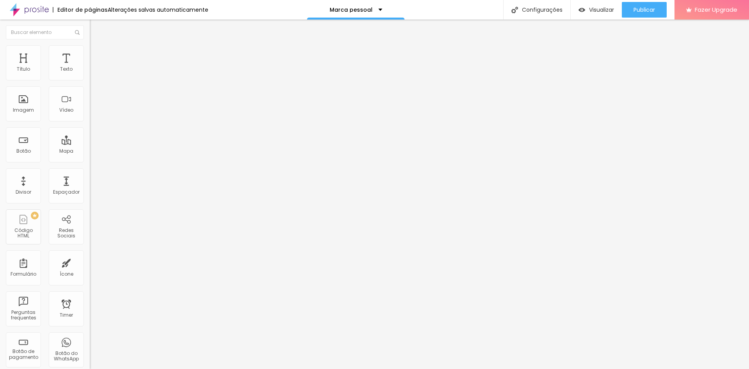
drag, startPoint x: 18, startPoint y: 75, endPoint x: 0, endPoint y: 80, distance: 18.6
click at [90, 151] on input "range" at bounding box center [115, 154] width 50 height 6
click at [97, 54] on span "Estilo" at bounding box center [103, 50] width 12 height 7
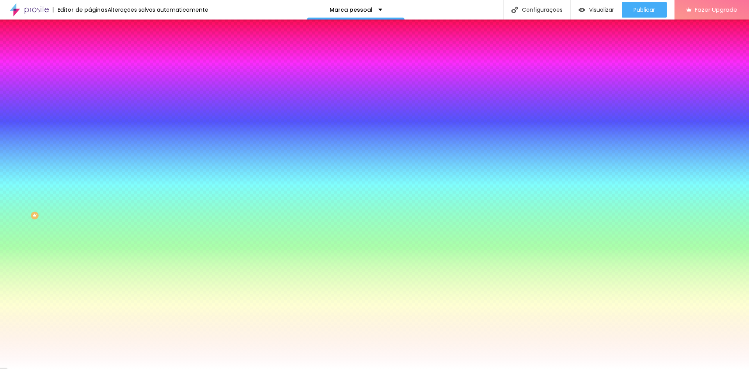
drag, startPoint x: 20, startPoint y: 94, endPoint x: 32, endPoint y: 93, distance: 12.9
click at [90, 173] on input "range" at bounding box center [115, 176] width 50 height 6
drag, startPoint x: 37, startPoint y: 92, endPoint x: 59, endPoint y: 92, distance: 22.2
click at [90, 173] on div at bounding box center [135, 176] width 90 height 7
drag, startPoint x: 52, startPoint y: 95, endPoint x: 0, endPoint y: 90, distance: 51.7
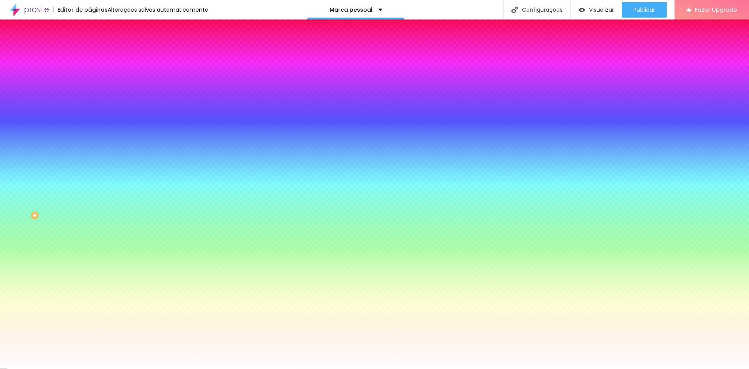
click at [90, 173] on input "range" at bounding box center [115, 176] width 50 height 6
click at [97, 46] on span "Conteúdo" at bounding box center [109, 42] width 24 height 7
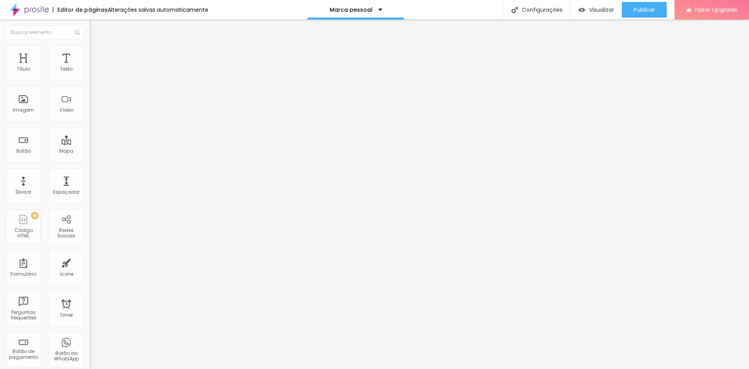
click at [90, 76] on img at bounding box center [92, 74] width 5 height 5
click at [90, 78] on div at bounding box center [135, 81] width 90 height 6
click at [90, 105] on img at bounding box center [92, 101] width 5 height 5
click at [90, 53] on li "Estilo" at bounding box center [135, 49] width 90 height 8
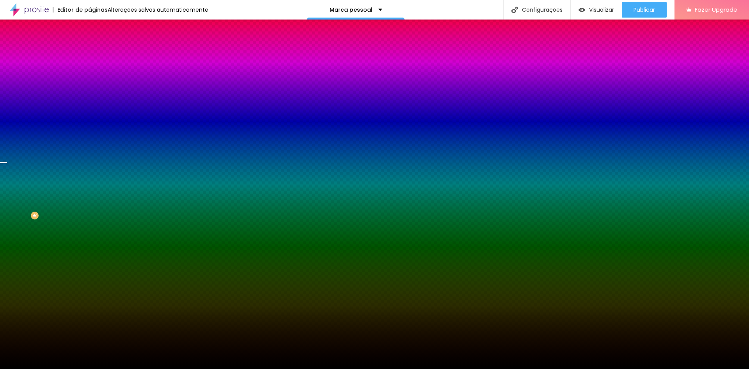
click at [90, 72] on span "Trocar imagem" at bounding box center [111, 68] width 43 height 7
drag, startPoint x: 52, startPoint y: 144, endPoint x: 56, endPoint y: 142, distance: 4.4
click at [90, 106] on div at bounding box center [135, 106] width 90 height 0
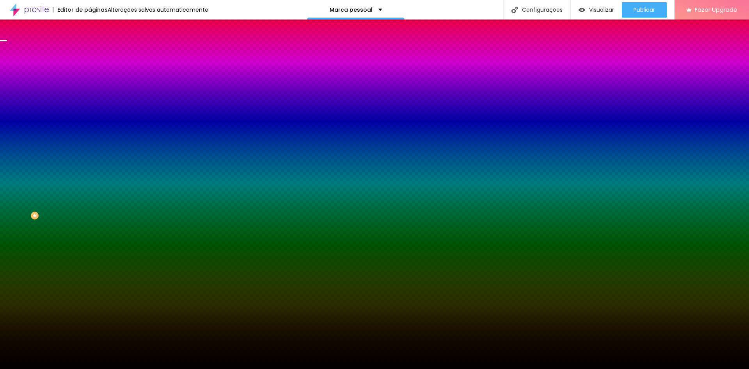
drag, startPoint x: 76, startPoint y: 170, endPoint x: 84, endPoint y: 158, distance: 14.3
click at [90, 158] on div "Imagem de fundo Trocar imagem Efeito da Imagem Parallax Nenhum Parallax Cor de …" at bounding box center [135, 111] width 90 height 101
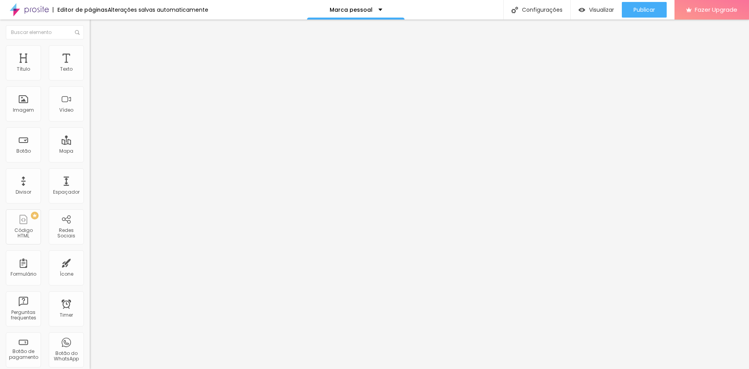
click at [90, 53] on ul "Conteúdo Estilo Avançado" at bounding box center [135, 48] width 90 height 23
click at [97, 54] on span "Estilo" at bounding box center [103, 50] width 12 height 7
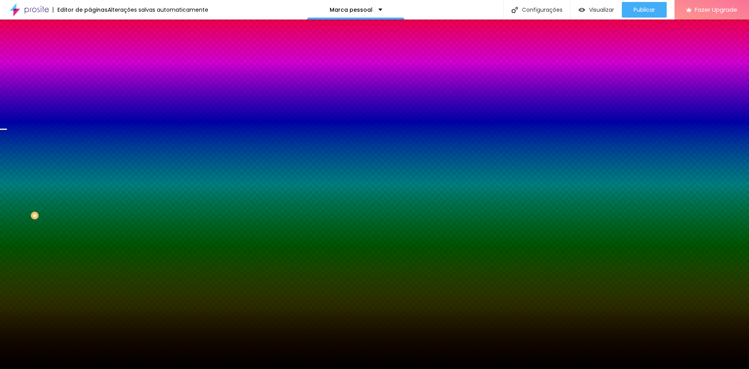
click at [90, 72] on span "Trocar imagem" at bounding box center [111, 68] width 43 height 7
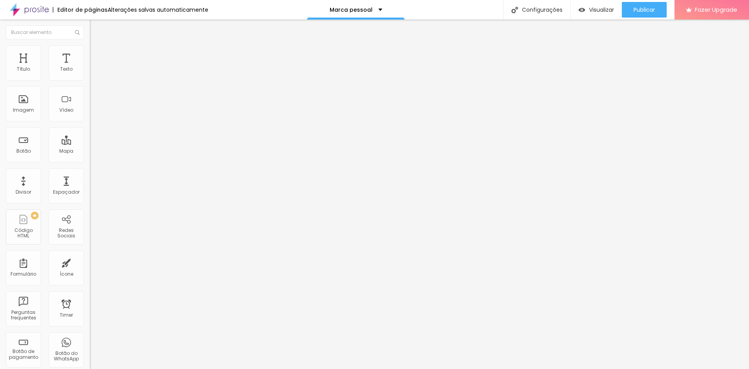
click at [97, 53] on span "Estilo" at bounding box center [103, 50] width 12 height 7
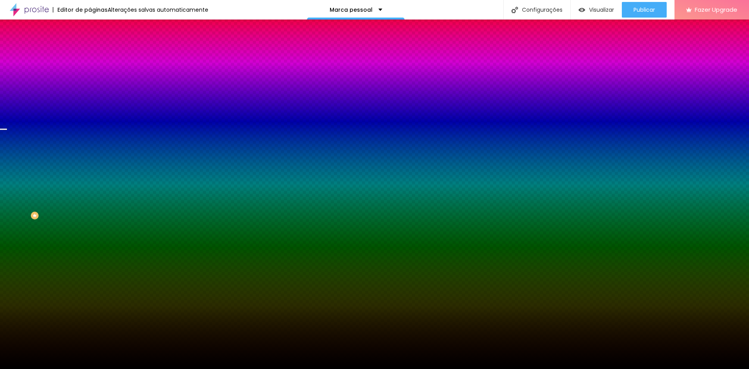
click at [90, 53] on img at bounding box center [93, 56] width 7 height 7
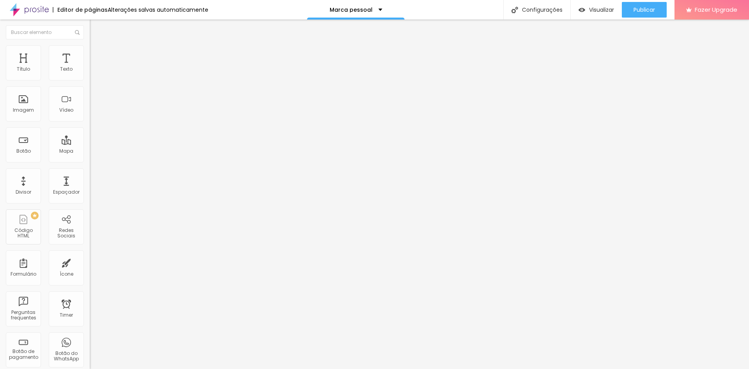
drag, startPoint x: 23, startPoint y: 92, endPoint x: 35, endPoint y: 93, distance: 12.9
click at [90, 262] on input "range" at bounding box center [115, 265] width 50 height 6
click at [90, 184] on input "range" at bounding box center [115, 187] width 50 height 6
drag, startPoint x: 19, startPoint y: 178, endPoint x: 24, endPoint y: 177, distance: 5.2
click at [90, 294] on input "range" at bounding box center [115, 297] width 50 height 6
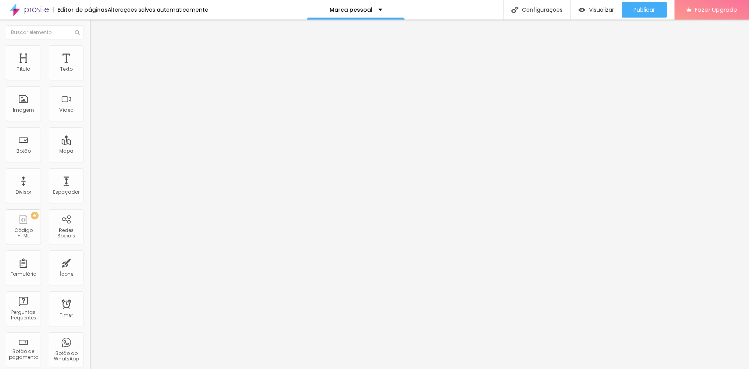
click at [97, 54] on span "Estilo" at bounding box center [103, 50] width 12 height 7
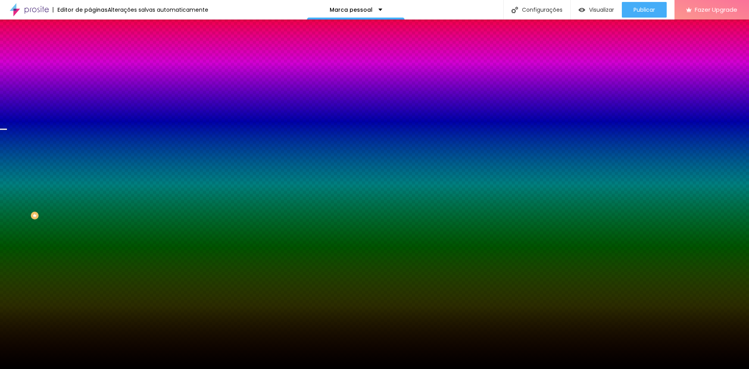
click at [90, 106] on div at bounding box center [135, 106] width 90 height 0
drag, startPoint x: 77, startPoint y: 171, endPoint x: 82, endPoint y: 153, distance: 18.8
click at [82, 153] on div at bounding box center [374, 184] width 749 height 369
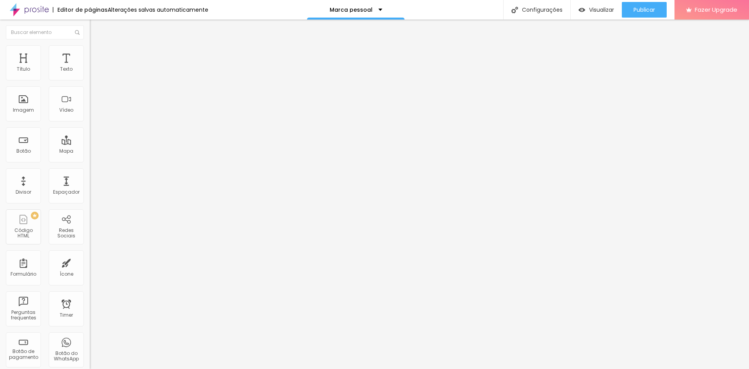
click at [90, 74] on span "Titulo 2" at bounding box center [102, 69] width 25 height 10
click at [90, 67] on span "Titulo 1" at bounding box center [102, 61] width 25 height 11
click at [90, 73] on span "Titulo 2" at bounding box center [102, 69] width 25 height 7
click at [96, 75] on span "Titulo 2" at bounding box center [108, 70] width 25 height 10
click at [90, 81] on span "Titulo 3" at bounding box center [101, 76] width 22 height 9
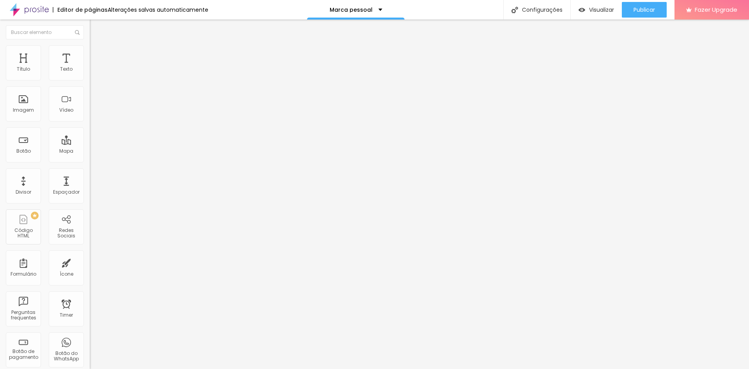
click at [90, 67] on span "Titulo 1" at bounding box center [102, 61] width 25 height 11
click at [90, 184] on input "range" at bounding box center [115, 187] width 50 height 6
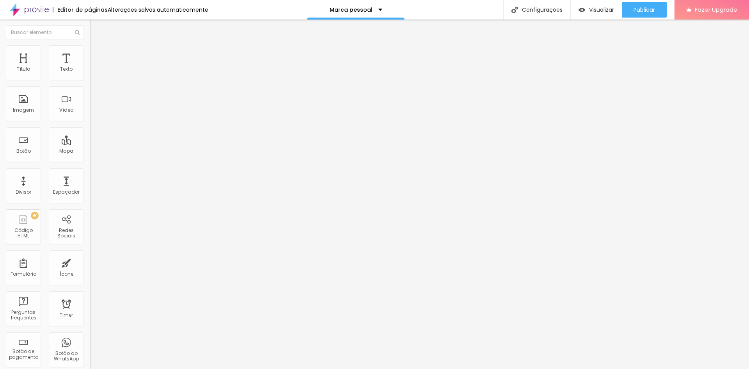
drag, startPoint x: 26, startPoint y: 179, endPoint x: 21, endPoint y: 179, distance: 4.3
click at [90, 294] on input "range" at bounding box center [115, 297] width 50 height 6
click at [90, 50] on li "Estilo" at bounding box center [135, 49] width 90 height 8
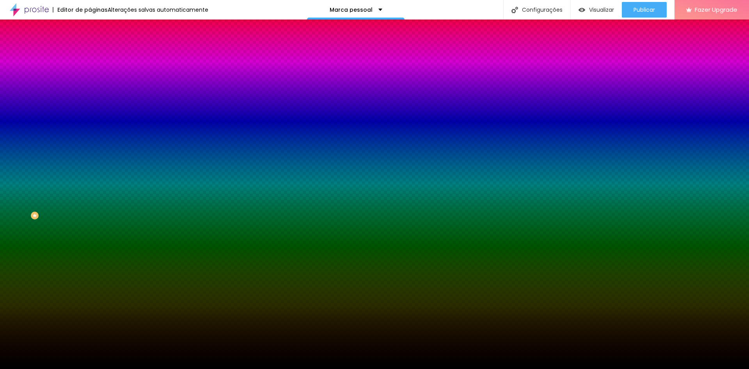
click at [90, 106] on div at bounding box center [135, 106] width 90 height 0
drag, startPoint x: 75, startPoint y: 167, endPoint x: 82, endPoint y: 169, distance: 7.0
click at [90, 162] on div "Imagem de fundo Trocar imagem Efeito da Imagem Parallax Nenhum Parallax Cor de …" at bounding box center [135, 111] width 90 height 101
click at [90, 106] on div at bounding box center [135, 106] width 90 height 0
drag, startPoint x: 77, startPoint y: 187, endPoint x: 89, endPoint y: 142, distance: 46.1
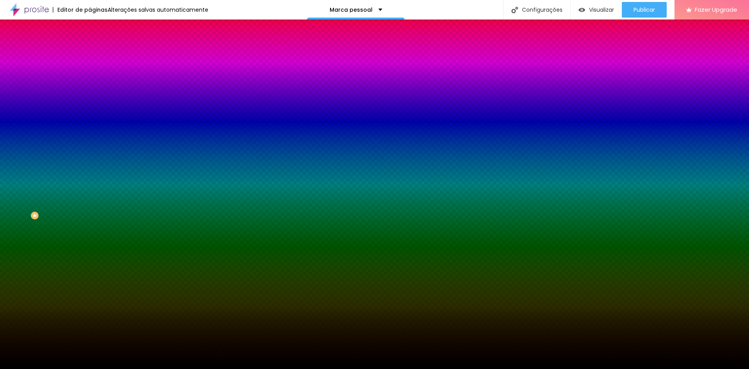
click at [90, 142] on div "Imagem de fundo Trocar imagem Efeito da Imagem Parallax Nenhum Parallax Cor de …" at bounding box center [135, 111] width 90 height 101
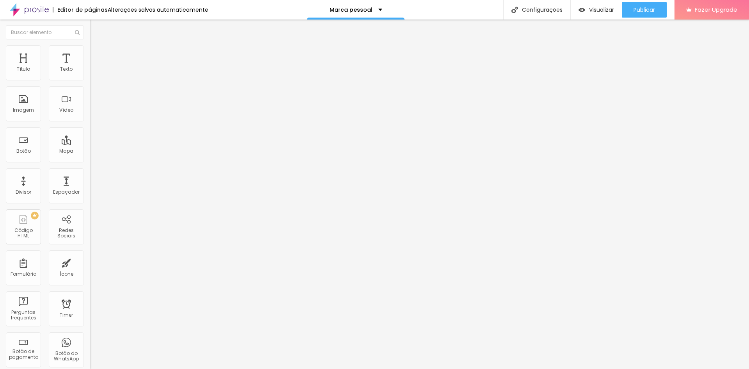
click at [90, 47] on li "Avançado" at bounding box center [135, 49] width 90 height 8
click at [90, 144] on input "range" at bounding box center [115, 147] width 50 height 6
click at [90, 254] on input "range" at bounding box center [115, 257] width 50 height 6
click at [97, 54] on span "Avançado" at bounding box center [110, 50] width 26 height 7
click at [90, 52] on ul "Estilo Avançado" at bounding box center [135, 45] width 90 height 16
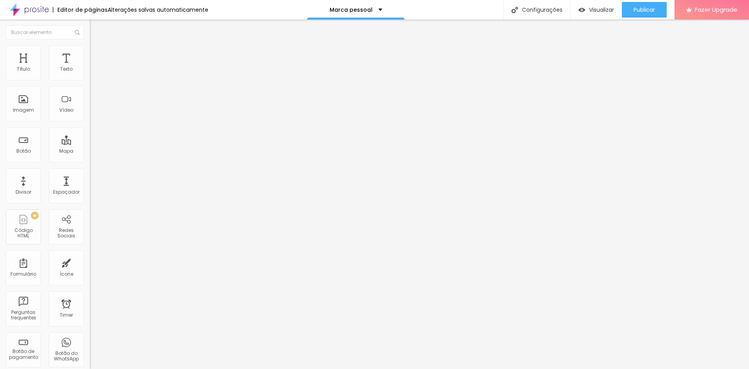
click at [90, 45] on li "Estilo" at bounding box center [135, 41] width 90 height 8
click at [90, 74] on span "Titulo 2" at bounding box center [102, 69] width 25 height 10
click at [90, 81] on span "Titulo 3" at bounding box center [101, 76] width 22 height 9
click at [90, 87] on span "Titulo 4" at bounding box center [100, 83] width 21 height 8
click at [90, 67] on span "Titulo 1" at bounding box center [102, 61] width 25 height 11
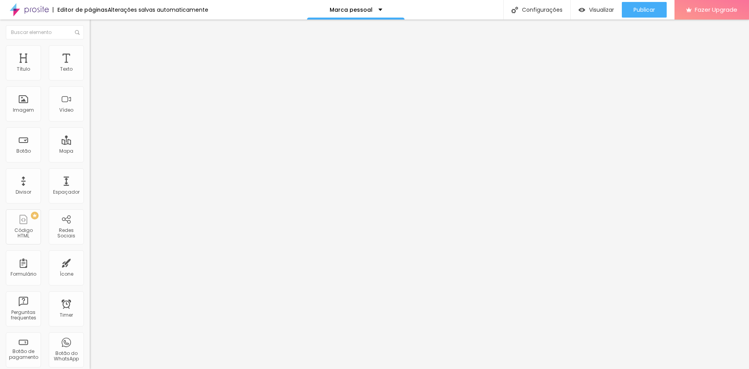
click at [96, 26] on img "button" at bounding box center [99, 28] width 6 height 6
click at [96, 27] on div "Editar Título" at bounding box center [118, 28] width 44 height 6
click at [90, 28] on button "Editar Título" at bounding box center [135, 29] width 90 height 18
click at [96, 28] on img "button" at bounding box center [99, 28] width 6 height 6
click at [97, 53] on span "Avançado" at bounding box center [110, 50] width 26 height 7
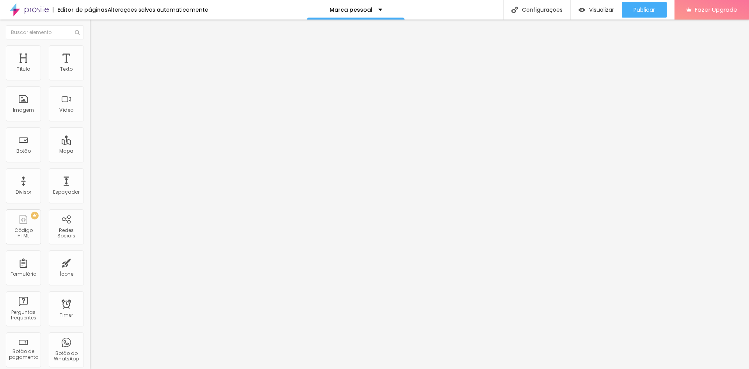
click at [90, 45] on li "Estilo" at bounding box center [135, 41] width 90 height 8
click at [93, 73] on icon "button" at bounding box center [95, 70] width 5 height 5
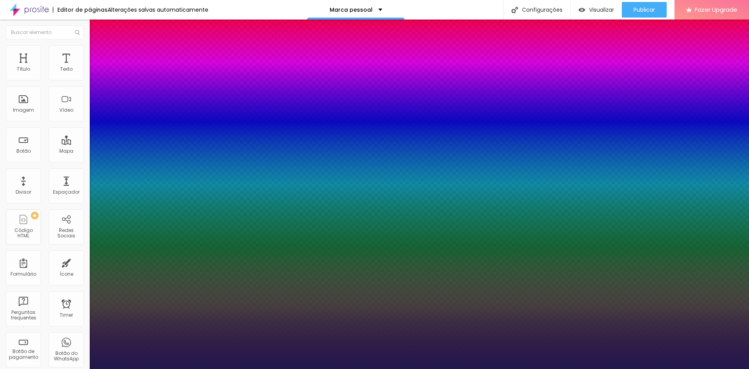
drag, startPoint x: 106, startPoint y: 133, endPoint x: 111, endPoint y: 132, distance: 4.4
drag, startPoint x: 101, startPoint y: 149, endPoint x: 105, endPoint y: 148, distance: 4.7
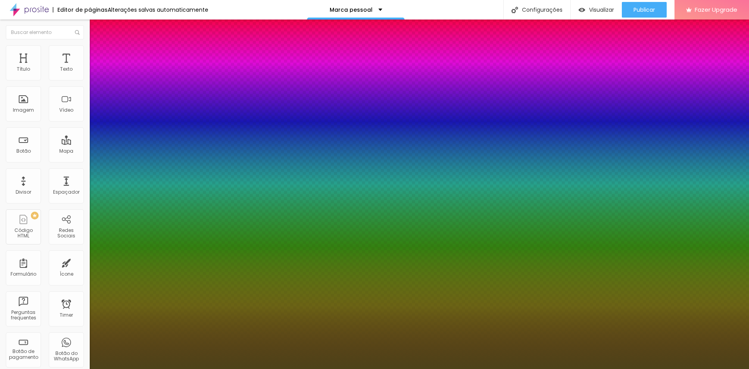
drag, startPoint x: 161, startPoint y: 231, endPoint x: 173, endPoint y: 240, distance: 15.6
click at [169, 262] on div at bounding box center [374, 184] width 749 height 369
drag, startPoint x: 174, startPoint y: 203, endPoint x: 167, endPoint y: 204, distance: 6.8
drag, startPoint x: 177, startPoint y: 204, endPoint x: 145, endPoint y: 203, distance: 32.4
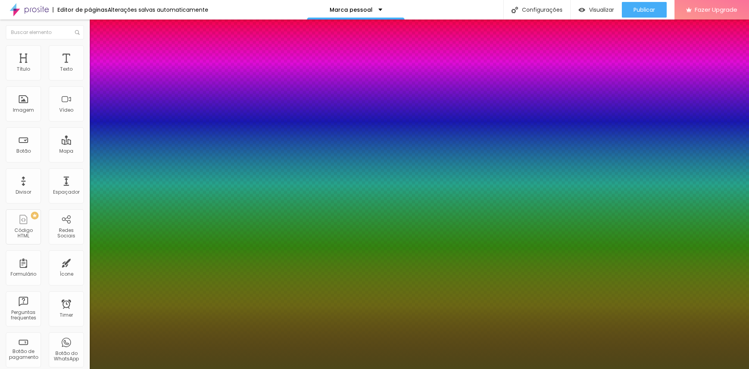
paste input "A0522D"
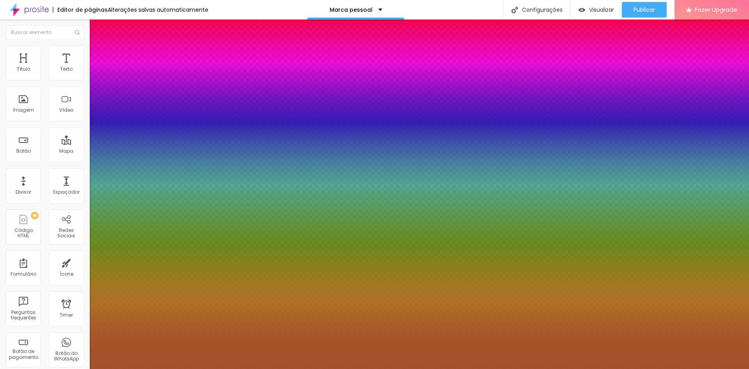
click at [509, 368] on div at bounding box center [374, 369] width 749 height 0
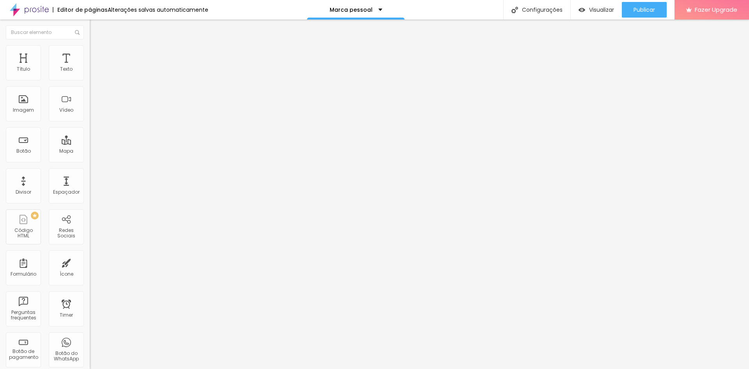
click at [97, 53] on span "Avançado" at bounding box center [110, 50] width 26 height 7
click at [90, 53] on ul "Estilo Avançado" at bounding box center [135, 45] width 90 height 16
click at [90, 45] on li "Estilo" at bounding box center [135, 41] width 90 height 8
click at [90, 51] on li "Avançado" at bounding box center [135, 49] width 90 height 8
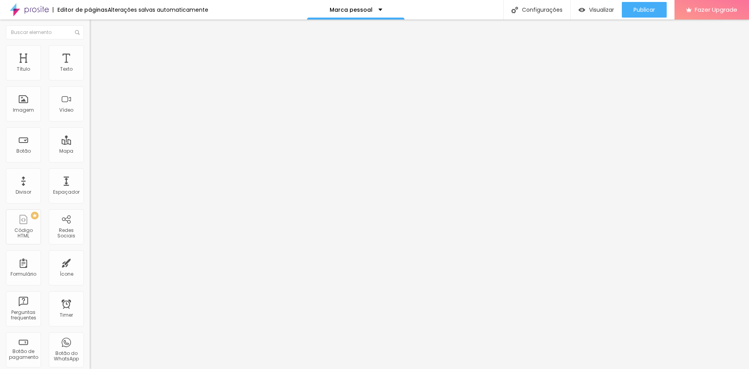
click at [97, 54] on span "Avançado" at bounding box center [110, 50] width 26 height 7
click at [90, 49] on ul "Estilo Avançado" at bounding box center [135, 45] width 90 height 16
click at [90, 45] on li "Estilo" at bounding box center [135, 41] width 90 height 8
click at [90, 50] on img at bounding box center [93, 48] width 7 height 7
click at [97, 46] on span "Estilo" at bounding box center [103, 42] width 12 height 7
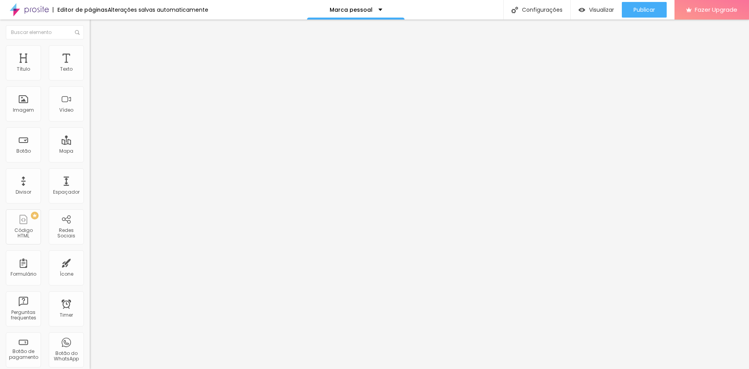
click at [97, 54] on span "Estilo" at bounding box center [103, 50] width 12 height 7
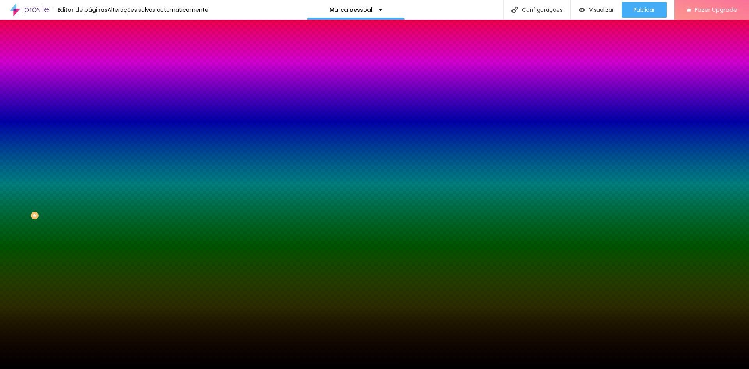
drag, startPoint x: 51, startPoint y: 139, endPoint x: 62, endPoint y: 139, distance: 10.1
click at [90, 106] on div at bounding box center [135, 106] width 90 height 0
drag, startPoint x: 77, startPoint y: 171, endPoint x: 78, endPoint y: 156, distance: 14.8
click at [78, 156] on div at bounding box center [374, 184] width 749 height 369
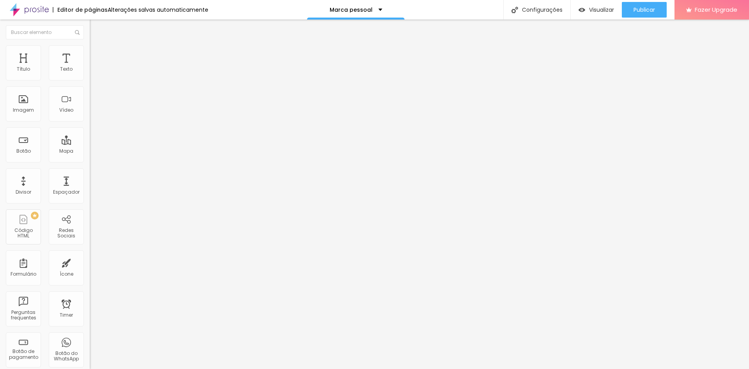
click at [97, 52] on span "Avançado" at bounding box center [110, 50] width 26 height 7
drag, startPoint x: 22, startPoint y: 94, endPoint x: 29, endPoint y: 94, distance: 6.7
click at [90, 254] on div at bounding box center [135, 257] width 90 height 7
click at [90, 254] on input "range" at bounding box center [115, 257] width 50 height 6
drag, startPoint x: 20, startPoint y: 75, endPoint x: 24, endPoint y: 76, distance: 3.9
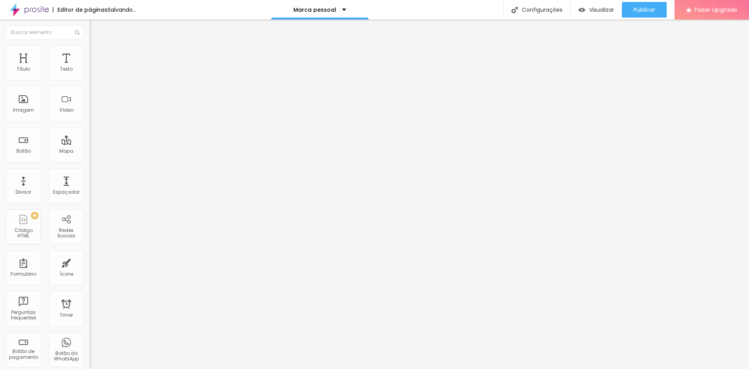
click at [90, 144] on input "range" at bounding box center [115, 147] width 50 height 6
click at [90, 48] on img at bounding box center [93, 48] width 7 height 7
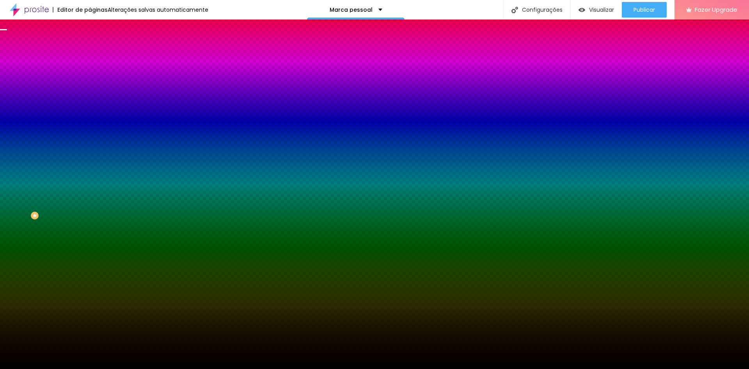
click at [90, 114] on div "#000000" at bounding box center [135, 110] width 90 height 8
click at [90, 106] on div at bounding box center [135, 106] width 90 height 0
drag, startPoint x: 78, startPoint y: 160, endPoint x: 79, endPoint y: 164, distance: 4.0
click at [79, 164] on div at bounding box center [374, 184] width 749 height 369
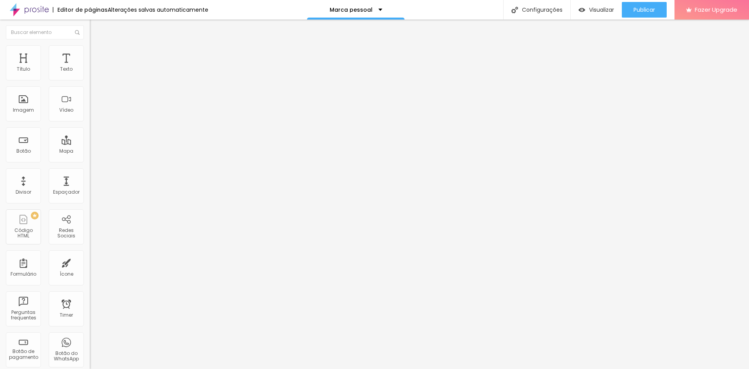
click at [90, 51] on li "Avançado" at bounding box center [135, 49] width 90 height 8
click at [90, 144] on input "range" at bounding box center [115, 147] width 50 height 6
drag, startPoint x: 10, startPoint y: 48, endPoint x: 18, endPoint y: 46, distance: 8.3
click at [90, 46] on ul "Estilo Avançado" at bounding box center [135, 45] width 90 height 16
click at [90, 45] on li "Estilo" at bounding box center [135, 41] width 90 height 8
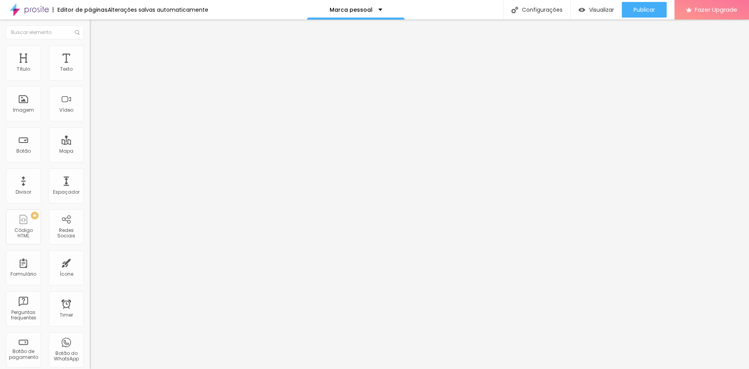
click at [96, 67] on span "Titulo 1" at bounding box center [108, 61] width 25 height 11
click at [90, 115] on button "button" at bounding box center [95, 111] width 11 height 8
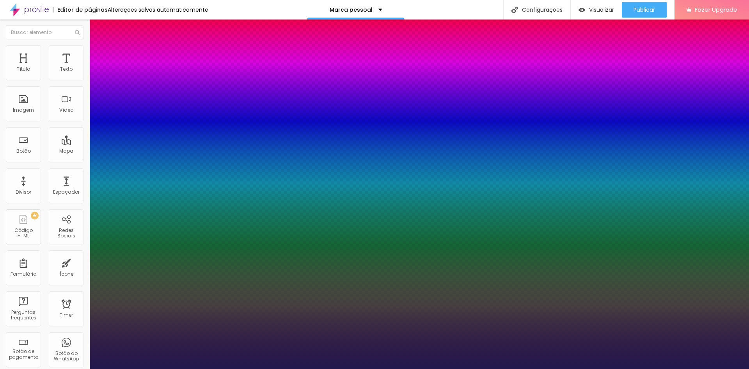
drag, startPoint x: 107, startPoint y: 219, endPoint x: 115, endPoint y: 220, distance: 8.7
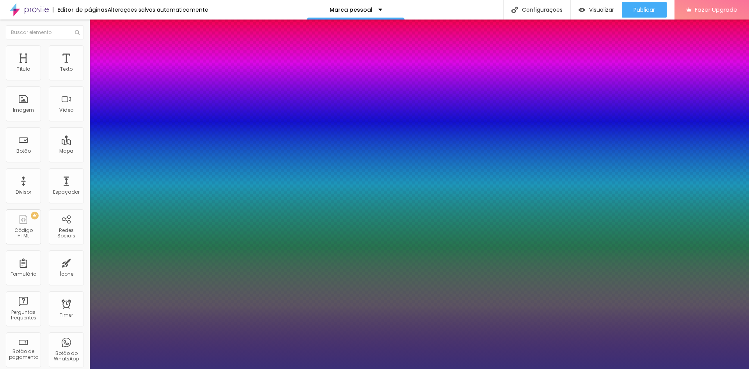
drag, startPoint x: 137, startPoint y: 318, endPoint x: 139, endPoint y: 331, distance: 13.4
click at [139, 331] on div at bounding box center [374, 184] width 749 height 369
drag, startPoint x: 178, startPoint y: 293, endPoint x: 156, endPoint y: 290, distance: 22.1
paste input "A0522D"
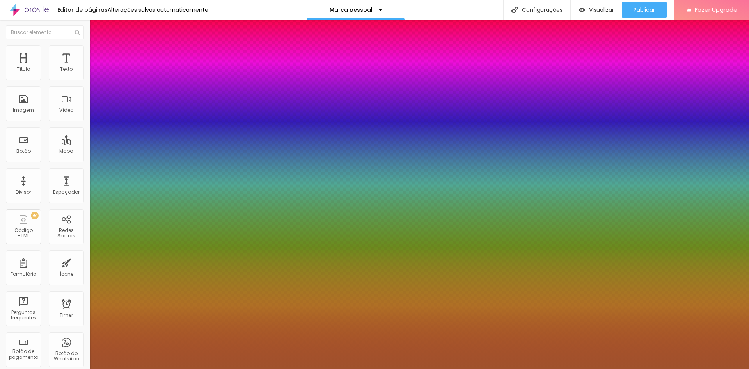
click at [543, 368] on div at bounding box center [374, 369] width 749 height 0
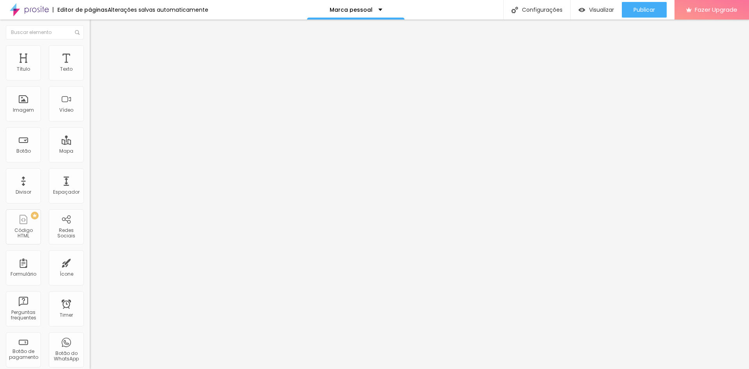
click at [97, 54] on span "Avançado" at bounding box center [110, 50] width 26 height 7
click at [96, 31] on div "Editar Texto" at bounding box center [118, 28] width 44 height 6
click at [97, 46] on span "Estilo" at bounding box center [103, 42] width 12 height 7
click at [97, 54] on span "Avançado" at bounding box center [110, 50] width 26 height 7
click at [97, 46] on span "Estilo" at bounding box center [103, 42] width 12 height 7
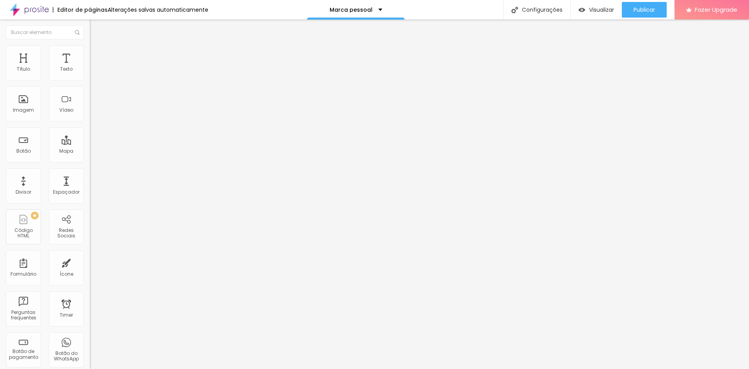
click at [90, 52] on li "Avançado" at bounding box center [135, 49] width 90 height 8
click at [97, 52] on span "Avançado" at bounding box center [110, 50] width 26 height 7
click at [90, 45] on li "Estilo" at bounding box center [135, 41] width 90 height 8
click at [90, 74] on span "Titulo 2" at bounding box center [102, 69] width 25 height 10
click at [90, 80] on span "Titulo 3" at bounding box center [101, 76] width 22 height 7
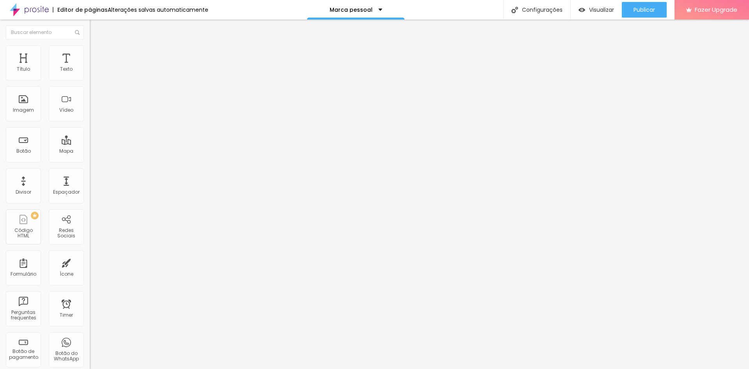
click at [90, 66] on span "Titulo 1" at bounding box center [102, 62] width 25 height 7
click at [604, 7] on span "Visualizar" at bounding box center [601, 10] width 25 height 6
click at [582, 7] on img "button" at bounding box center [581, 10] width 7 height 7
click at [97, 53] on span "Estilo" at bounding box center [103, 50] width 12 height 7
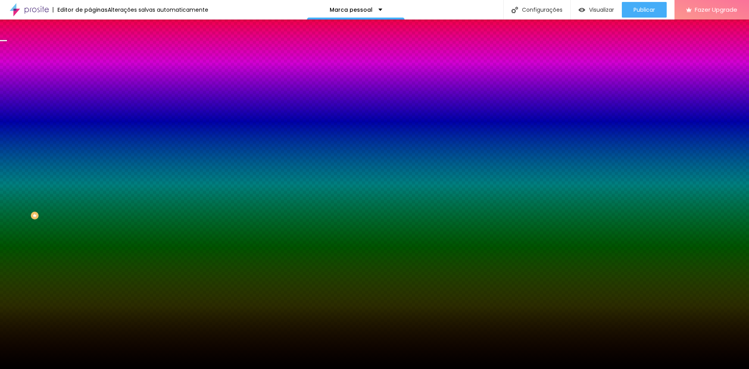
click at [132, 70] on img at bounding box center [134, 68] width 5 height 5
click at [90, 114] on input "#000000" at bounding box center [137, 110] width 94 height 8
drag, startPoint x: 83, startPoint y: 142, endPoint x: 30, endPoint y: 138, distance: 53.2
click at [90, 114] on div "Cor de fundo Voltar ao padrão #000000" at bounding box center [135, 102] width 90 height 21
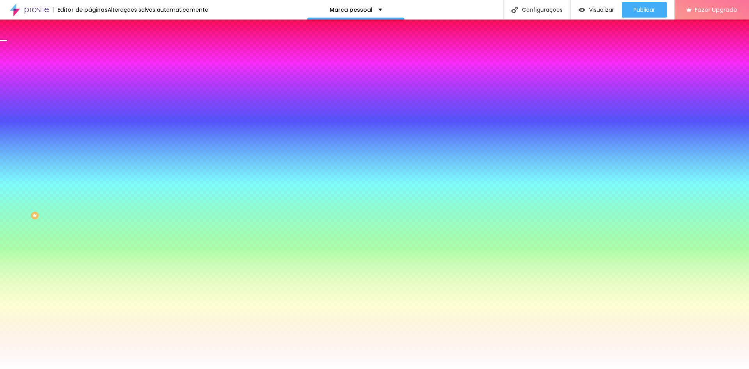
click at [90, 106] on div at bounding box center [135, 106] width 90 height 0
drag, startPoint x: 77, startPoint y: 163, endPoint x: 83, endPoint y: 236, distance: 72.4
click at [90, 230] on div "Editar Seção Conteúdo Estilo Avançado Imagem de fundo Adicionar imagem Efeito d…" at bounding box center [135, 194] width 90 height 349
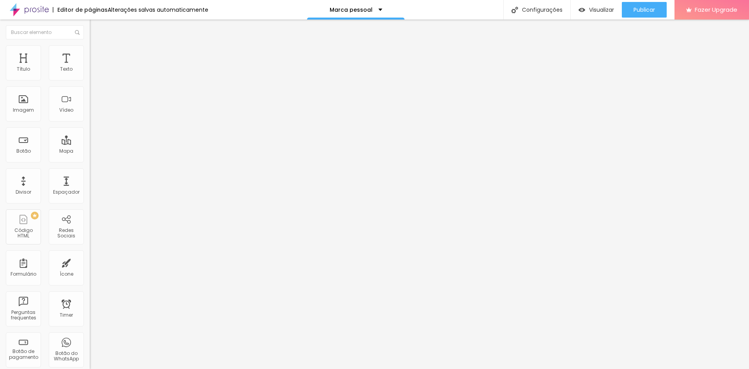
click at [90, 49] on ul "Conteúdo Estilo Avançado" at bounding box center [135, 48] width 90 height 23
click at [90, 52] on ul "Conteúdo Estilo Avançado" at bounding box center [135, 48] width 90 height 23
click at [97, 53] on span "Estilo" at bounding box center [103, 50] width 12 height 7
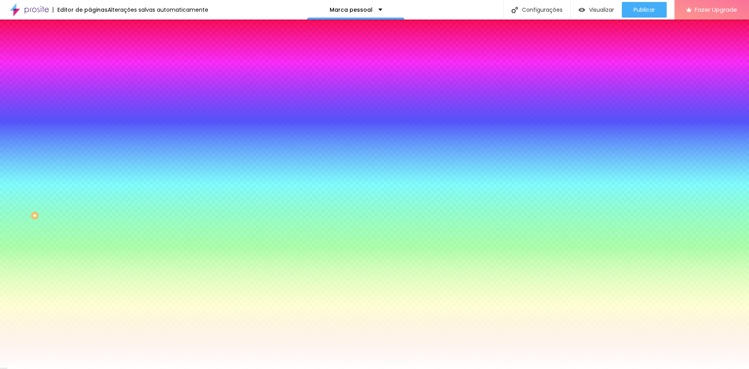
click at [90, 72] on span "Adicionar imagem" at bounding box center [115, 68] width 50 height 7
